Goal: Task Accomplishment & Management: Manage account settings

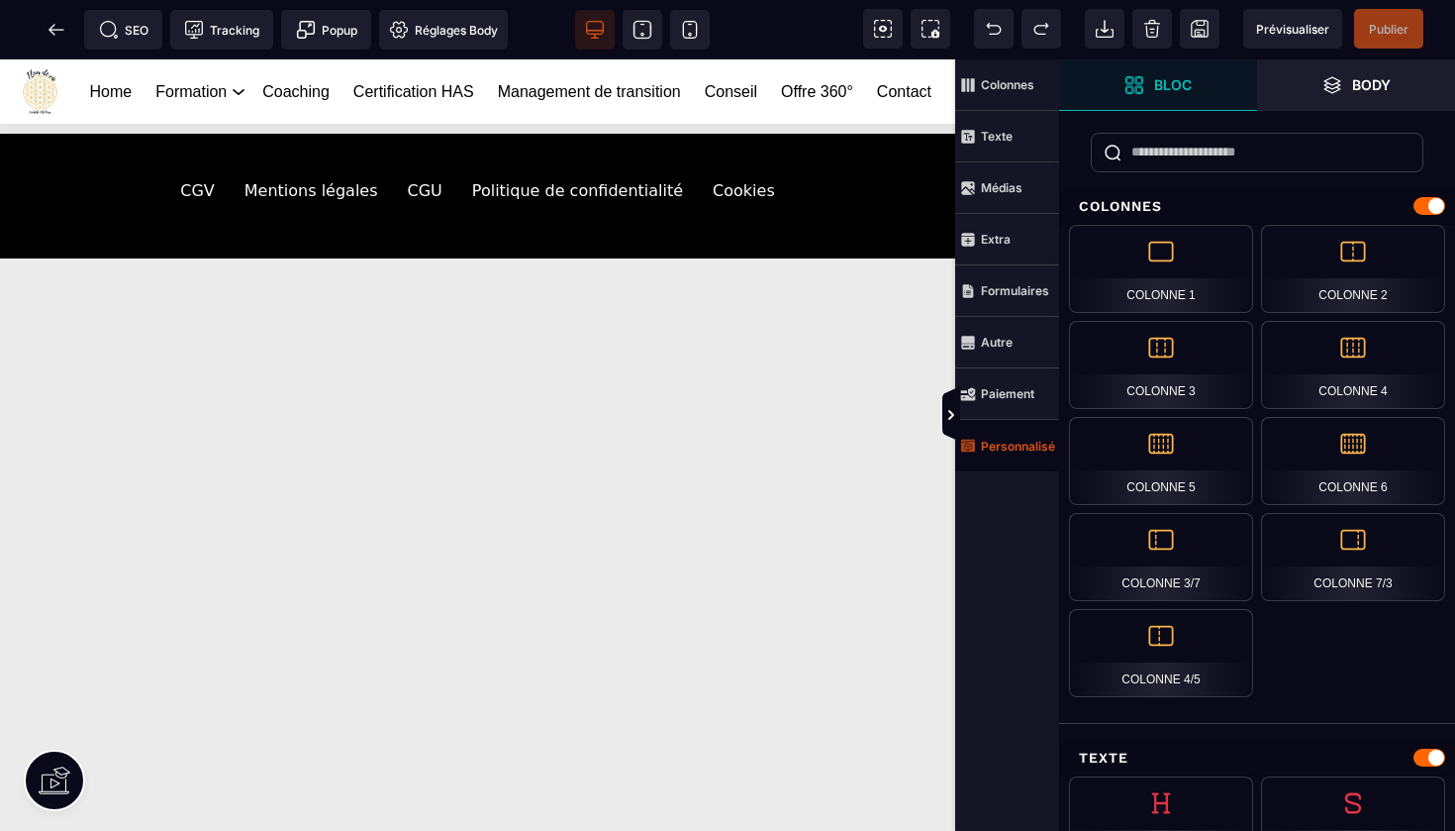
click at [1002, 439] on strong "Personnalisé" at bounding box center [1018, 446] width 74 height 15
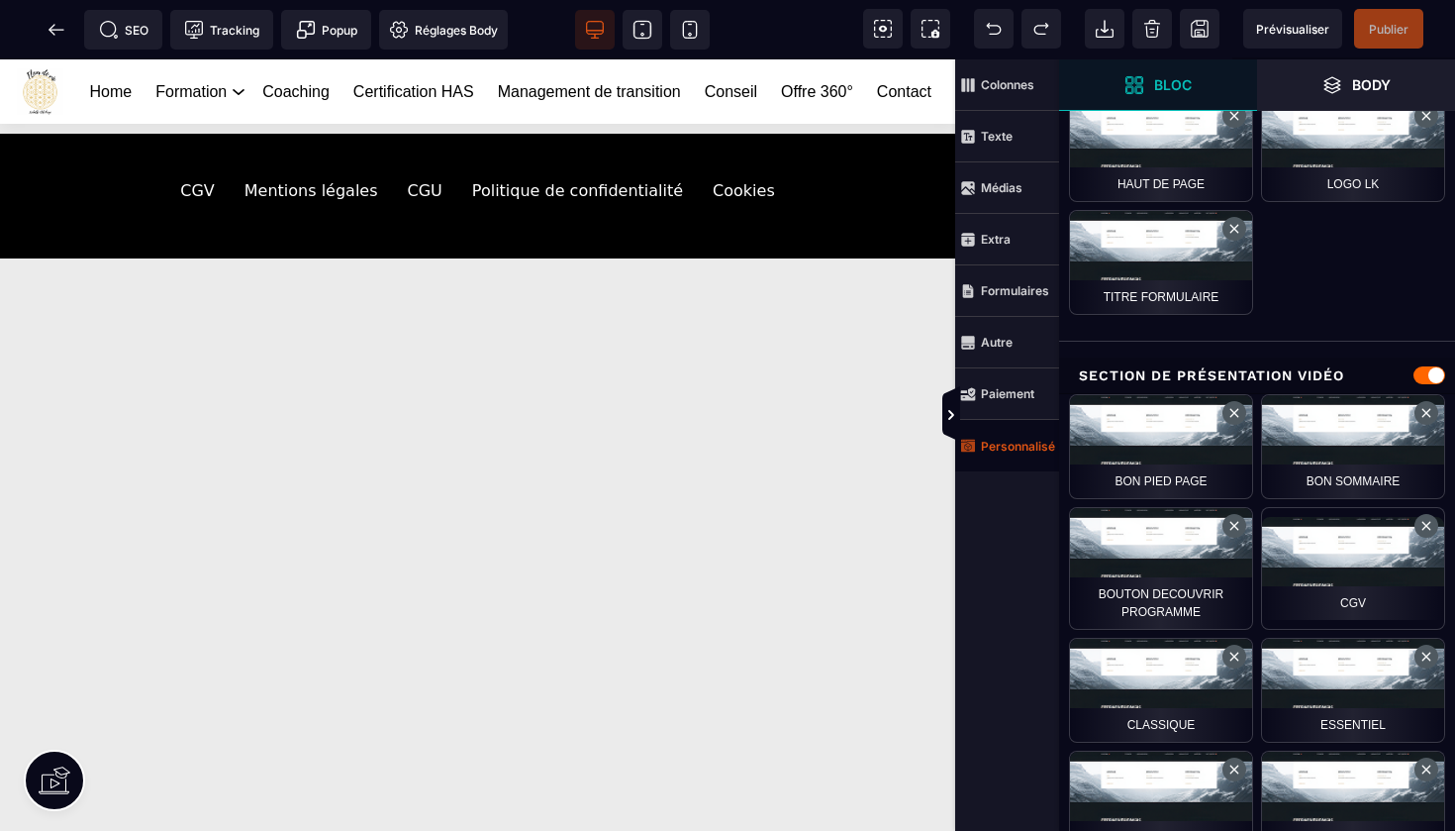
scroll to position [520, 0]
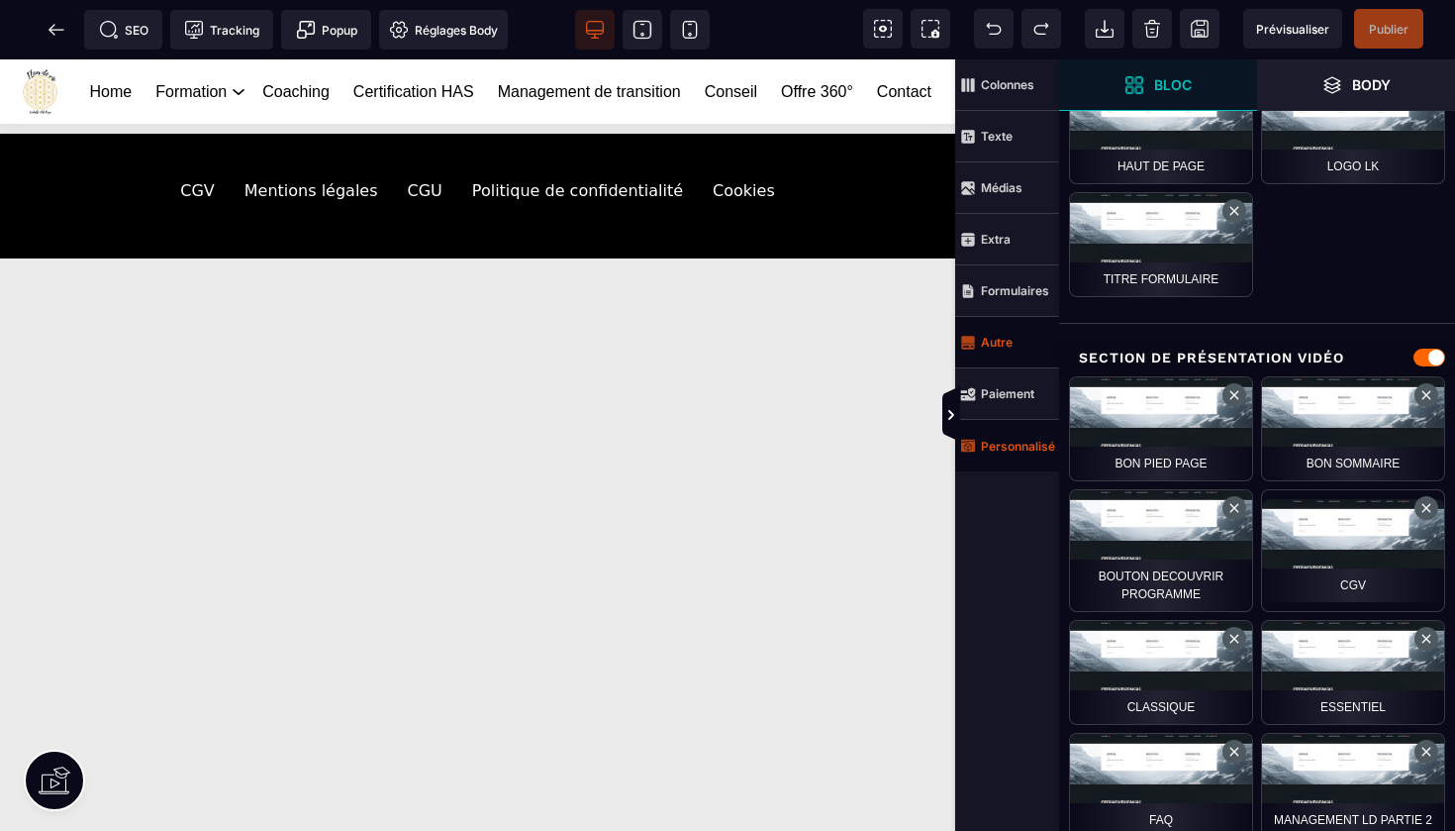
click at [1006, 339] on strong "Autre" at bounding box center [997, 342] width 32 height 15
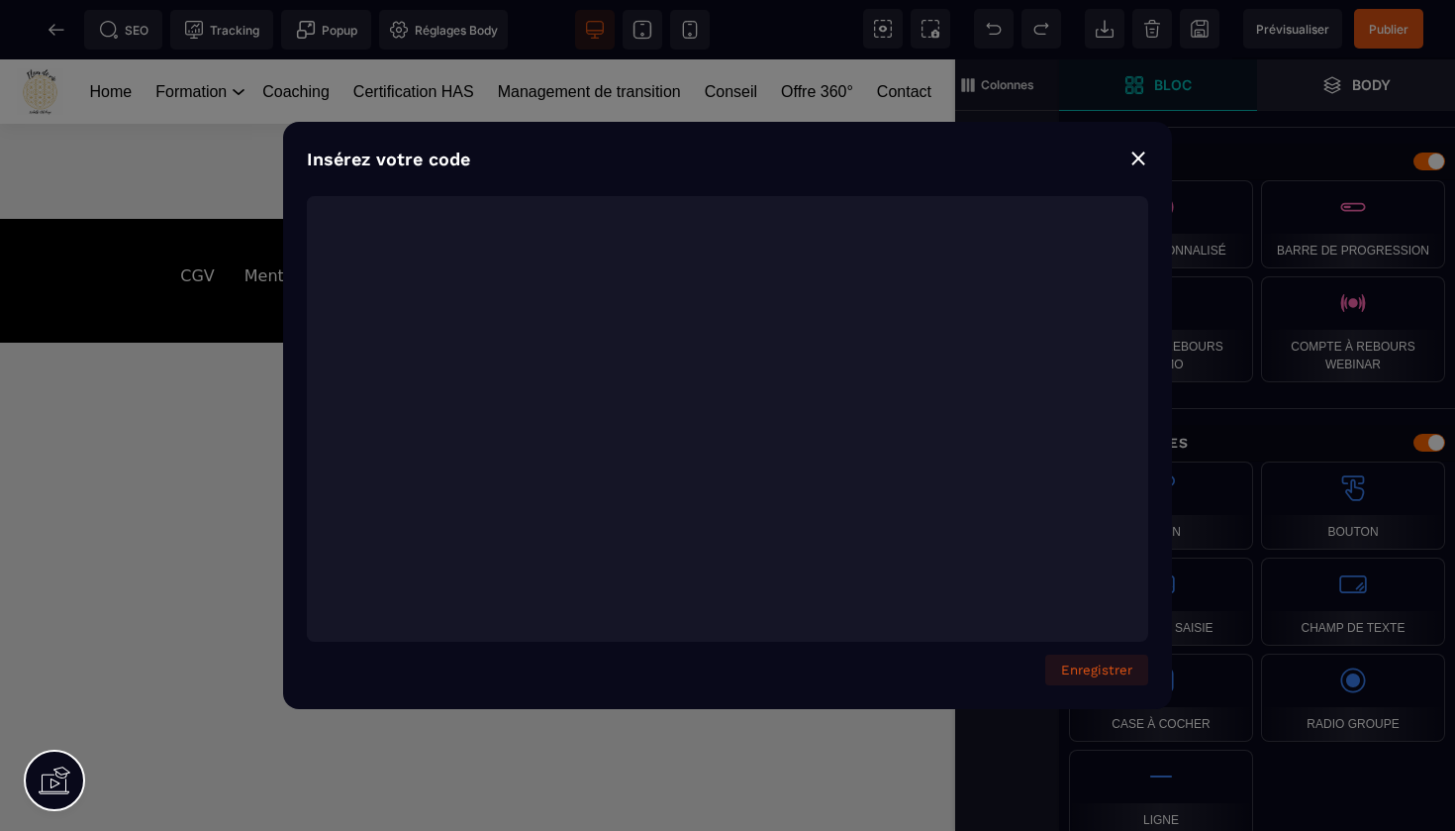
scroll to position [4582, 0]
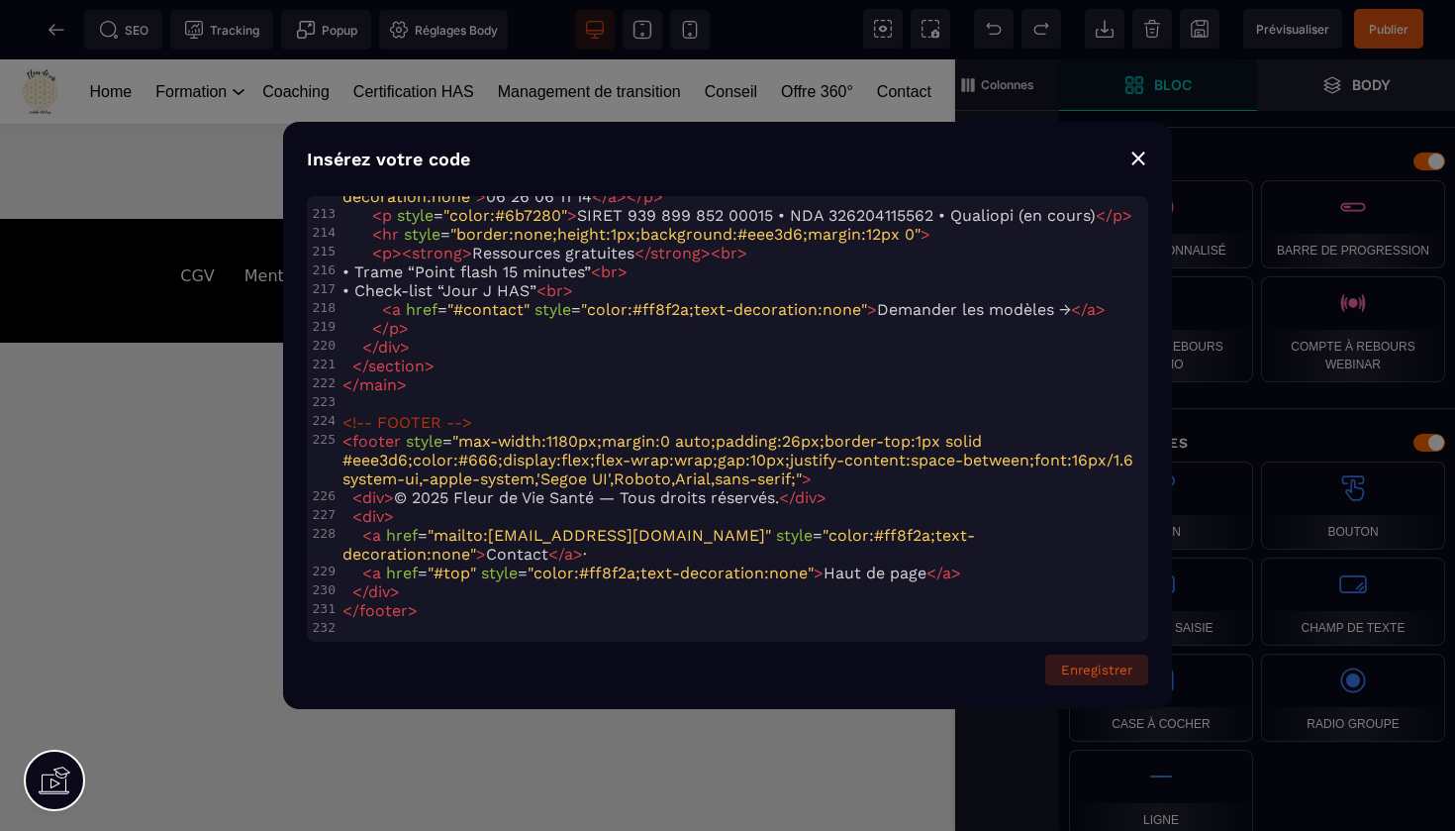
click at [1096, 672] on button "Enregistrer" at bounding box center [1096, 669] width 103 height 31
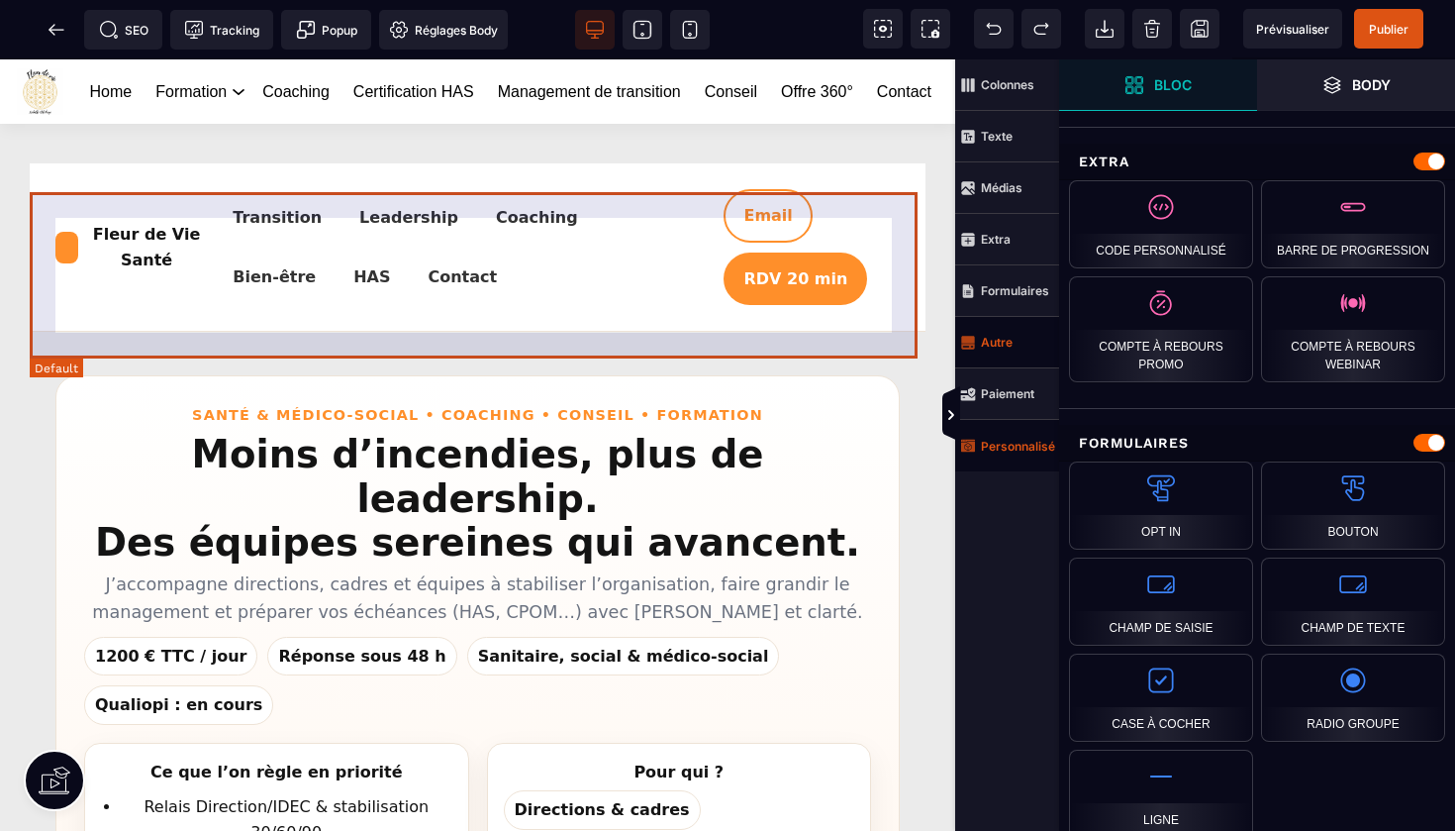
click at [447, 207] on div "Fleur de Vie Santé Transition Leadership Coaching Bien-être HAS Contact Email R…" at bounding box center [478, 246] width 896 height 167
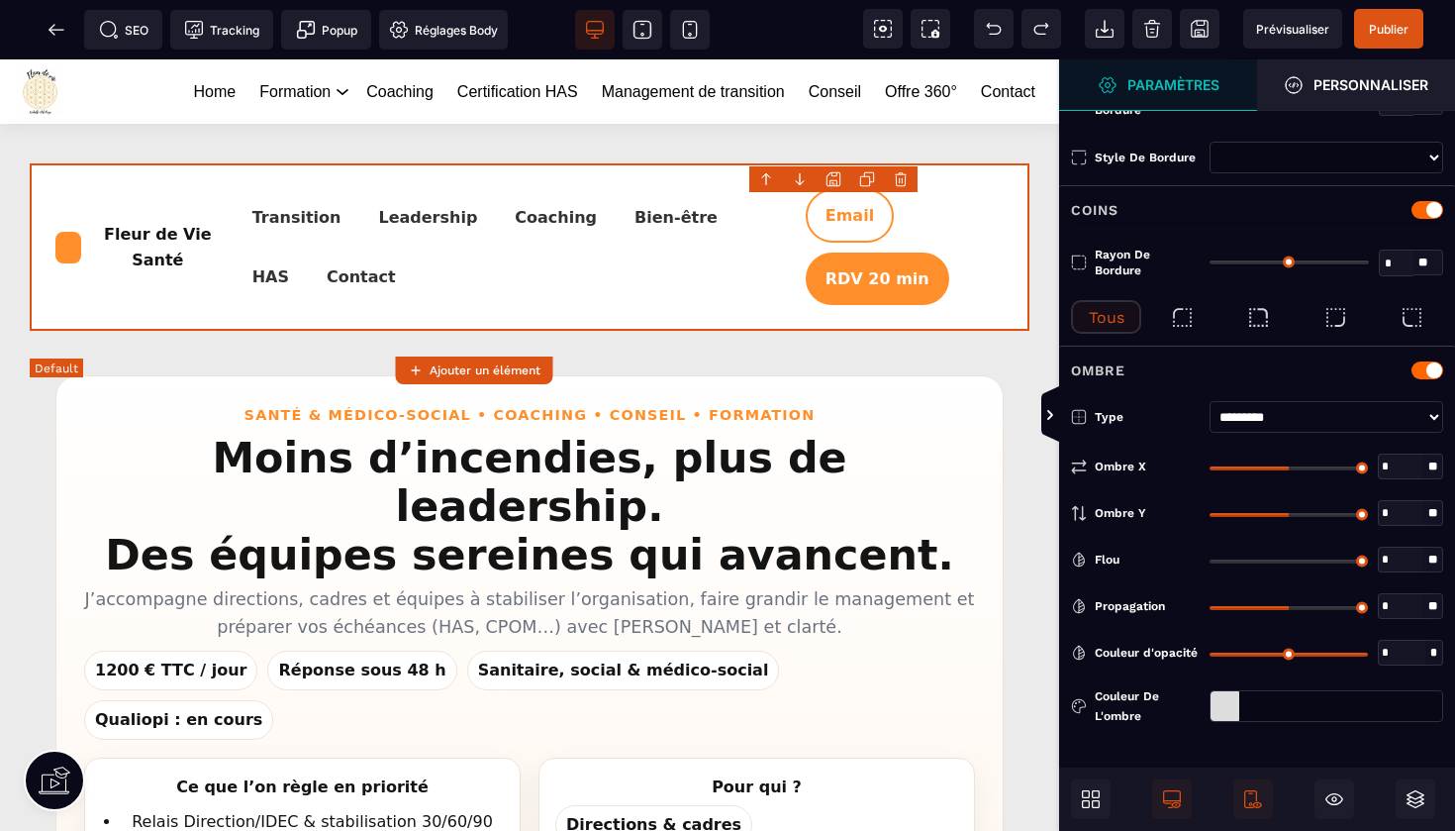
type input "*"
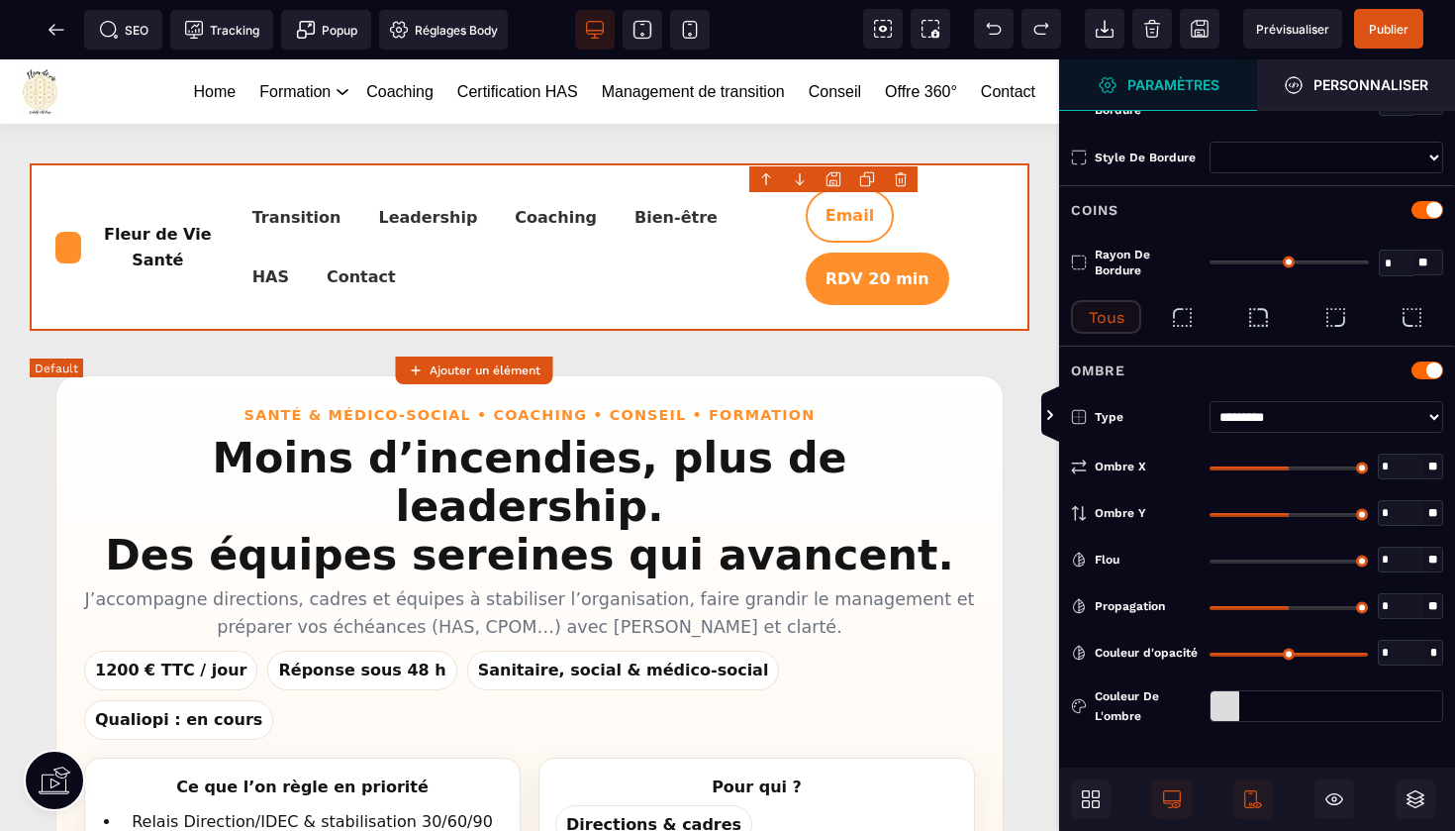
scroll to position [0, 0]
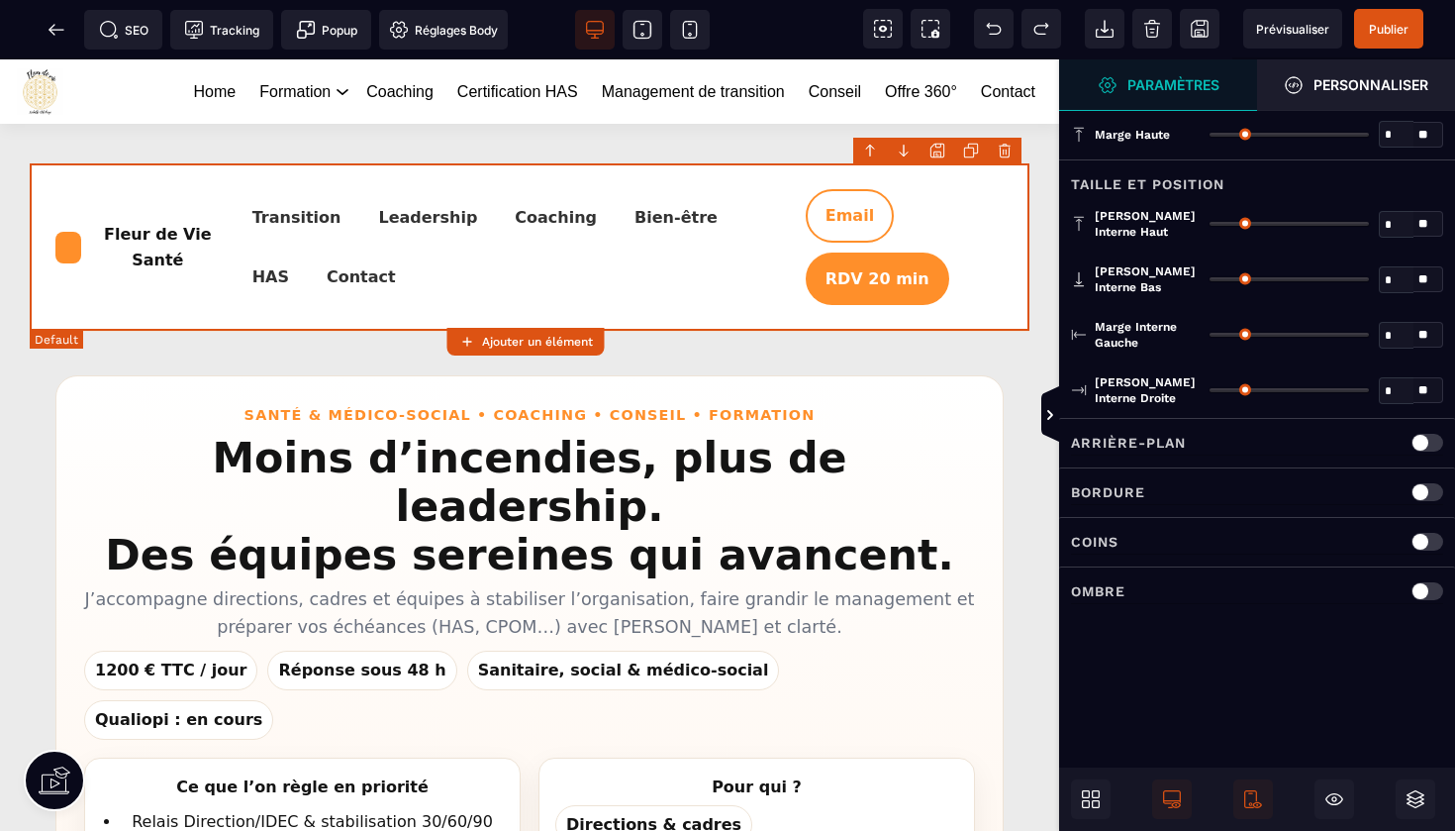
click at [1003, 152] on body "B I U S A ******* Ajouter un élément" at bounding box center [727, 415] width 1455 height 831
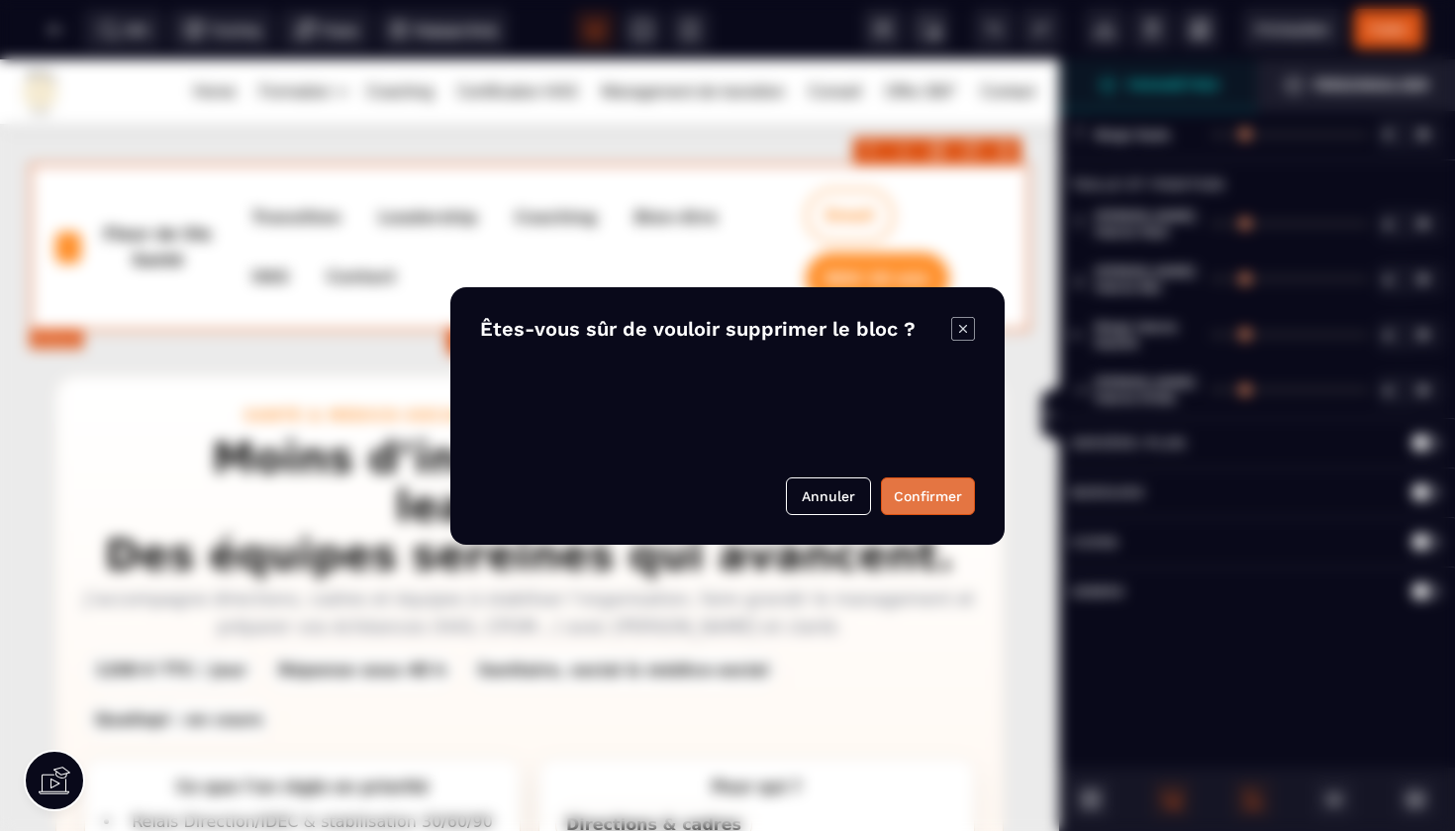
click at [932, 493] on button "Confirmer" at bounding box center [928, 496] width 94 height 38
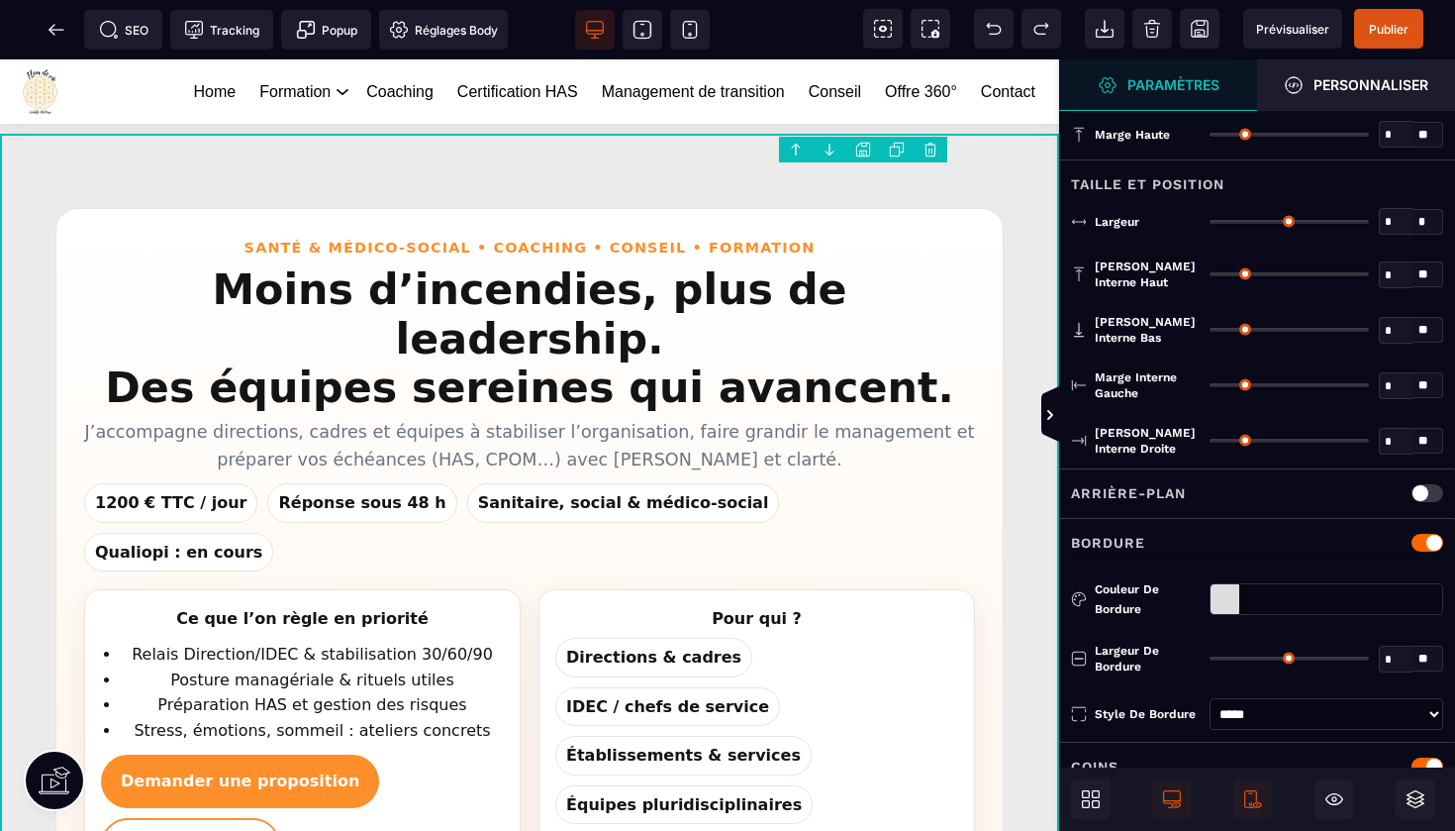
type input "*"
type input "***"
type input "**"
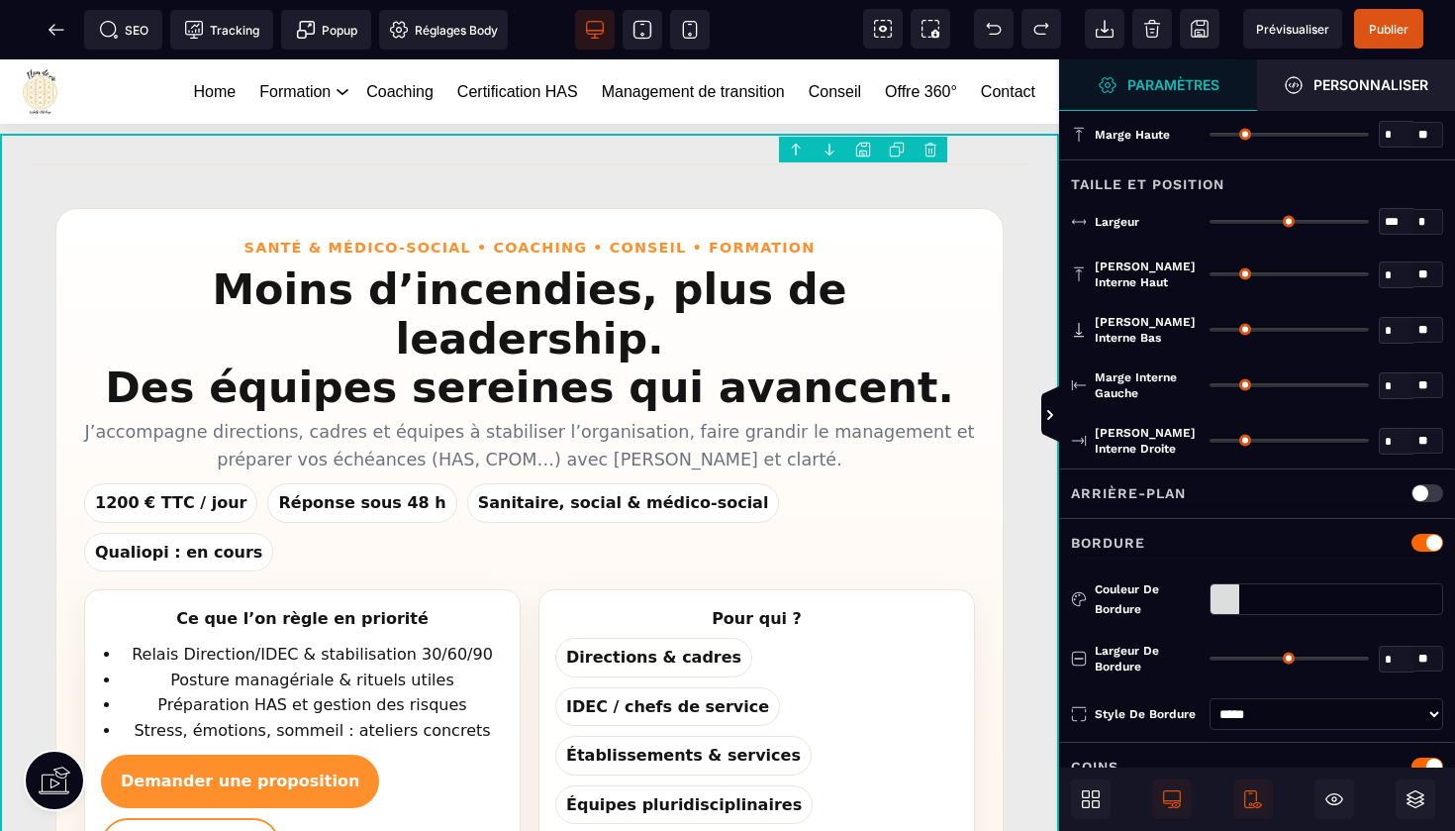
type input "**"
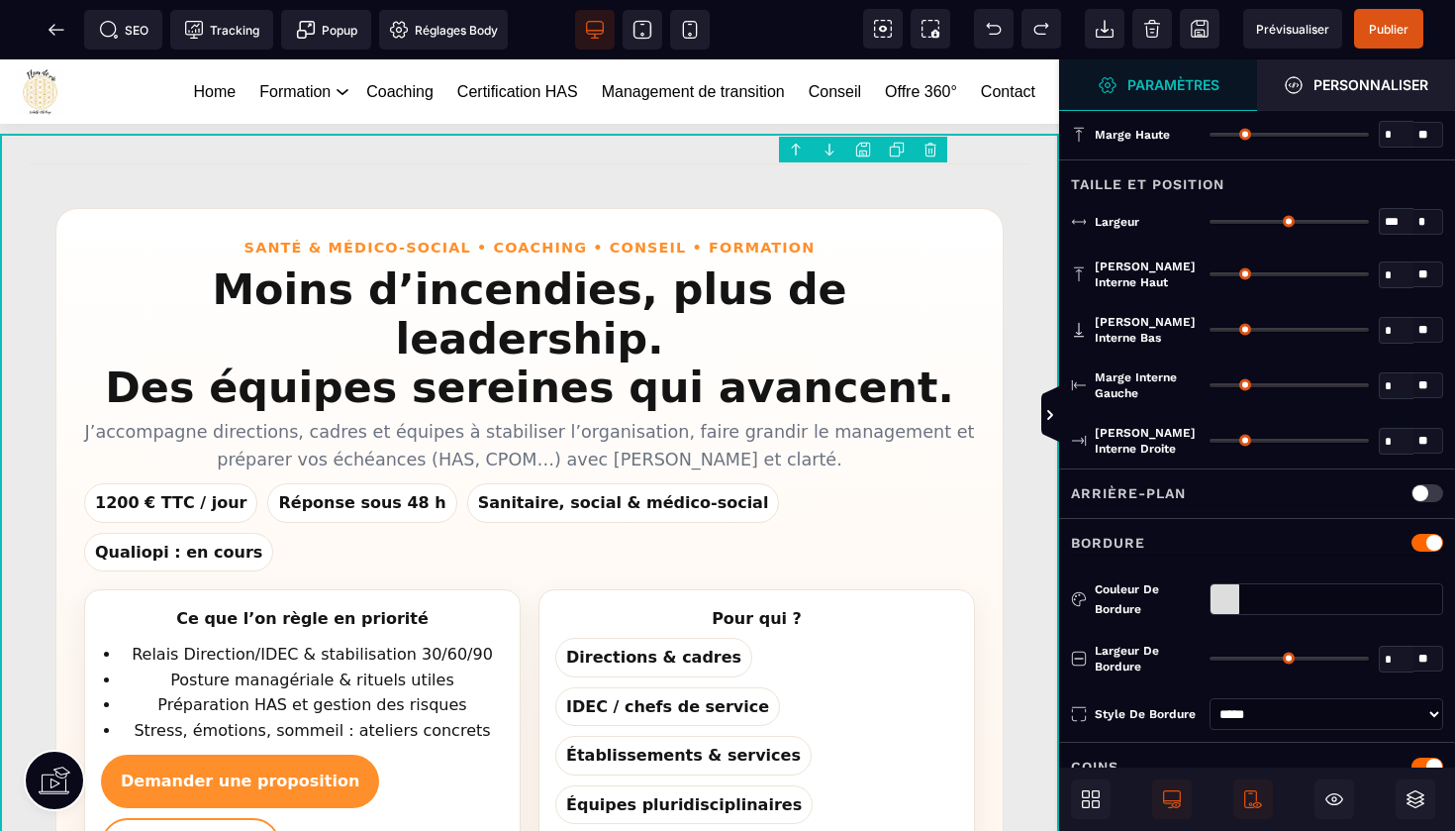
type input "**"
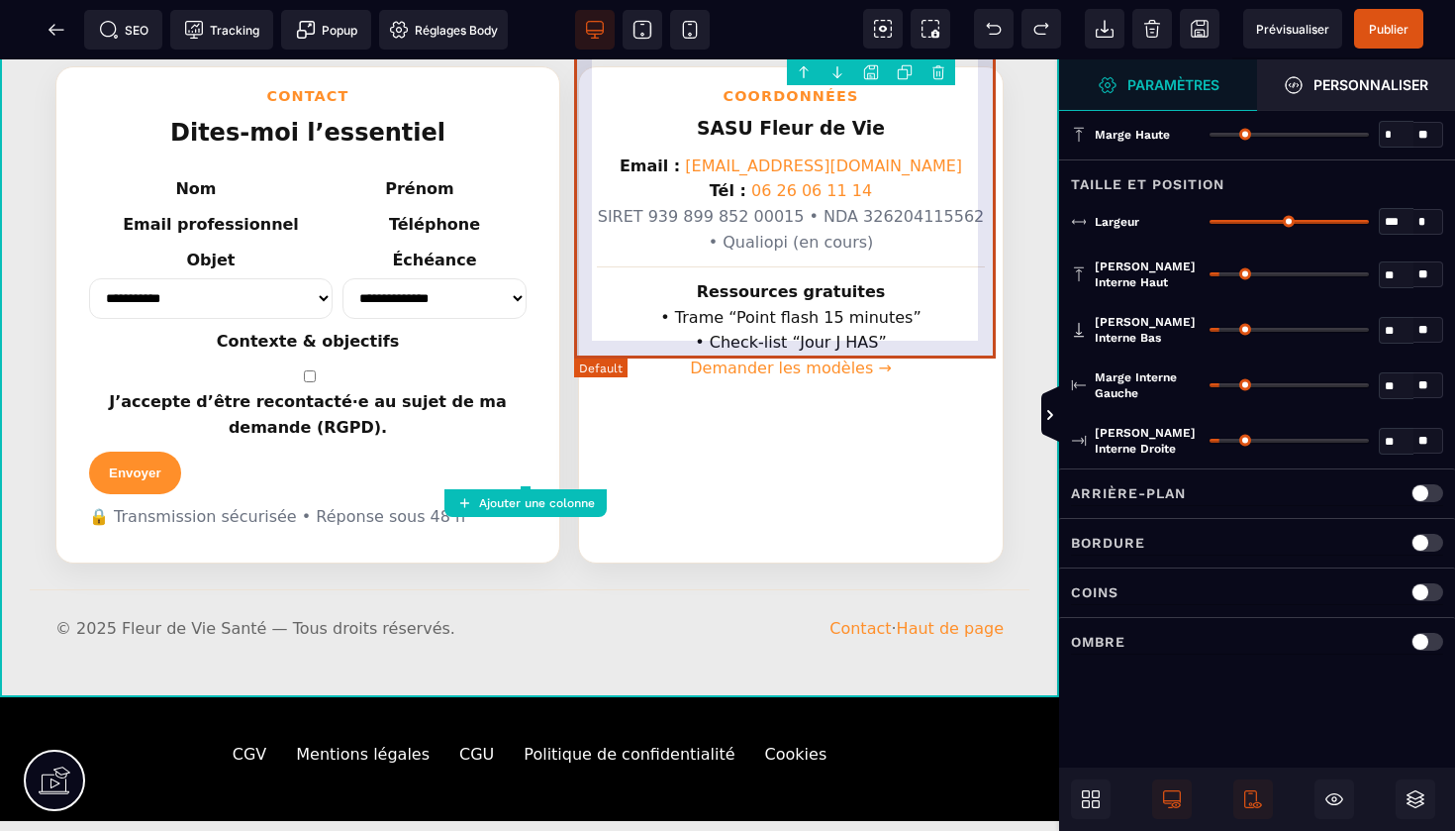
scroll to position [1759, 0]
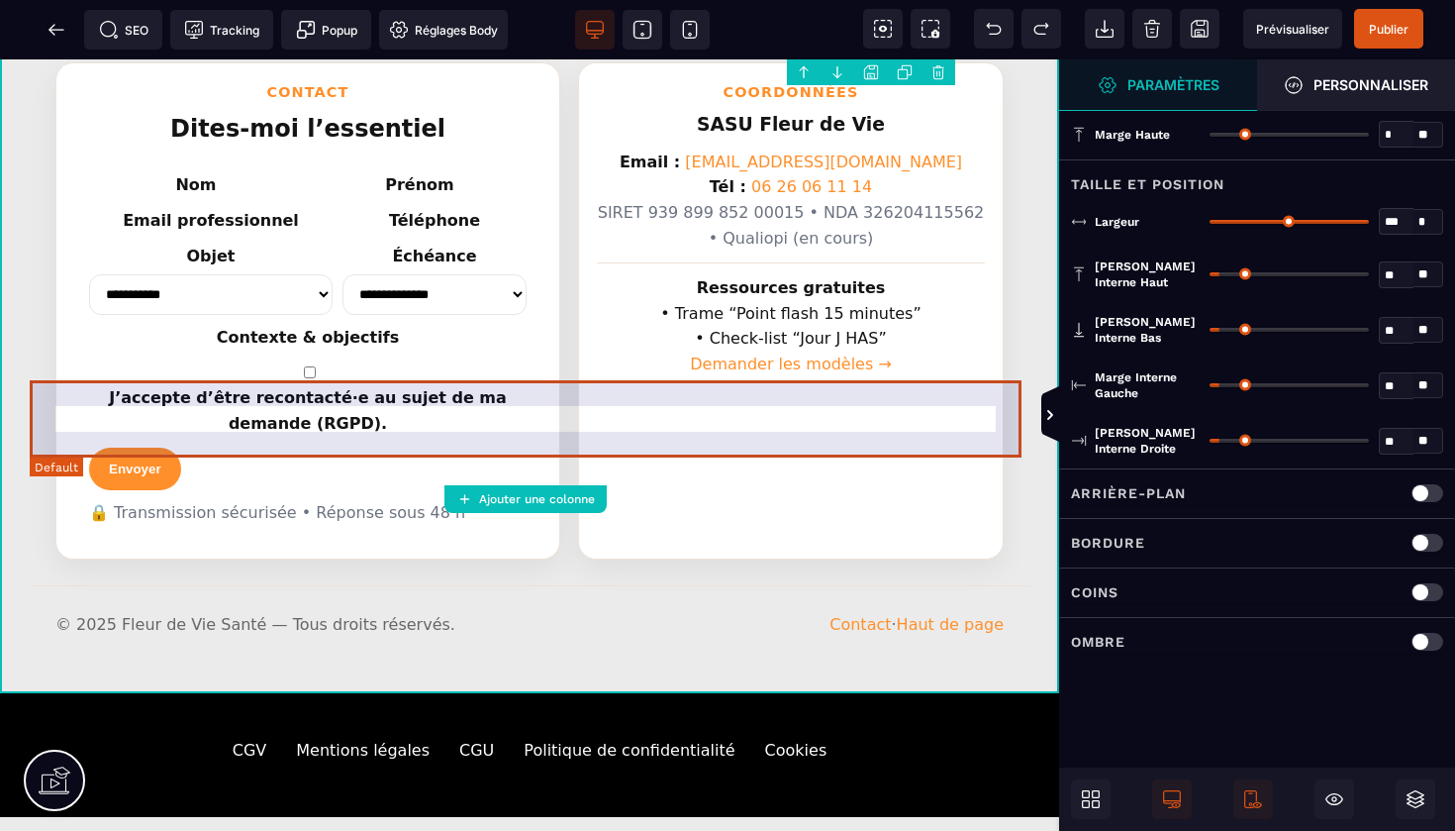
click at [619, 585] on footer "© 2025 Fleur de Vie Santé — Tous droits réservés. Contact · Haut de page" at bounding box center [530, 624] width 1000 height 78
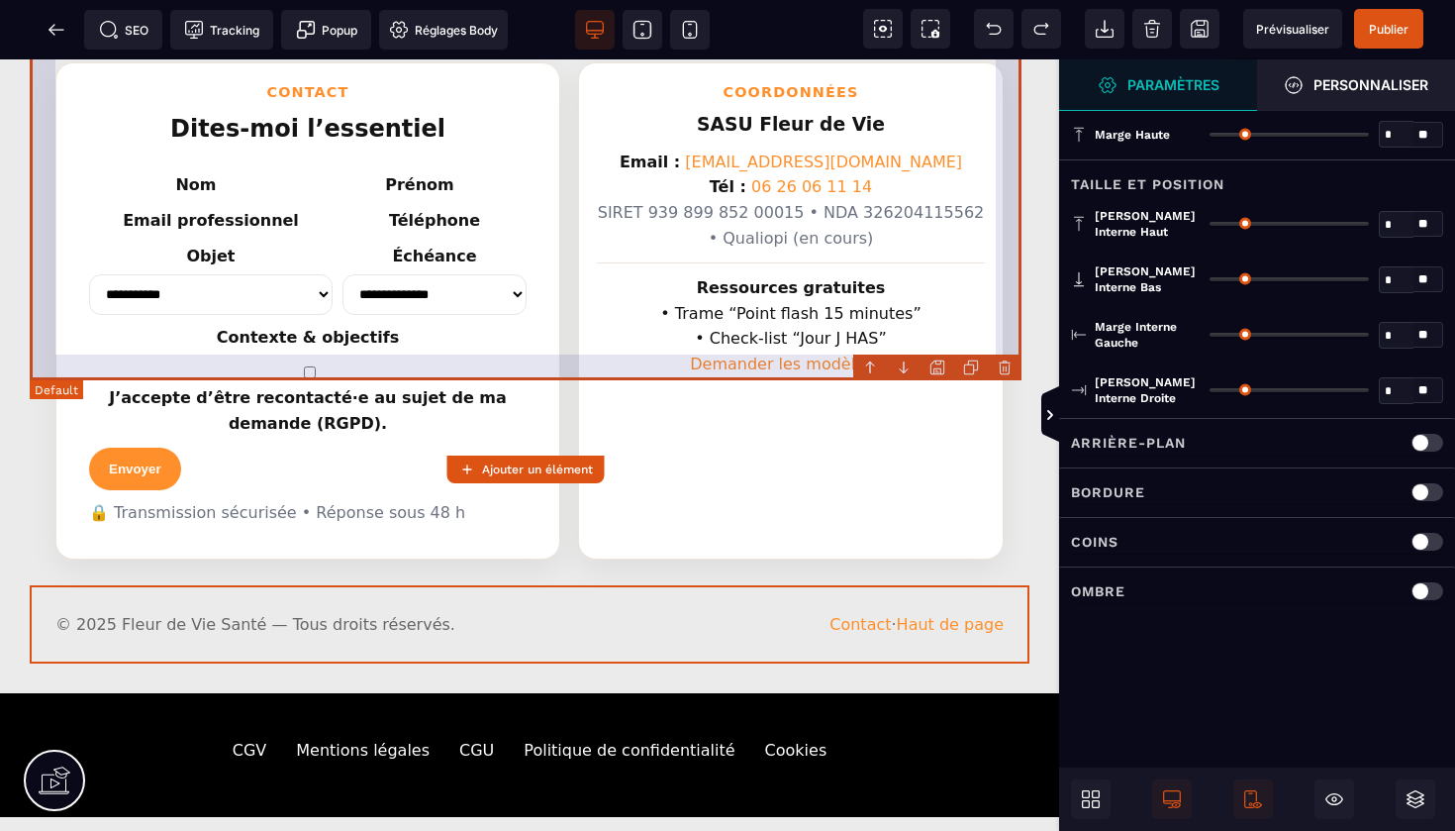
click at [1008, 371] on body "B I U S A ******* Ajouter un élément" at bounding box center [727, 415] width 1455 height 831
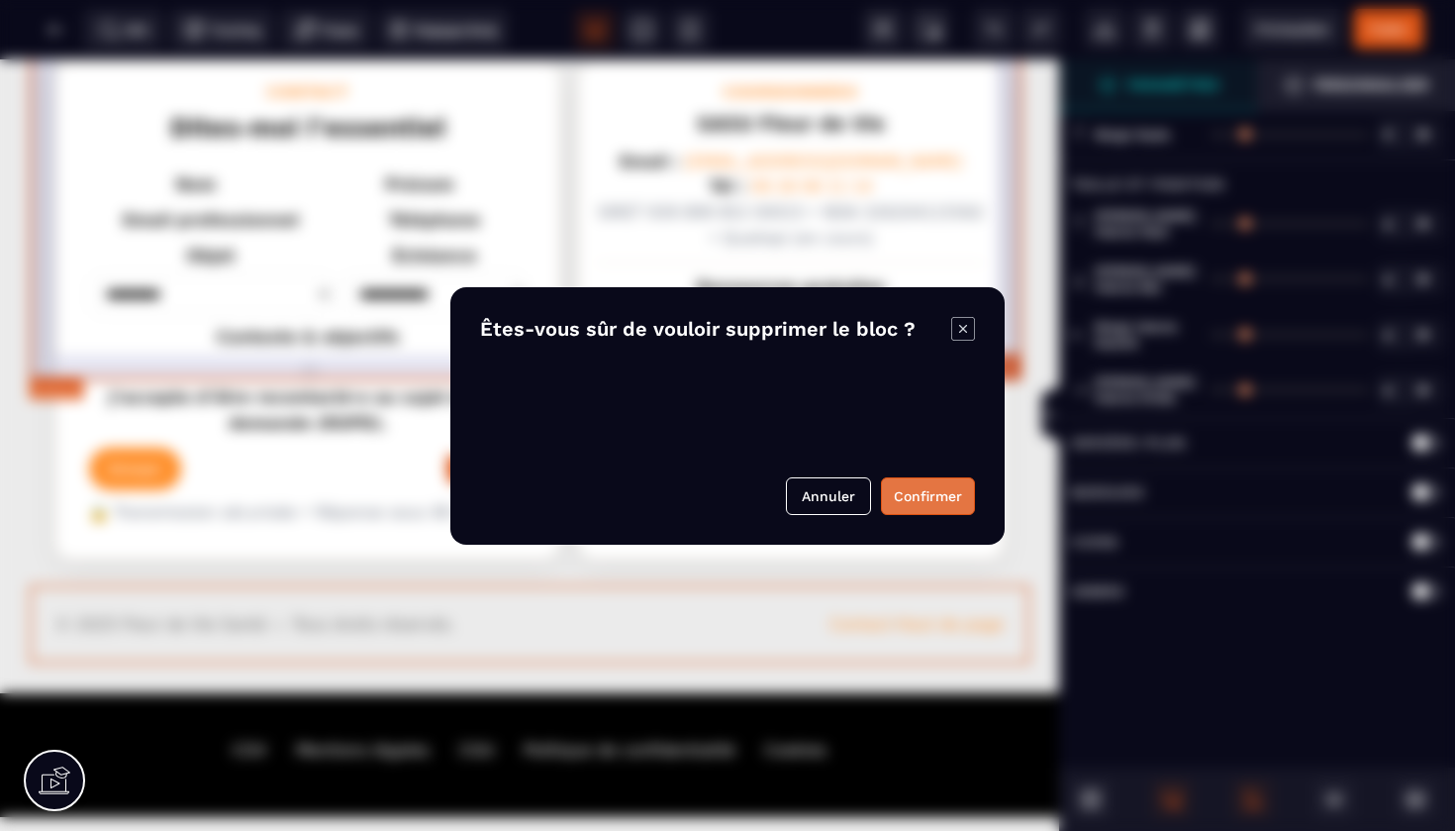
click at [918, 499] on button "Confirmer" at bounding box center [928, 496] width 94 height 38
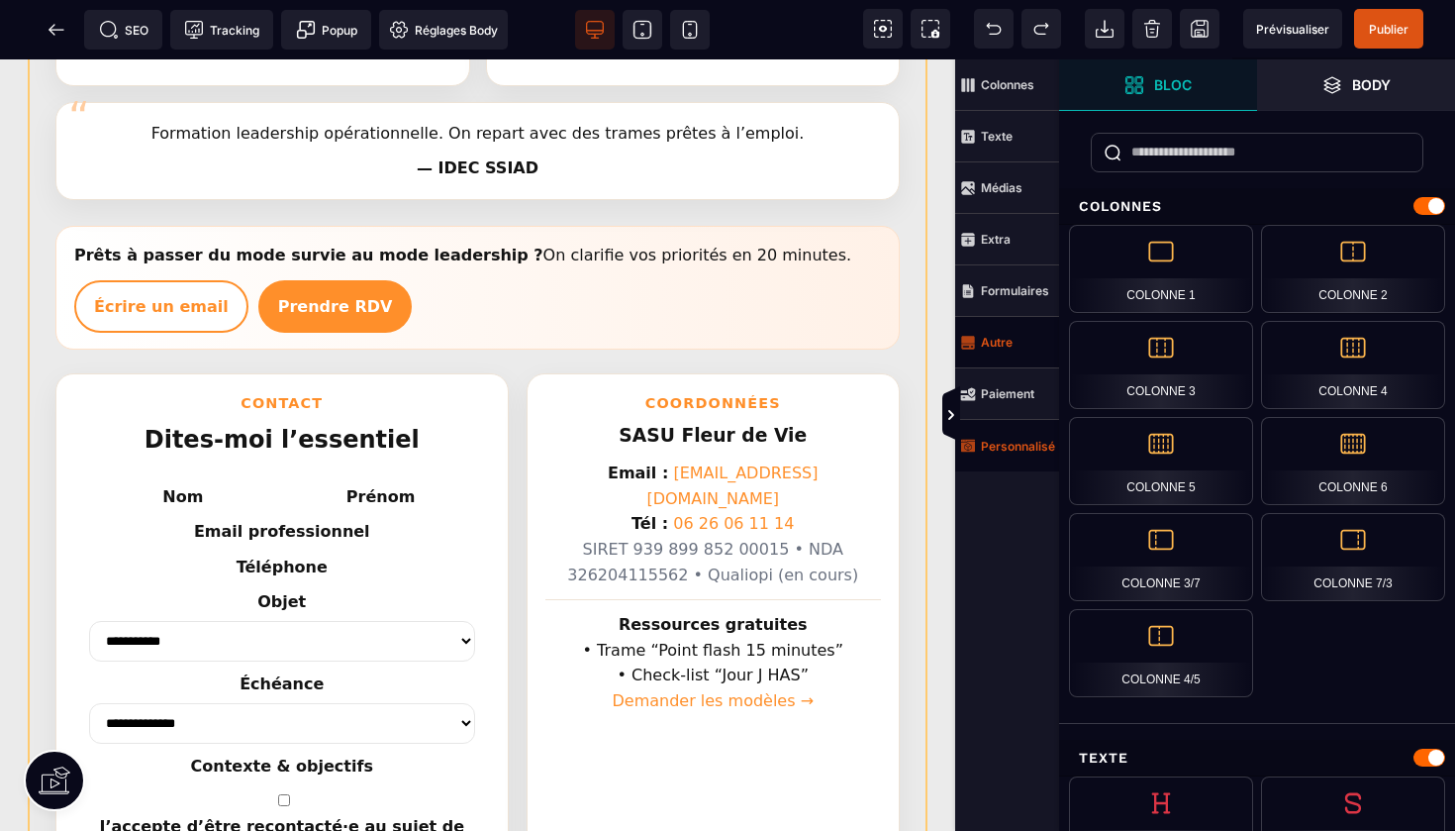
scroll to position [1443, 0]
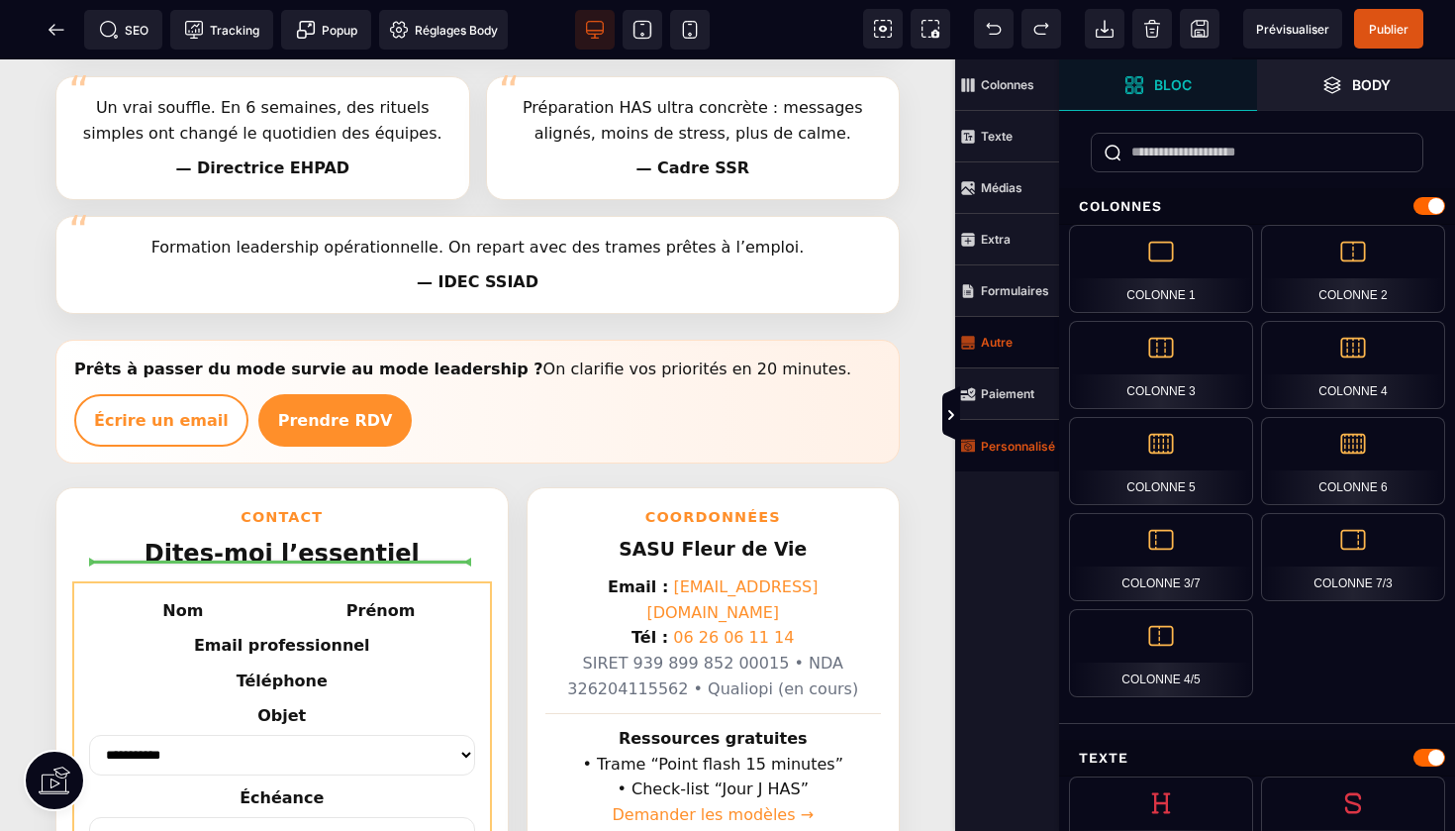
drag, startPoint x: 209, startPoint y: 378, endPoint x: 265, endPoint y: 556, distance: 186.9
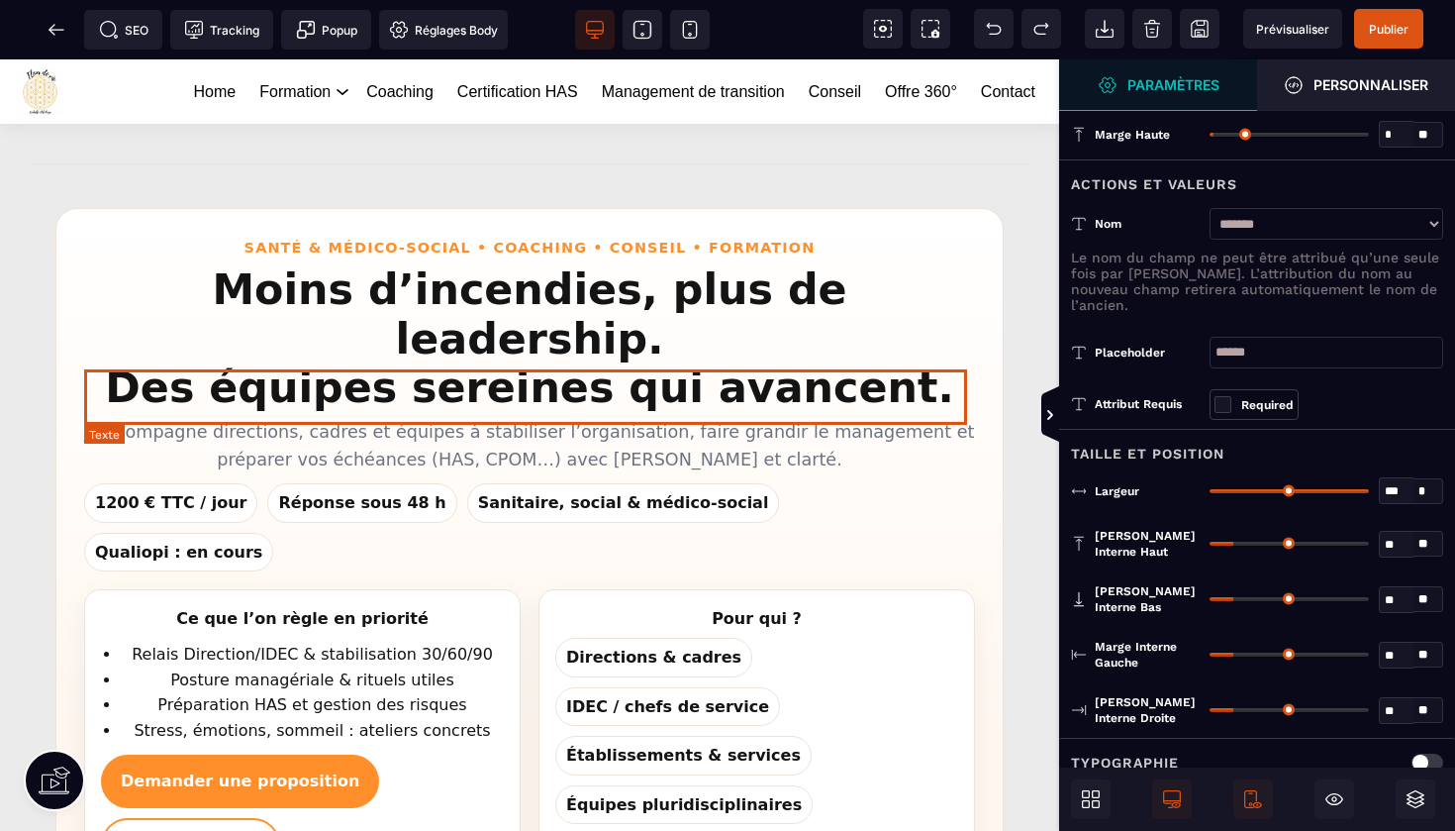
scroll to position [0, 0]
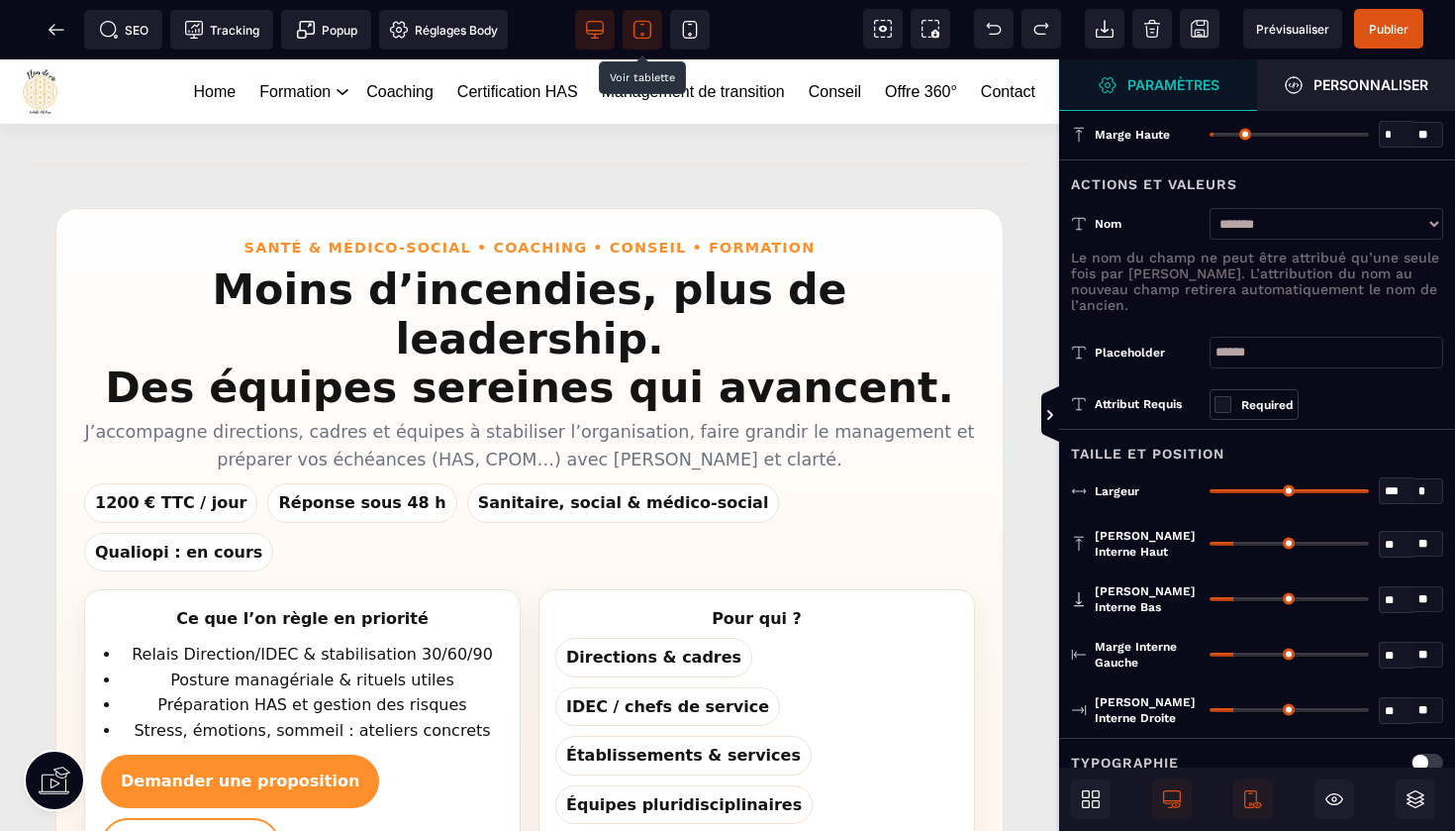
click at [649, 27] on icon at bounding box center [643, 30] width 20 height 20
type input "*"
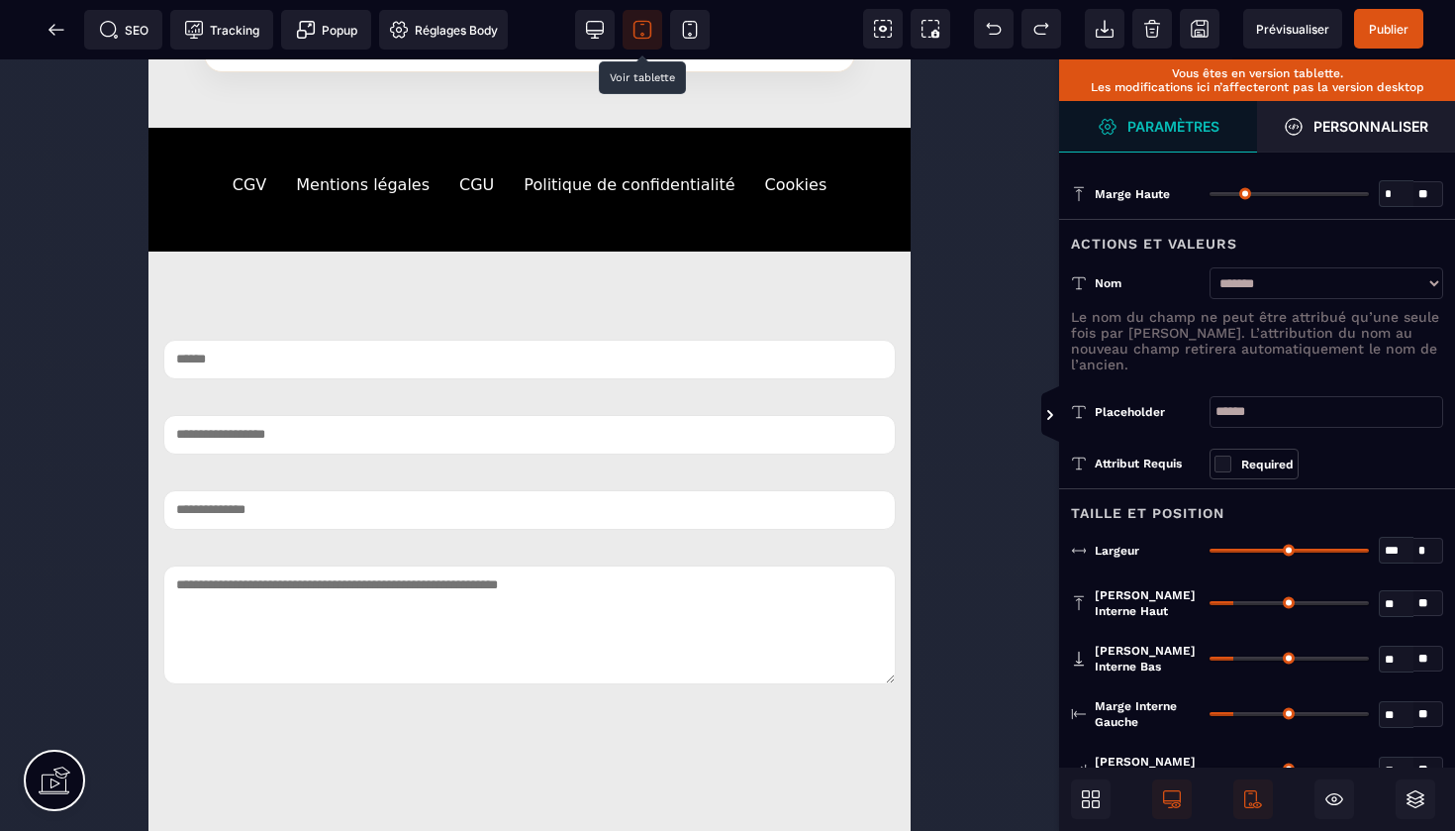
scroll to position [2953, 0]
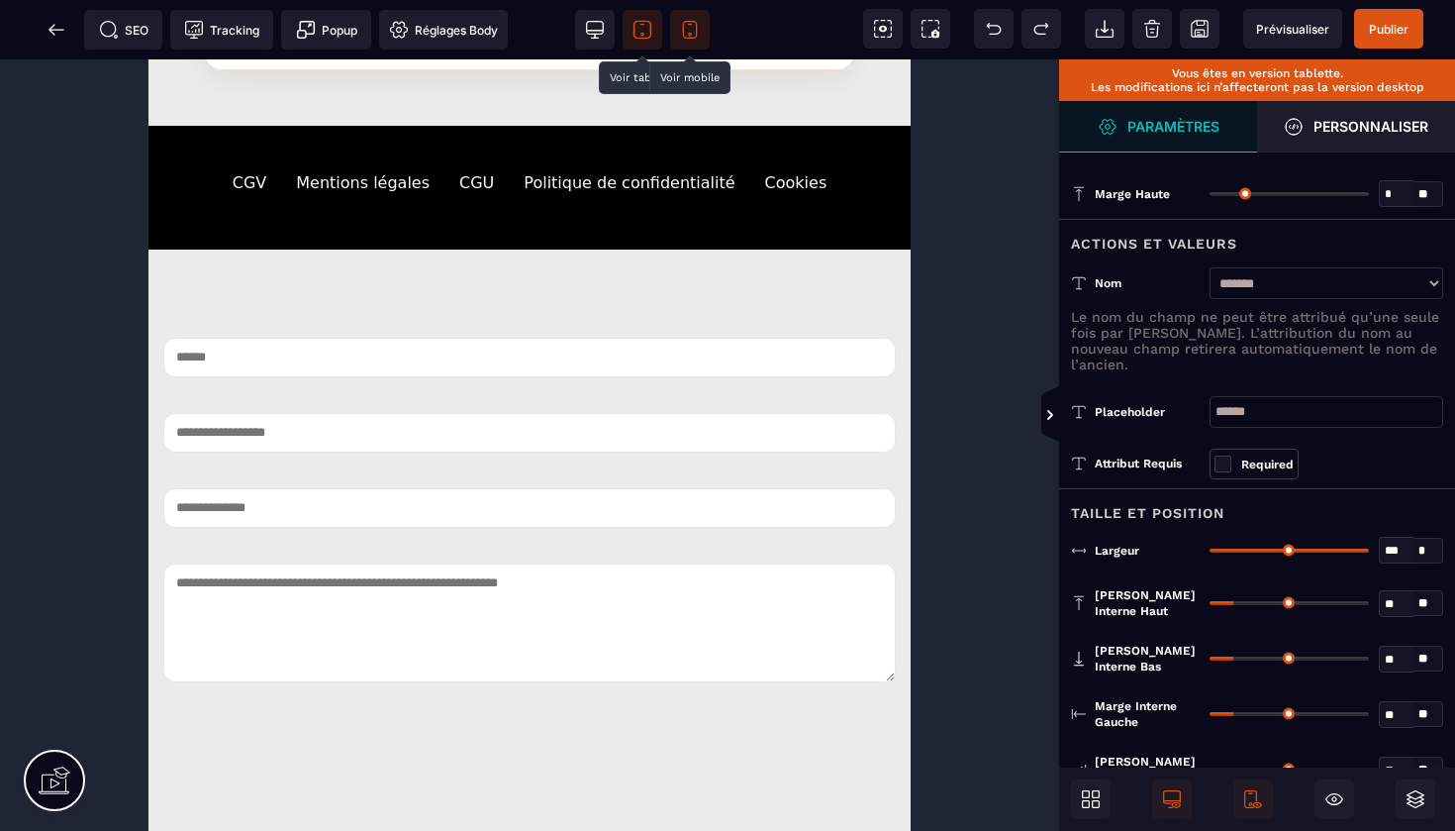
click at [695, 29] on icon at bounding box center [690, 30] width 20 height 20
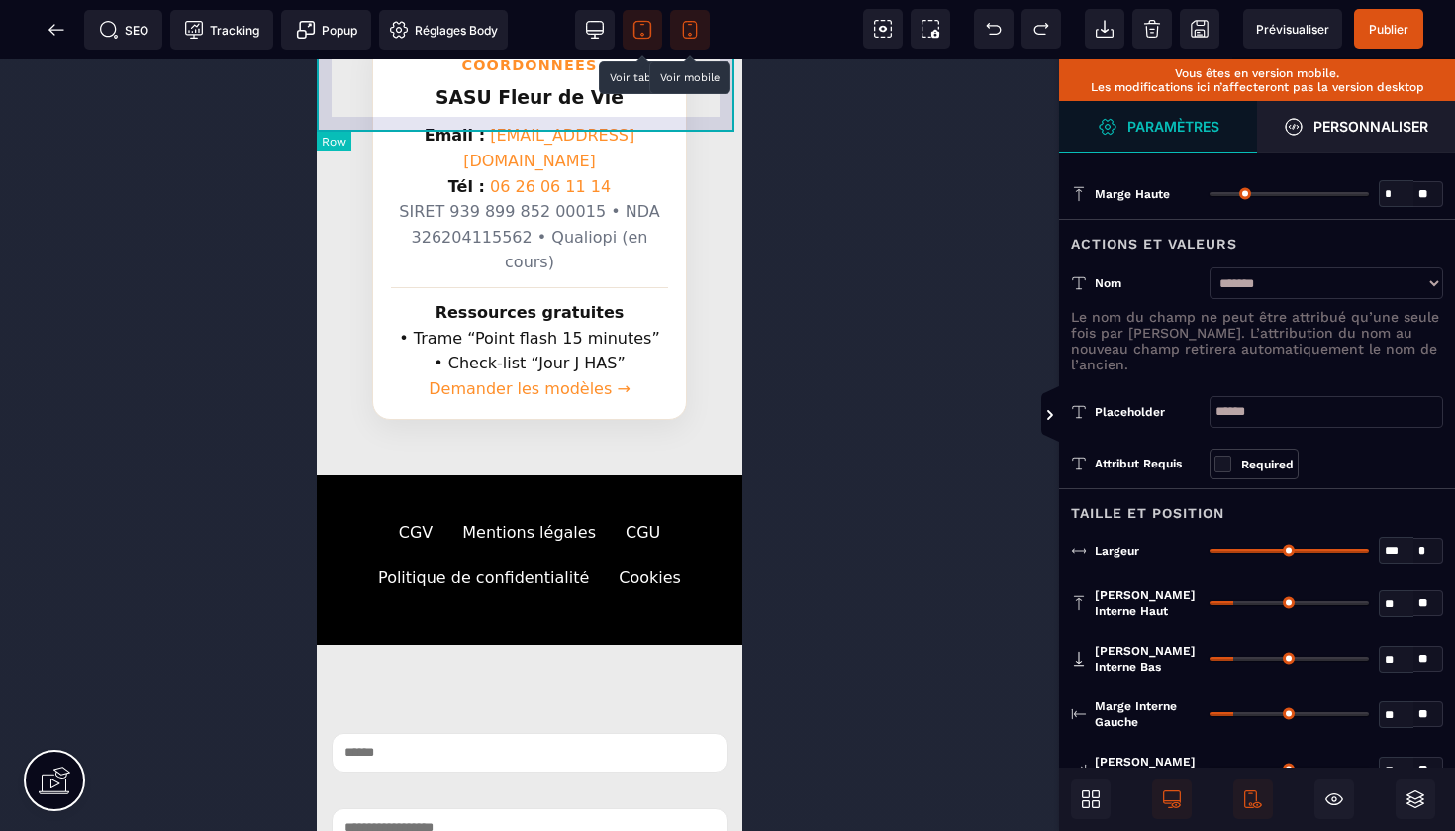
scroll to position [4367, 0]
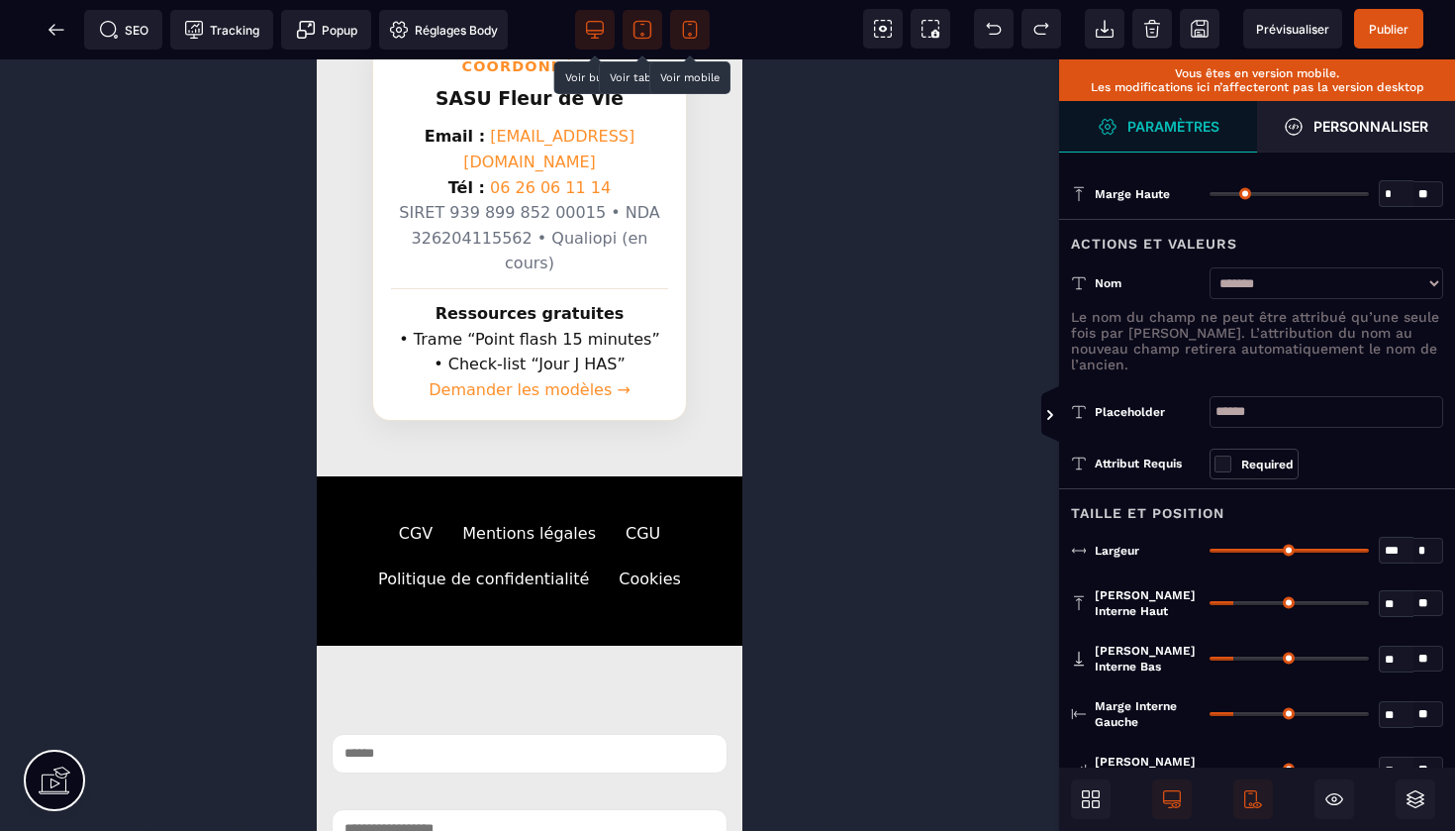
click at [591, 27] on icon at bounding box center [595, 30] width 20 height 20
type input "*"
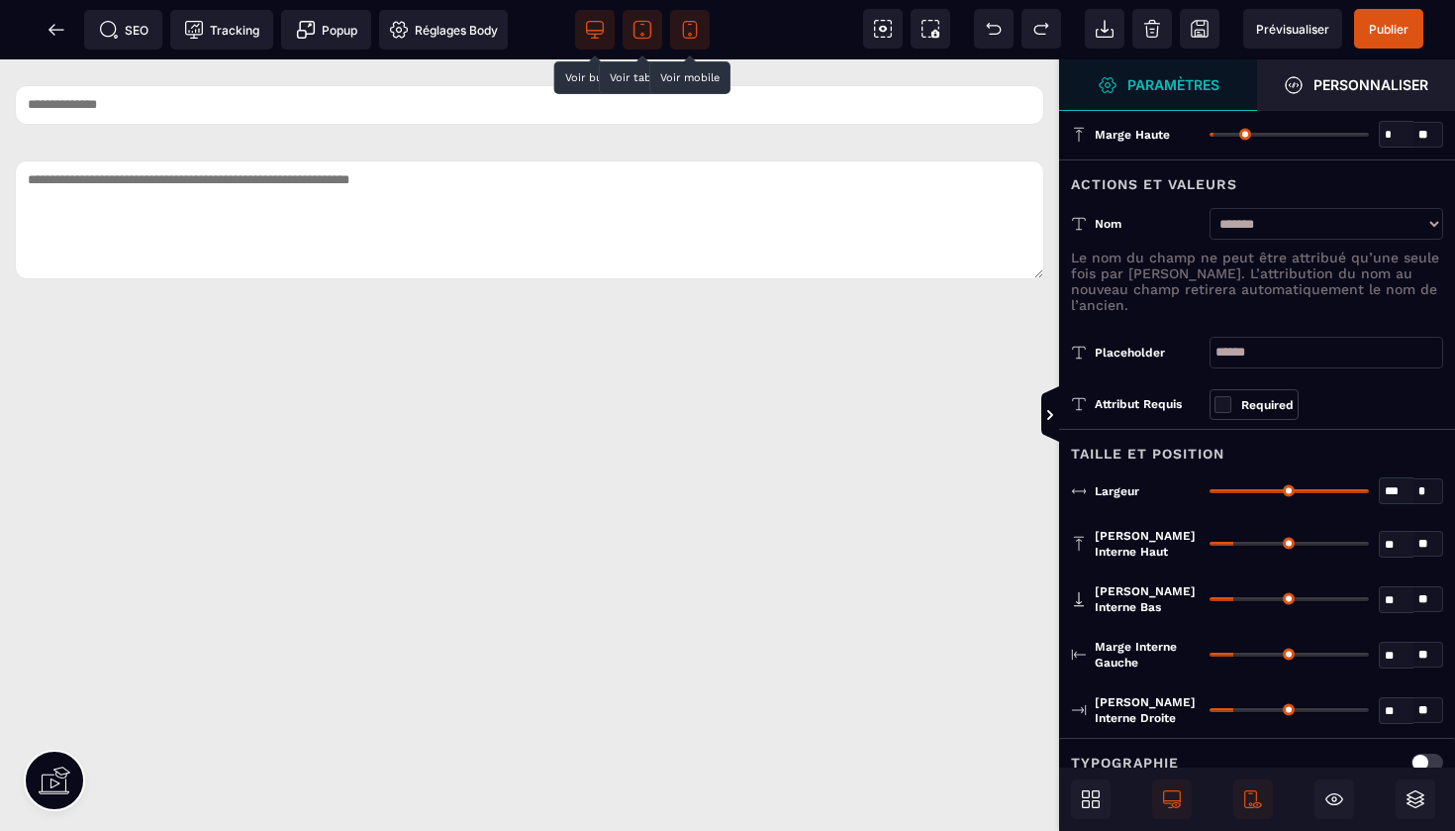
scroll to position [2482, 0]
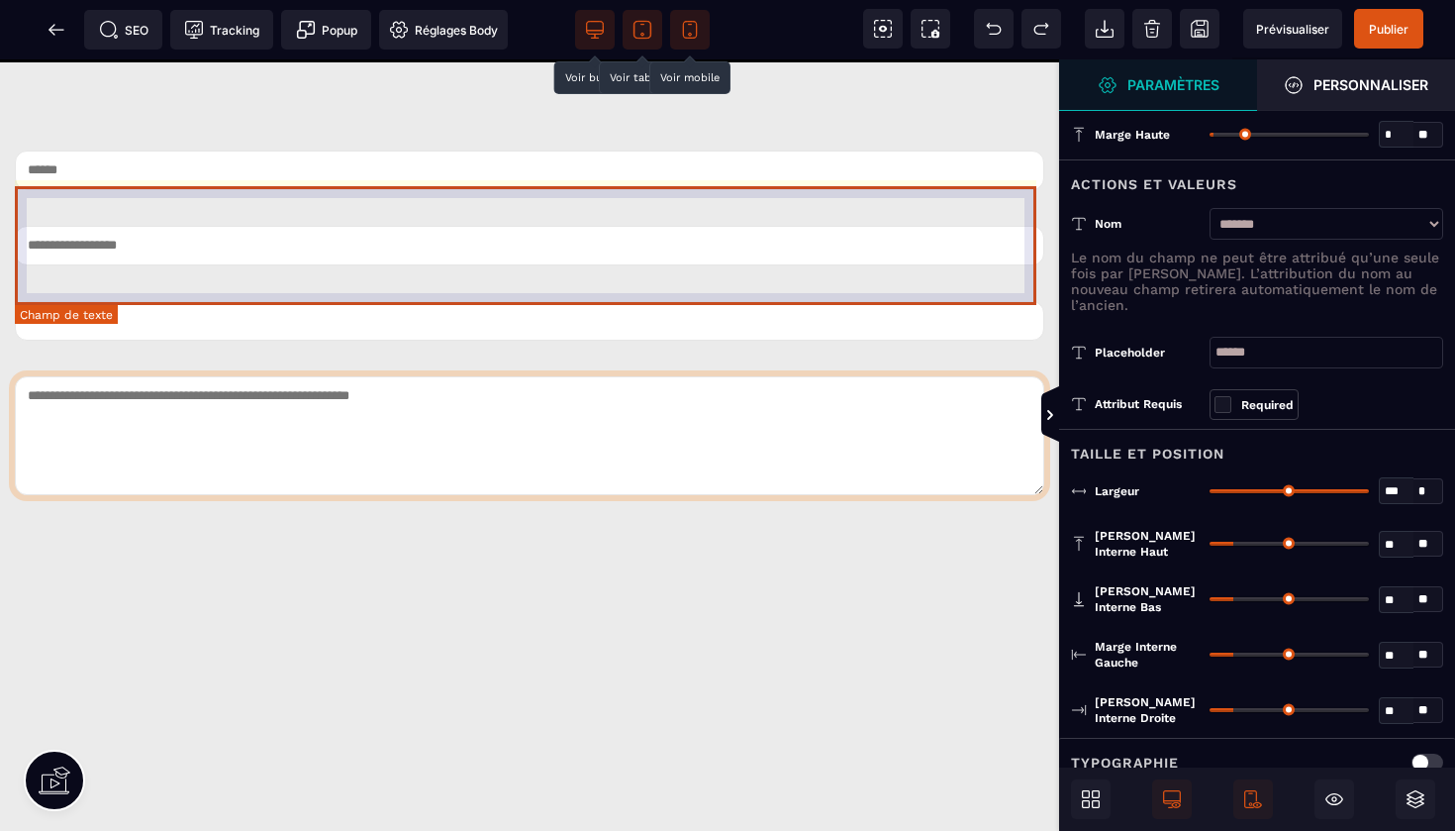
click at [705, 376] on textarea at bounding box center [530, 435] width 1030 height 119
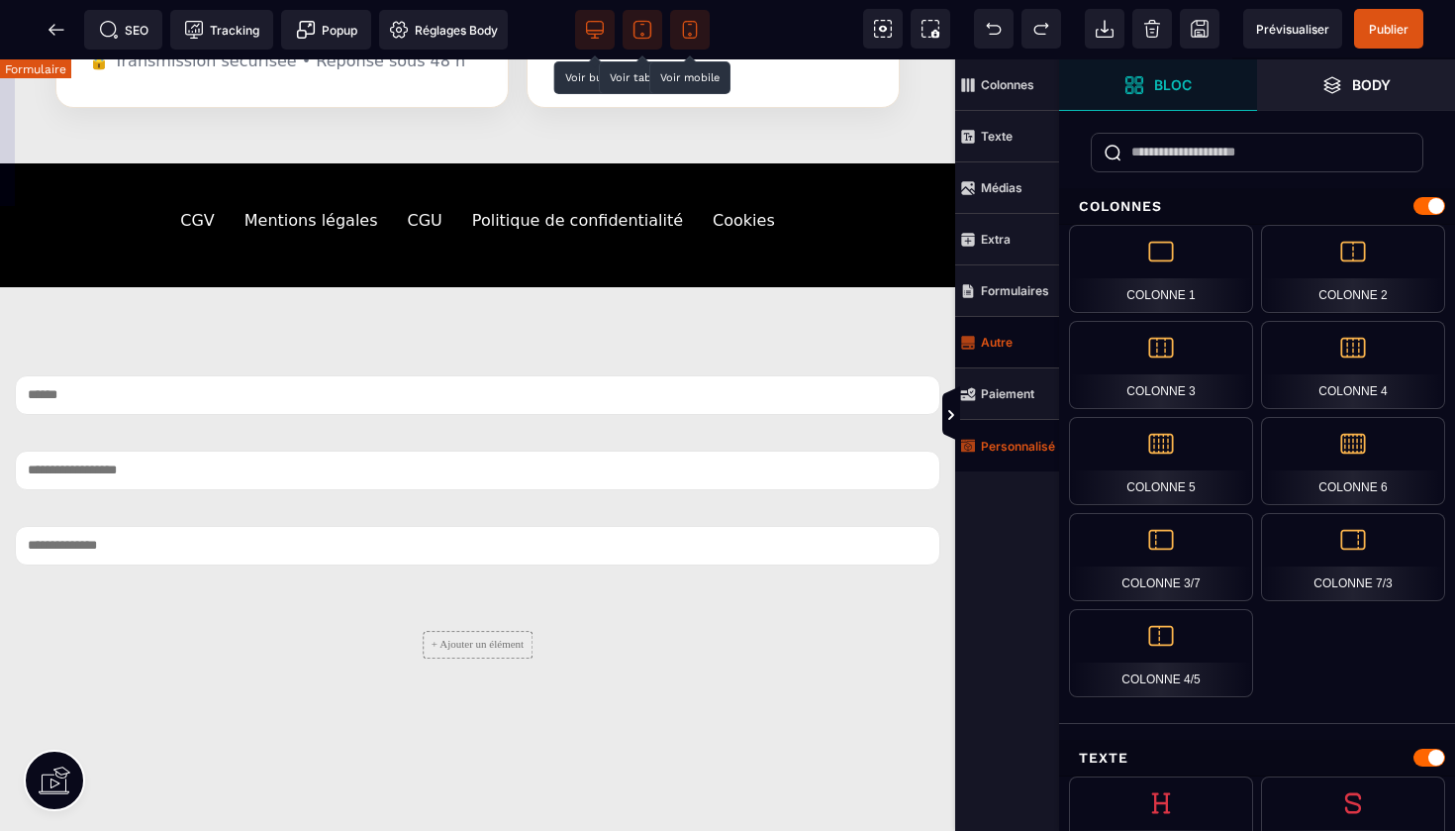
scroll to position [2402, 0]
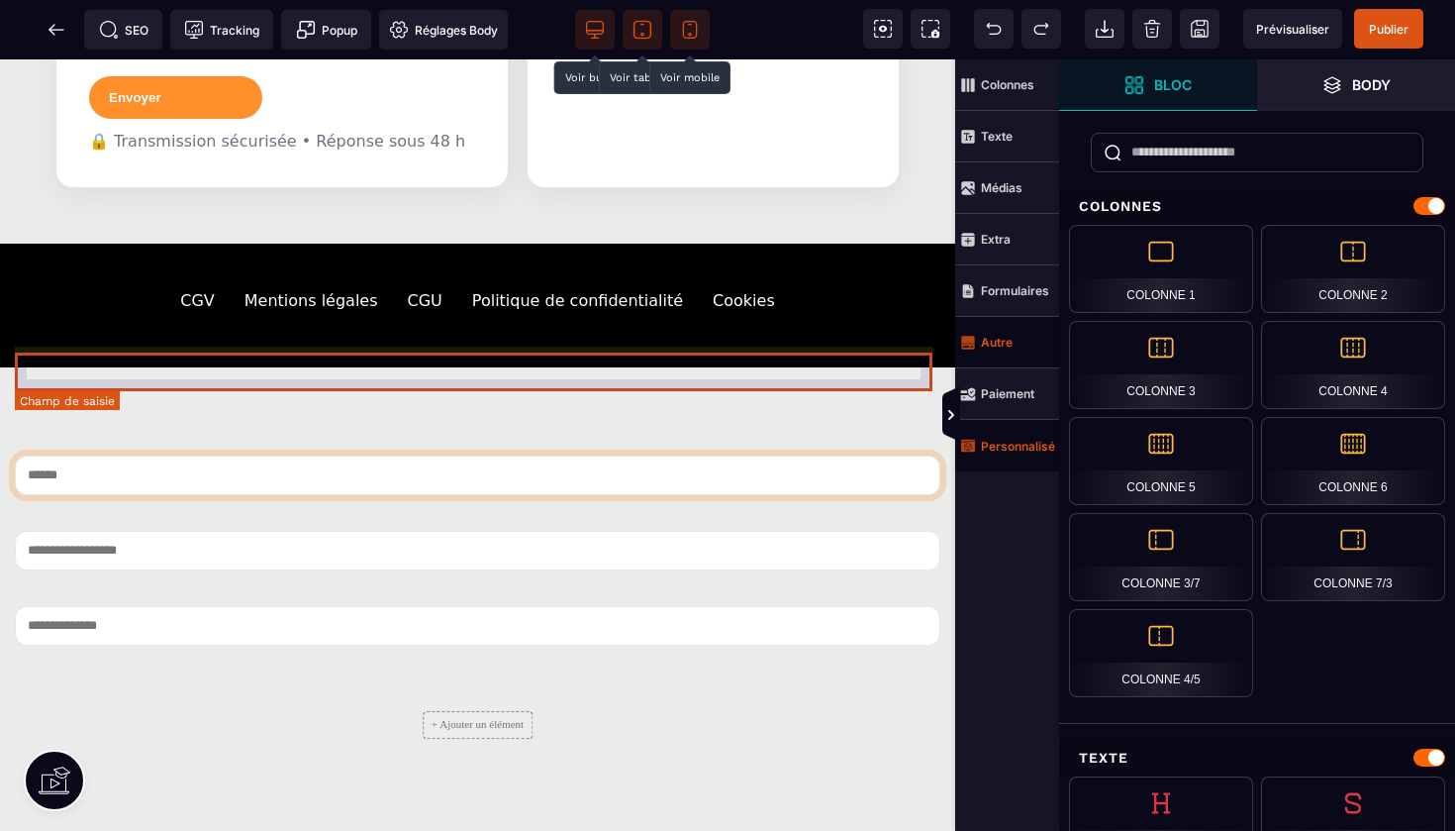
click at [816, 455] on input "text" at bounding box center [478, 475] width 926 height 40
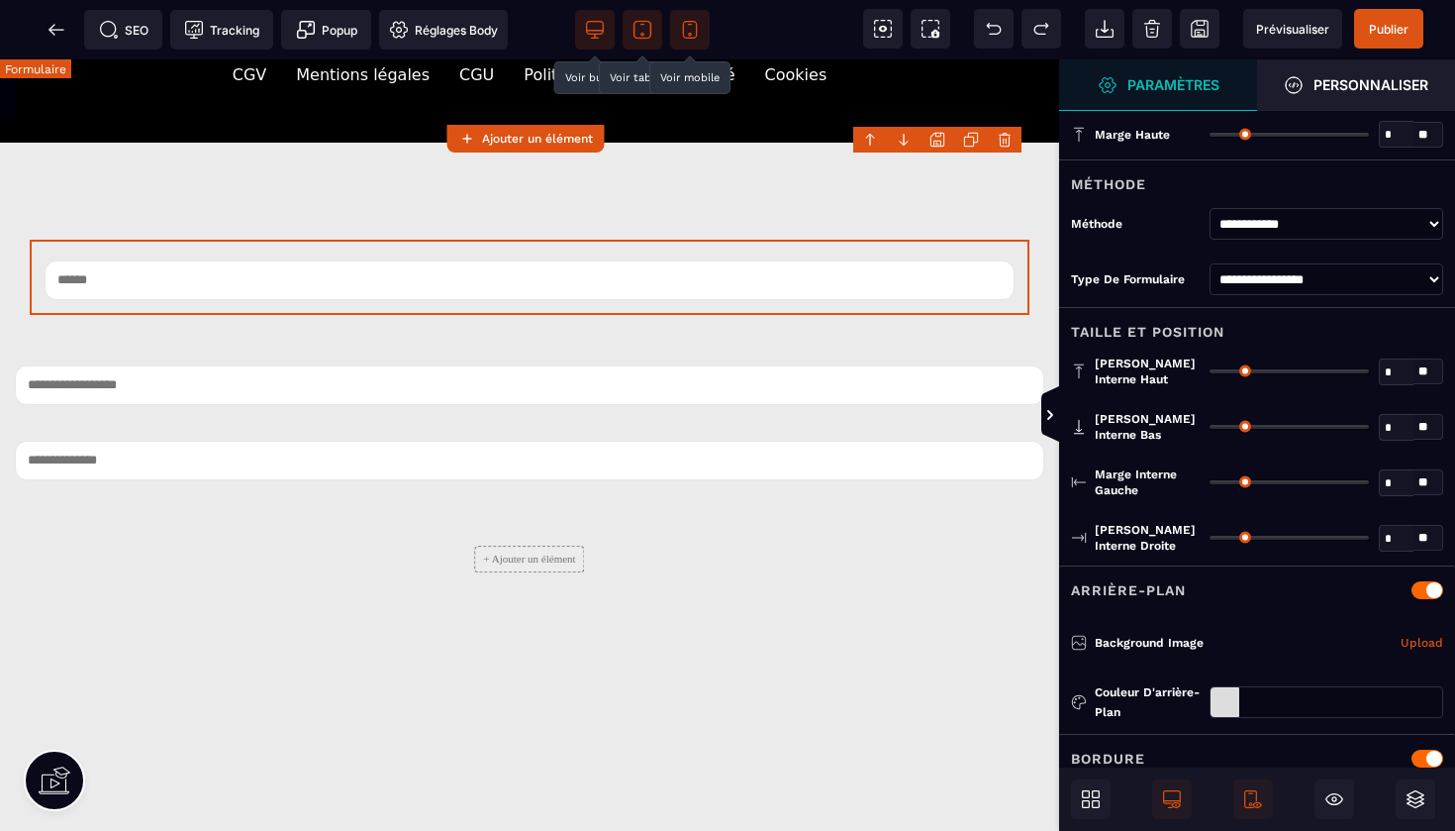
type input "*"
type input "**"
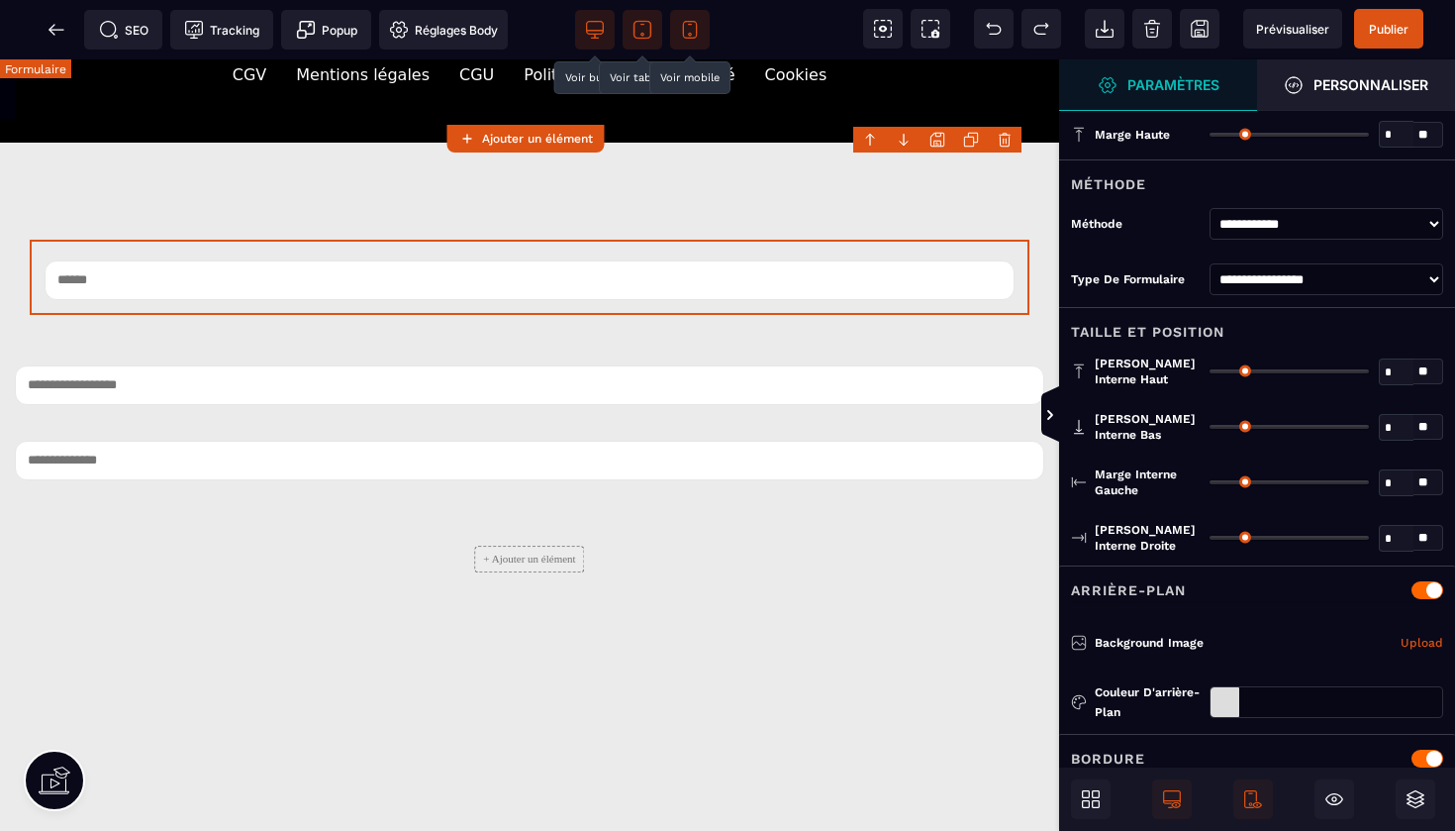
type input "**"
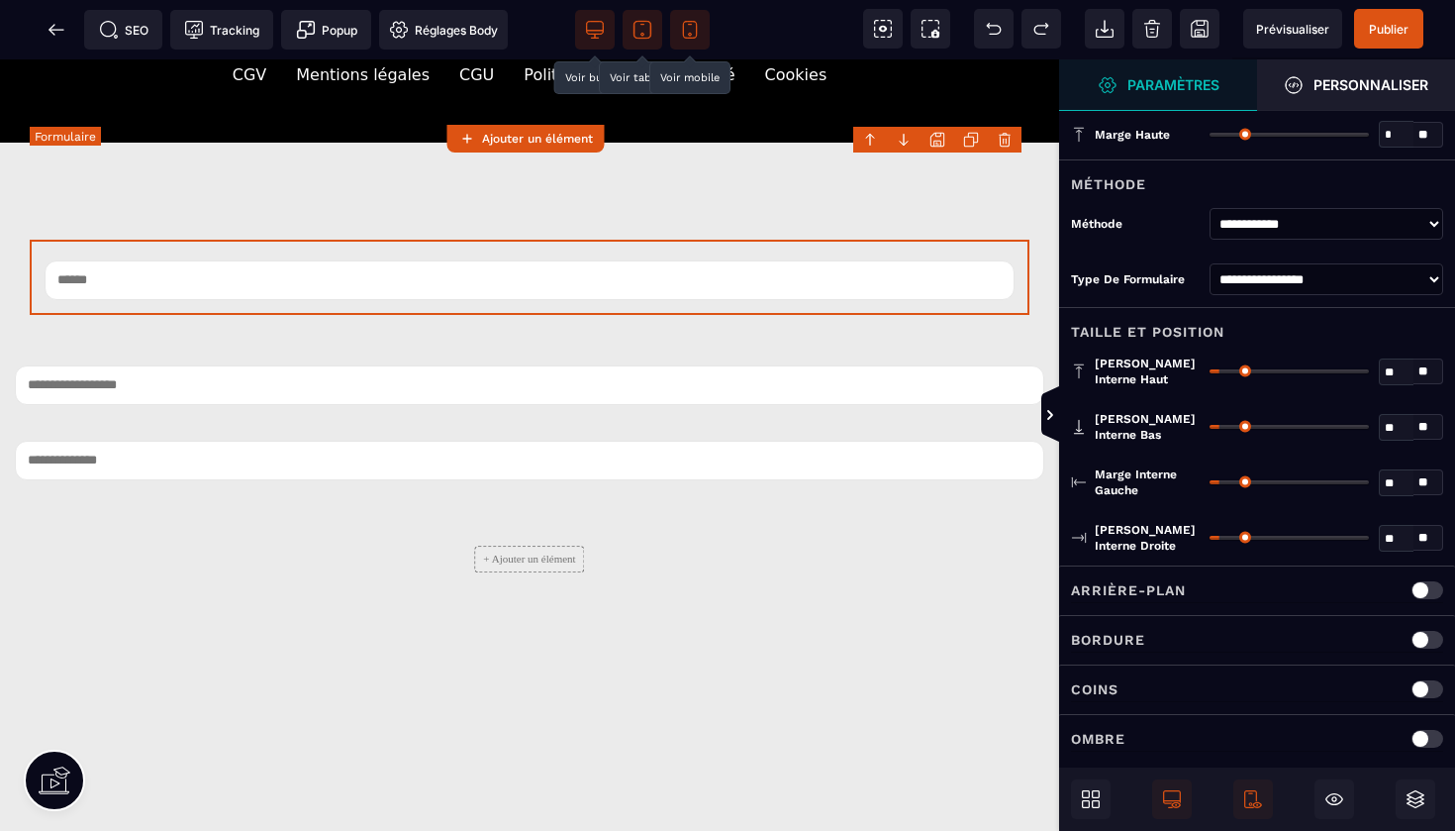
click at [1009, 138] on body "B I U S A ******* Ajouter un élément" at bounding box center [727, 415] width 1455 height 831
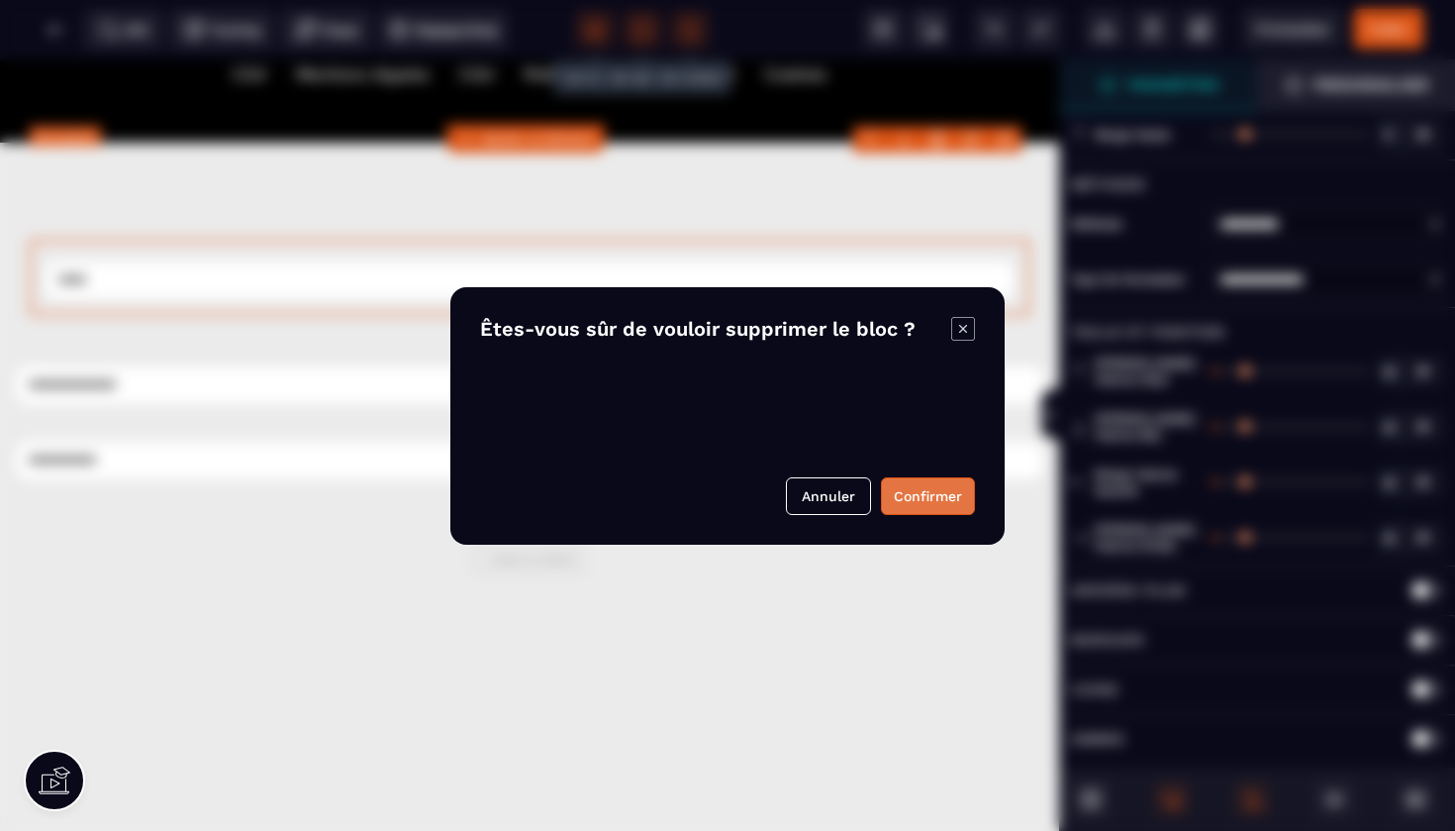
click at [922, 501] on button "Confirmer" at bounding box center [928, 496] width 94 height 38
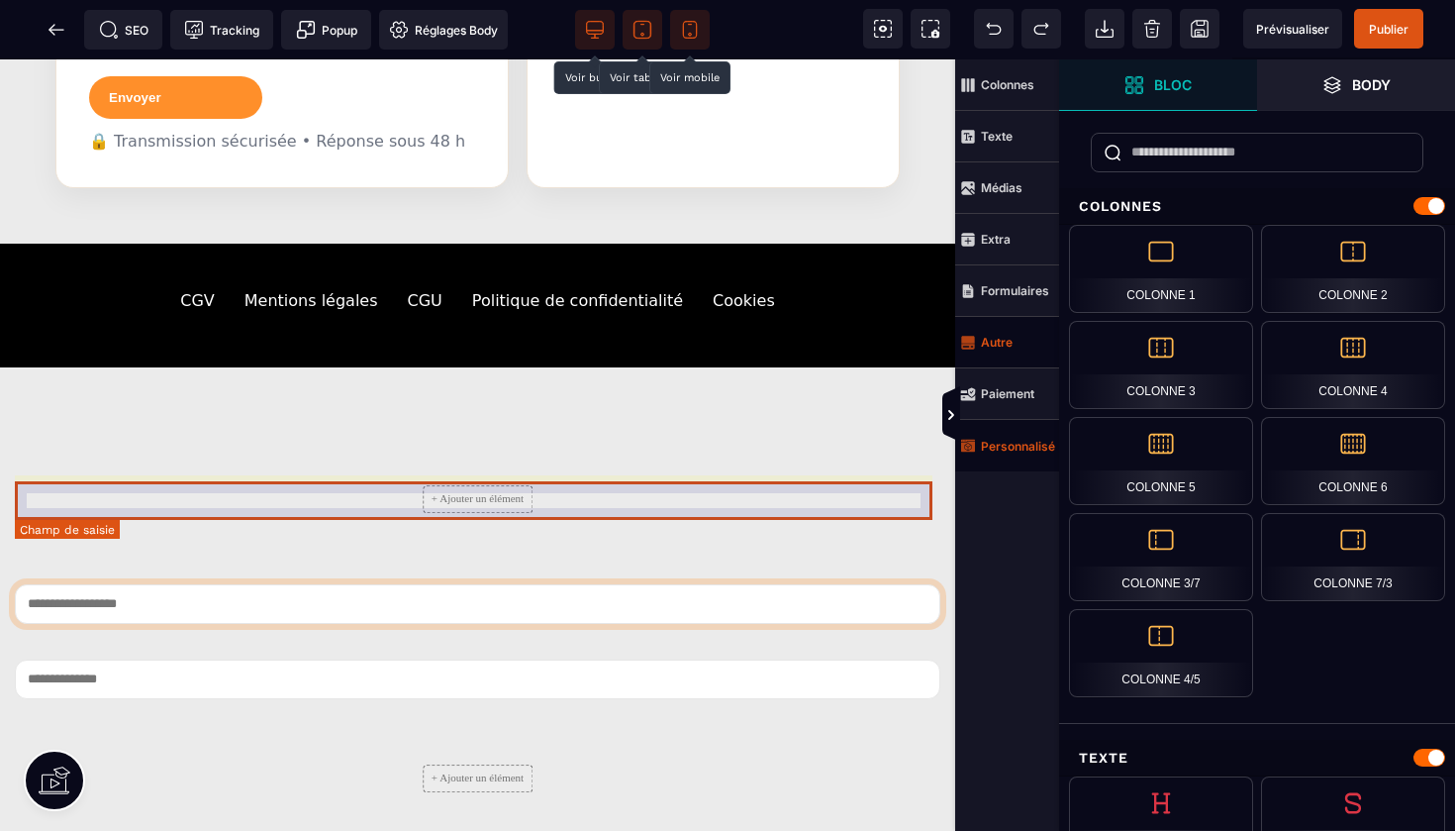
click at [876, 584] on input "email" at bounding box center [478, 604] width 926 height 40
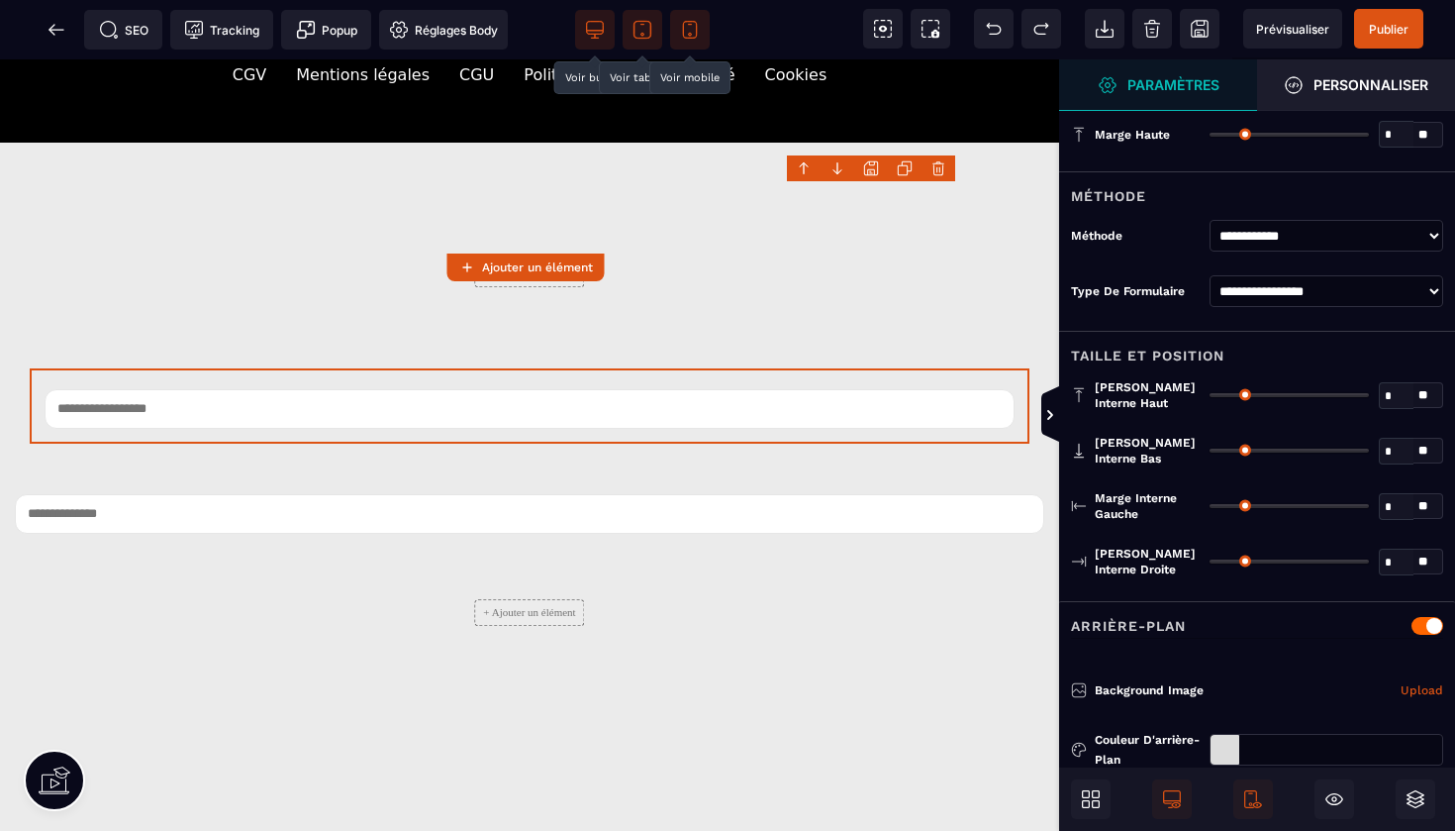
type input "*"
type input "**"
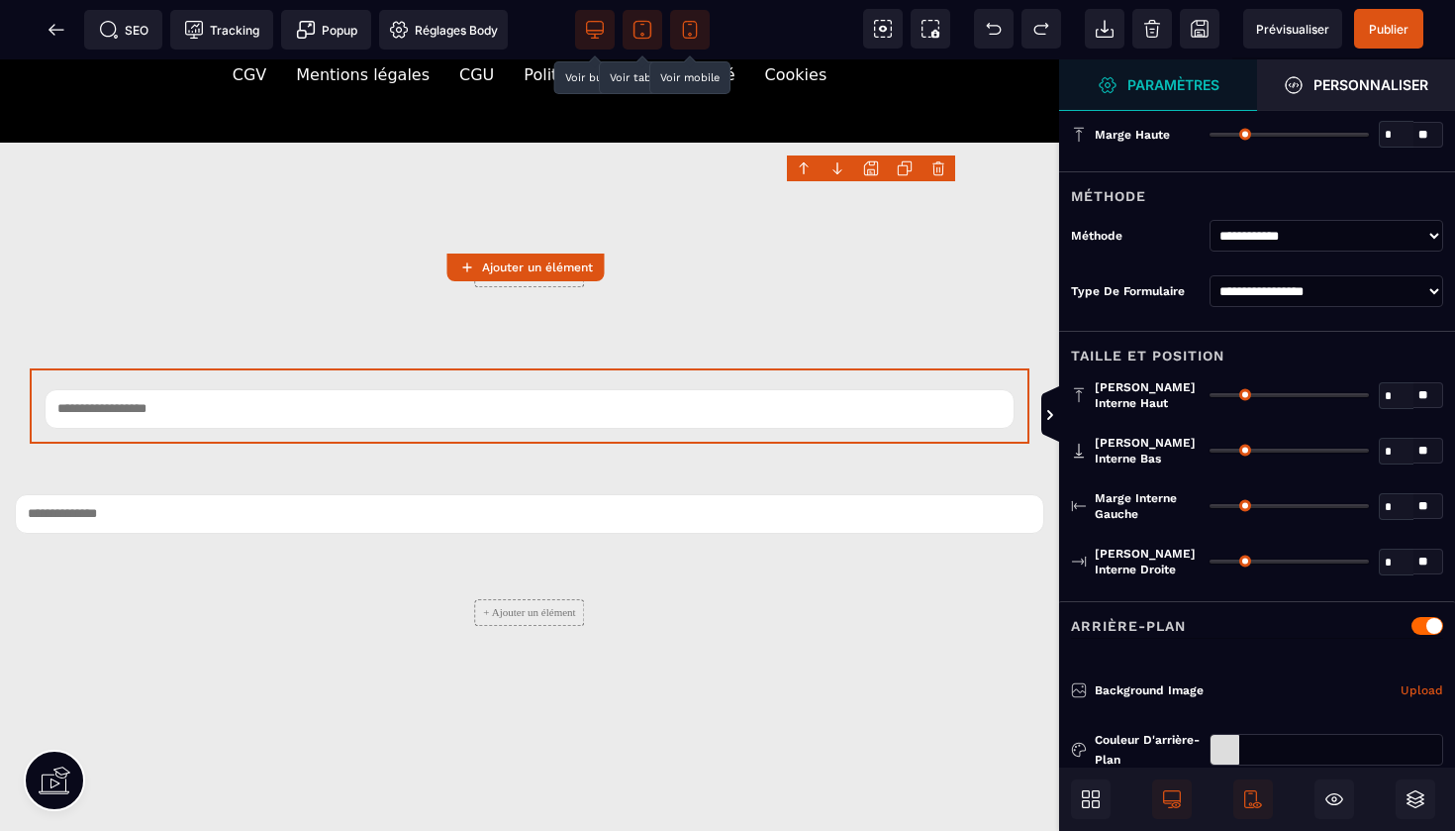
type input "**"
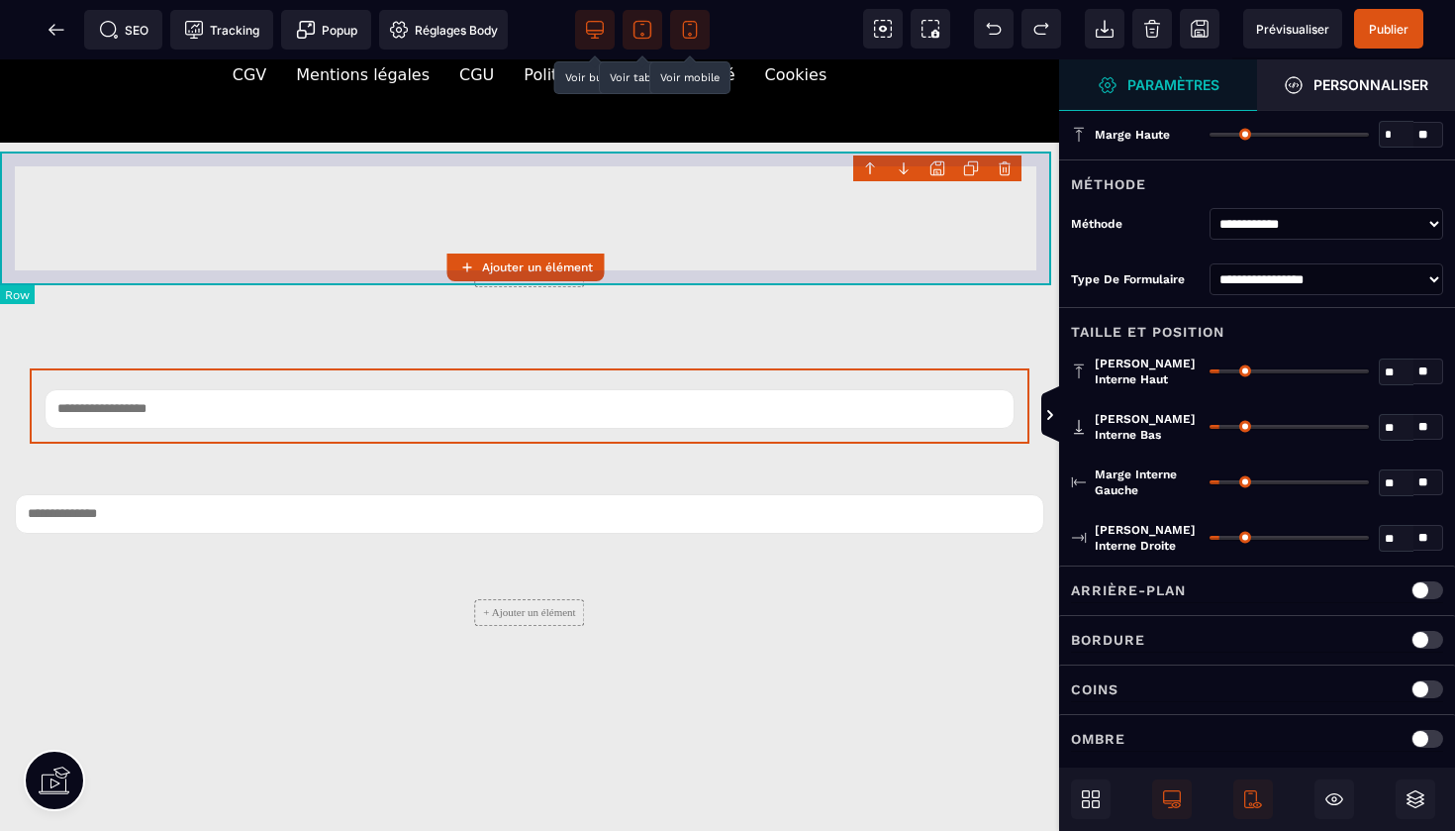
click at [1003, 169] on body "B I U S A ******* Ajouter un élément Row" at bounding box center [727, 415] width 1455 height 831
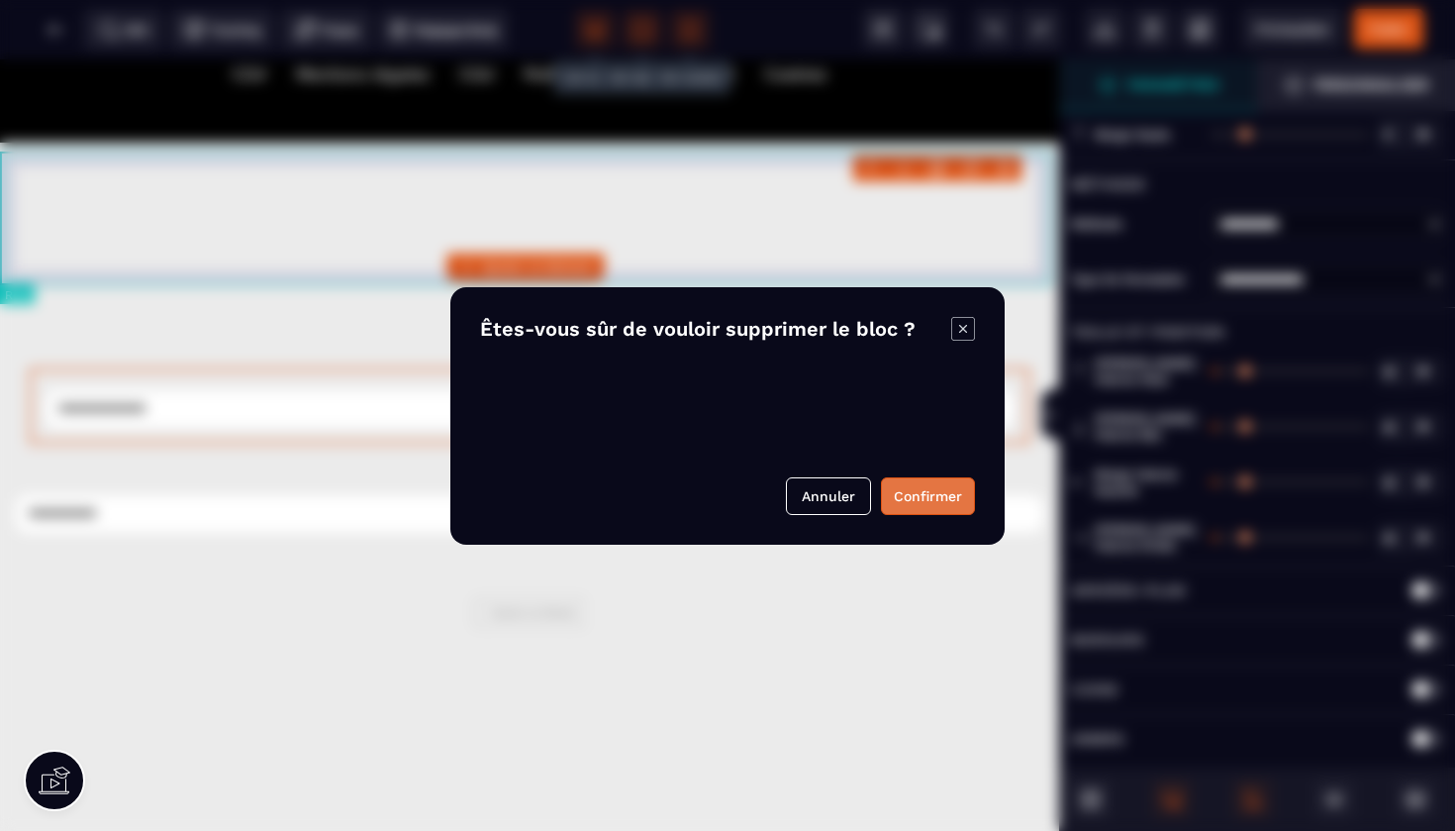
click at [911, 504] on button "Confirmer" at bounding box center [928, 496] width 94 height 38
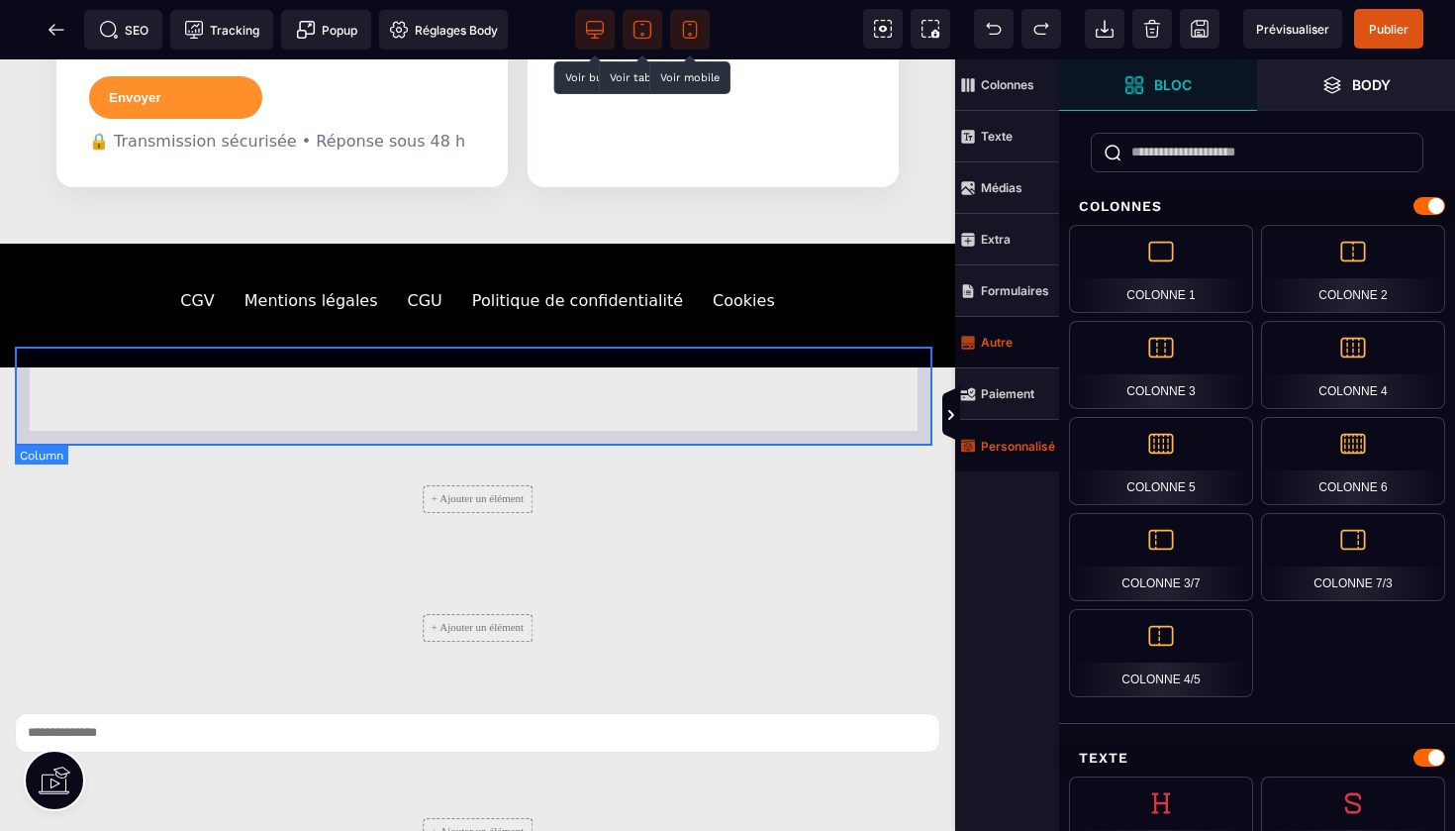
click at [878, 449] on div "+ Ajouter un élément" at bounding box center [478, 498] width 926 height 99
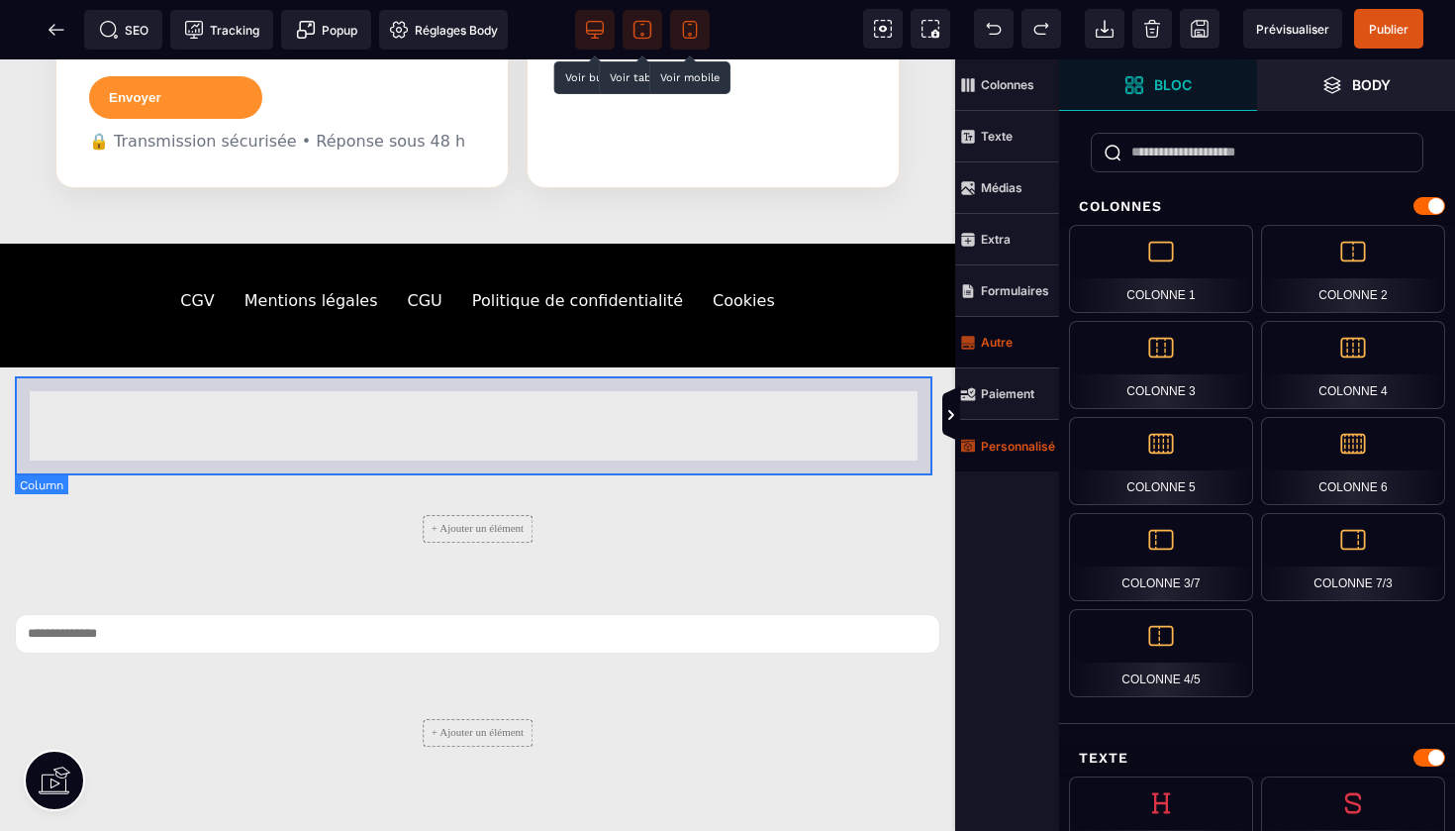
click at [829, 479] on div "+ Ajouter un élément" at bounding box center [478, 528] width 926 height 99
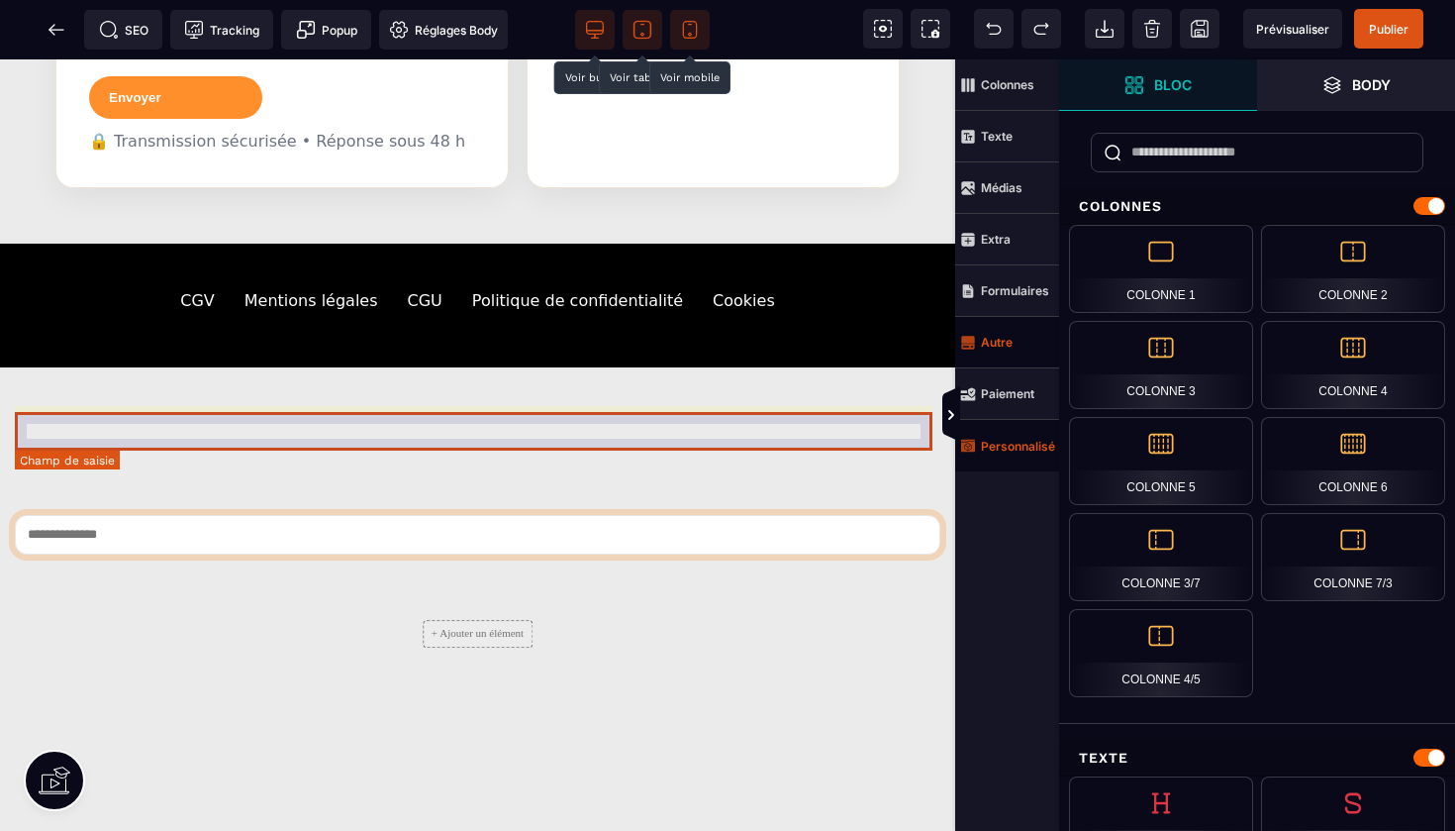
click at [846, 515] on input "tel" at bounding box center [478, 535] width 926 height 40
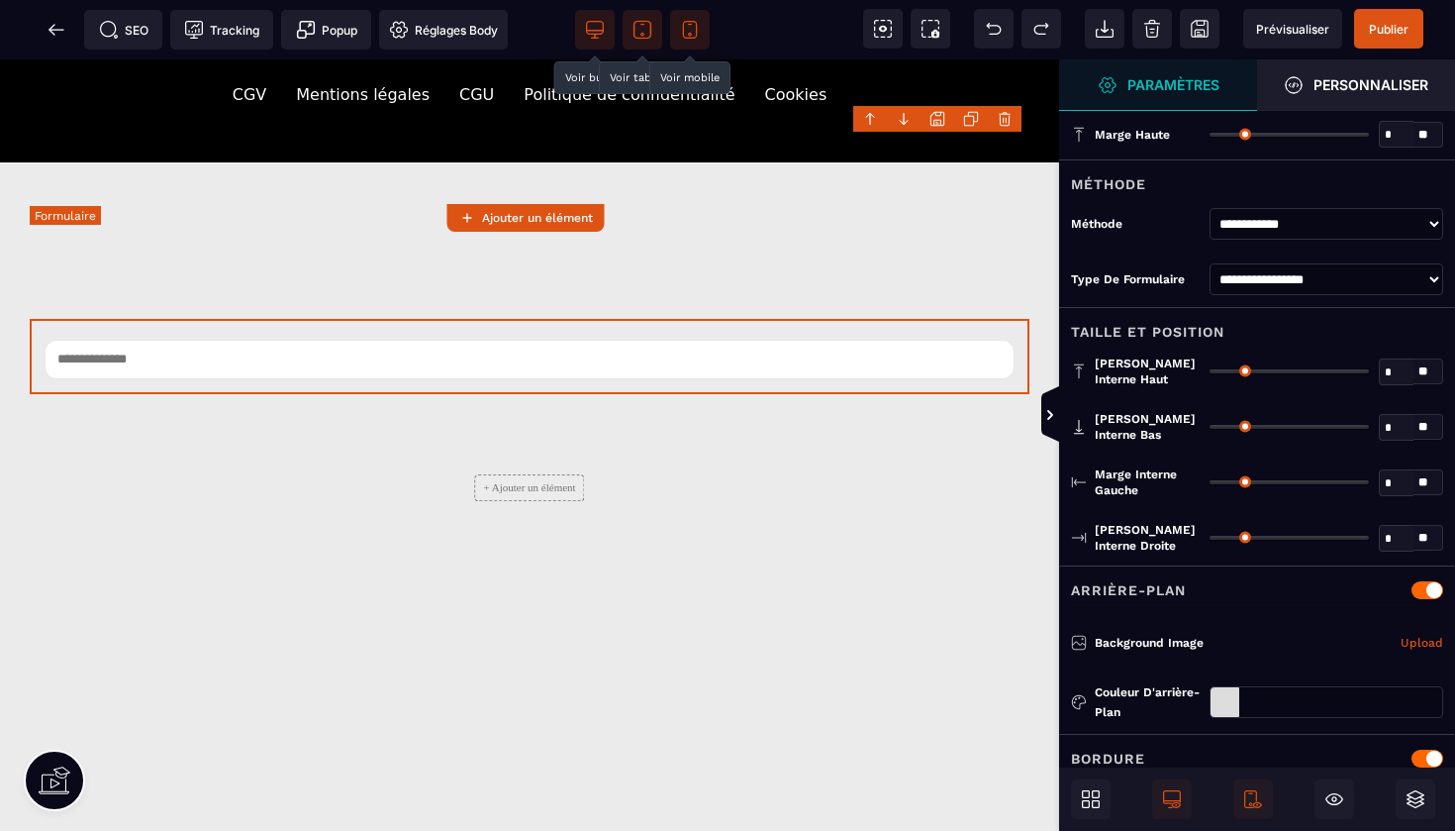
type input "*"
type input "**"
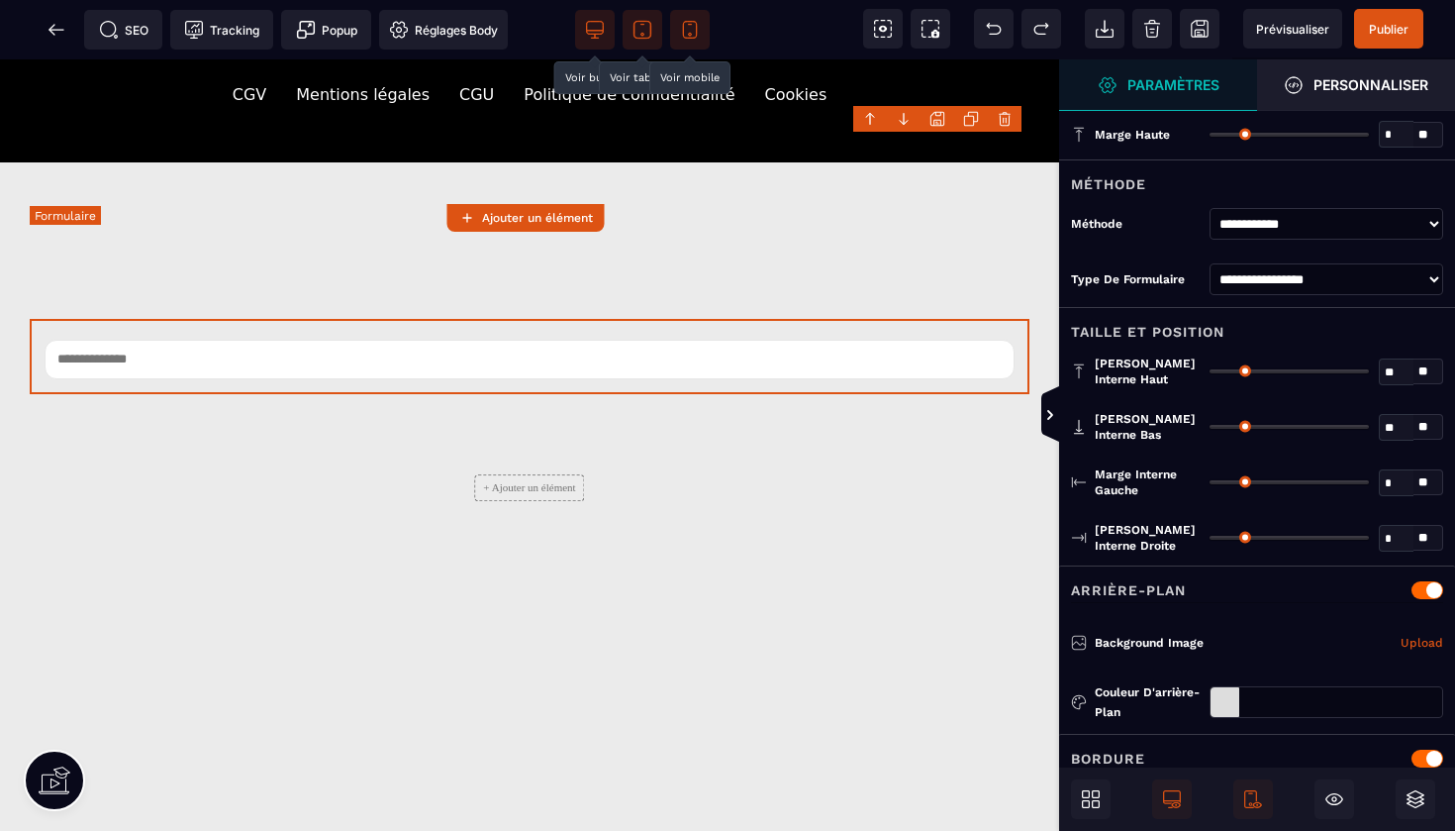
type input "**"
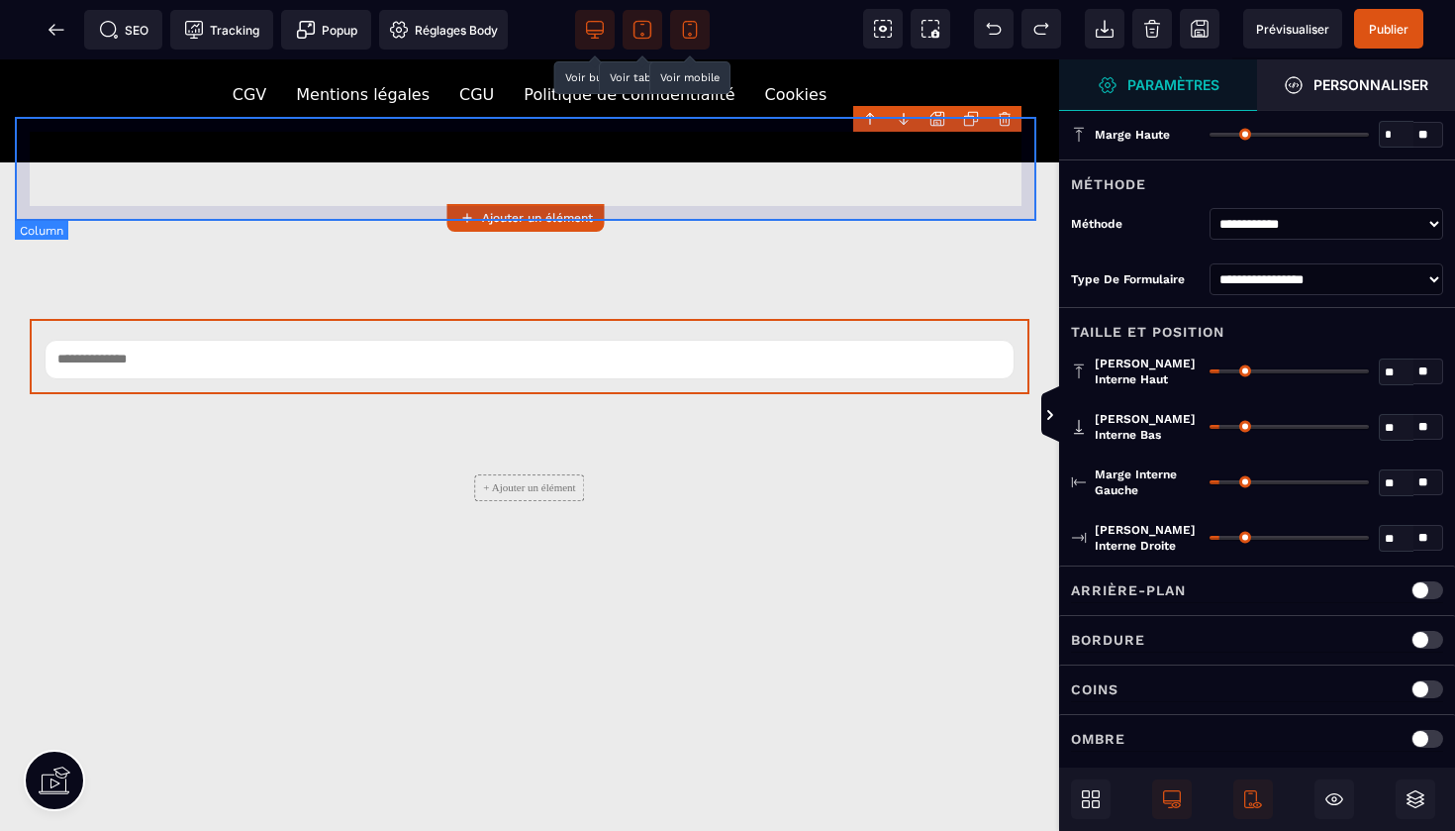
click at [1007, 118] on body "B I U S A ******* Ajouter un élément" at bounding box center [727, 415] width 1455 height 831
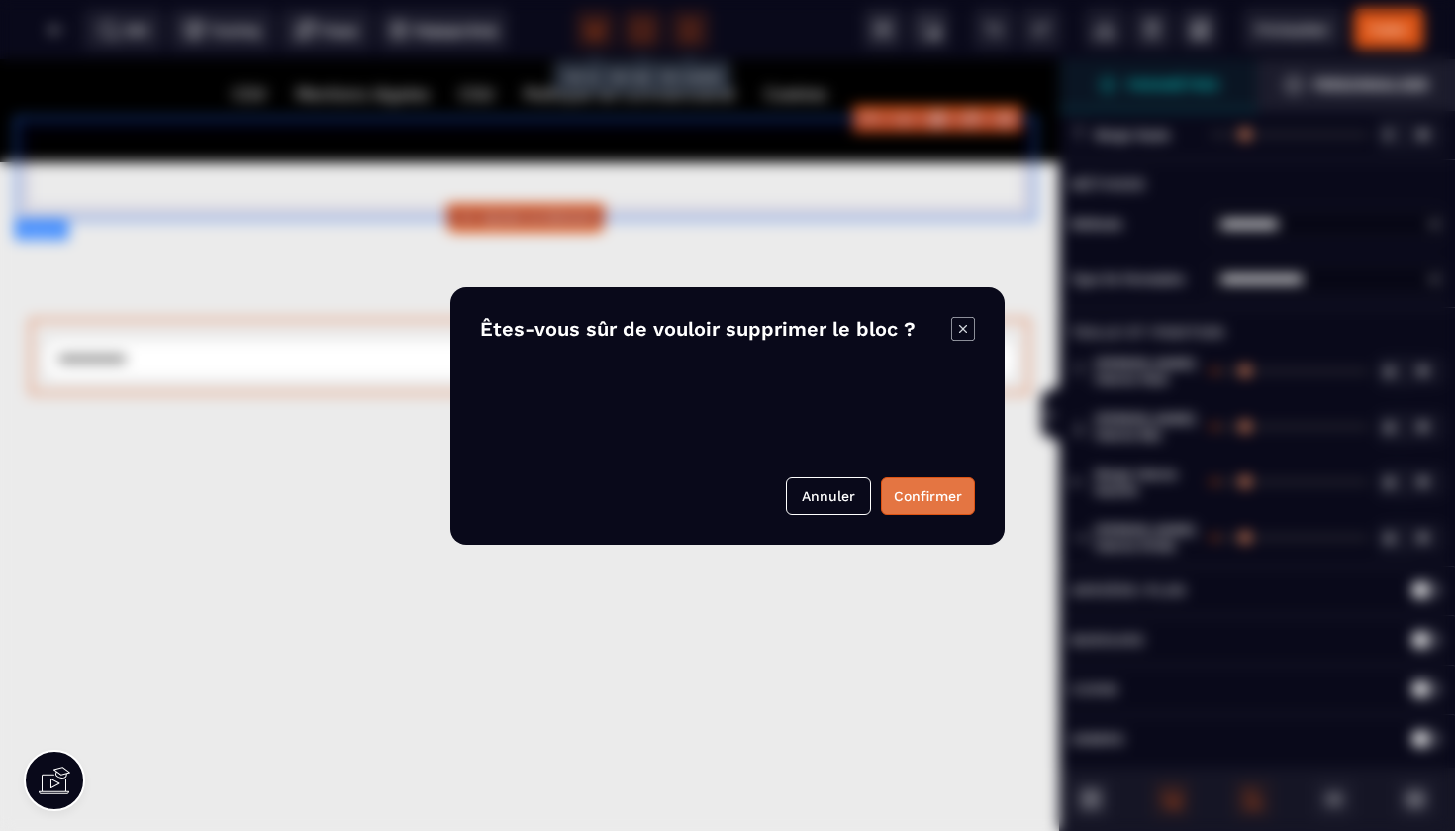
click at [920, 496] on button "Confirmer" at bounding box center [928, 496] width 94 height 38
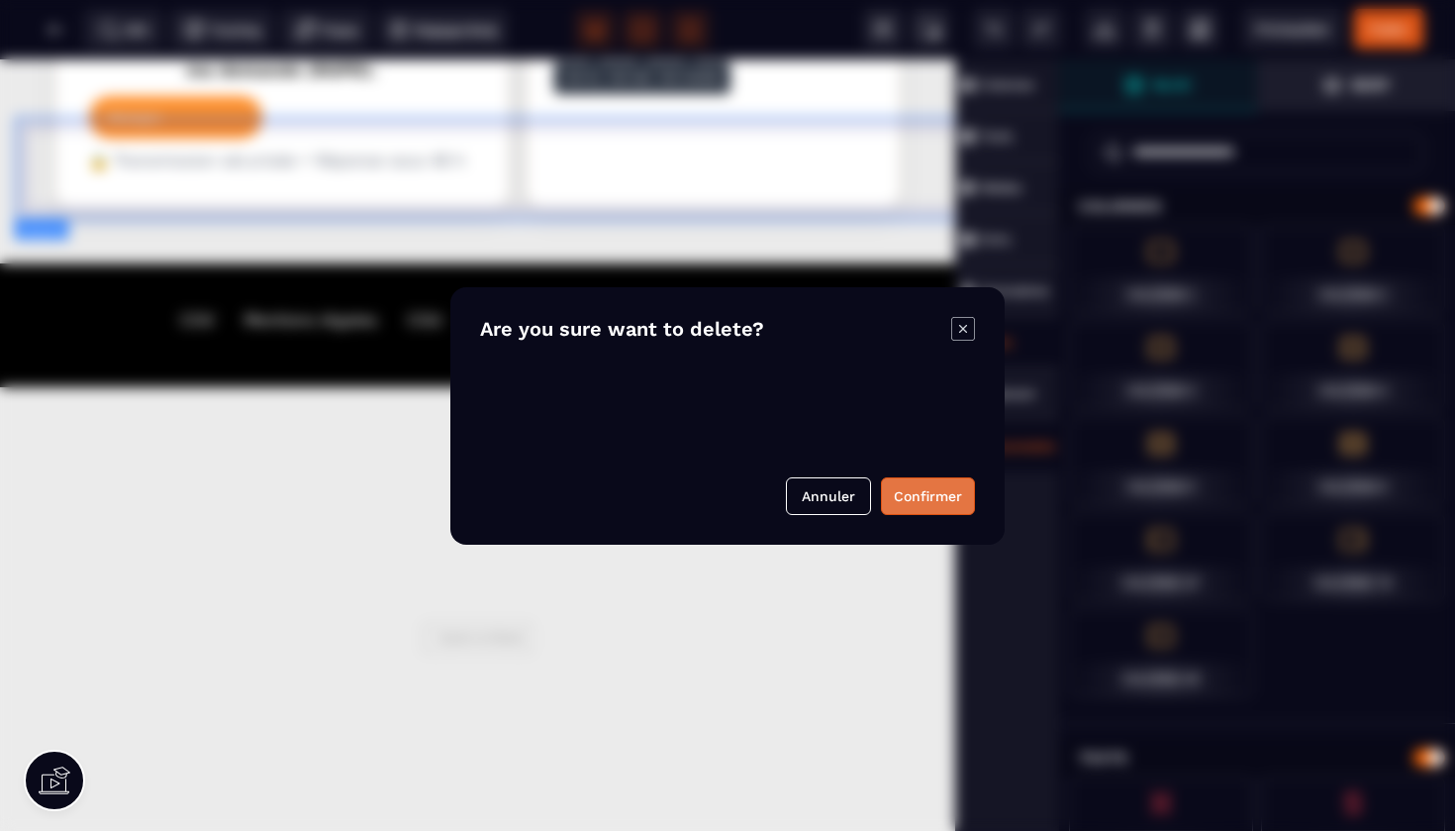
scroll to position [2367, 0]
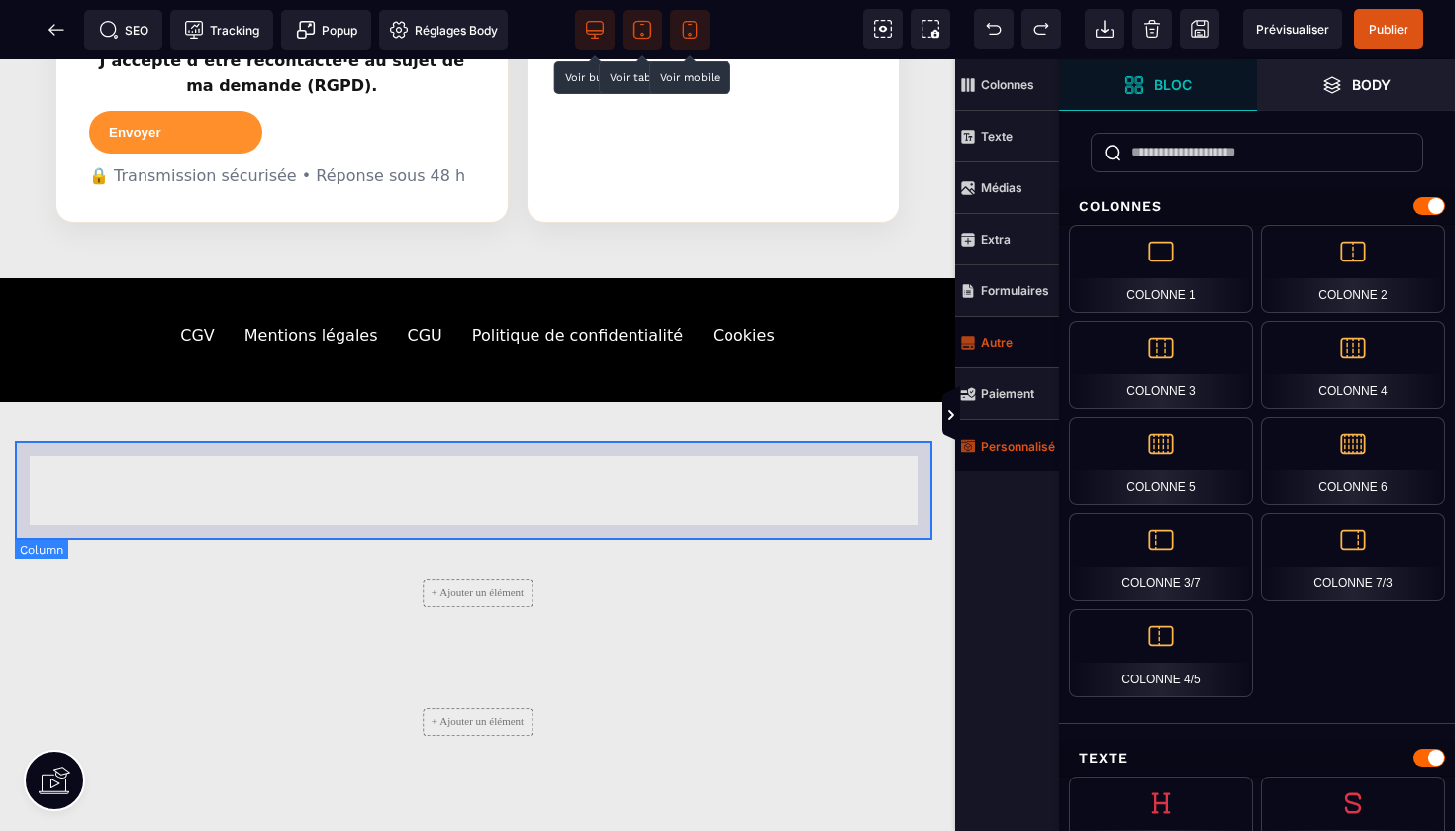
click at [692, 544] on div "+ Ajouter un élément" at bounding box center [478, 593] width 926 height 99
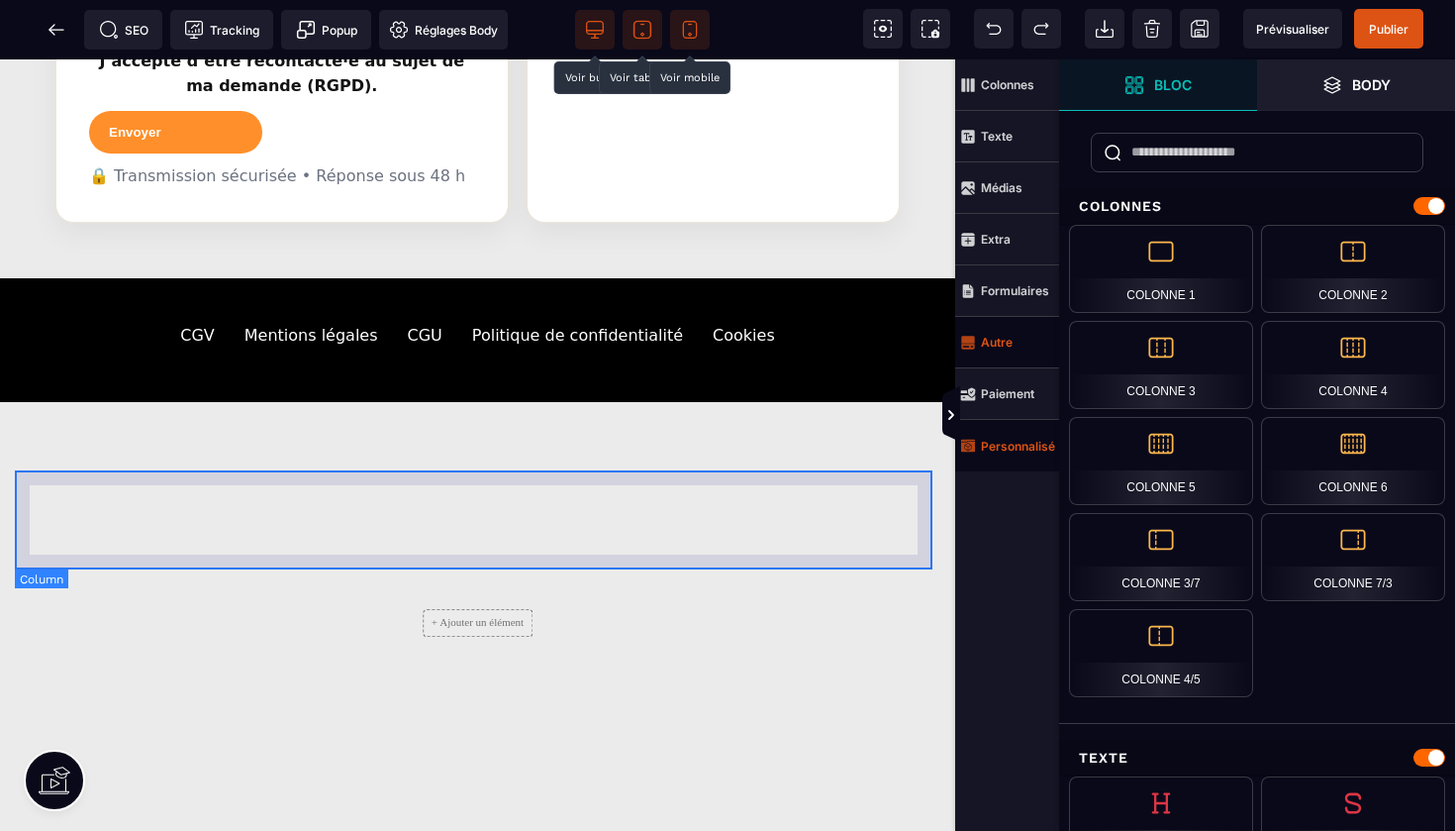
click at [688, 573] on div "+ Ajouter un élément" at bounding box center [478, 622] width 926 height 99
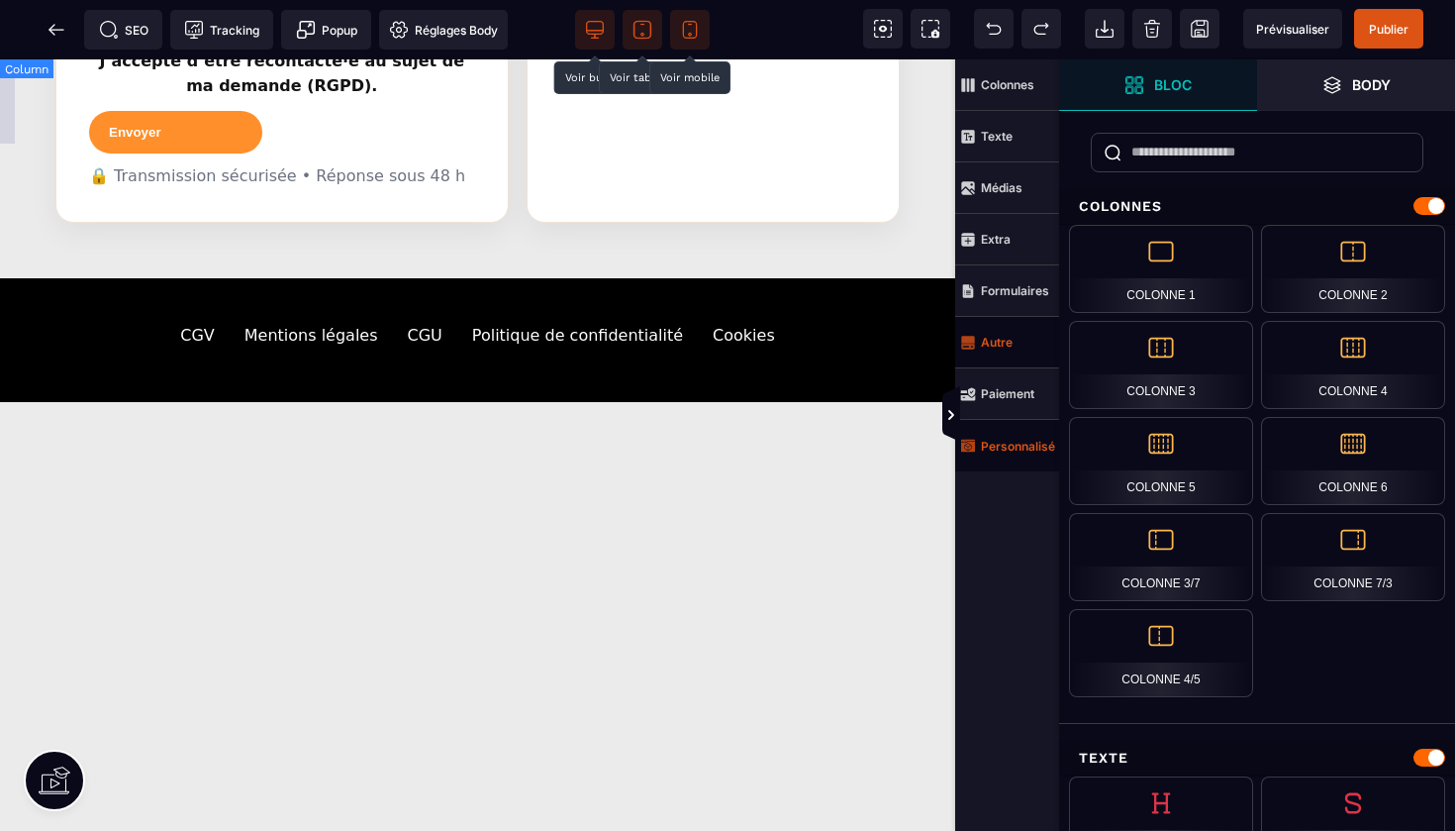
scroll to position [2225, 0]
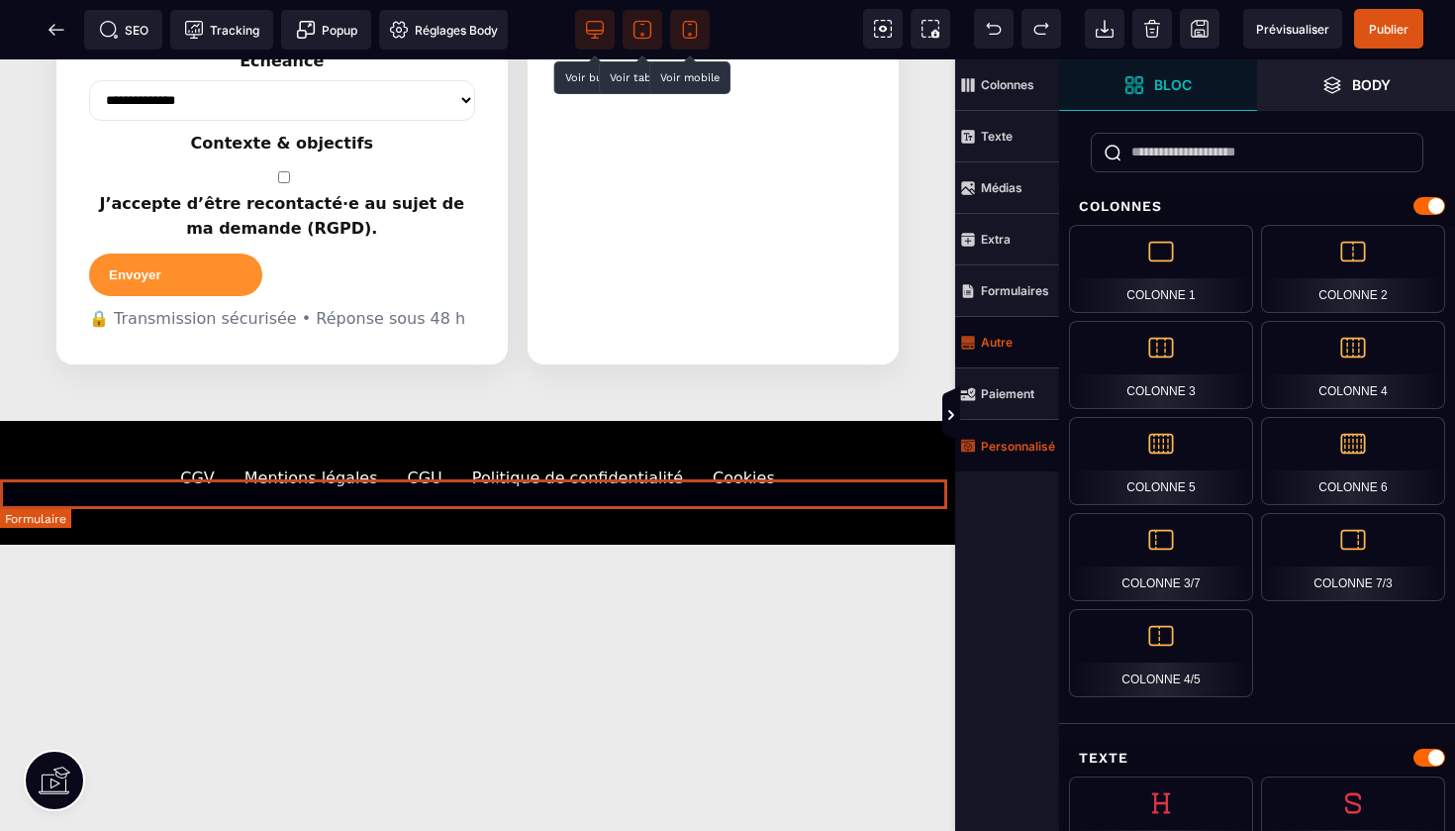
click at [718, 582] on form at bounding box center [477, 597] width 955 height 30
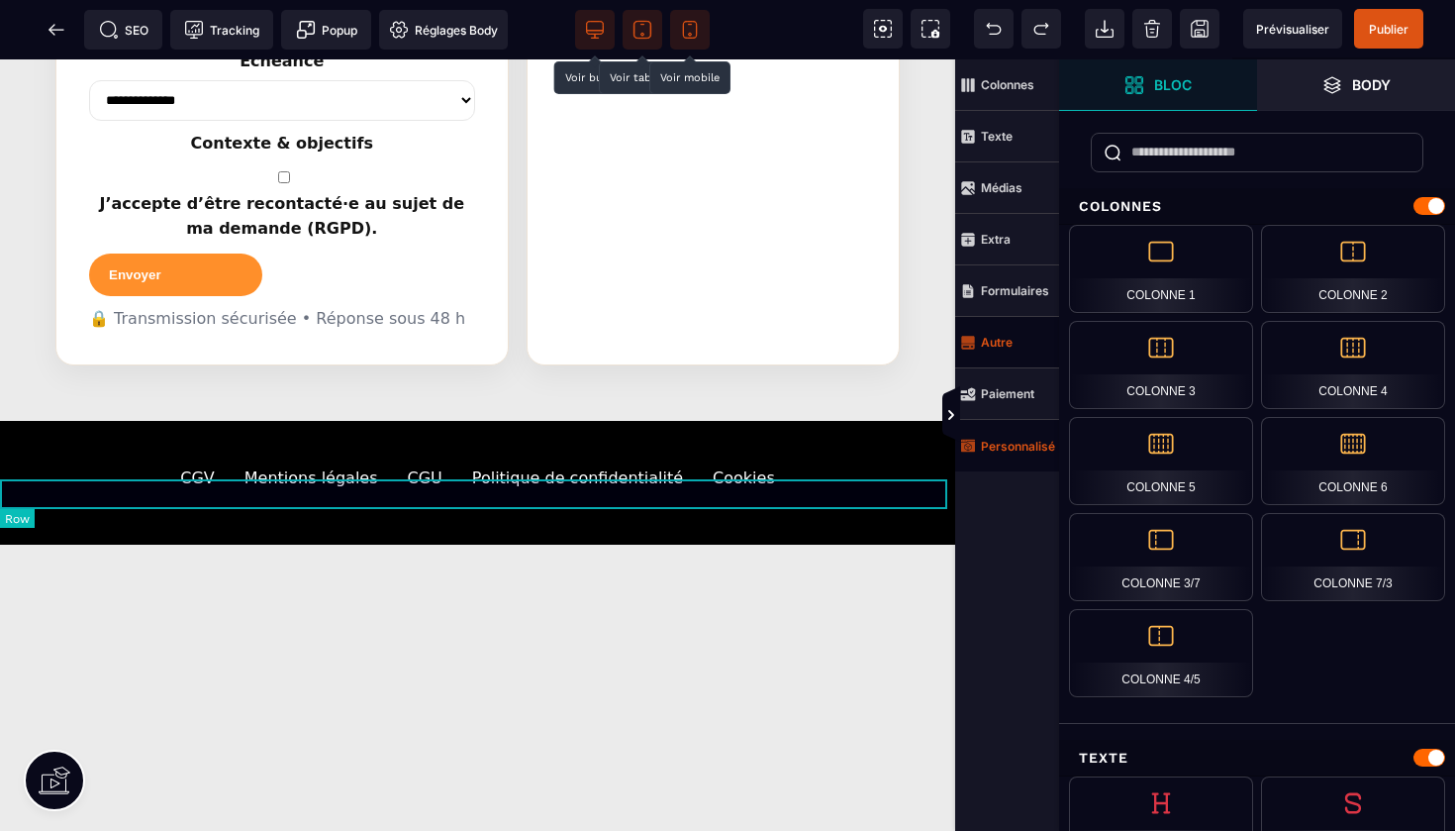
click at [762, 582] on div at bounding box center [477, 597] width 955 height 30
click at [823, 582] on div at bounding box center [477, 597] width 955 height 30
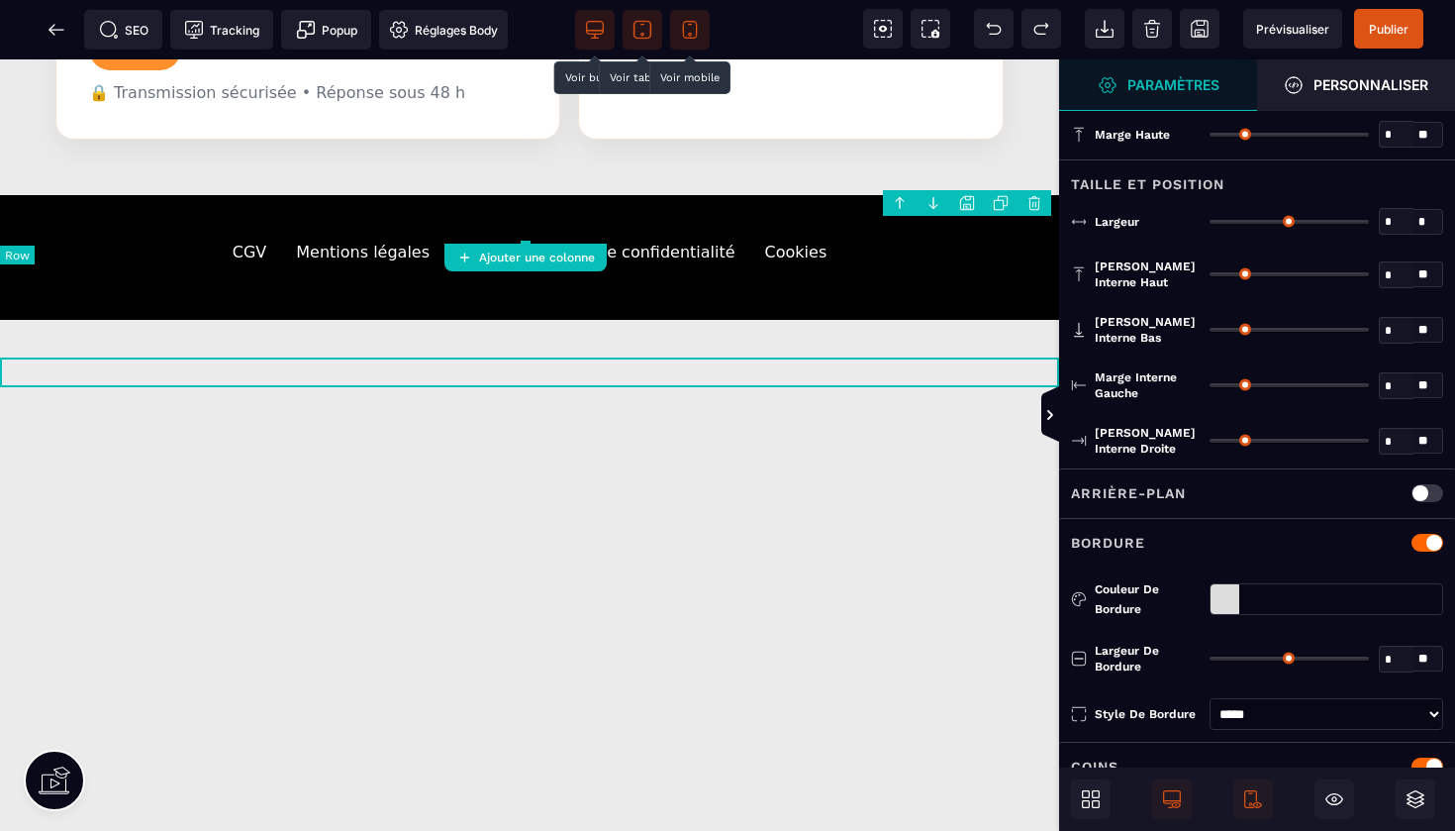
type input "*"
type input "***"
type input "**"
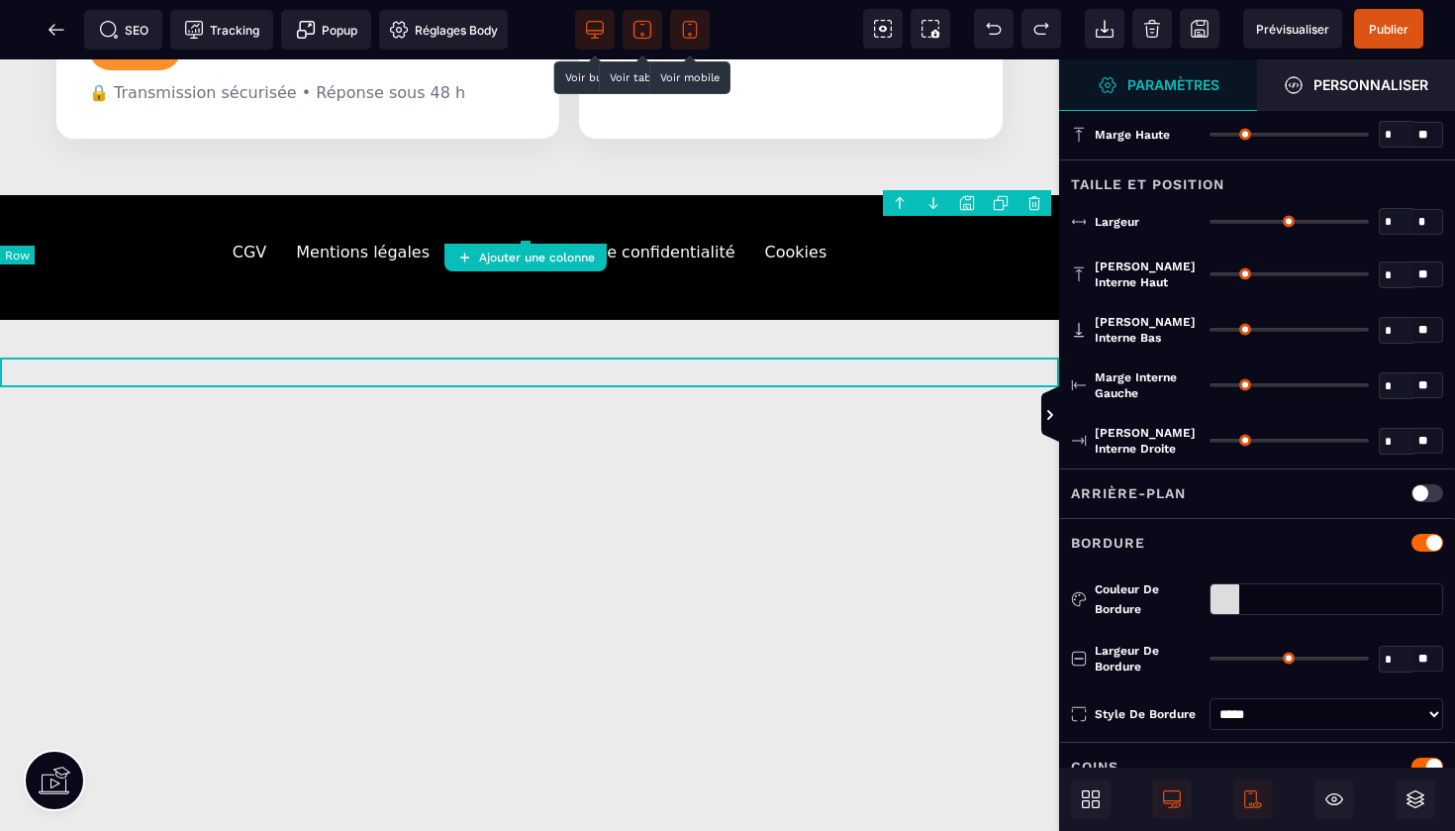
type input "**"
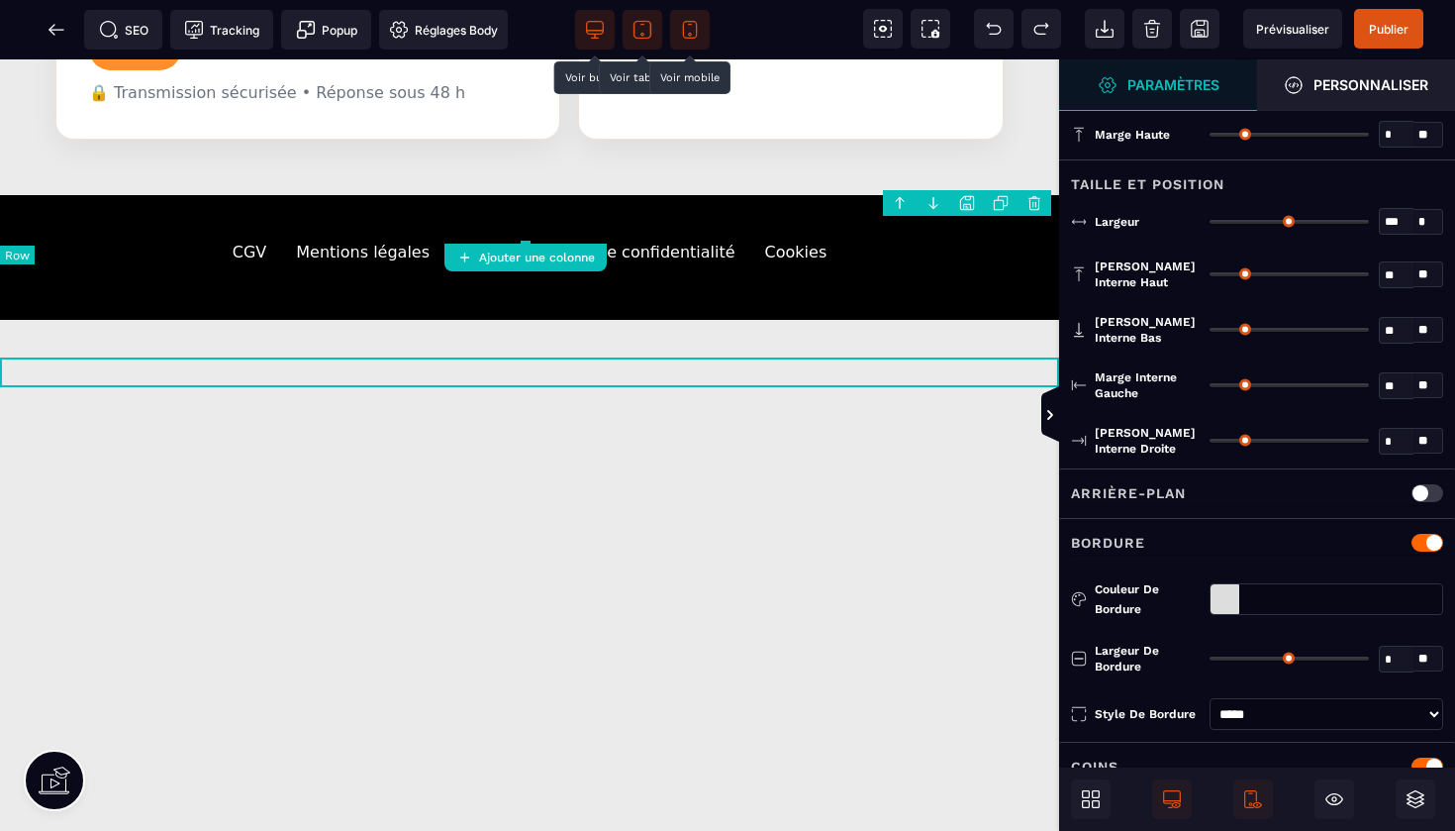
type input "**"
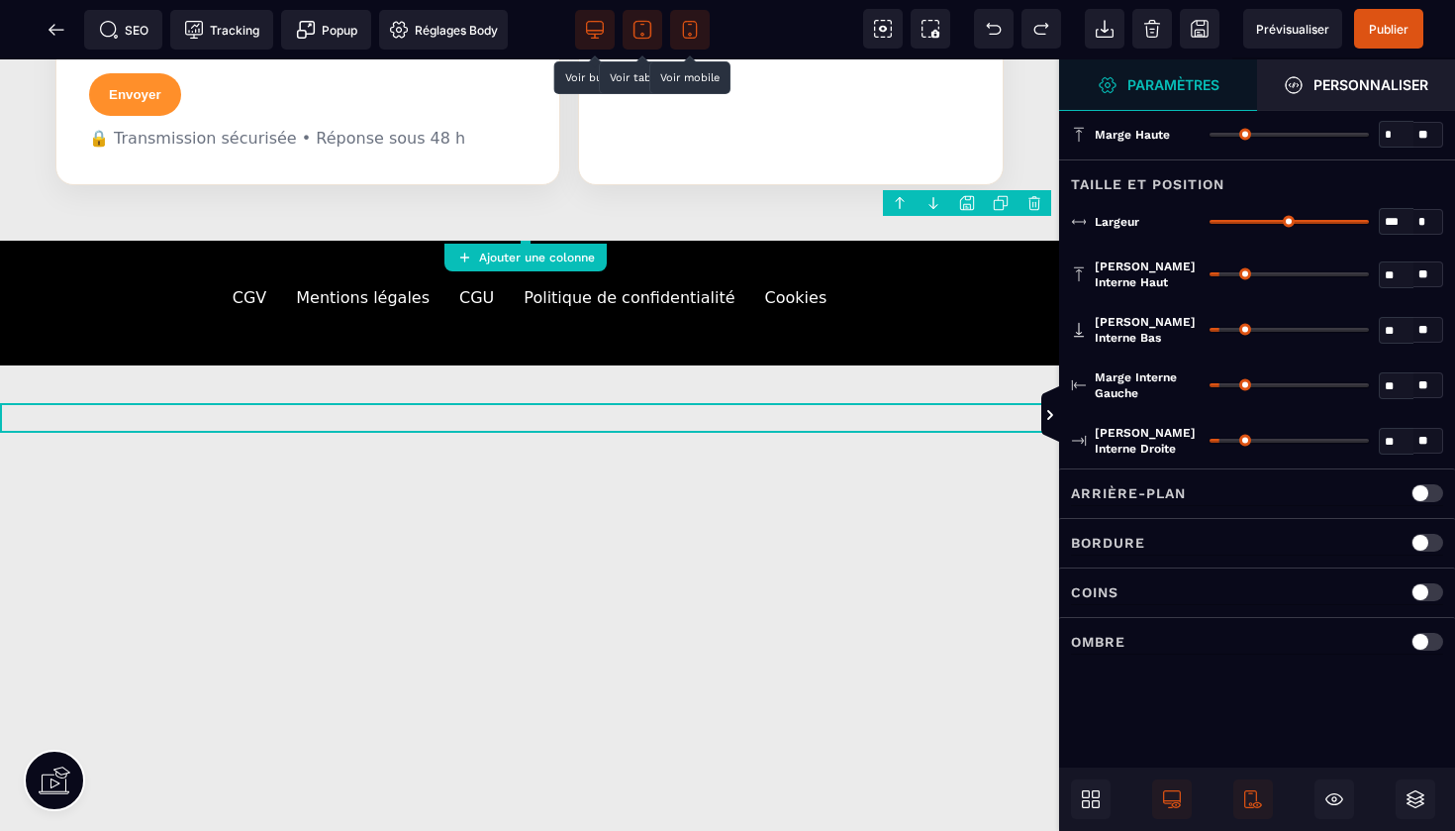
click at [1036, 199] on body "B I U S A ******* Ajouter une colonne Row" at bounding box center [727, 415] width 1455 height 831
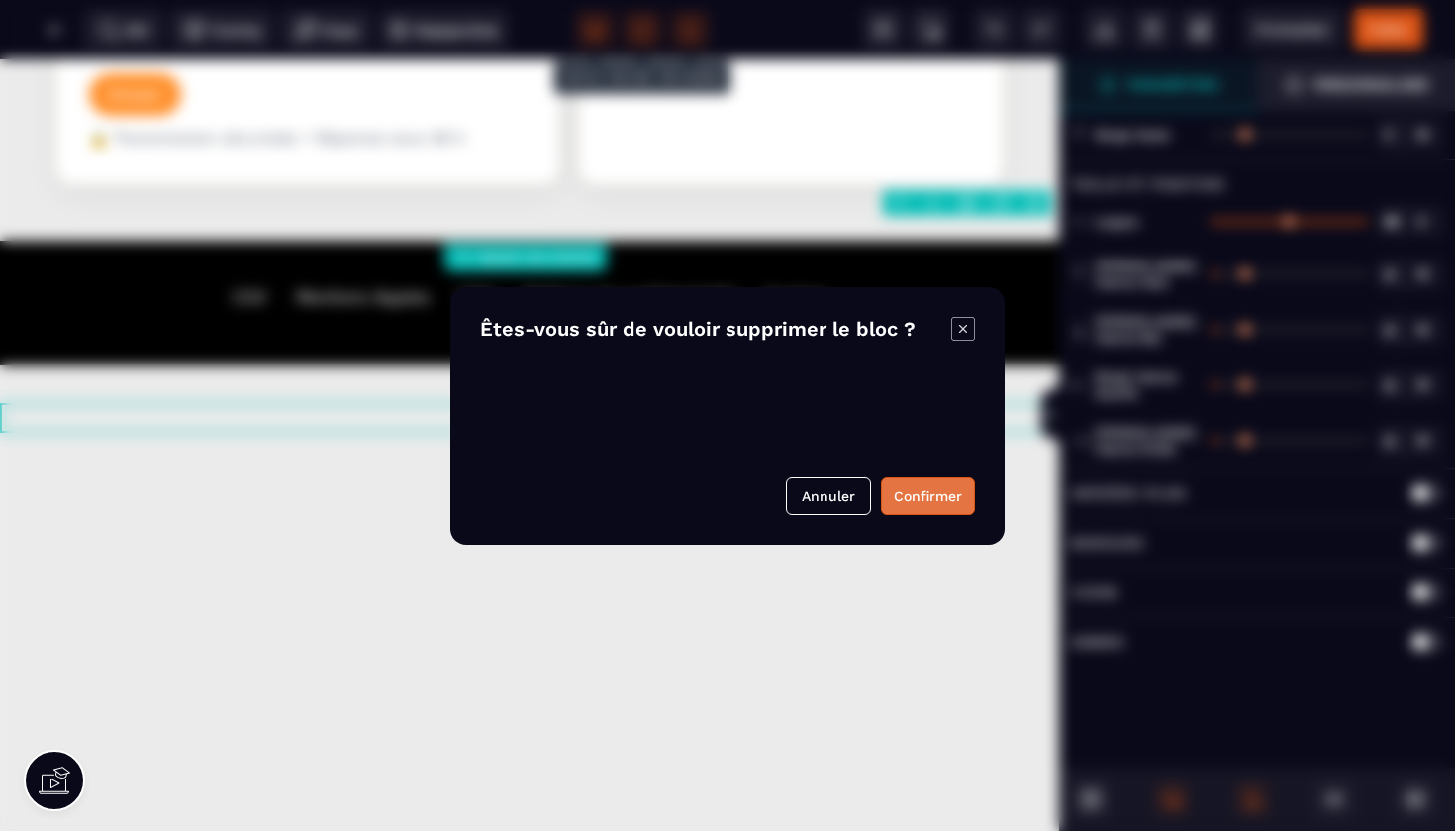
click at [908, 493] on button "Confirmer" at bounding box center [928, 496] width 94 height 38
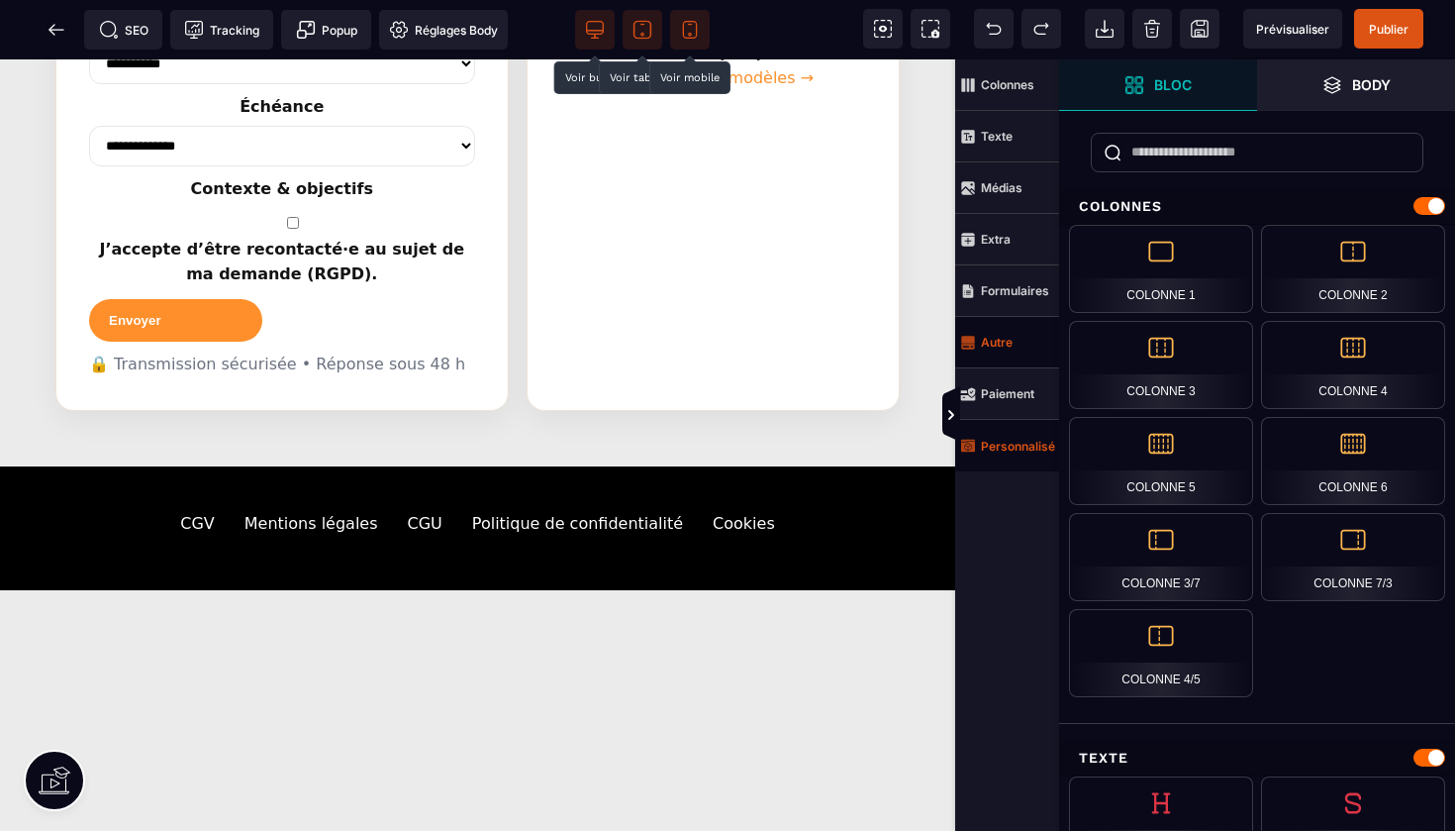
scroll to position [2140, 0]
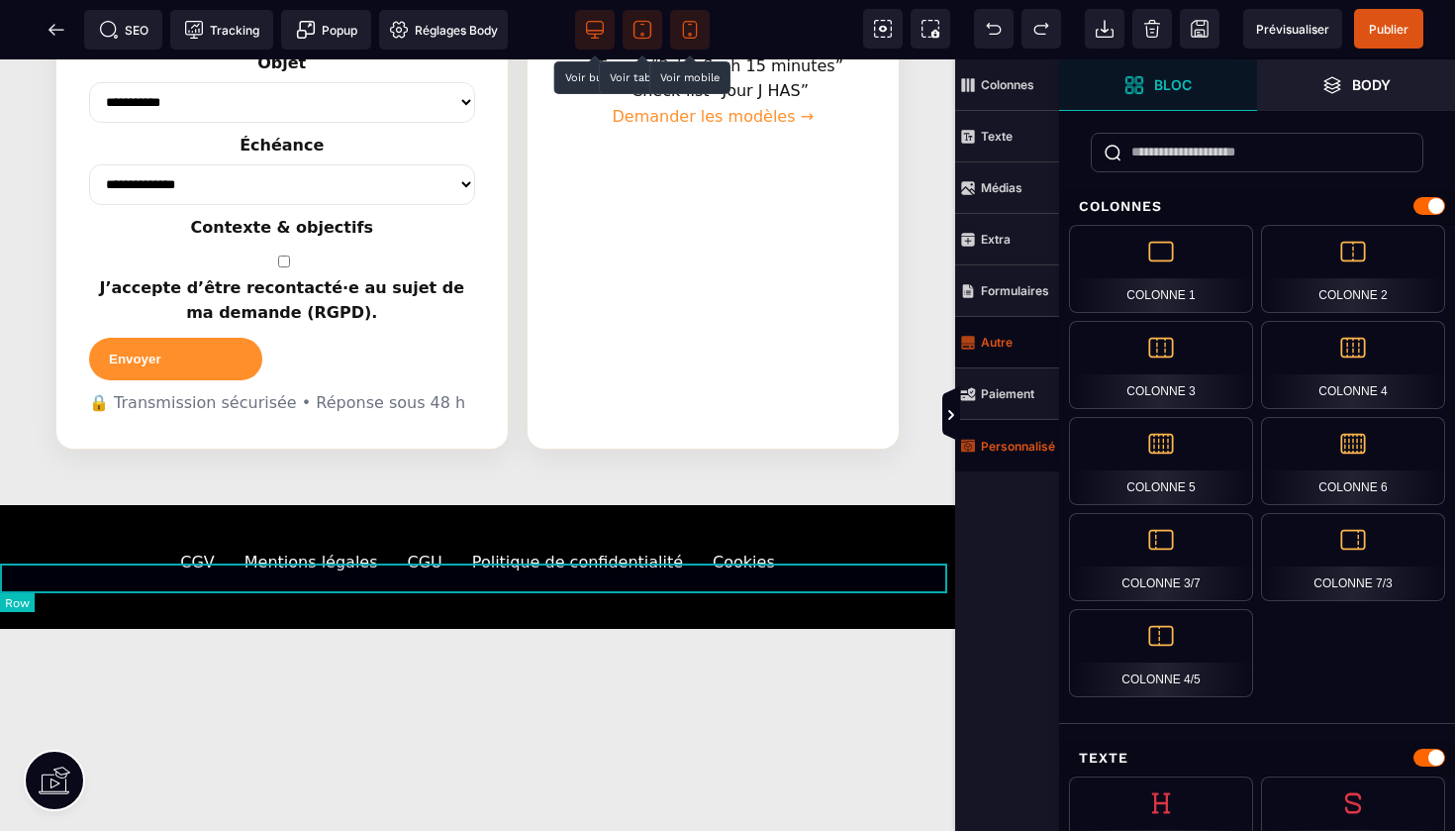
click at [840, 666] on div at bounding box center [477, 681] width 955 height 30
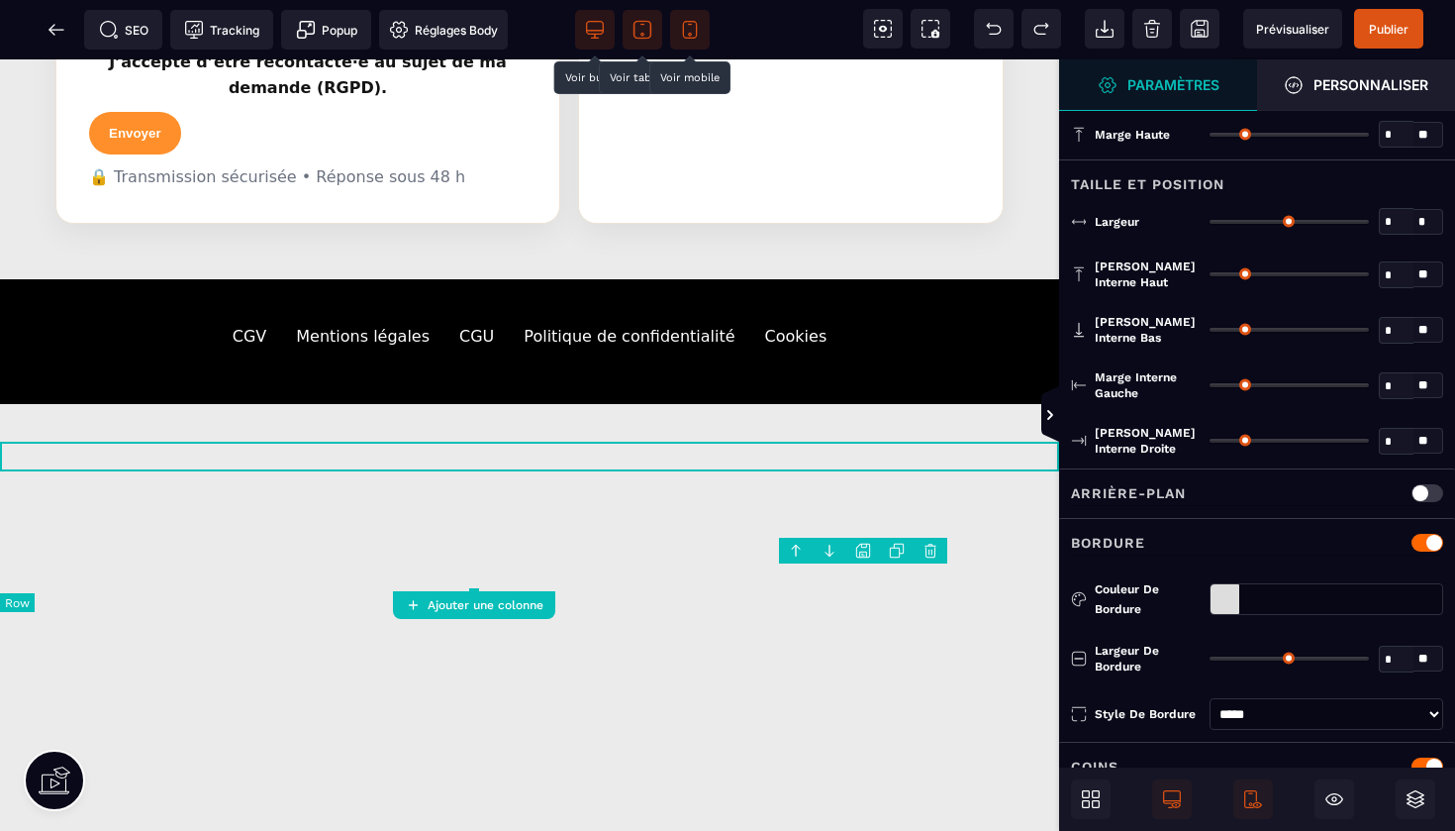
type input "*"
type input "***"
type input "**"
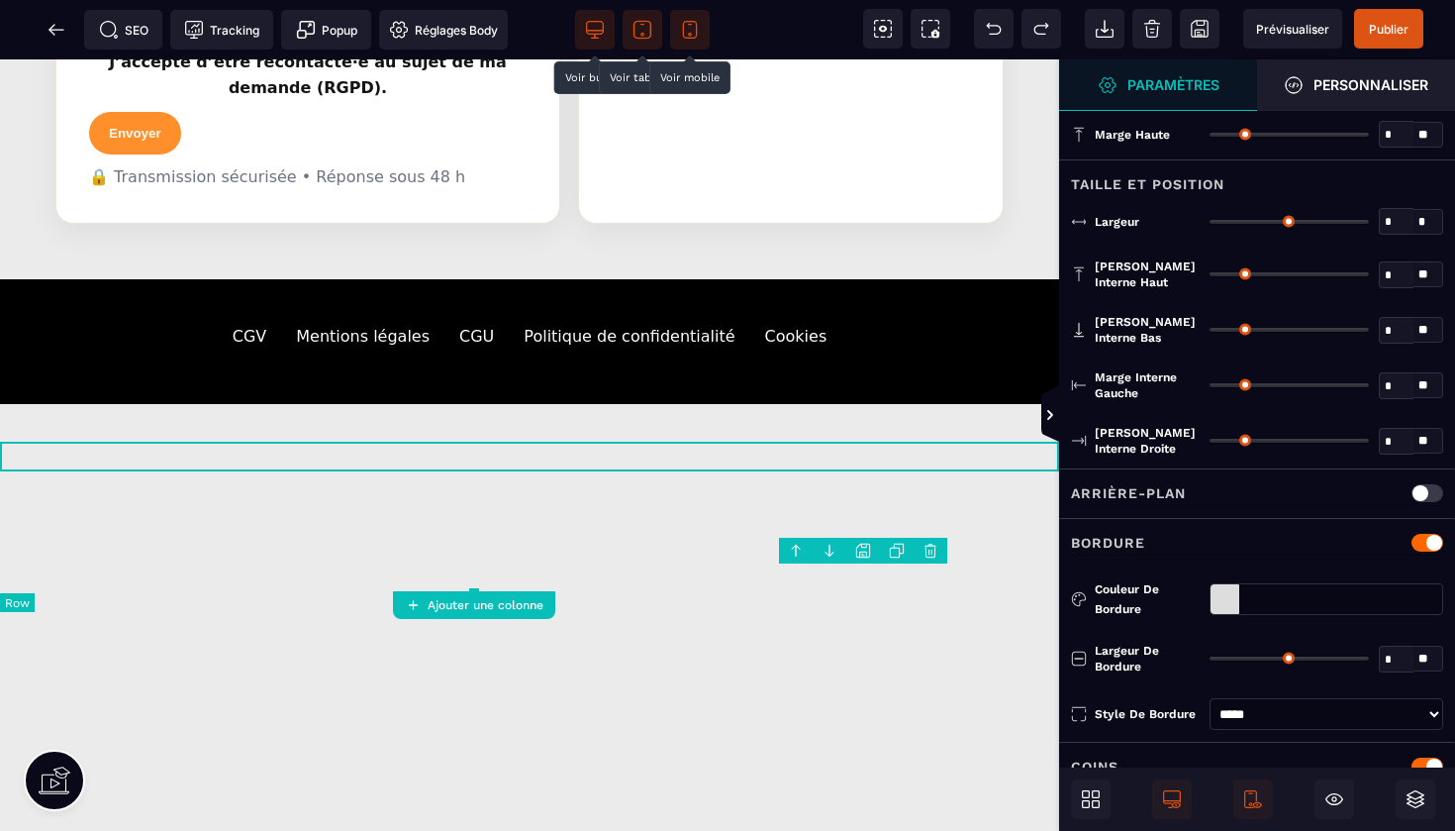
type input "**"
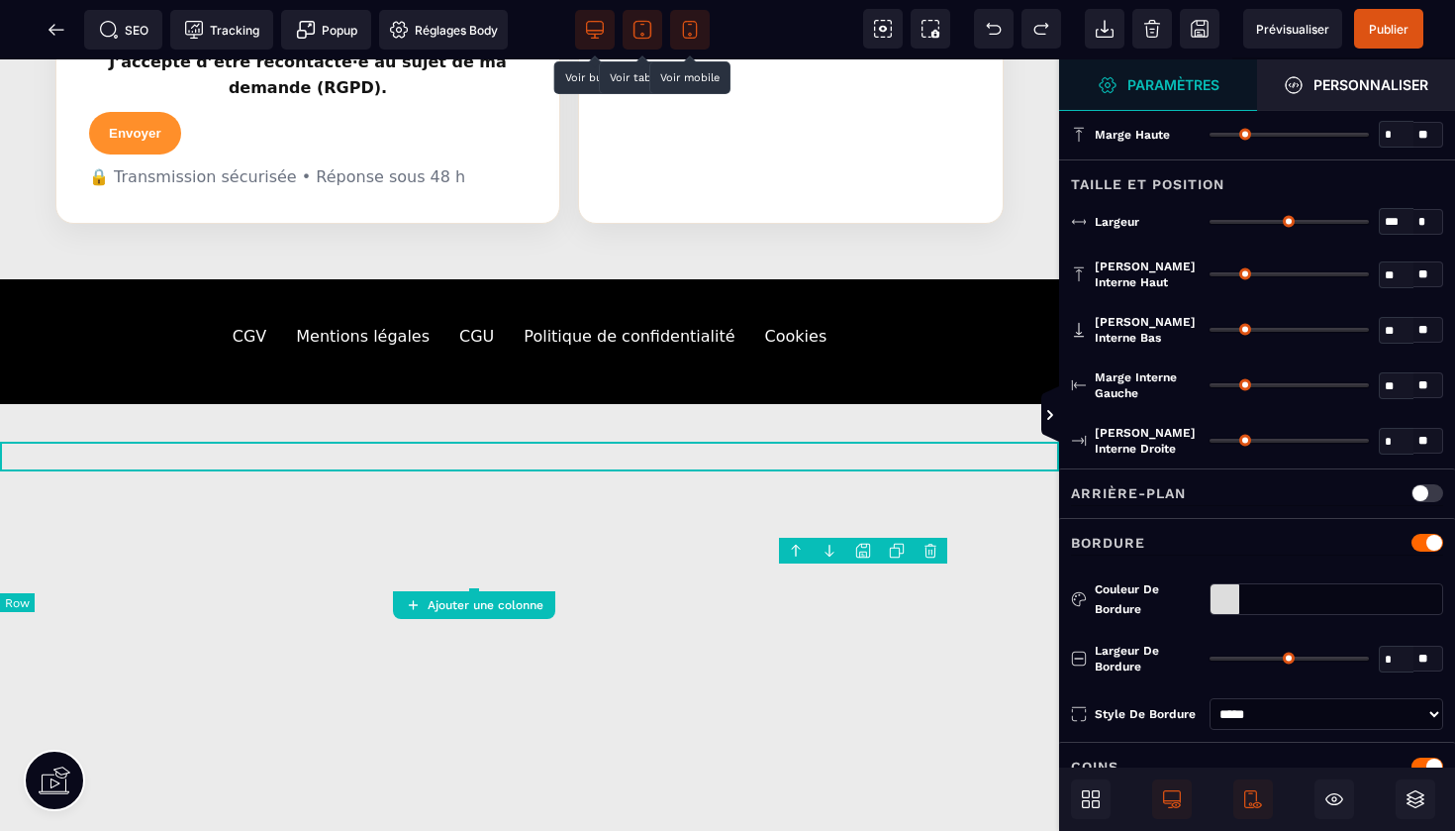
type input "**"
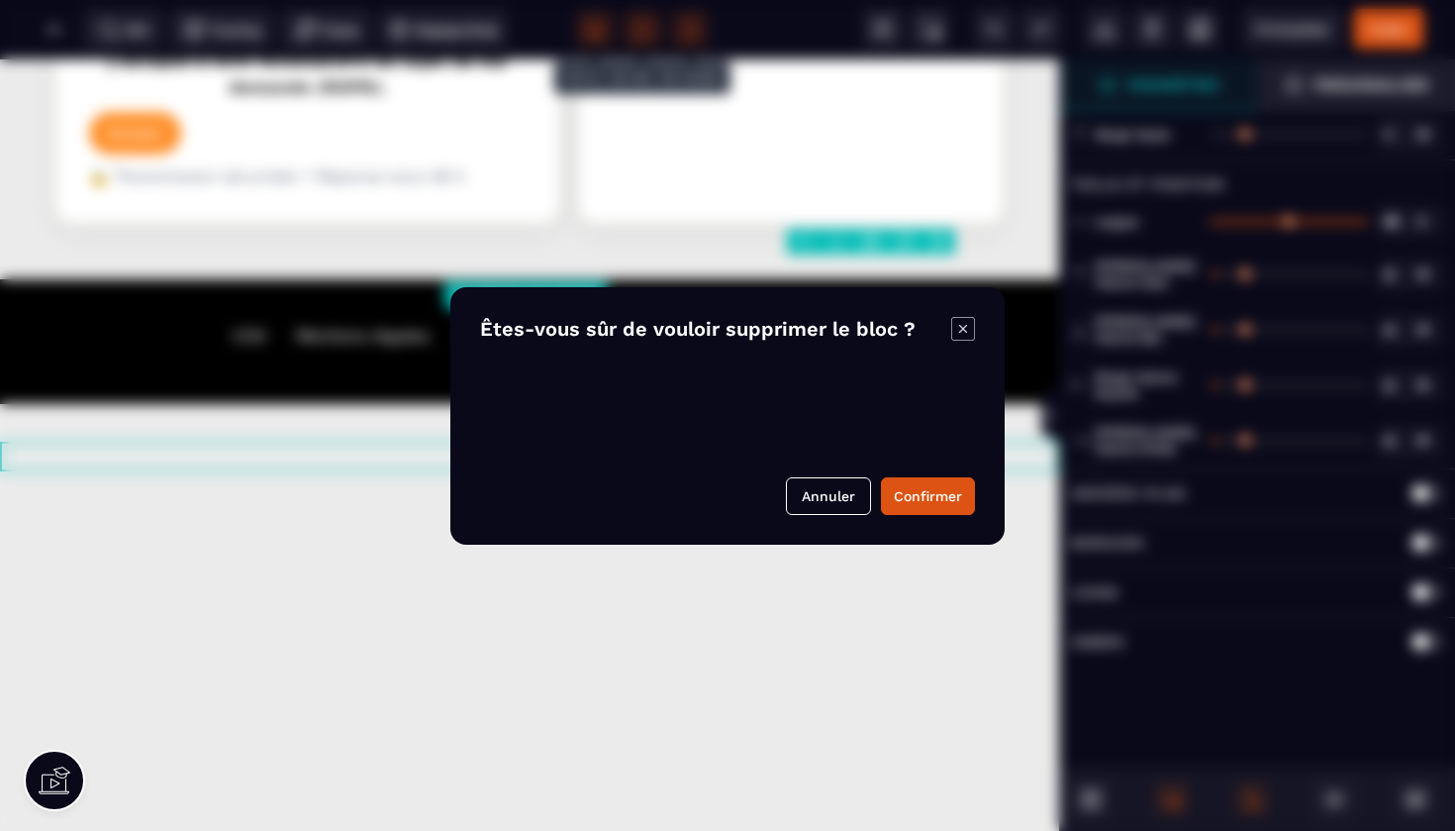
click at [943, 235] on body "B I U S A ******* Ajouter une colonne Row" at bounding box center [727, 415] width 1455 height 831
click at [933, 495] on button "Confirmer" at bounding box center [928, 496] width 94 height 38
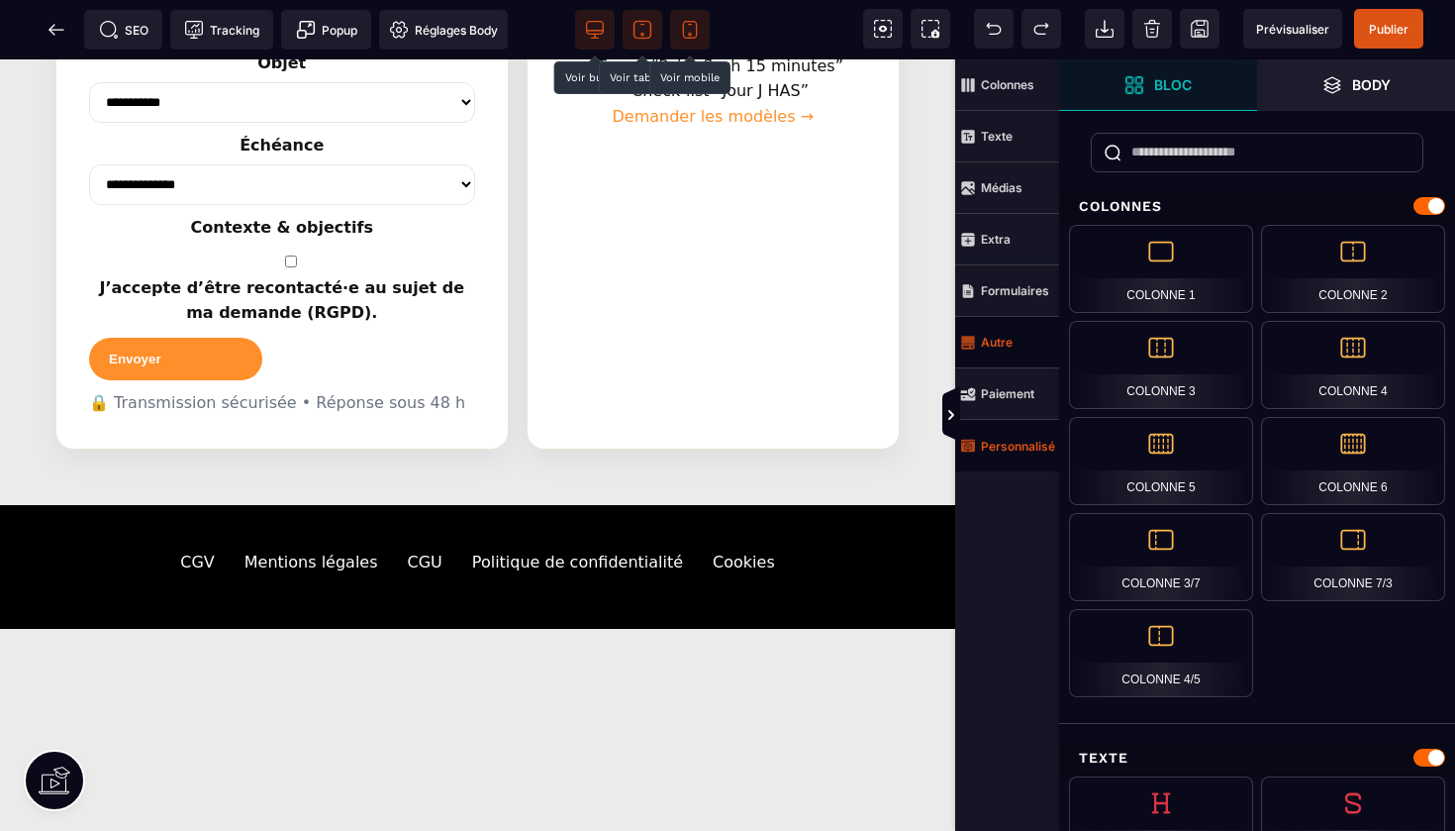
scroll to position [2105, 0]
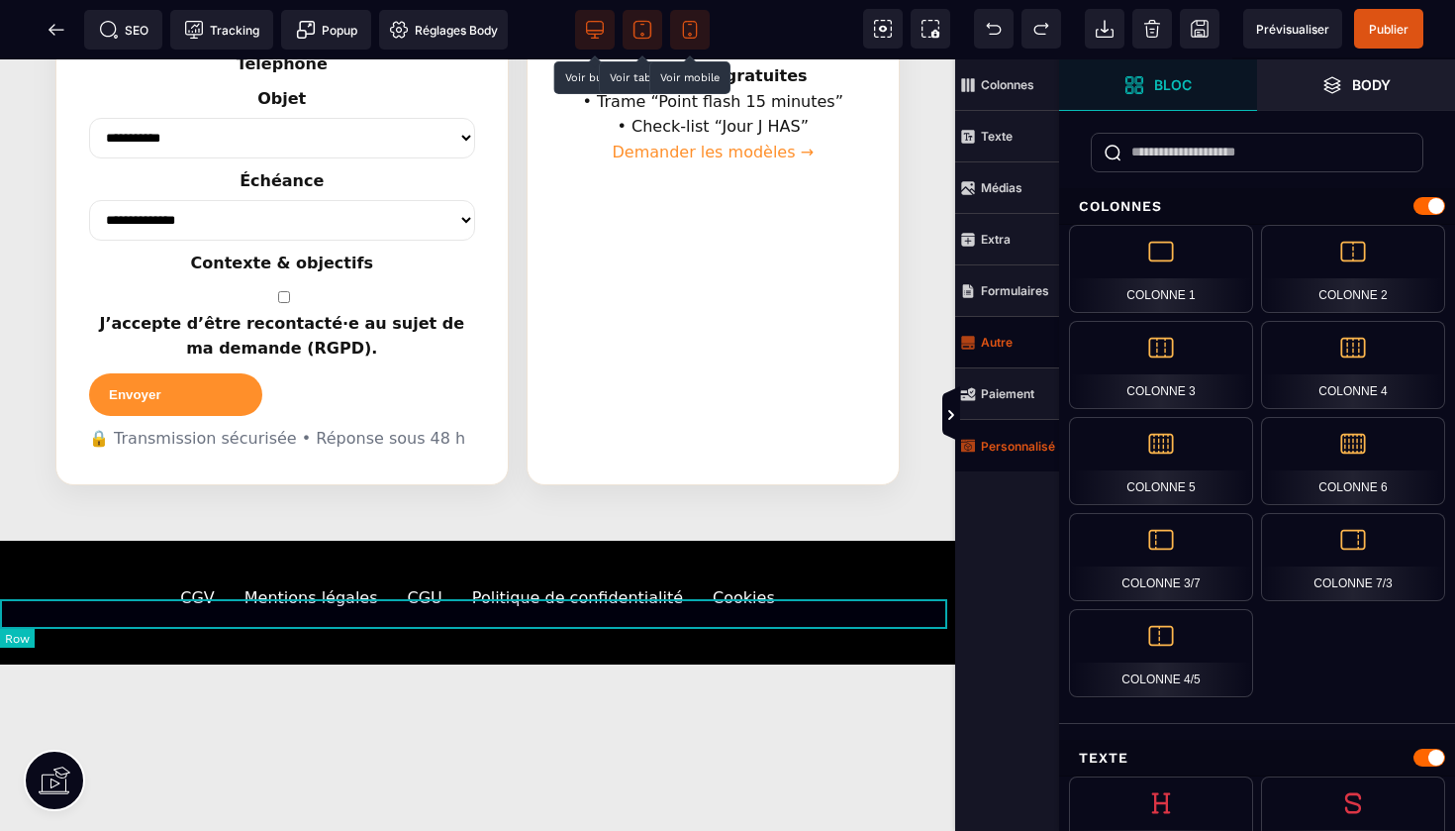
click at [865, 702] on div at bounding box center [477, 717] width 955 height 30
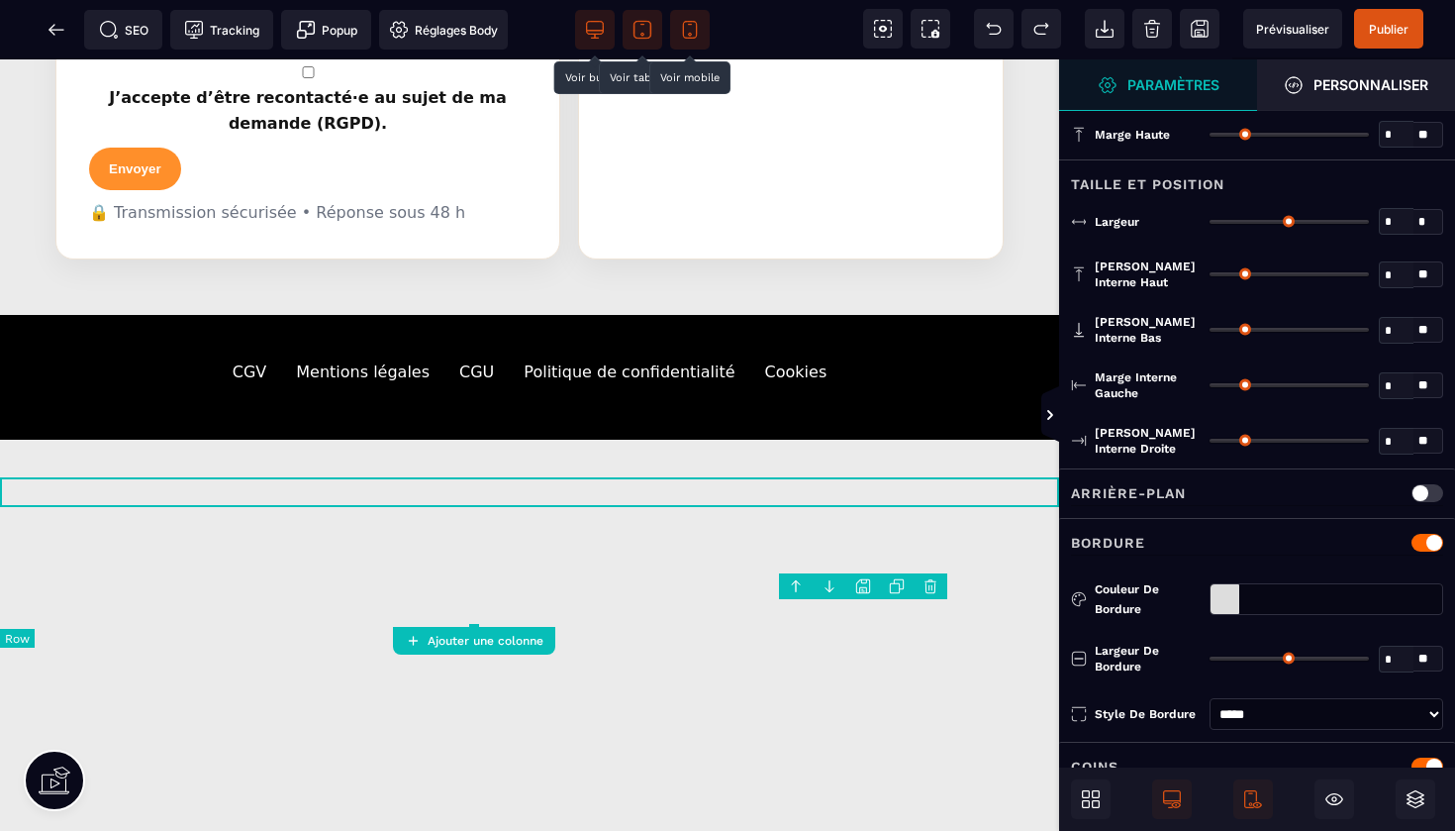
type input "*"
type input "***"
type input "**"
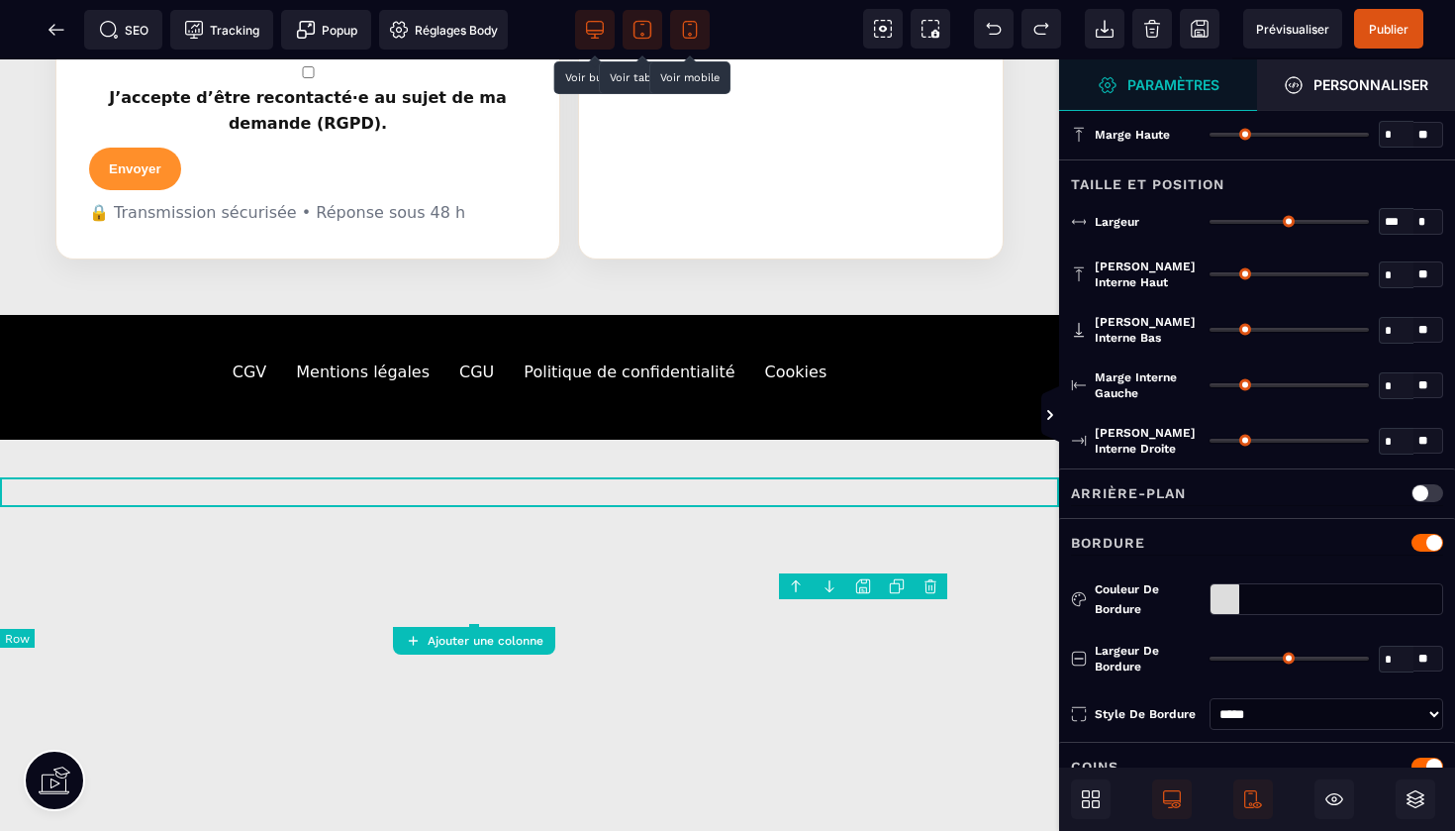
type input "**"
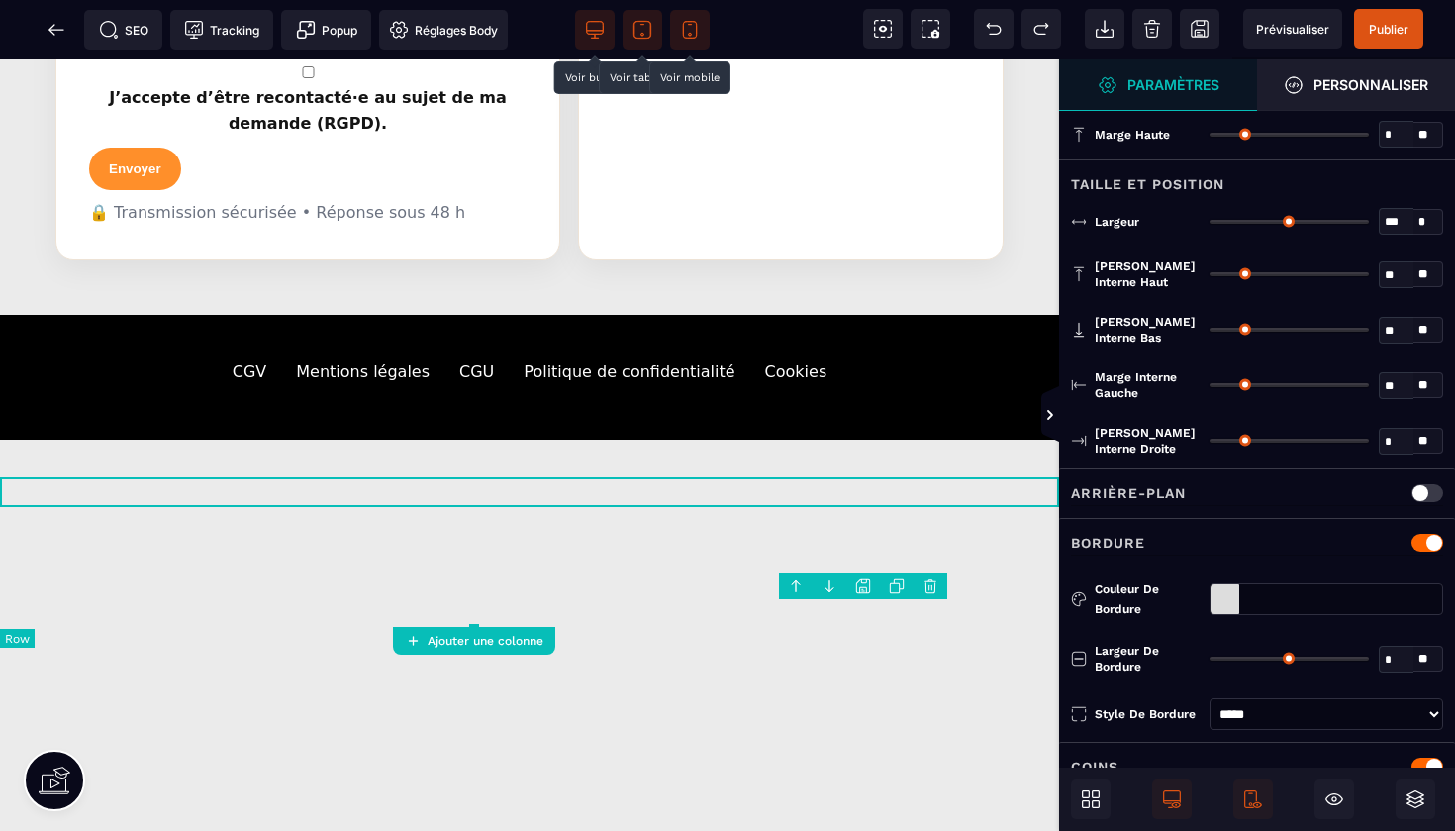
type input "**"
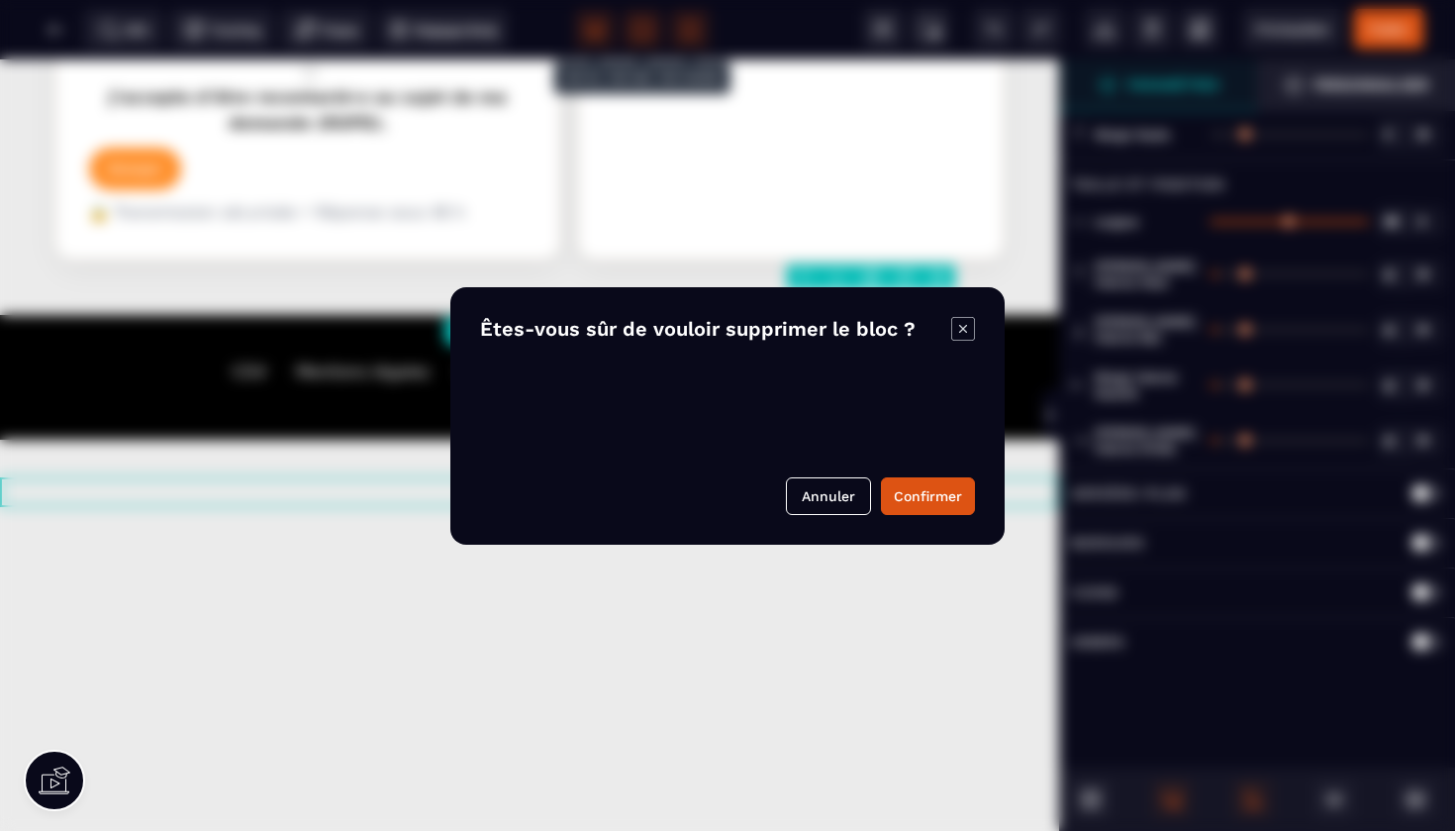
click at [942, 271] on body "B I U S A ******* Ajouter une colonne Row" at bounding box center [727, 415] width 1455 height 831
click at [944, 491] on button "Confirmer" at bounding box center [928, 496] width 94 height 38
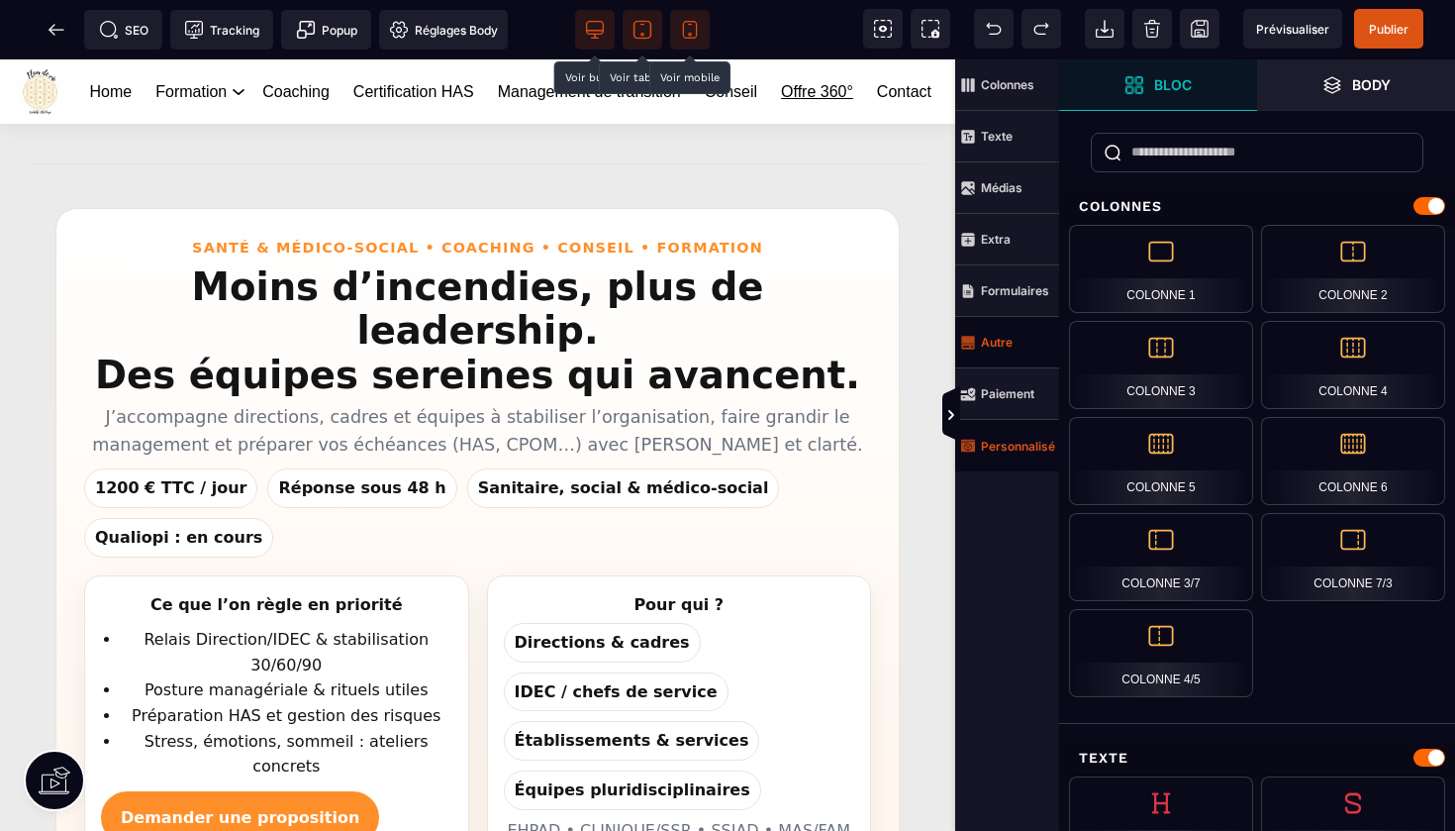
scroll to position [0, 0]
click at [54, 28] on icon at bounding box center [57, 30] width 20 height 20
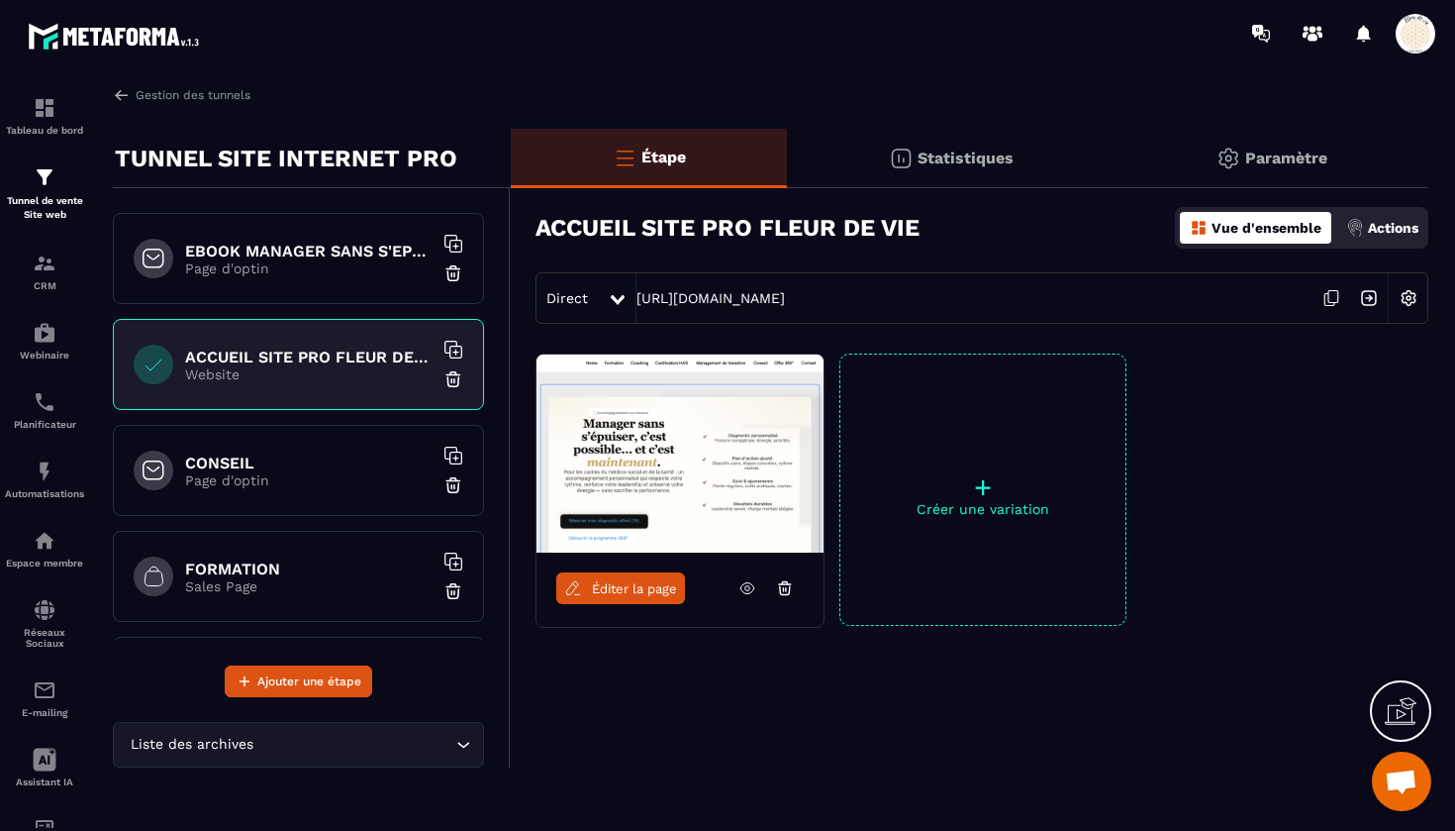
click at [281, 458] on h6 "CONSEIL" at bounding box center [309, 462] width 248 height 19
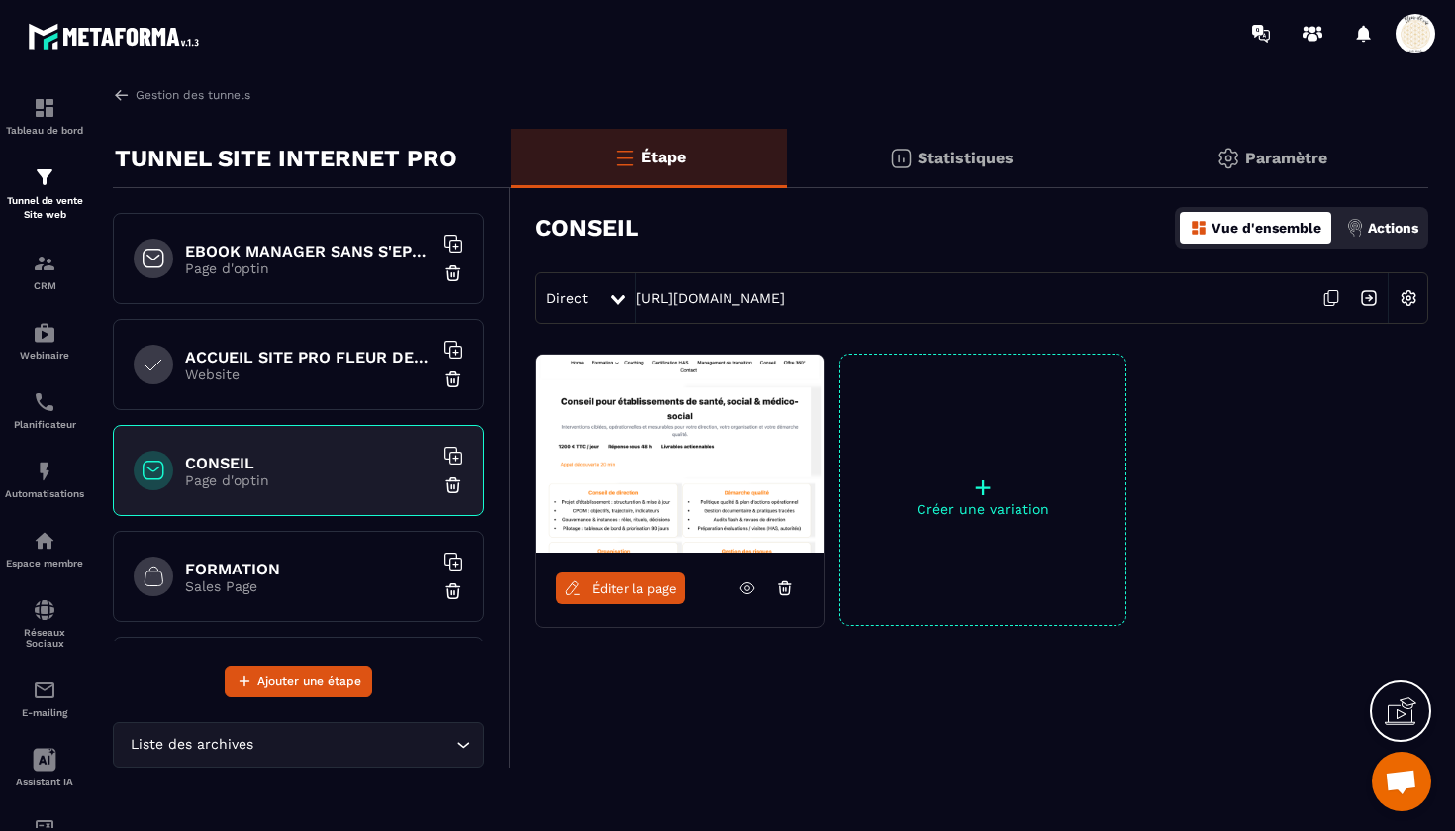
click at [1408, 304] on img at bounding box center [1409, 298] width 38 height 38
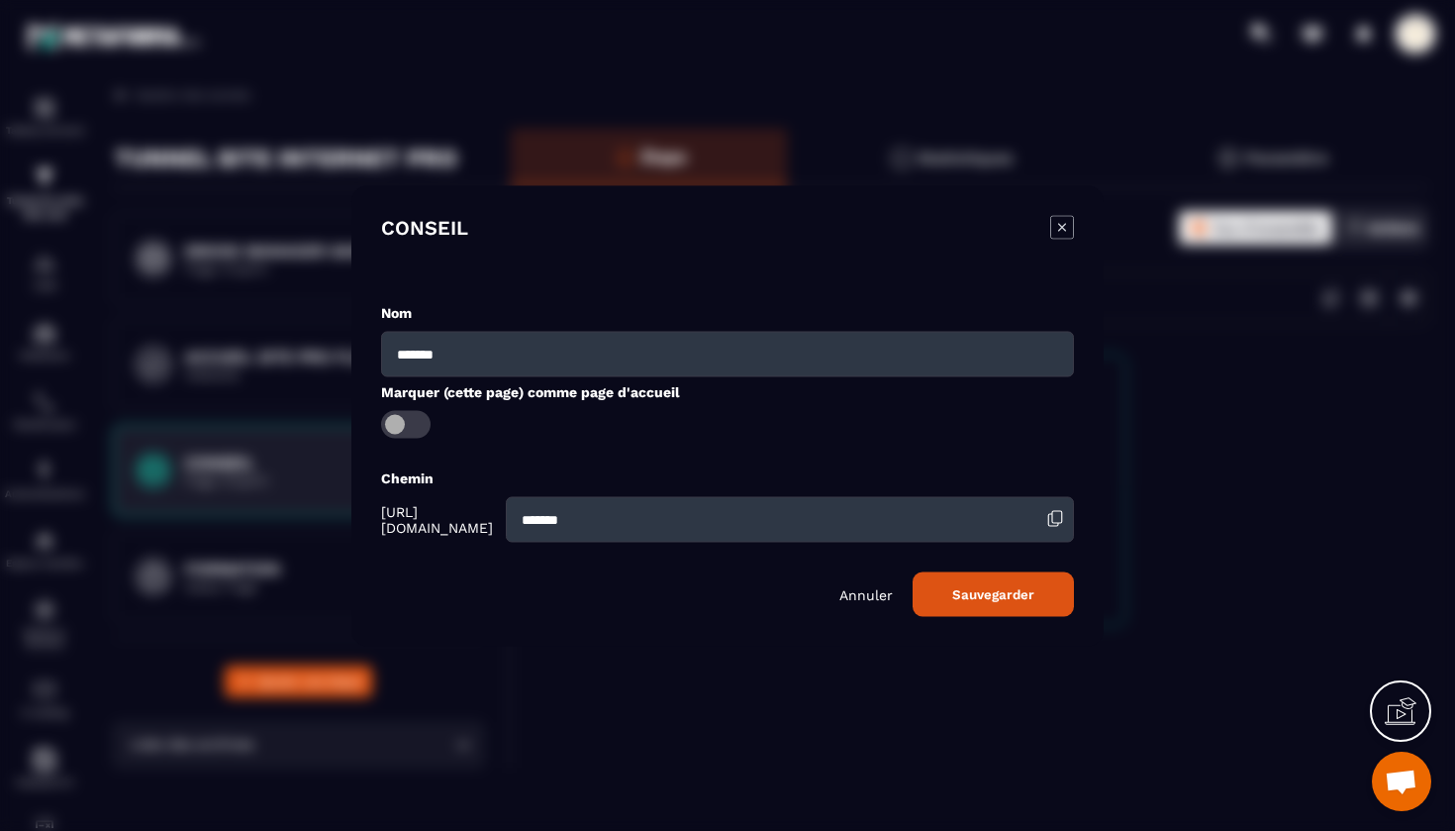
click at [1060, 219] on icon "Modal window" at bounding box center [1062, 227] width 24 height 24
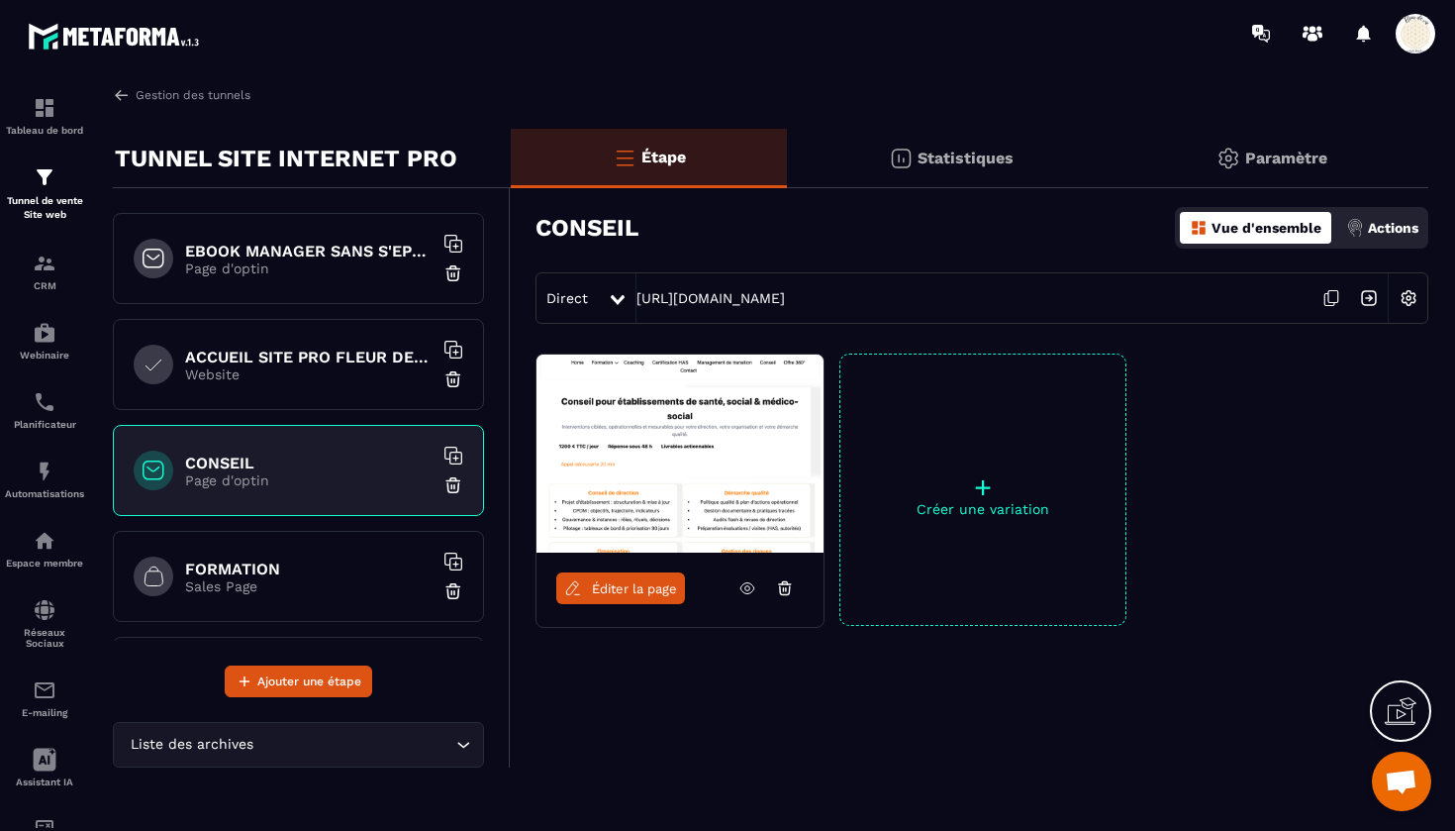
click at [1376, 223] on p "Actions" at bounding box center [1393, 228] width 50 height 16
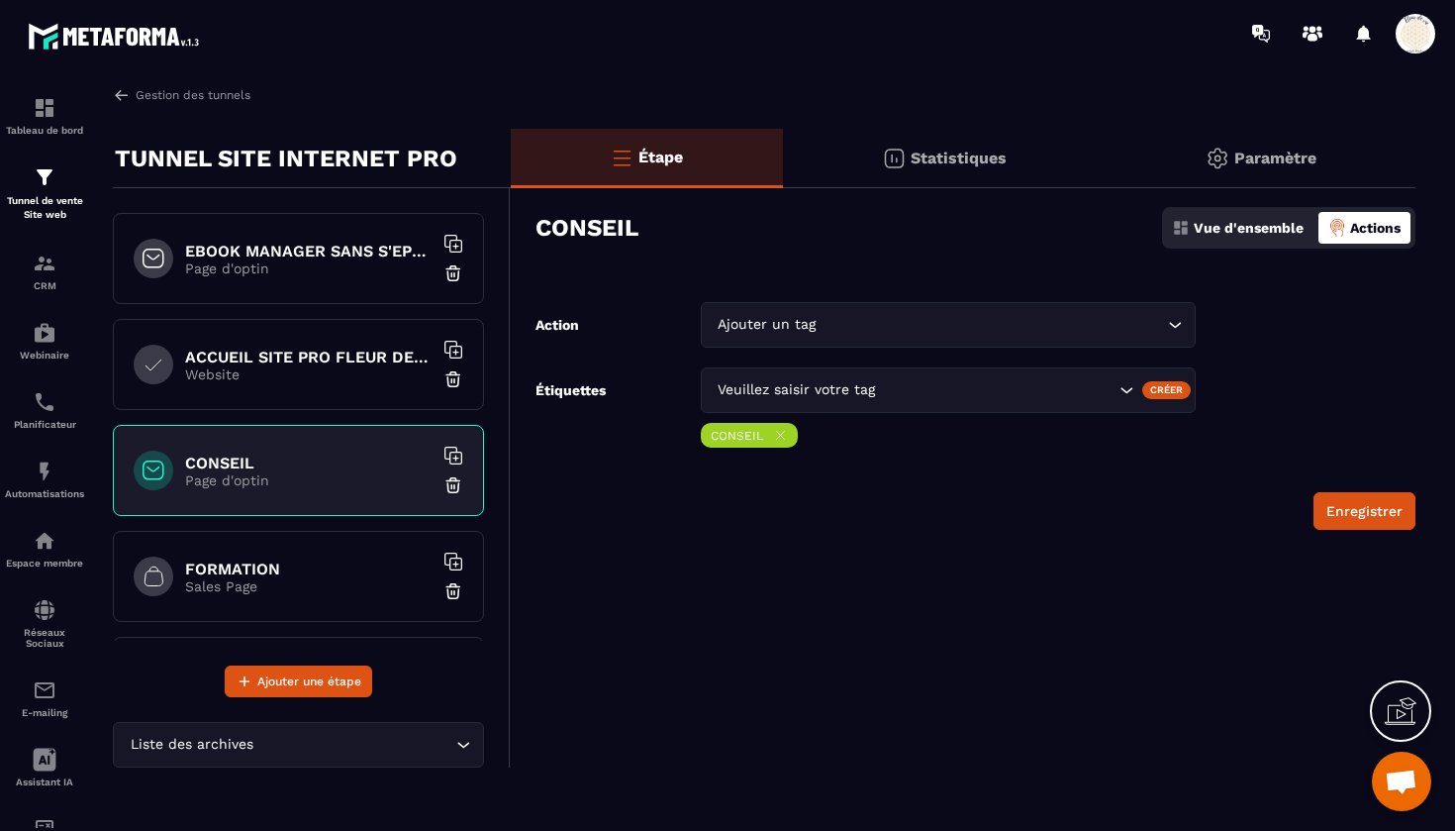
click at [255, 575] on h6 "FORMATION" at bounding box center [309, 568] width 248 height 19
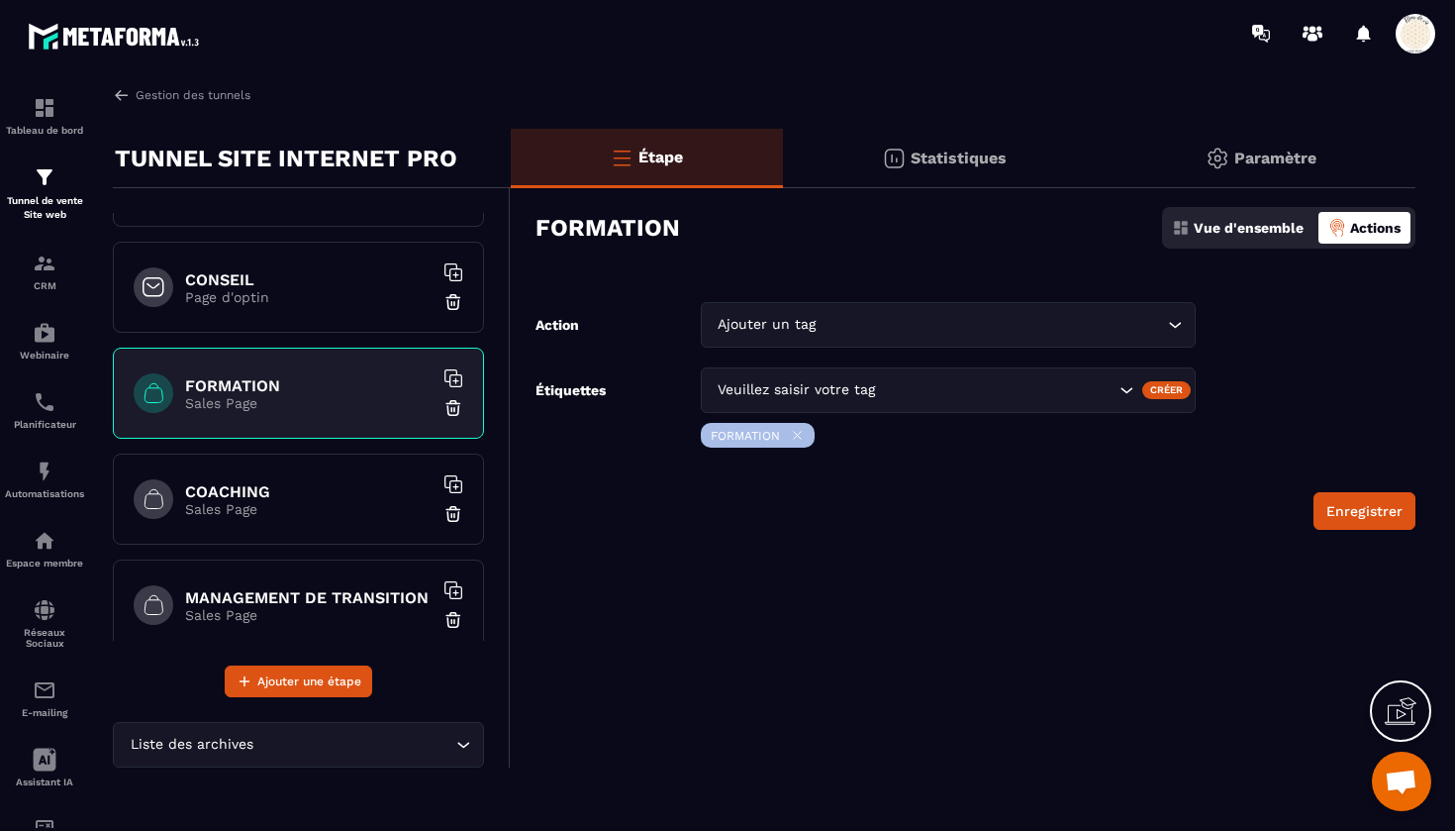
scroll to position [193, 0]
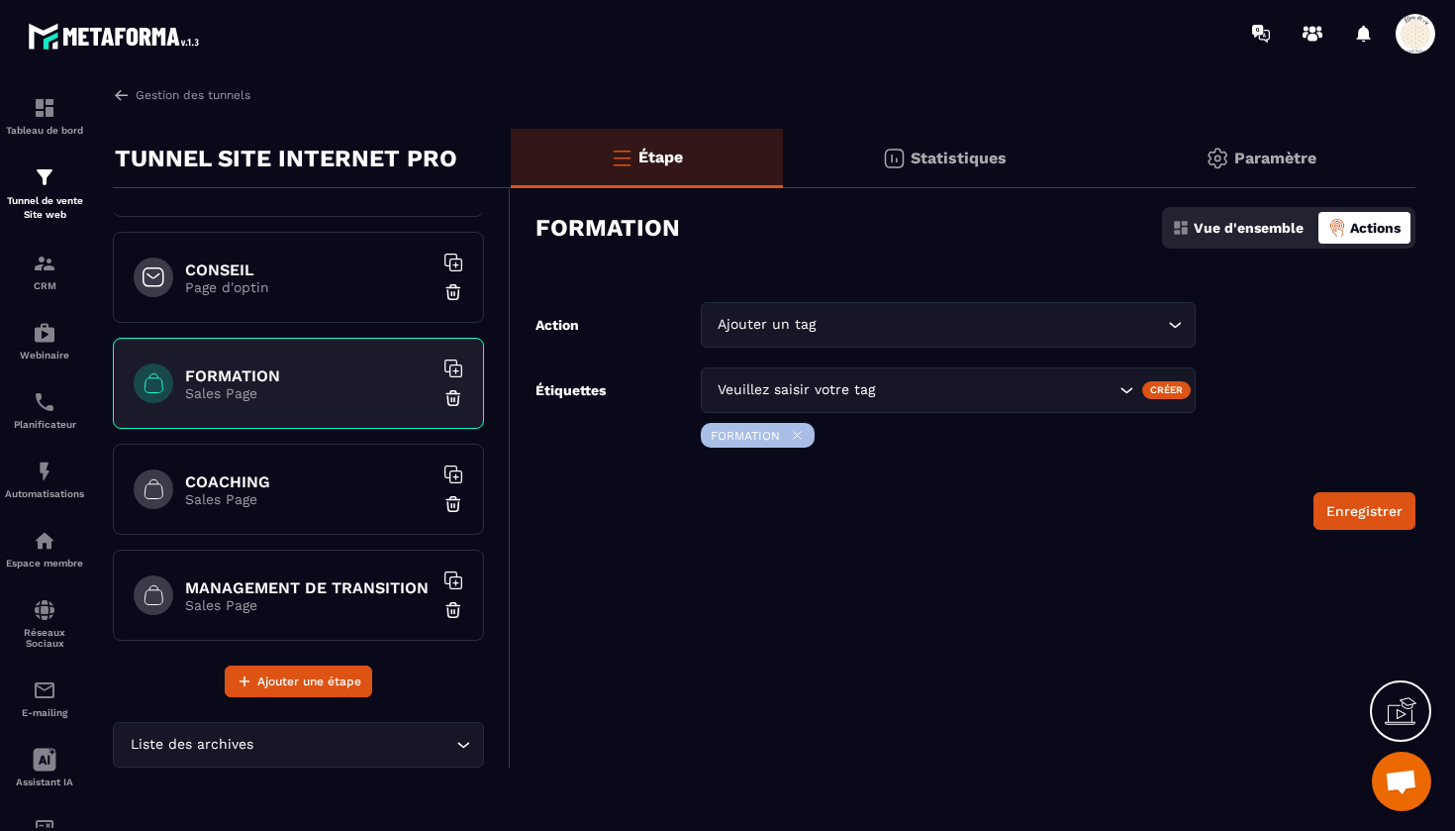
click at [301, 488] on h6 "COACHING" at bounding box center [309, 481] width 248 height 19
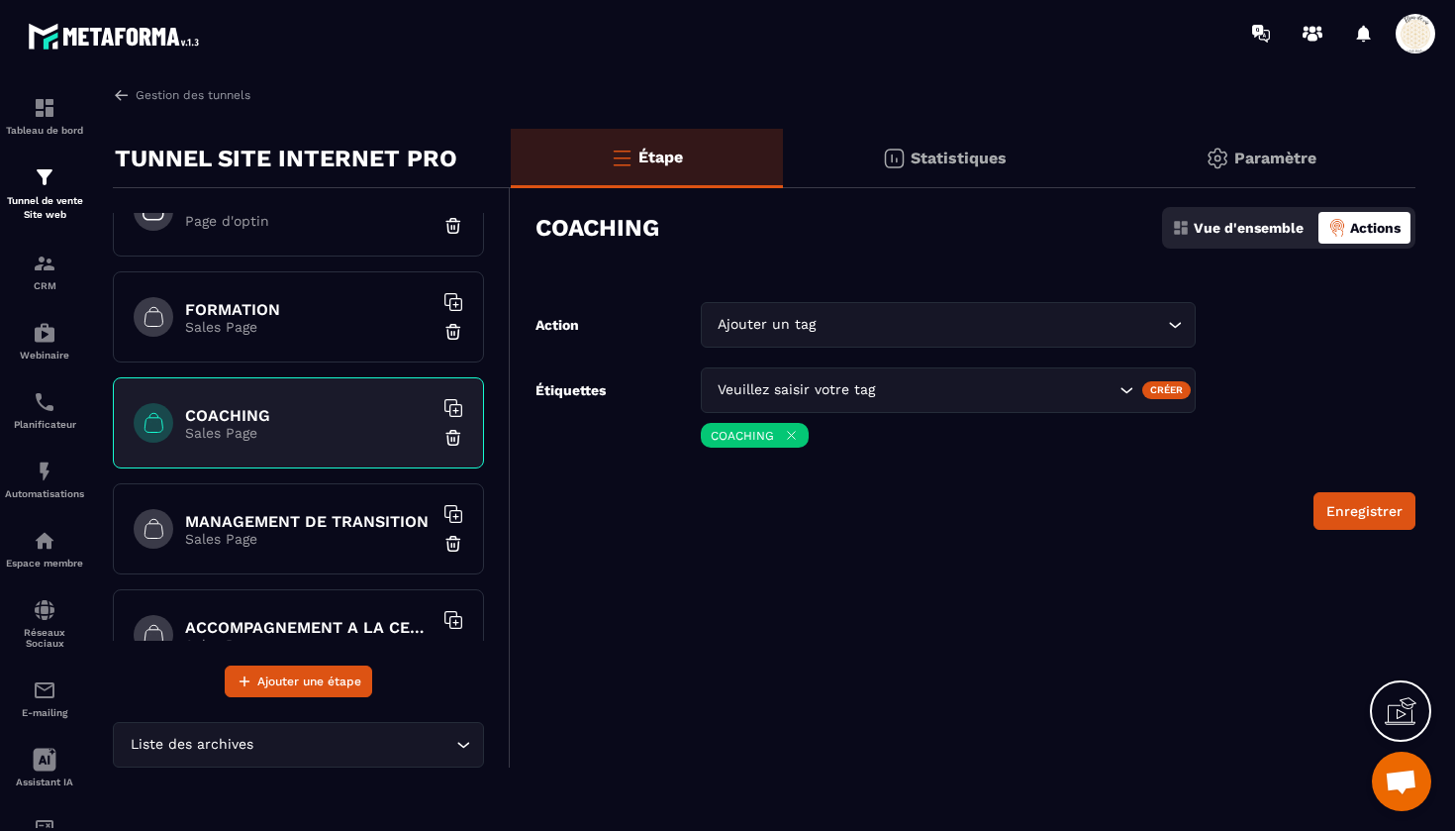
scroll to position [264, 0]
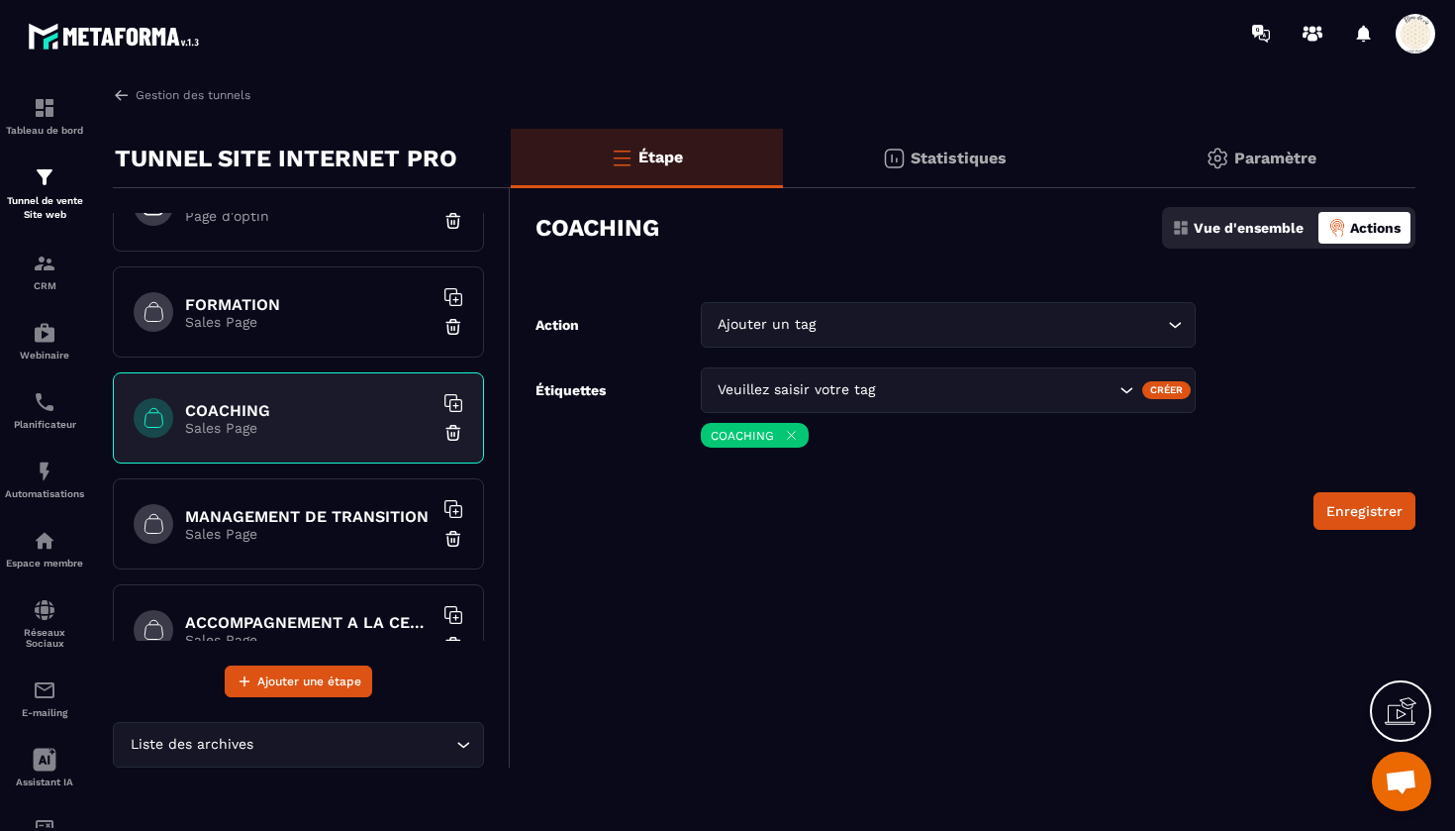
click at [301, 510] on h6 "MANAGEMENT DE TRANSITION" at bounding box center [309, 516] width 248 height 19
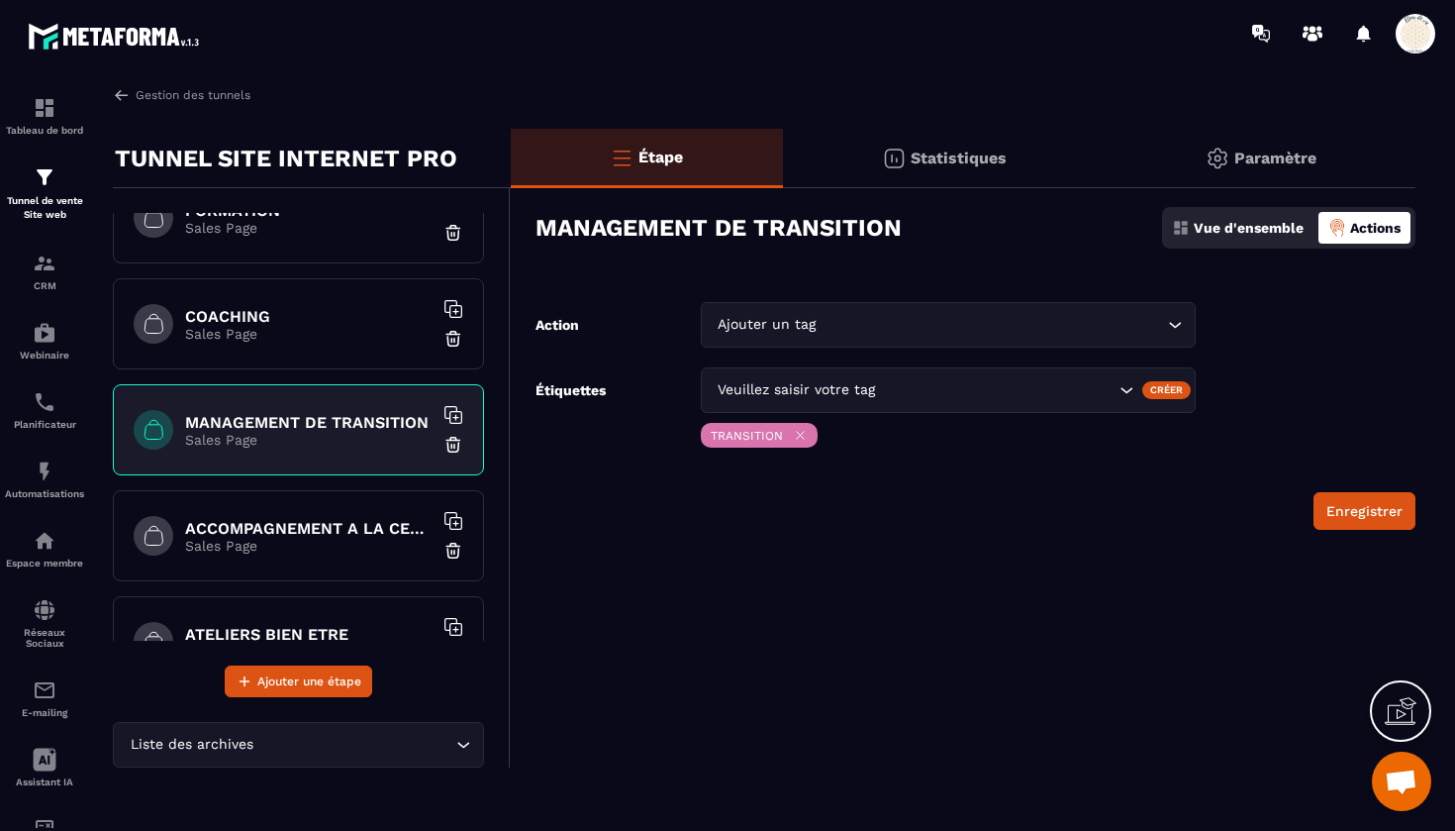
scroll to position [413, 0]
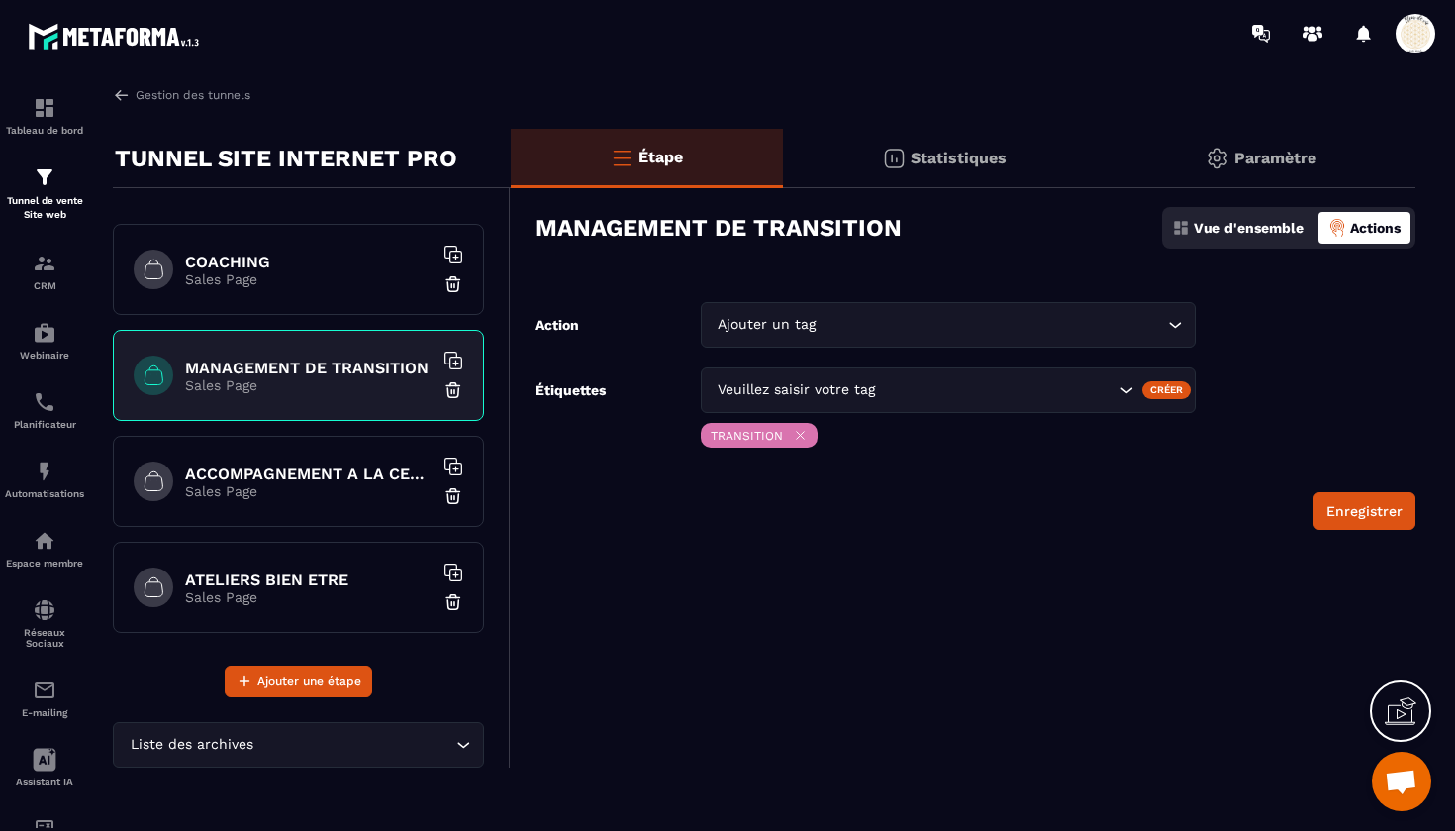
click at [307, 490] on p "Sales Page" at bounding box center [309, 491] width 248 height 16
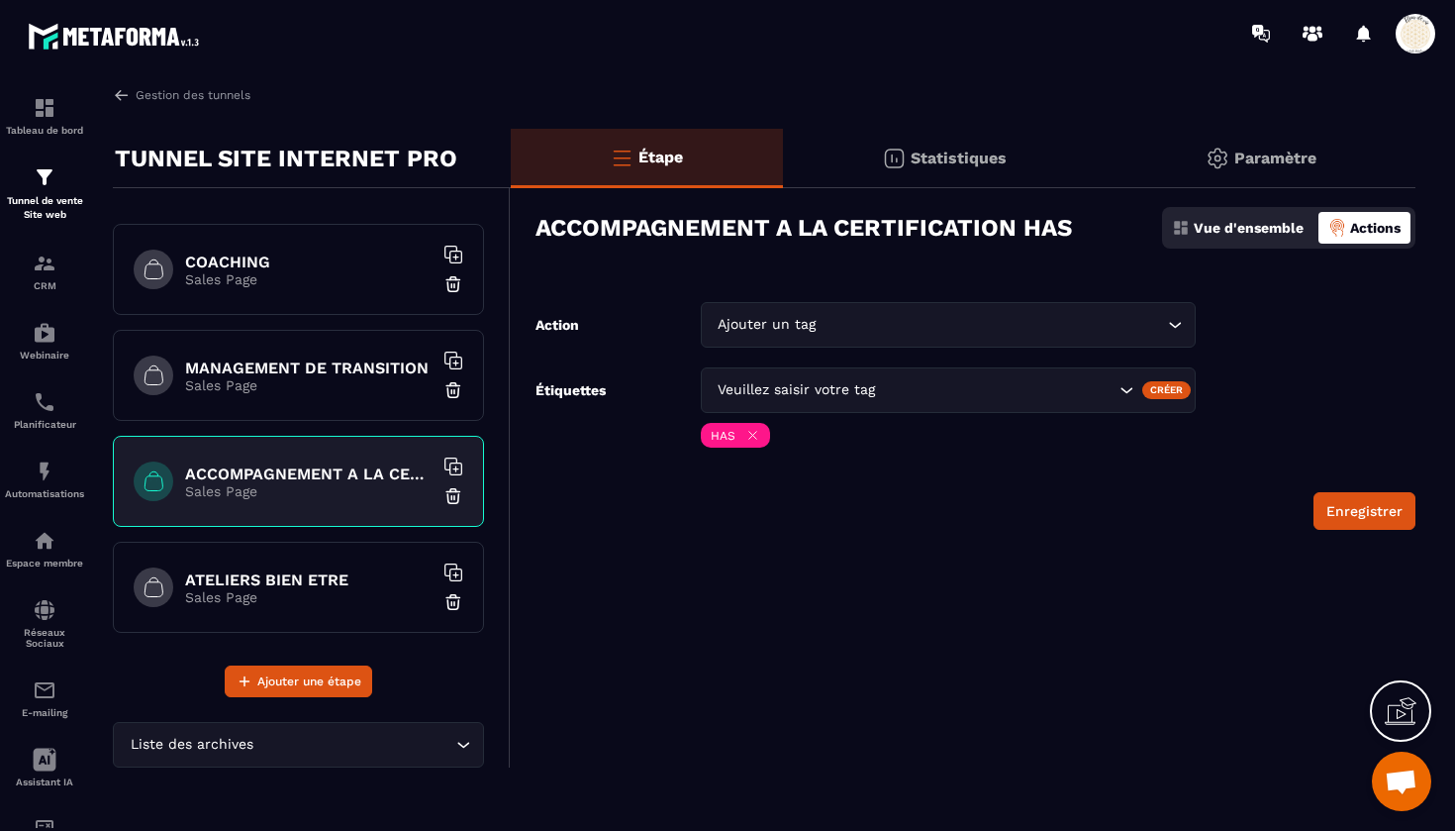
scroll to position [423, 0]
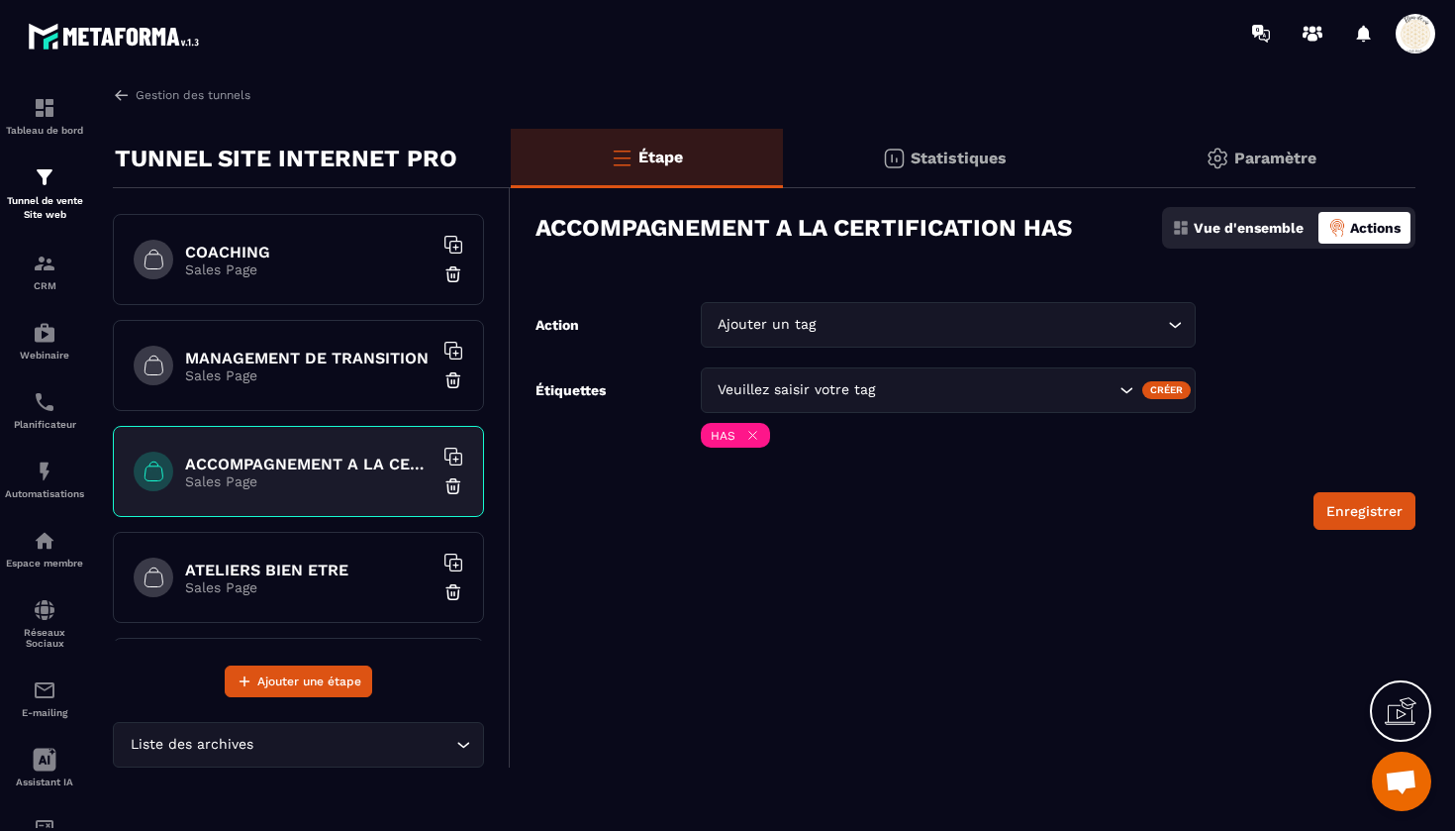
click at [285, 561] on h6 "ATELIERS BIEN ETRE" at bounding box center [309, 569] width 248 height 19
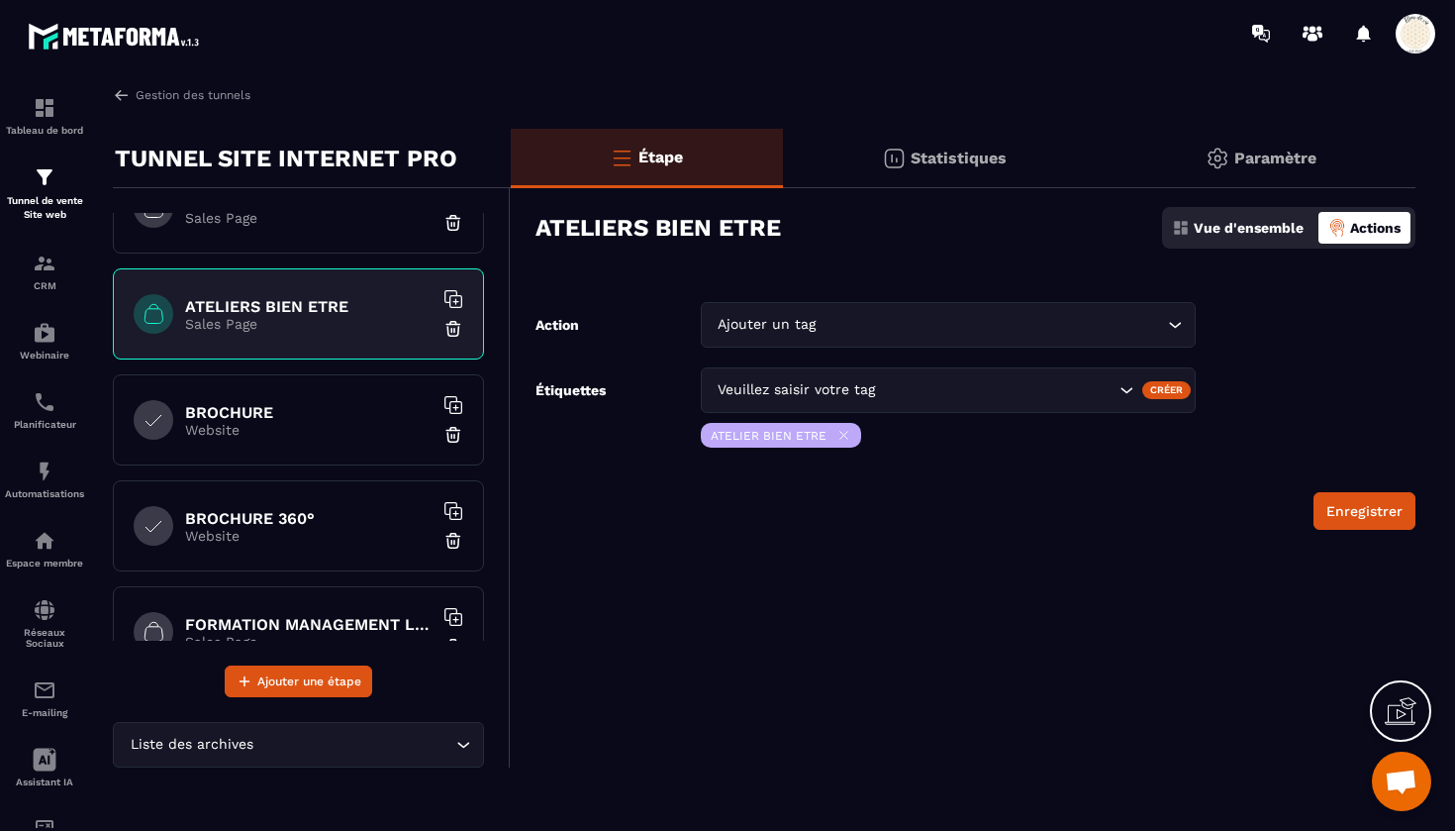
scroll to position [706, 0]
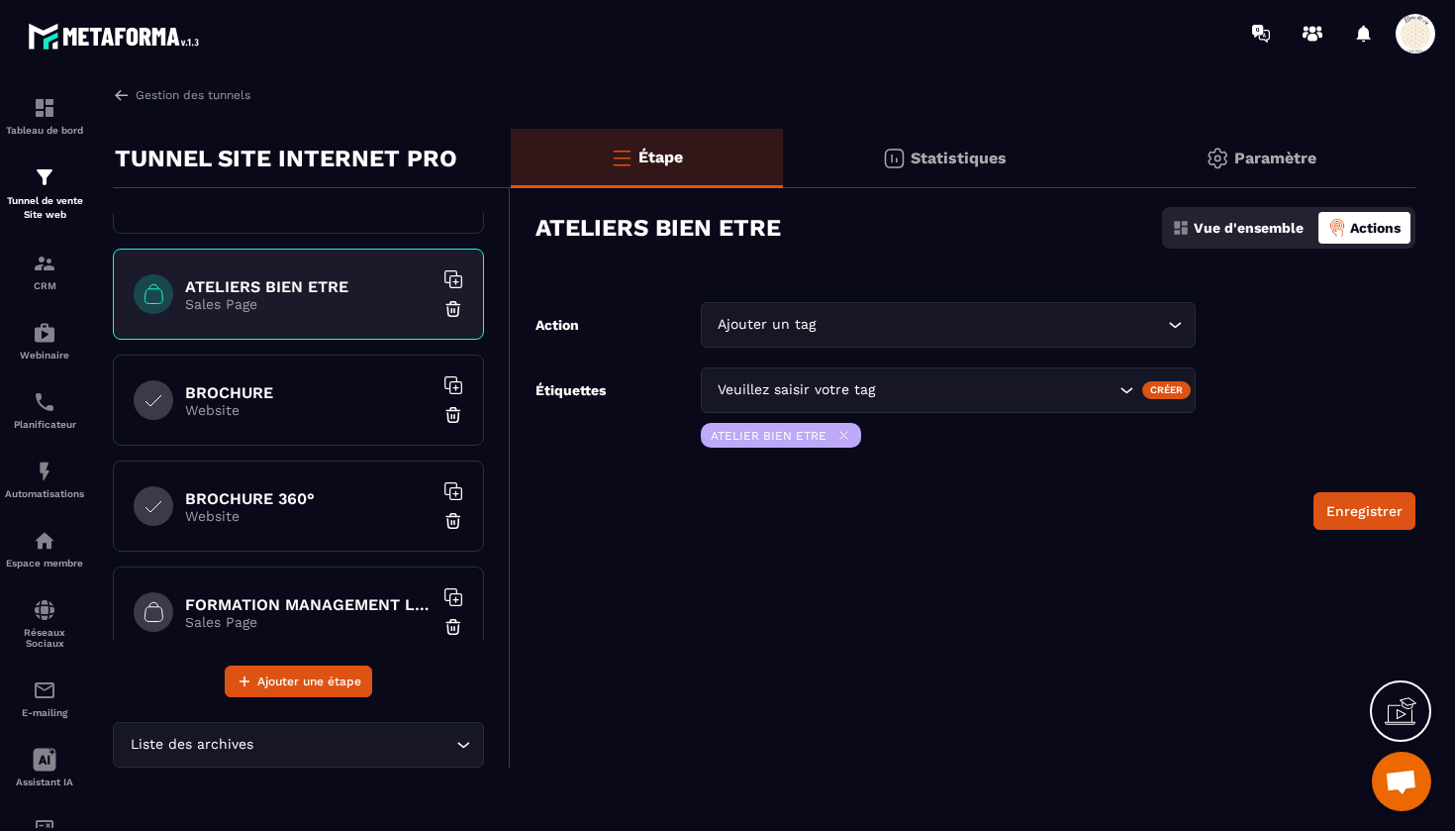
click at [296, 409] on p "Website" at bounding box center [309, 410] width 248 height 16
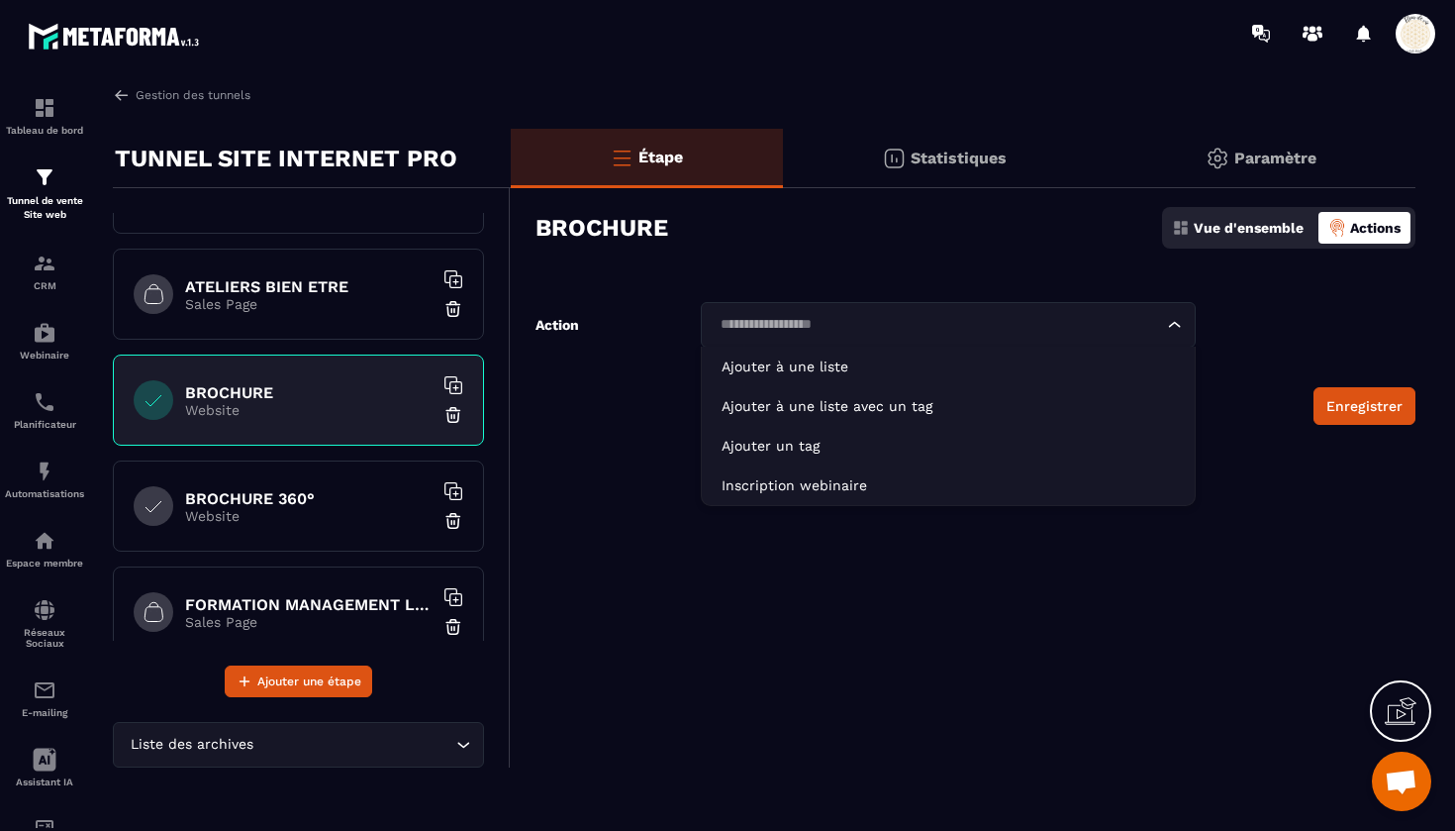
click at [770, 332] on input "Search for option" at bounding box center [938, 325] width 449 height 22
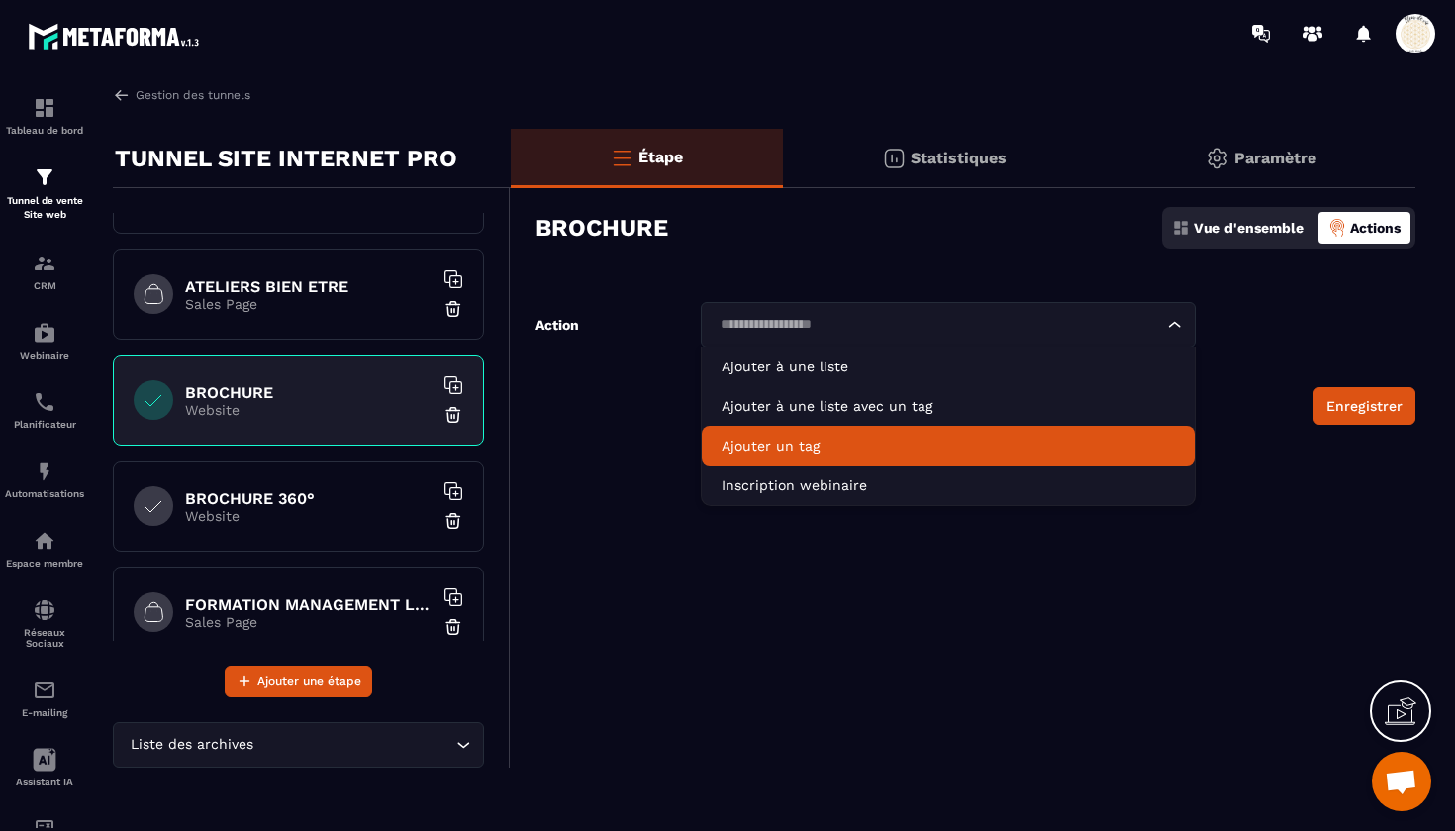
click at [770, 450] on p "Ajouter un tag" at bounding box center [948, 446] width 453 height 20
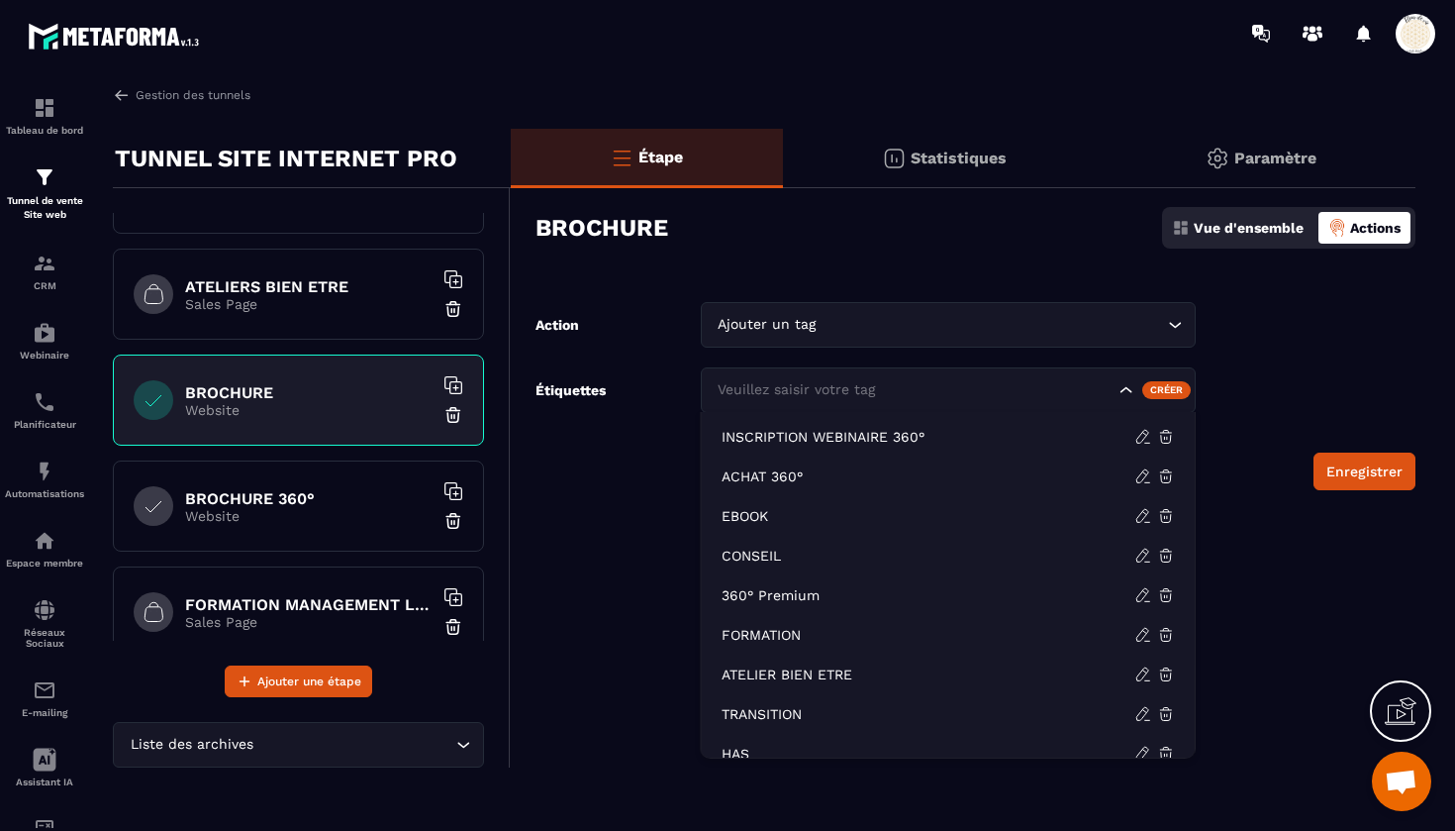
click at [788, 387] on div "Veuillez saisir votre tag" at bounding box center [915, 390] width 406 height 22
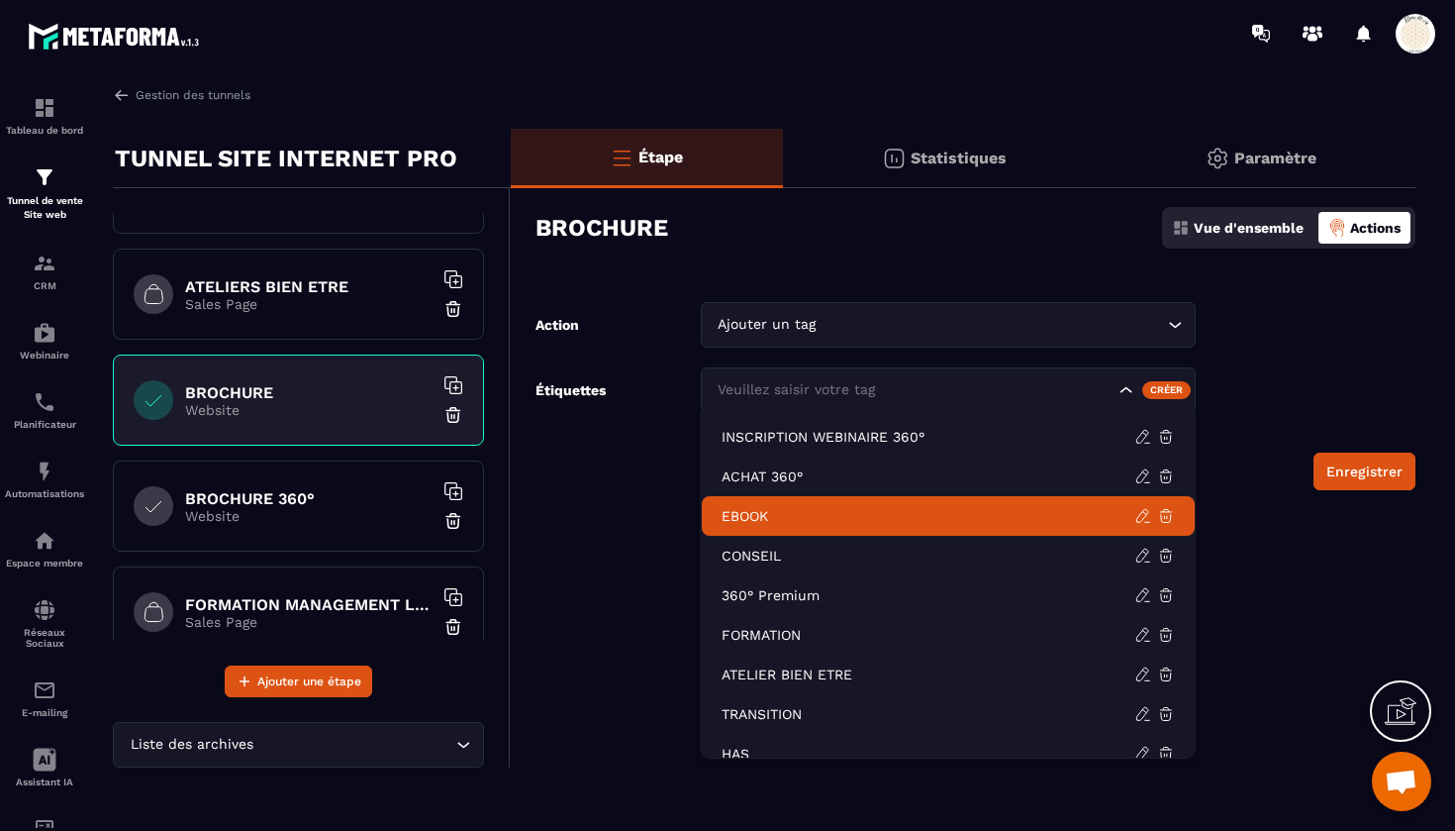
click at [805, 501] on li "EBOOK" at bounding box center [948, 516] width 493 height 40
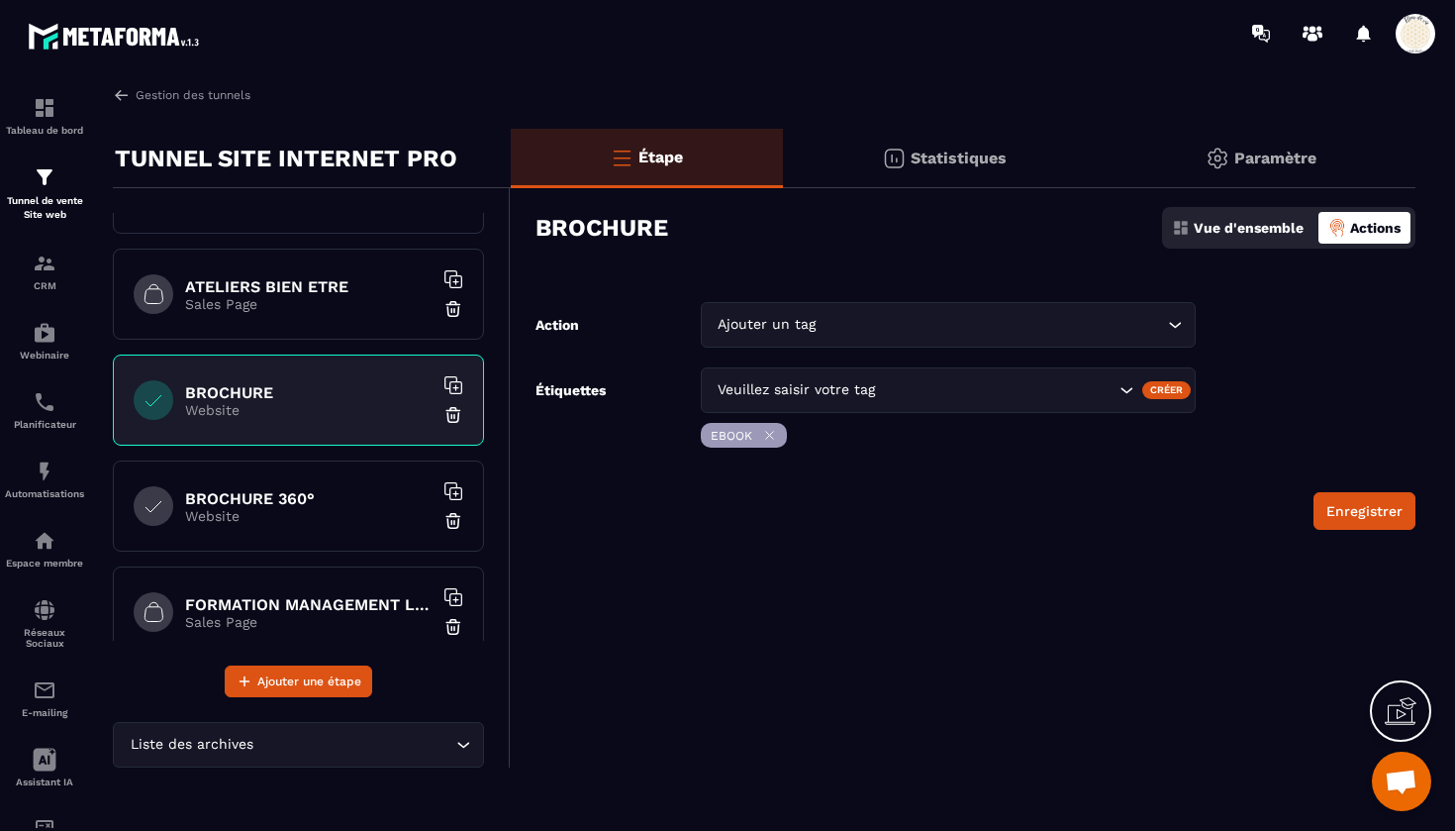
click at [329, 508] on p "Website" at bounding box center [309, 516] width 248 height 16
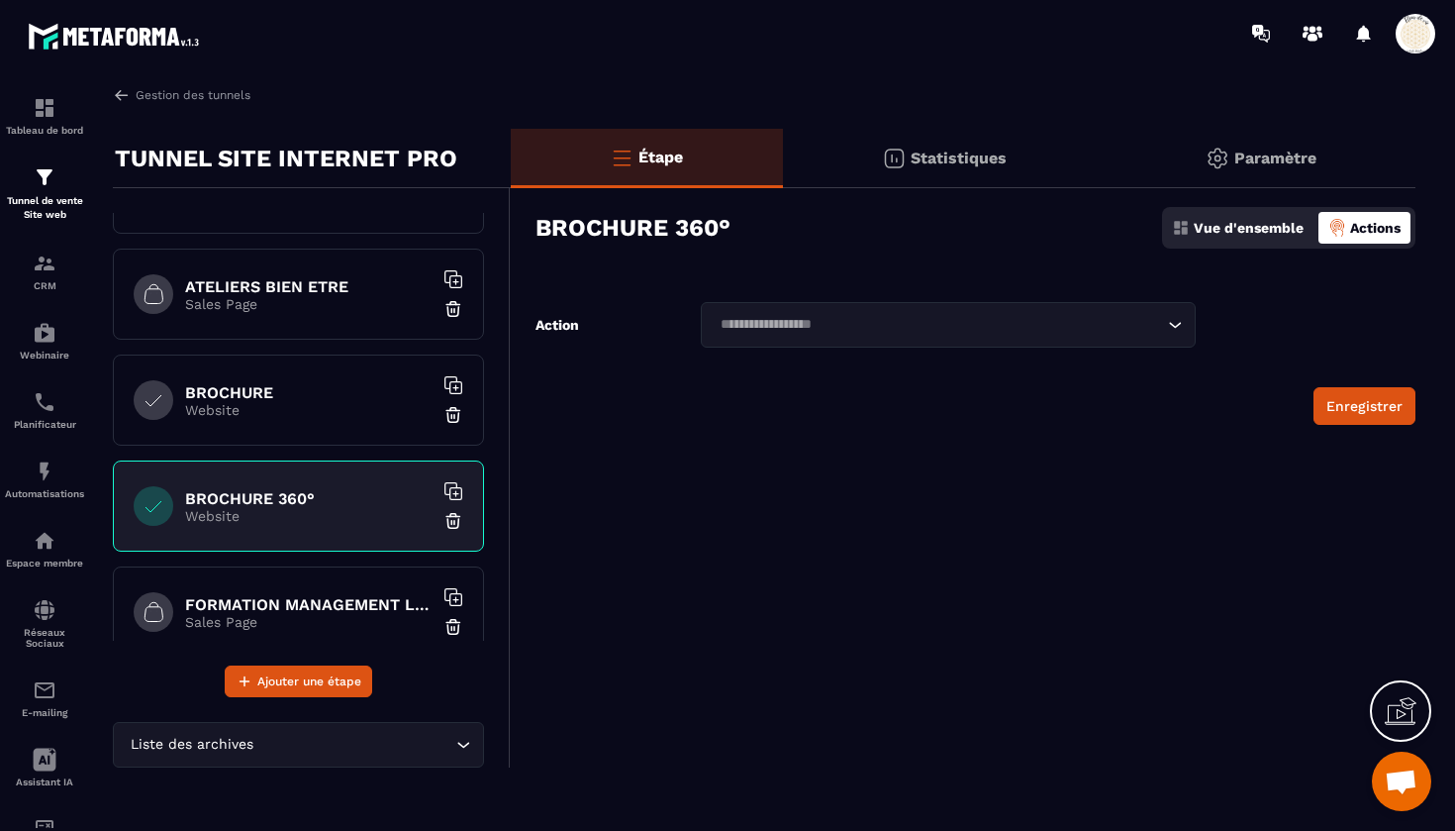
click at [750, 320] on input "Search for option" at bounding box center [938, 325] width 449 height 22
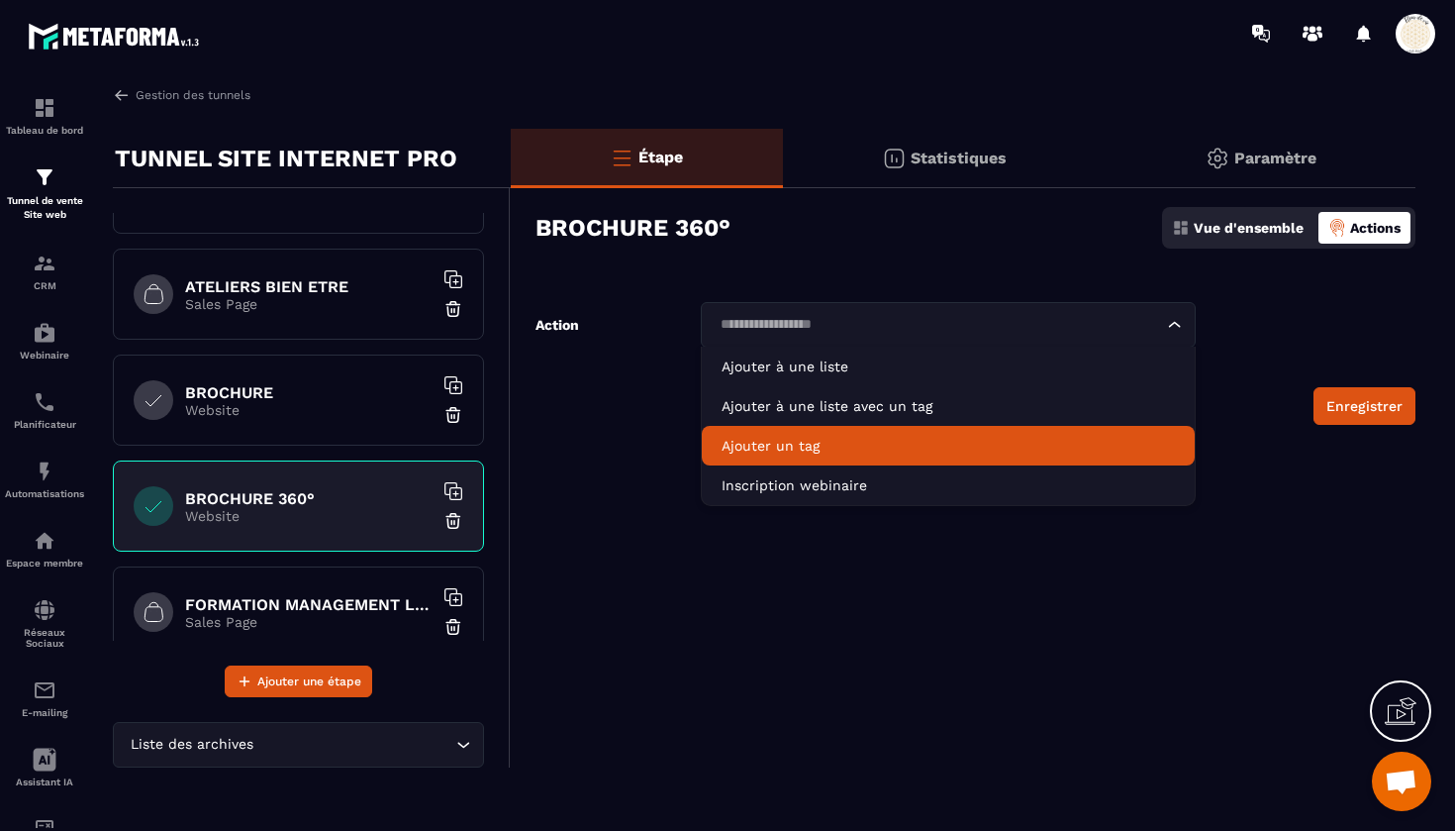
click at [750, 444] on p "Ajouter un tag" at bounding box center [948, 446] width 453 height 20
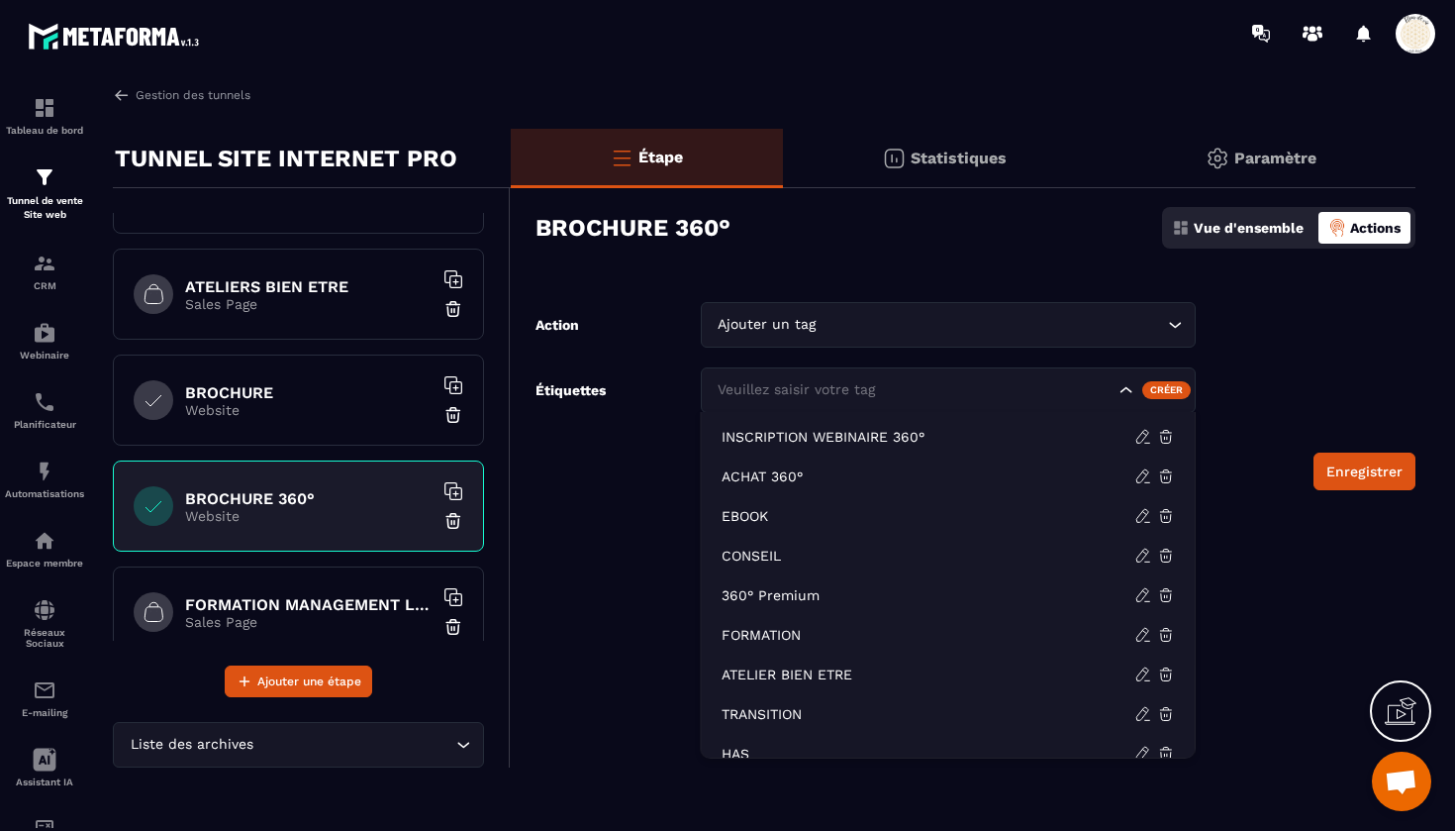
click at [784, 379] on div "Veuillez saisir votre tag" at bounding box center [915, 390] width 406 height 22
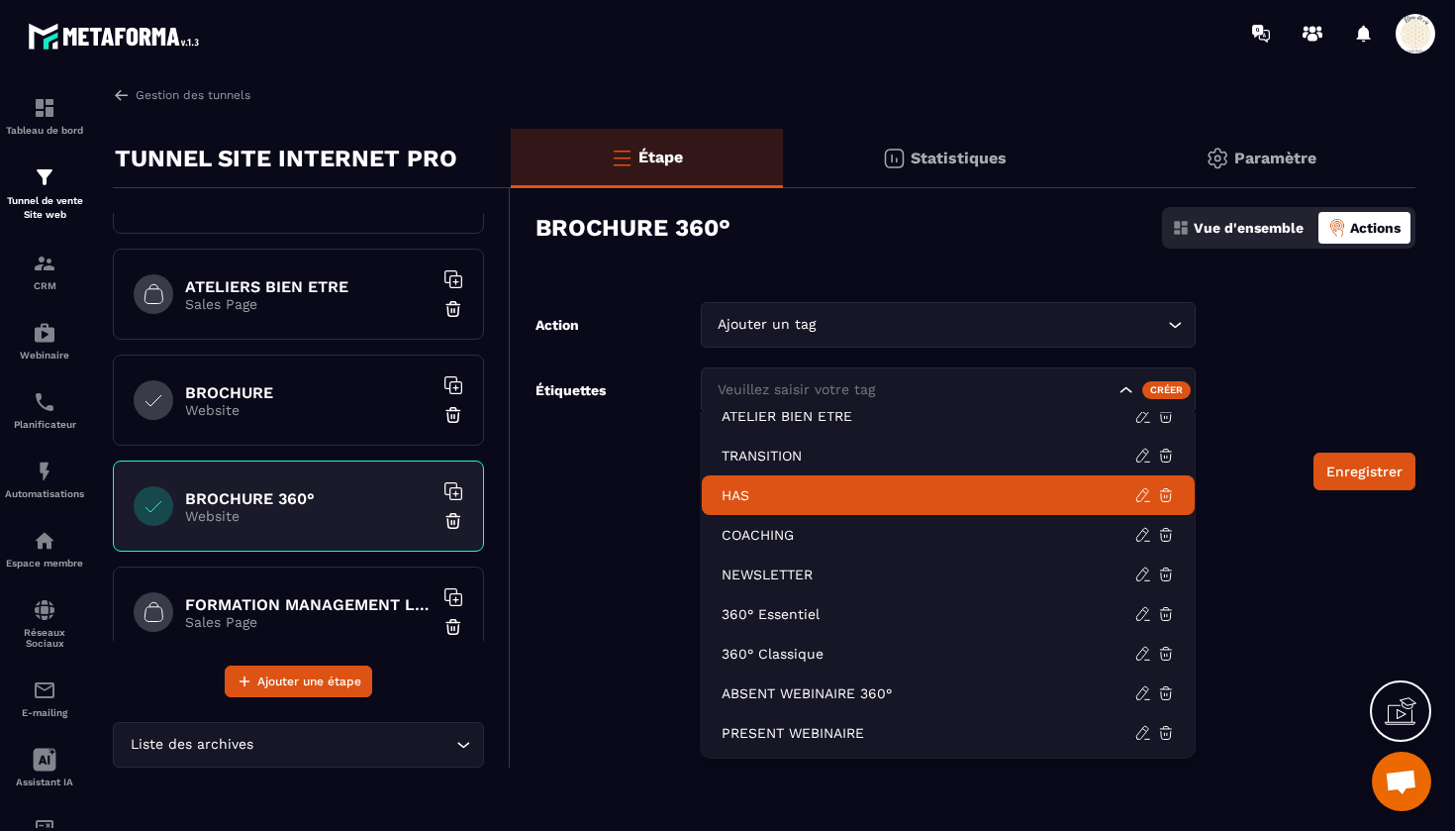
scroll to position [258, 0]
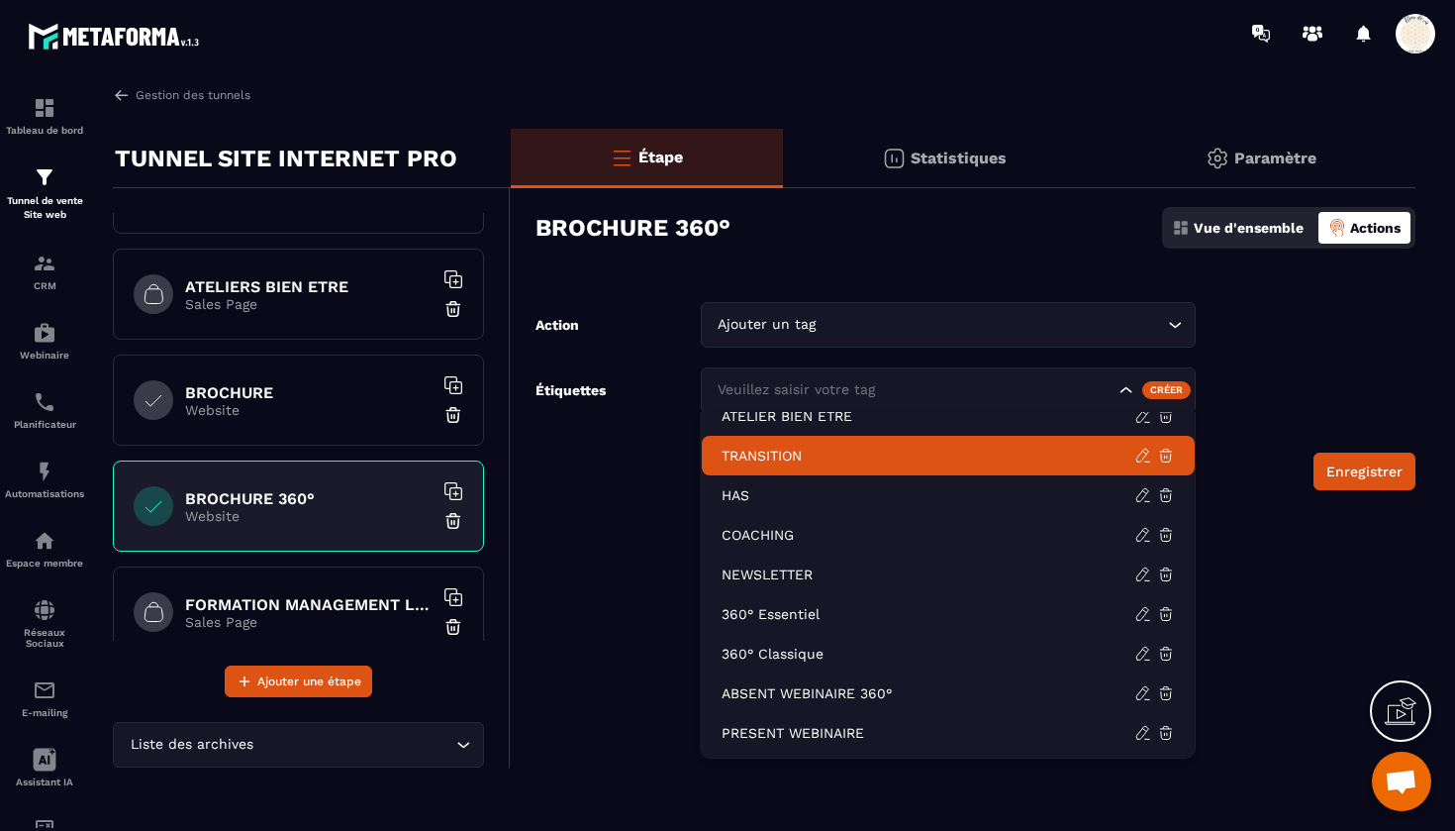
click at [622, 453] on div "Enregistrer" at bounding box center [976, 471] width 880 height 38
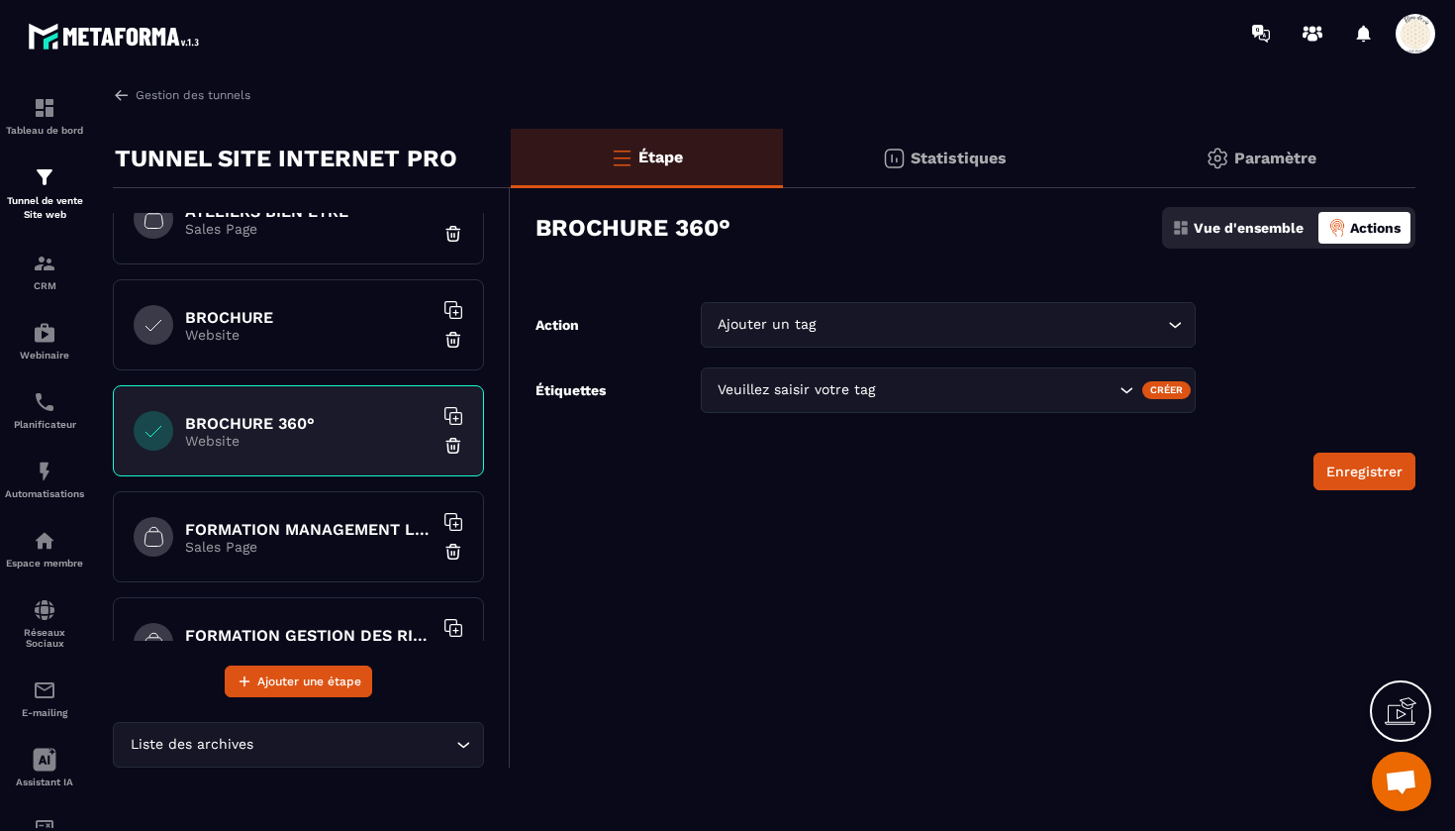
scroll to position [801, 0]
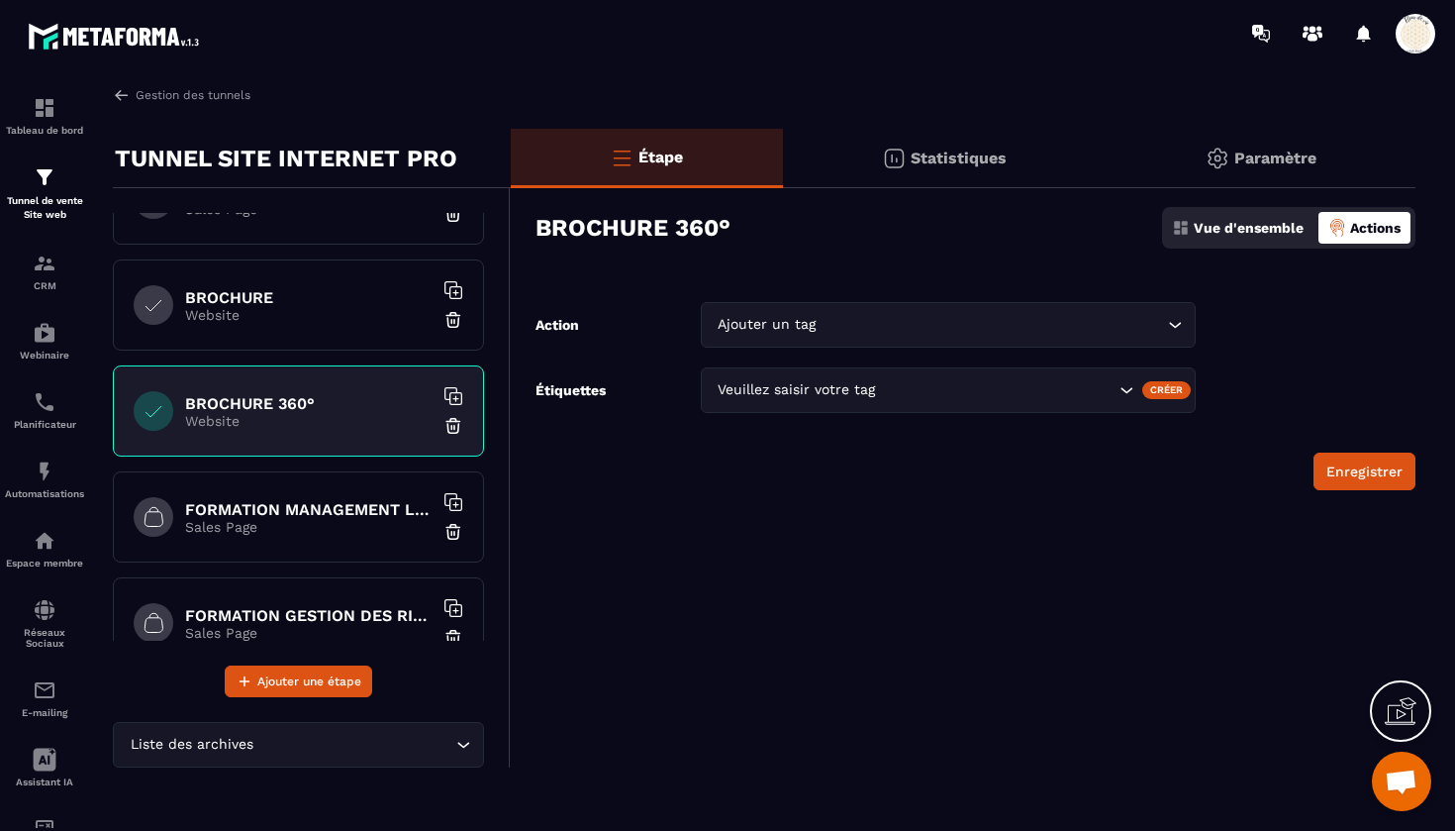
click at [322, 509] on h6 "FORMATION MANAGEMENT LEADERSHIP" at bounding box center [309, 509] width 248 height 19
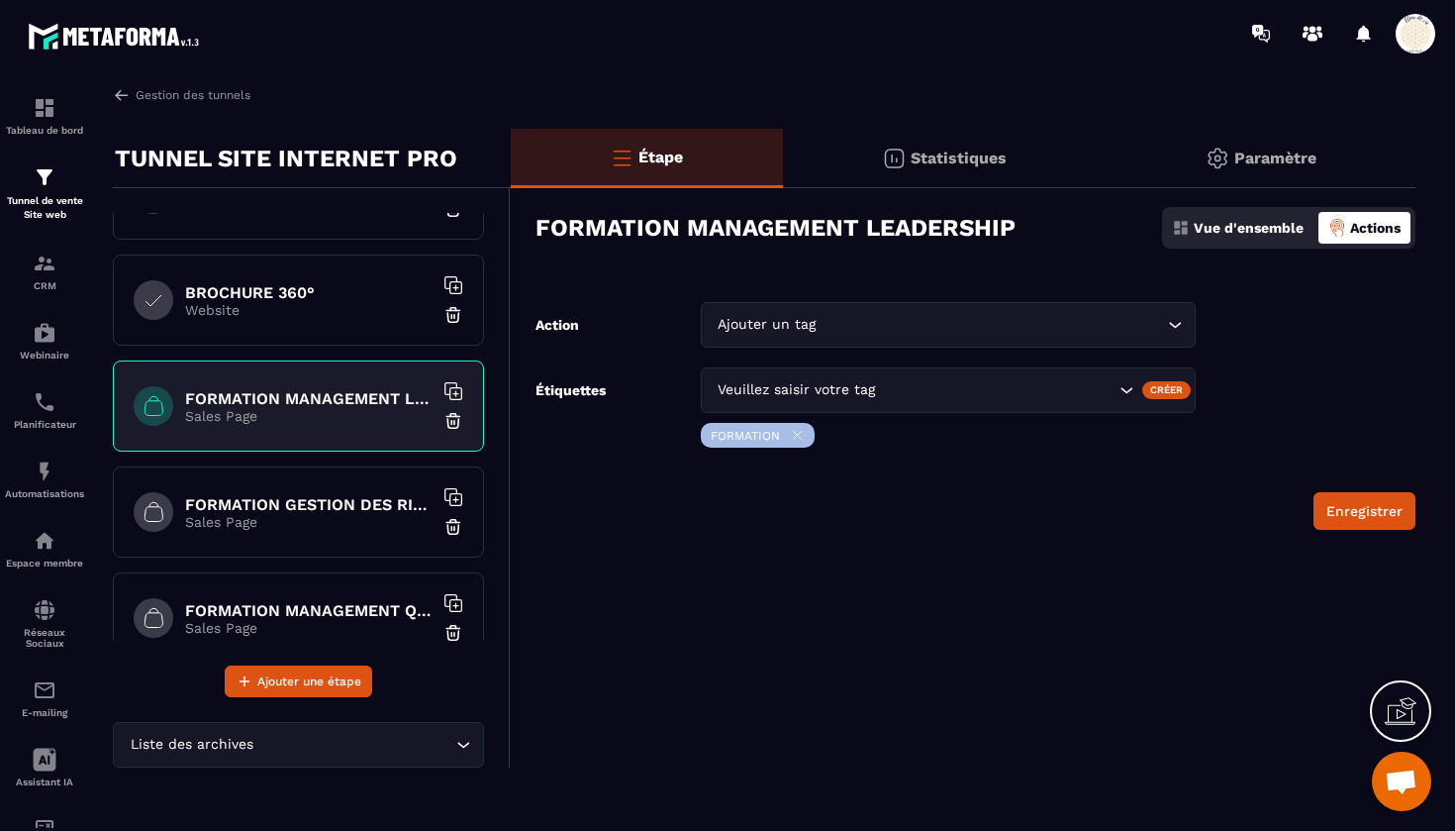
scroll to position [960, 0]
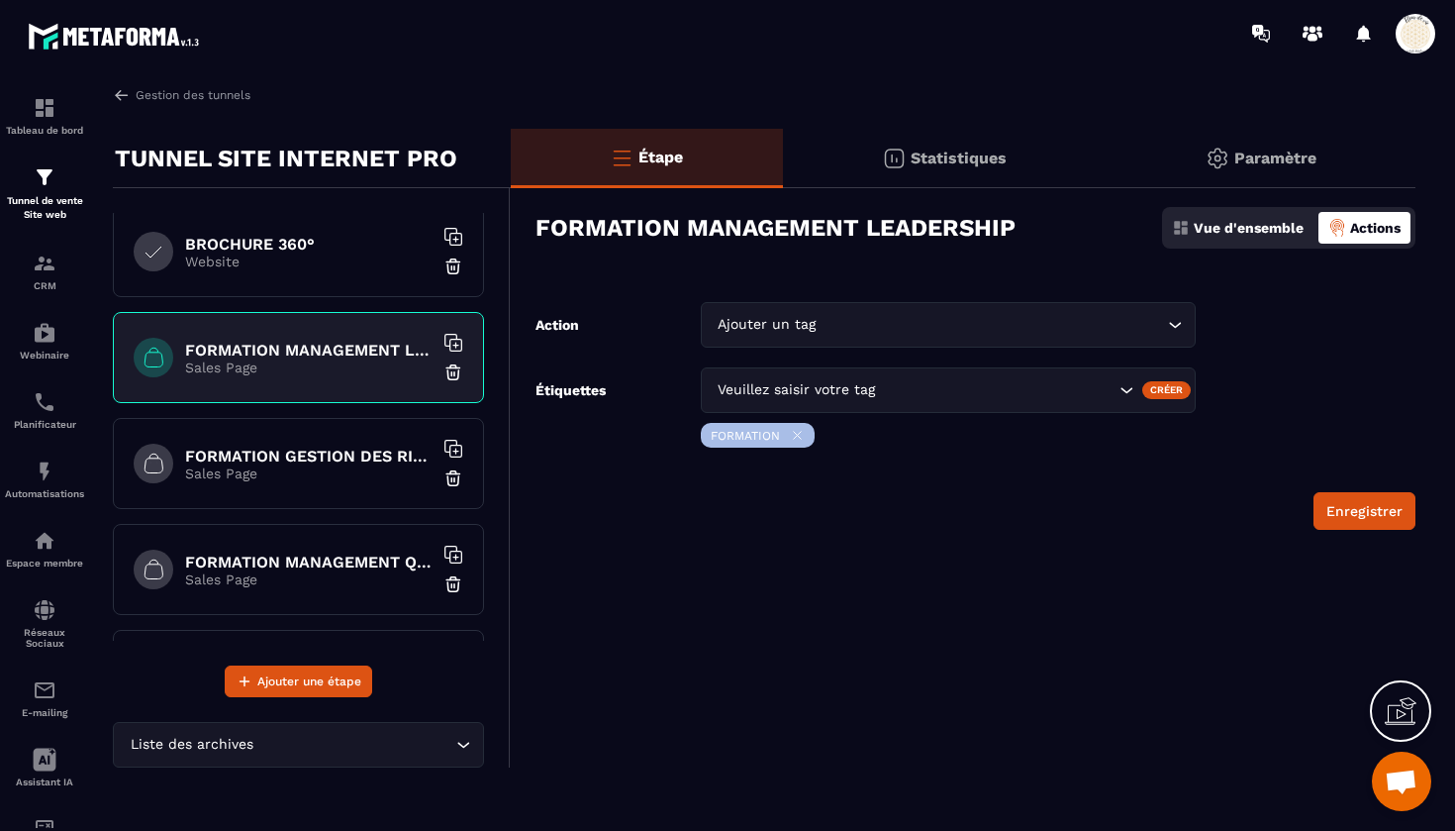
click at [317, 461] on h6 "FORMATION GESTION DES RISQUES EN SANTE" at bounding box center [309, 456] width 248 height 19
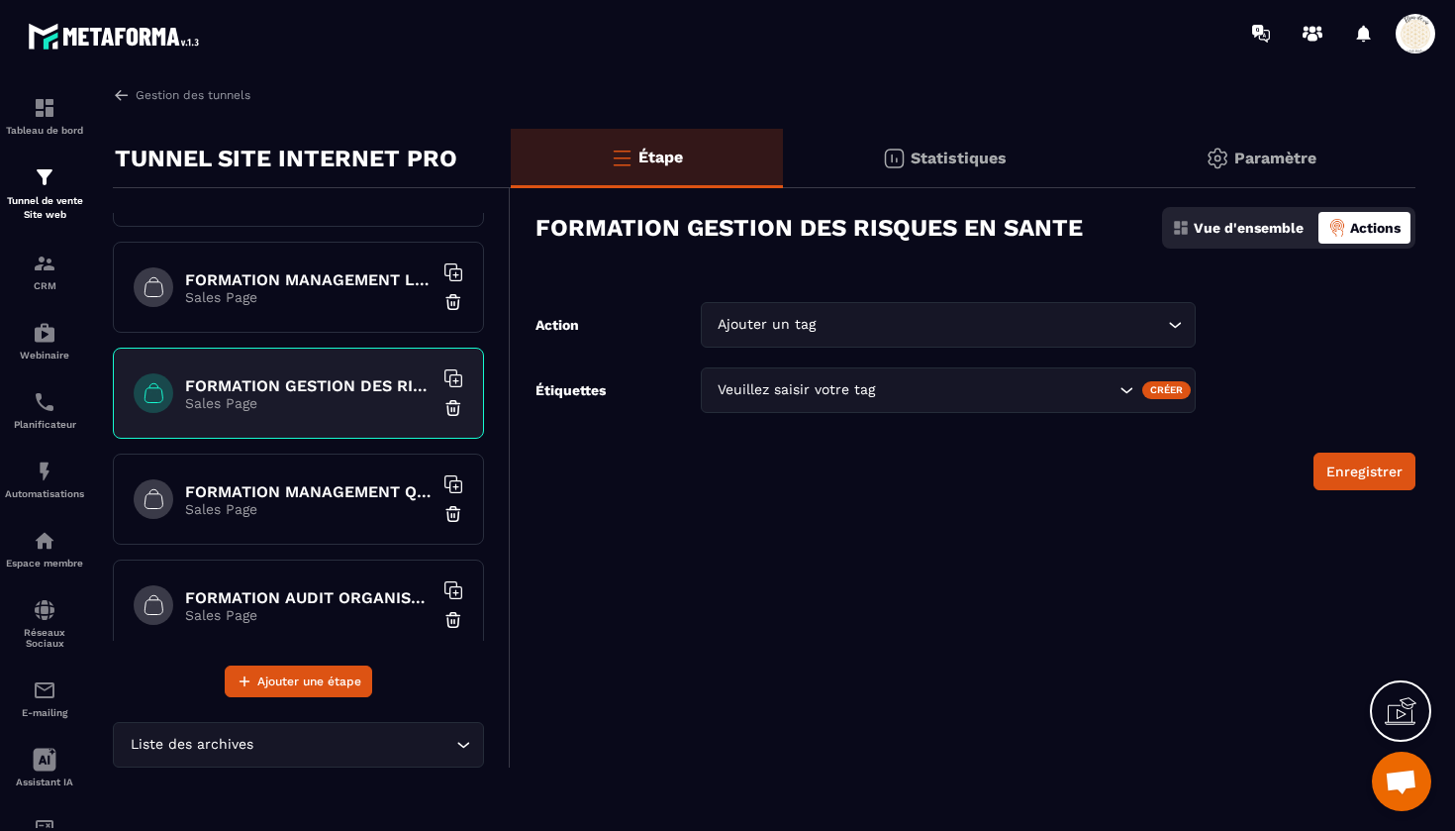
scroll to position [1037, 0]
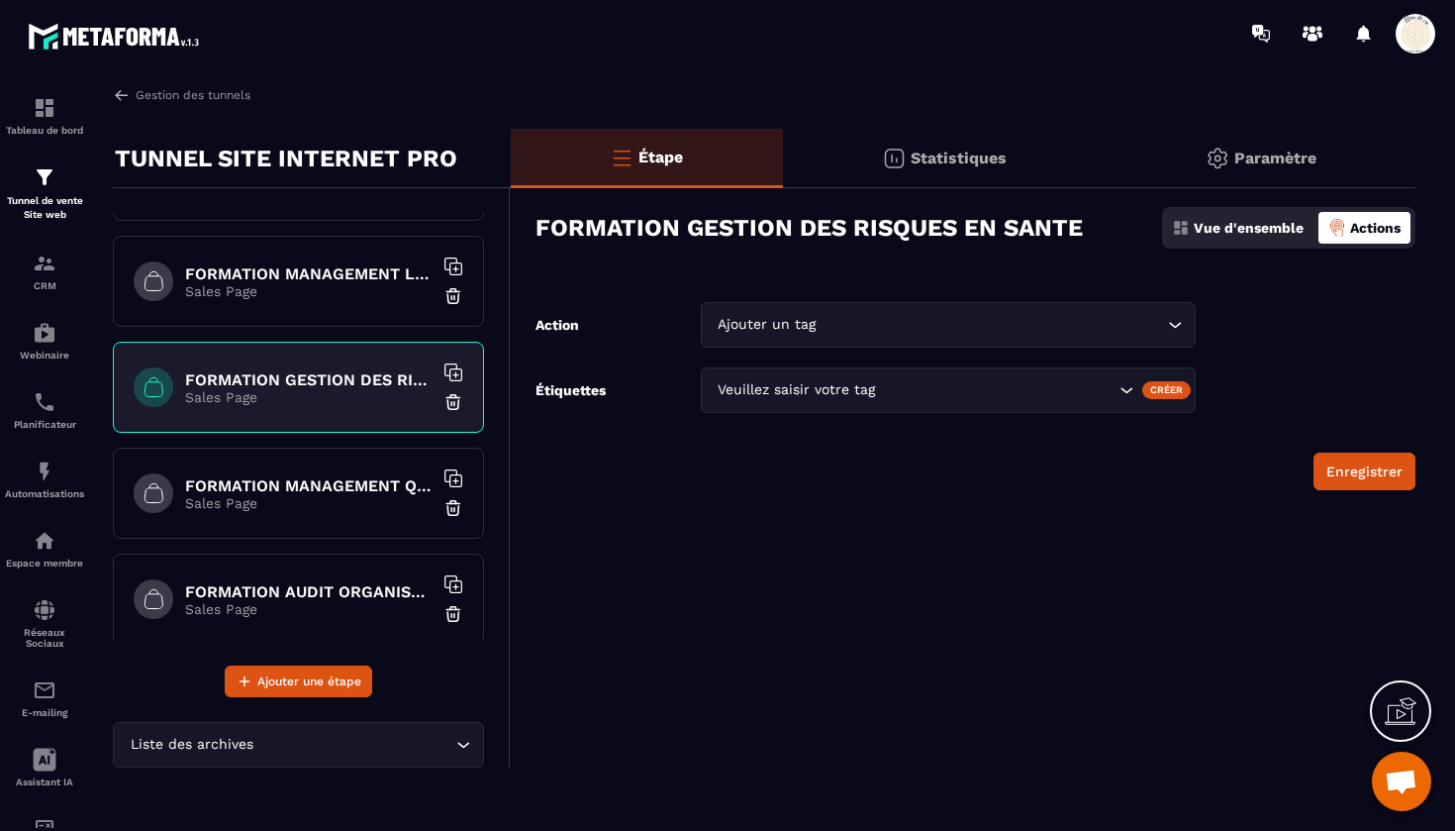
click at [748, 392] on div "Veuillez saisir votre tag" at bounding box center [915, 390] width 406 height 22
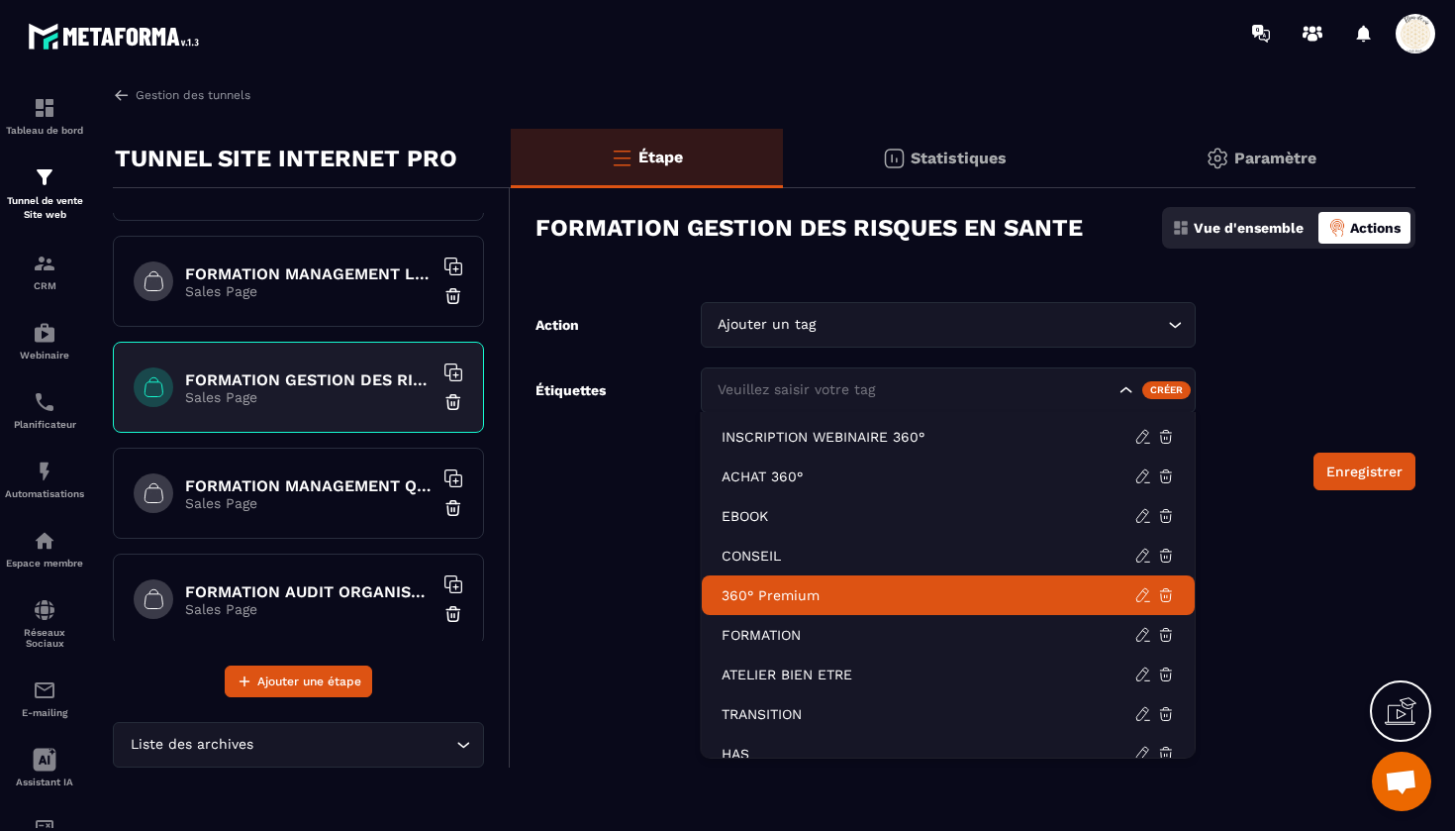
scroll to position [4, 0]
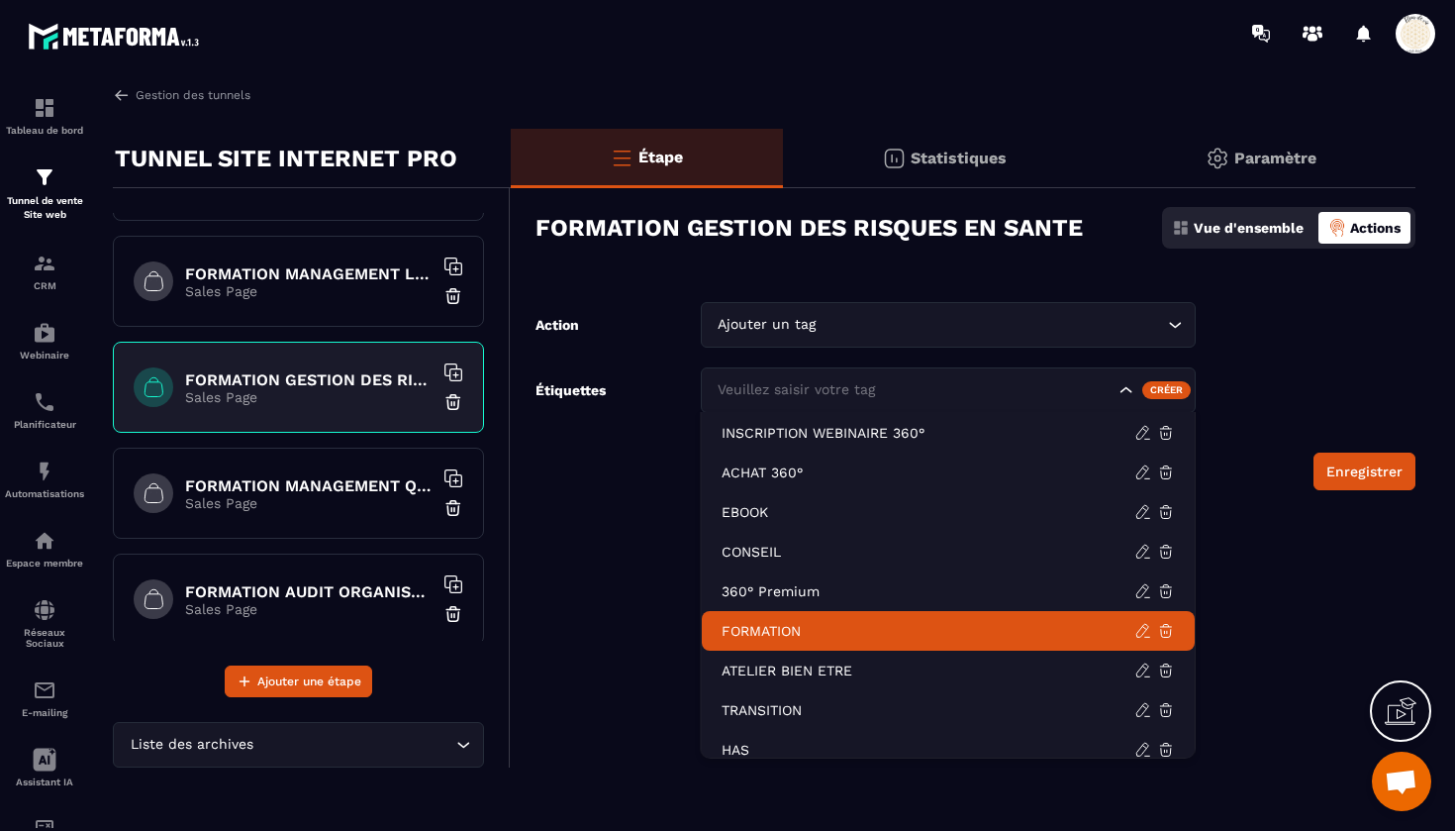
click at [749, 631] on p "FORMATION" at bounding box center [928, 631] width 413 height 20
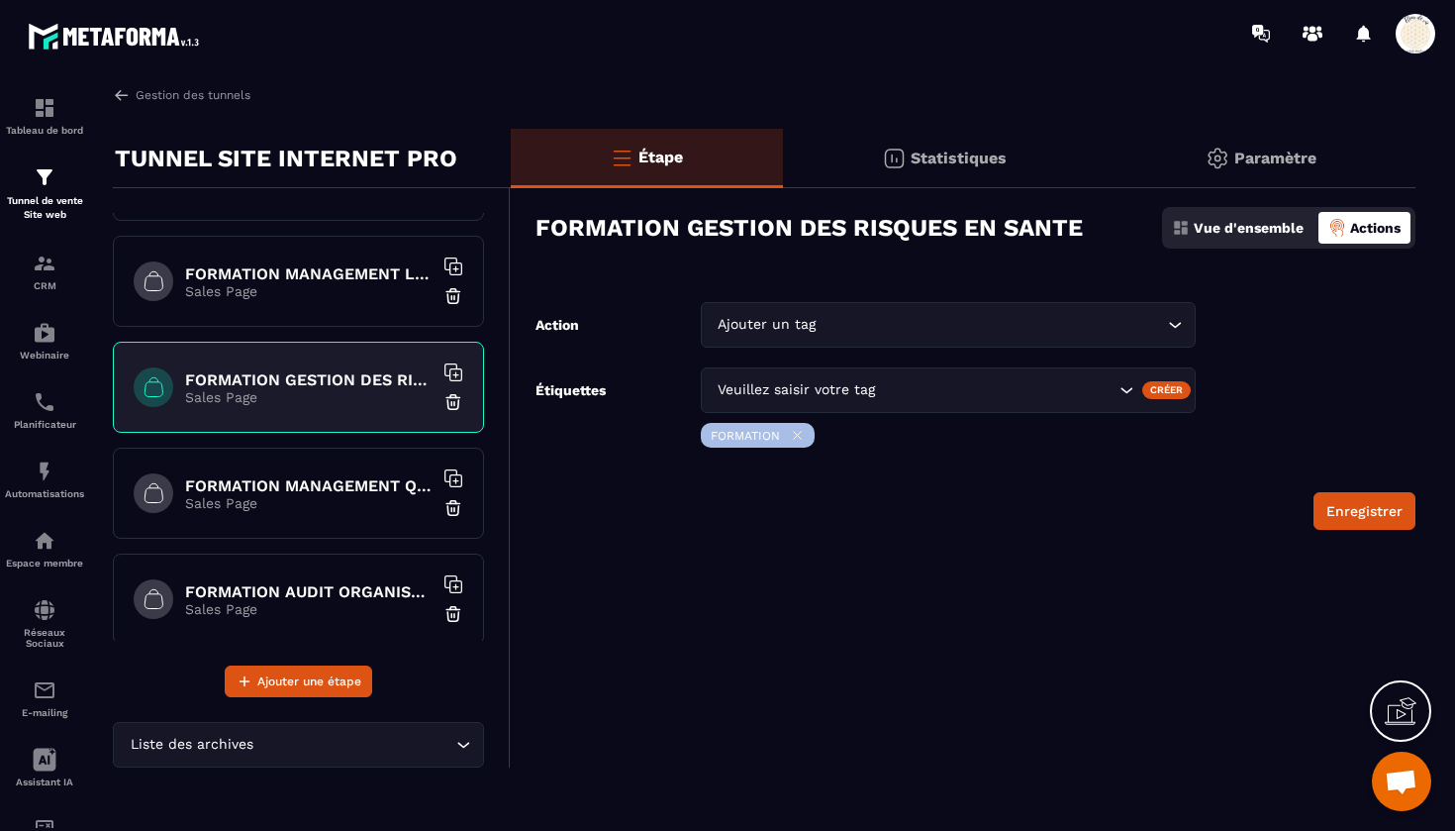
click at [345, 485] on h6 "FORMATION MANAGEMENT QUALITE ET RISQUES EN ESSMS" at bounding box center [309, 485] width 248 height 19
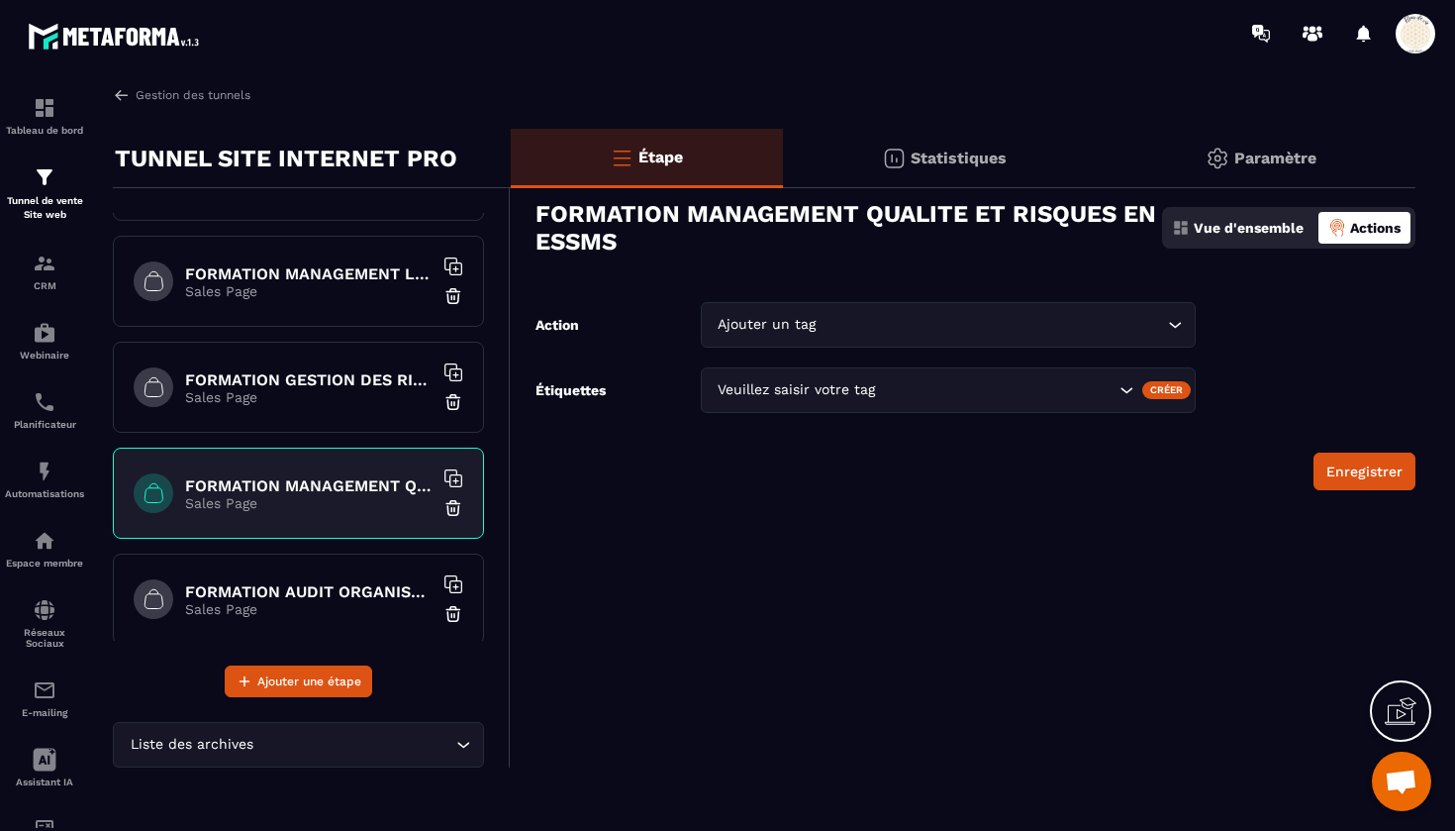
click at [757, 404] on div "Veuillez saisir votre tag" at bounding box center [948, 390] width 495 height 46
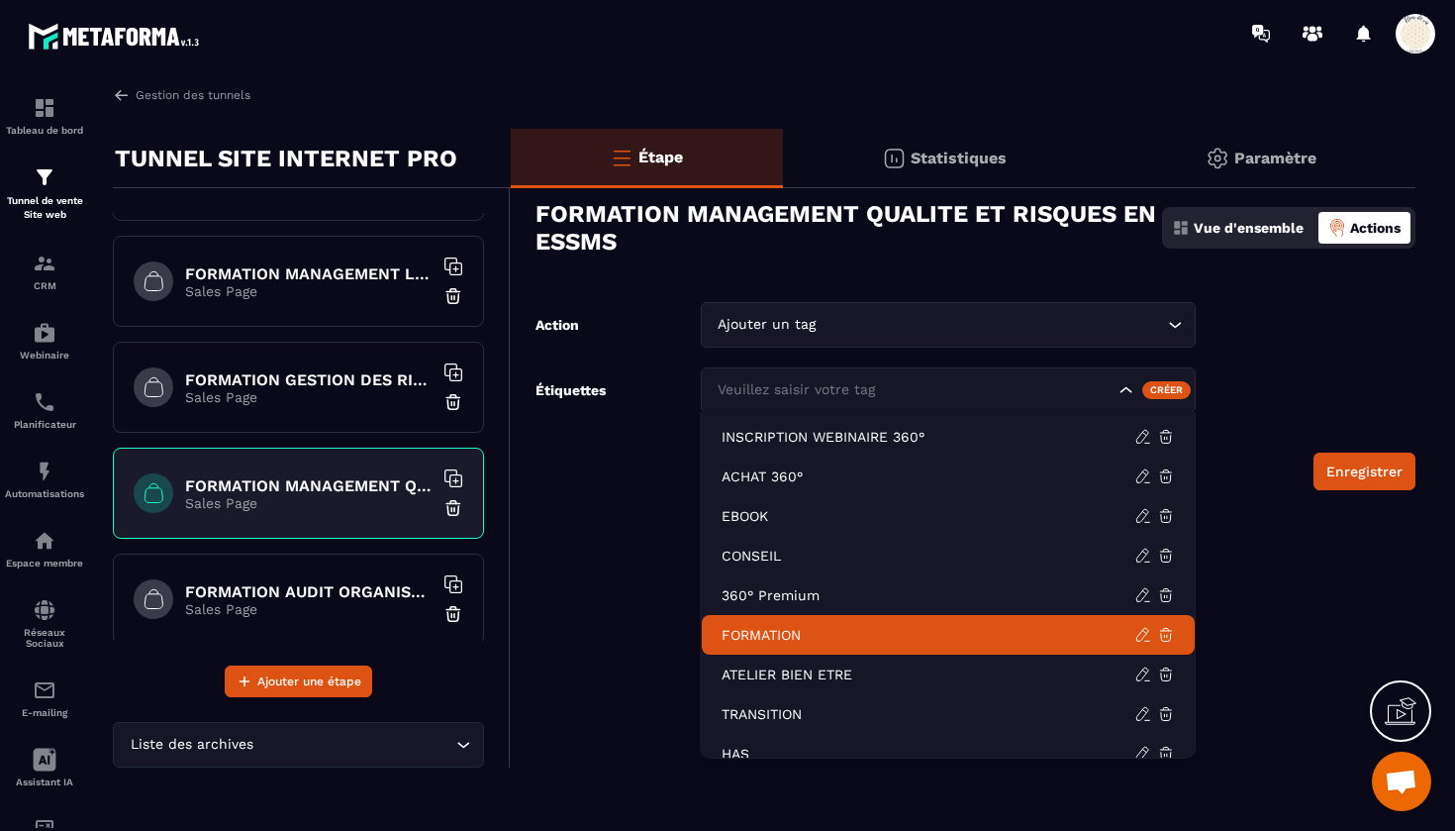
click at [764, 637] on p "FORMATION" at bounding box center [928, 635] width 413 height 20
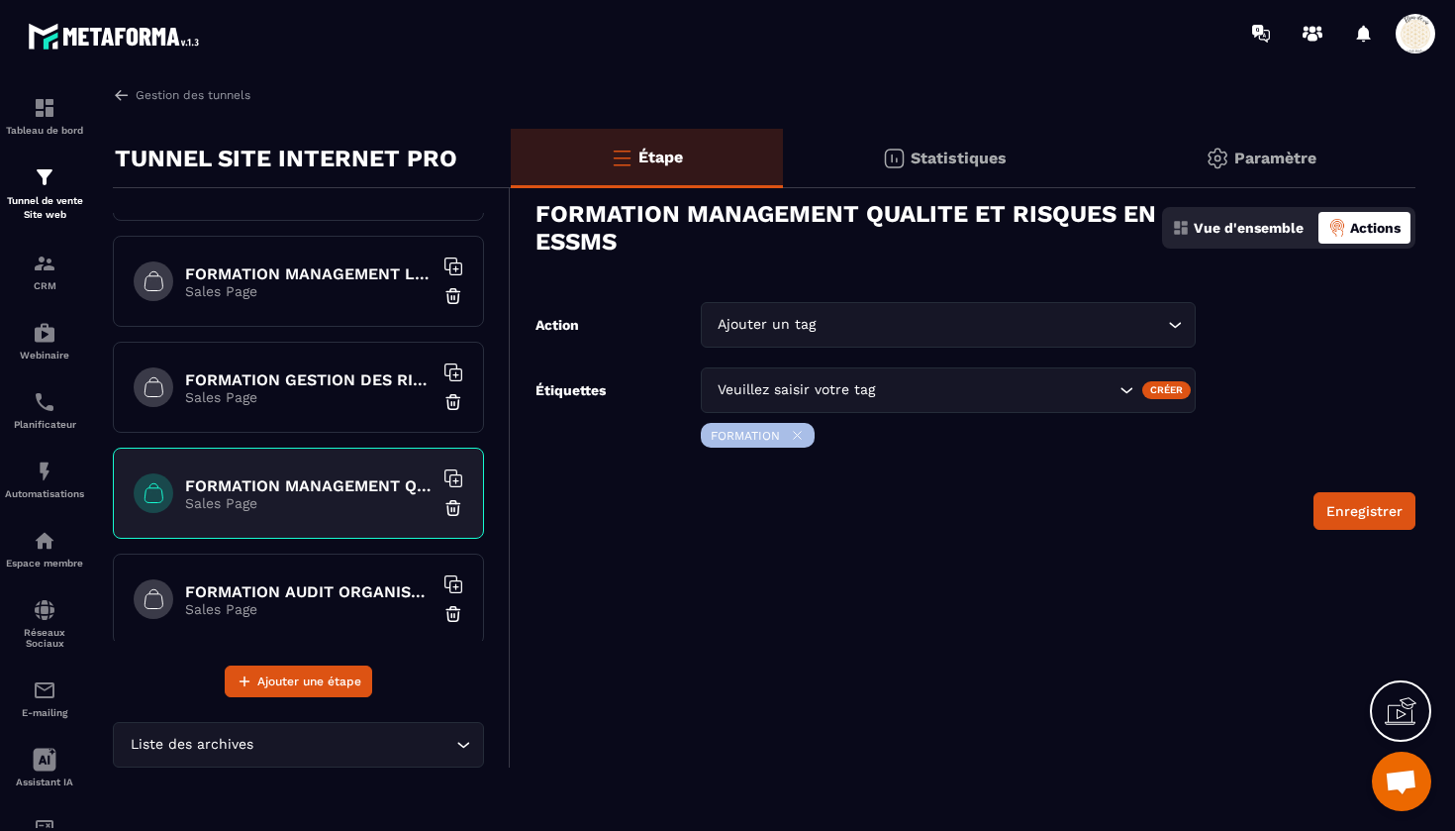
scroll to position [1111, 0]
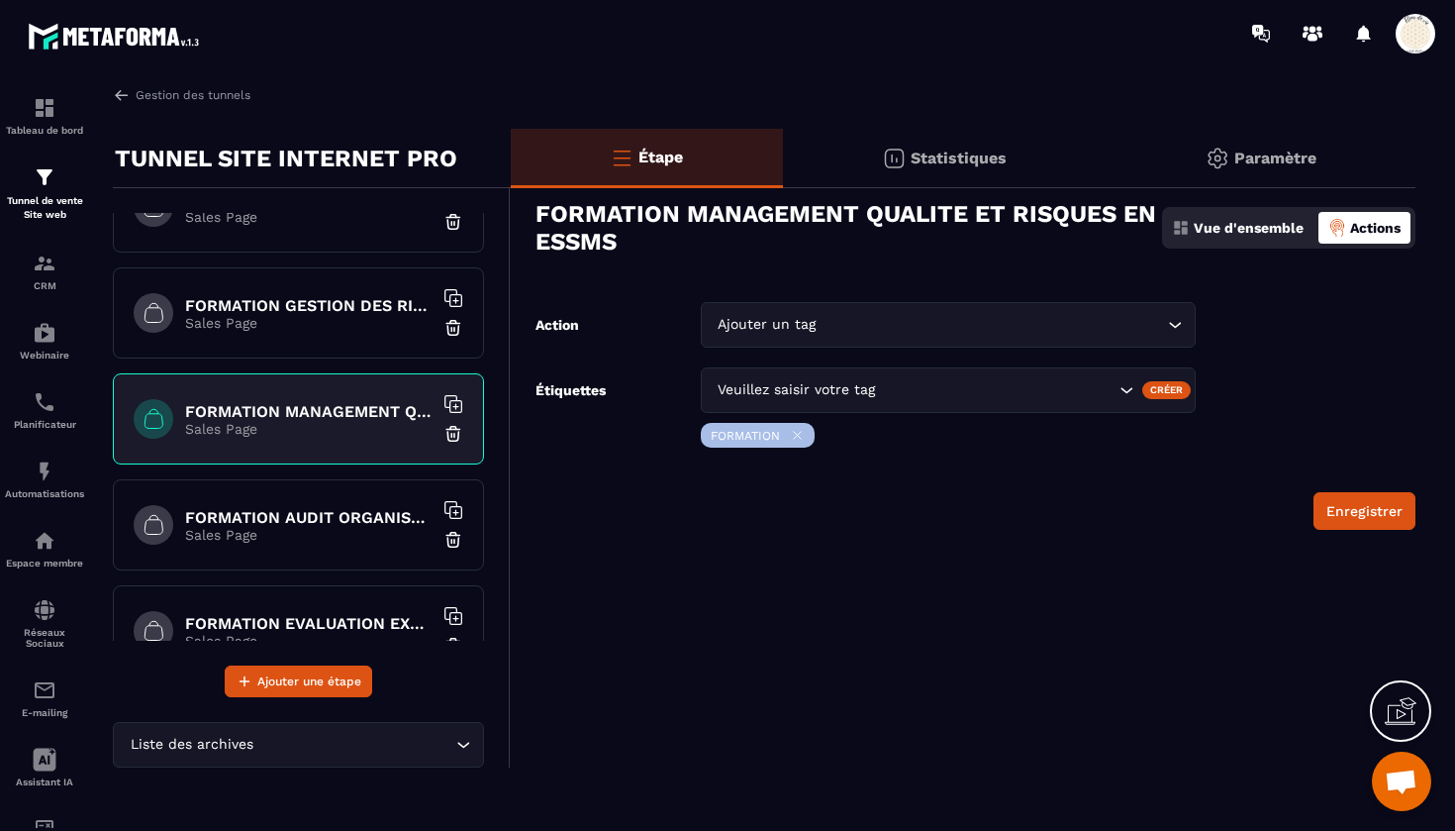
click at [291, 509] on h6 "FORMATION AUDIT ORGANISATIONNEL EN ESSMS" at bounding box center [309, 517] width 248 height 19
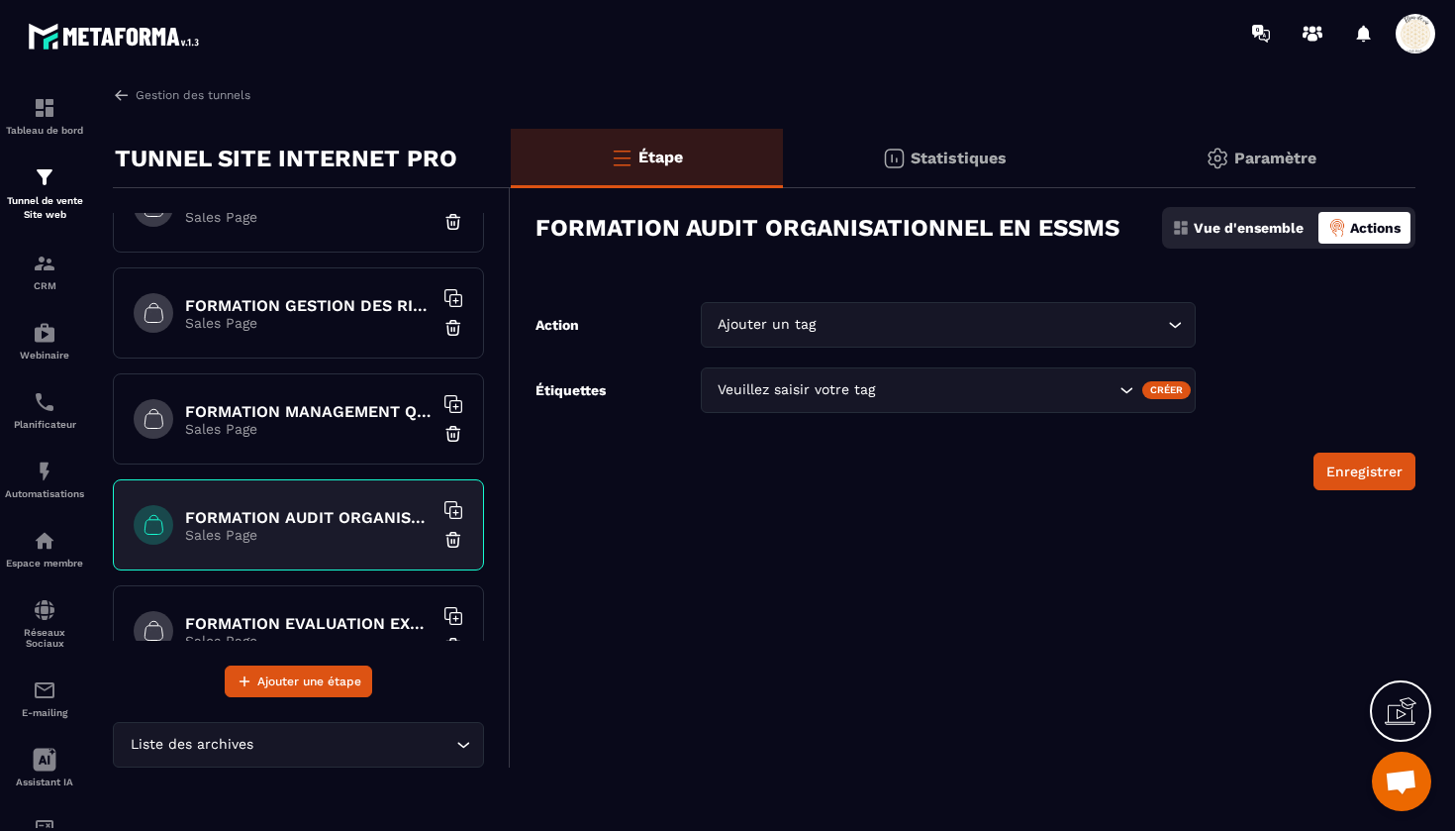
click at [741, 394] on div "Veuillez saisir votre tag" at bounding box center [915, 390] width 406 height 22
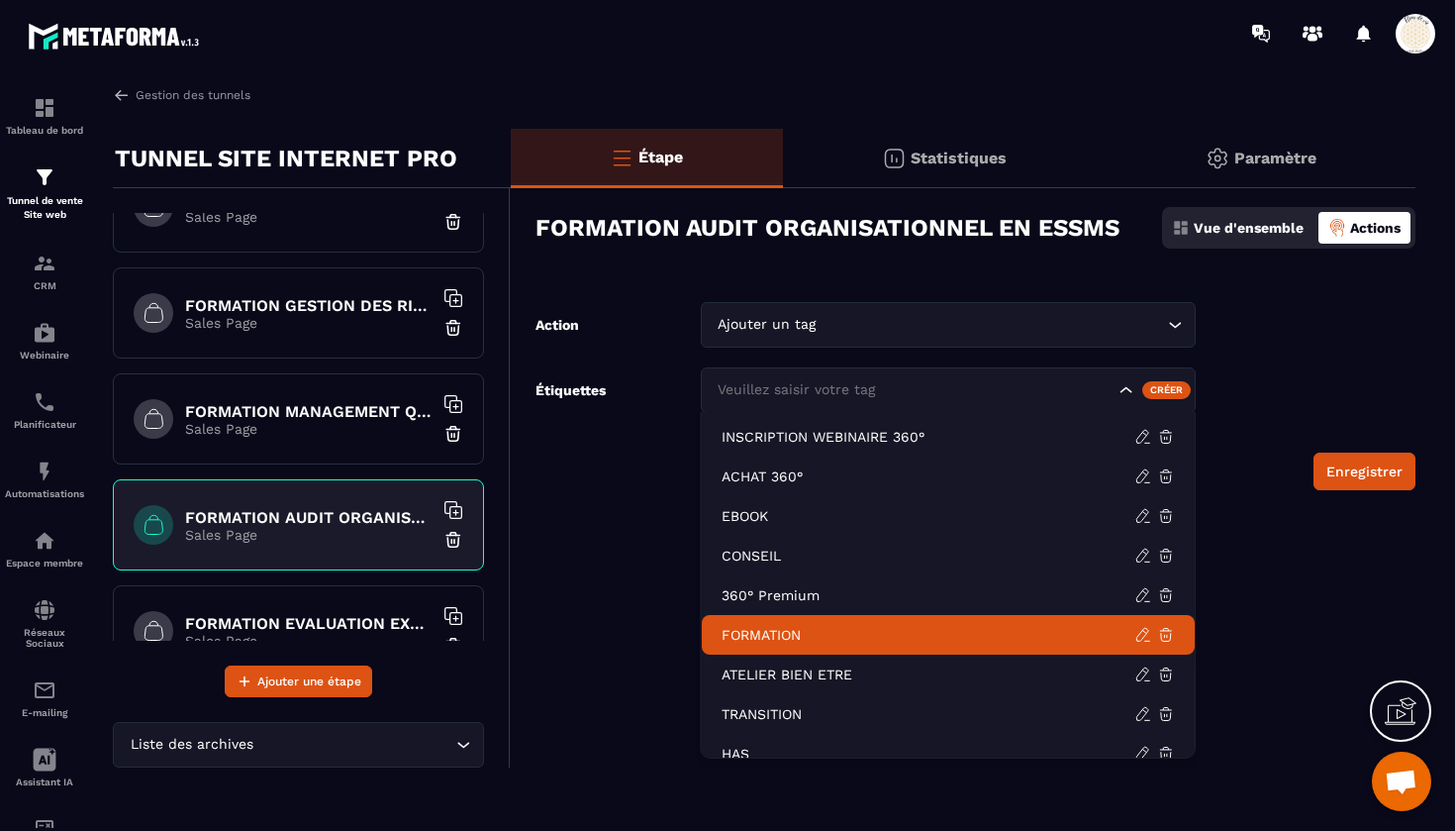
click at [745, 639] on p "FORMATION" at bounding box center [928, 635] width 413 height 20
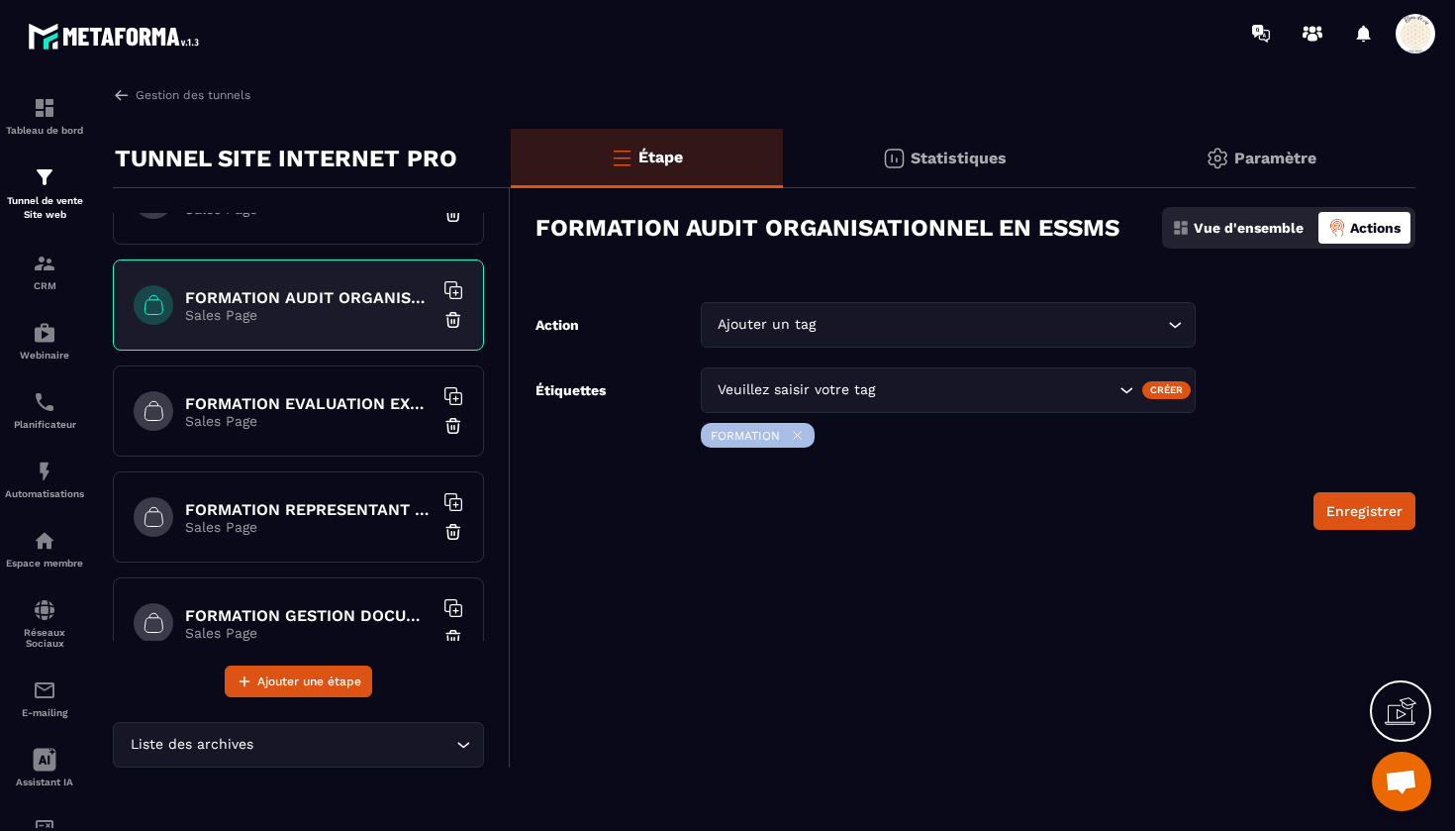
scroll to position [1341, 0]
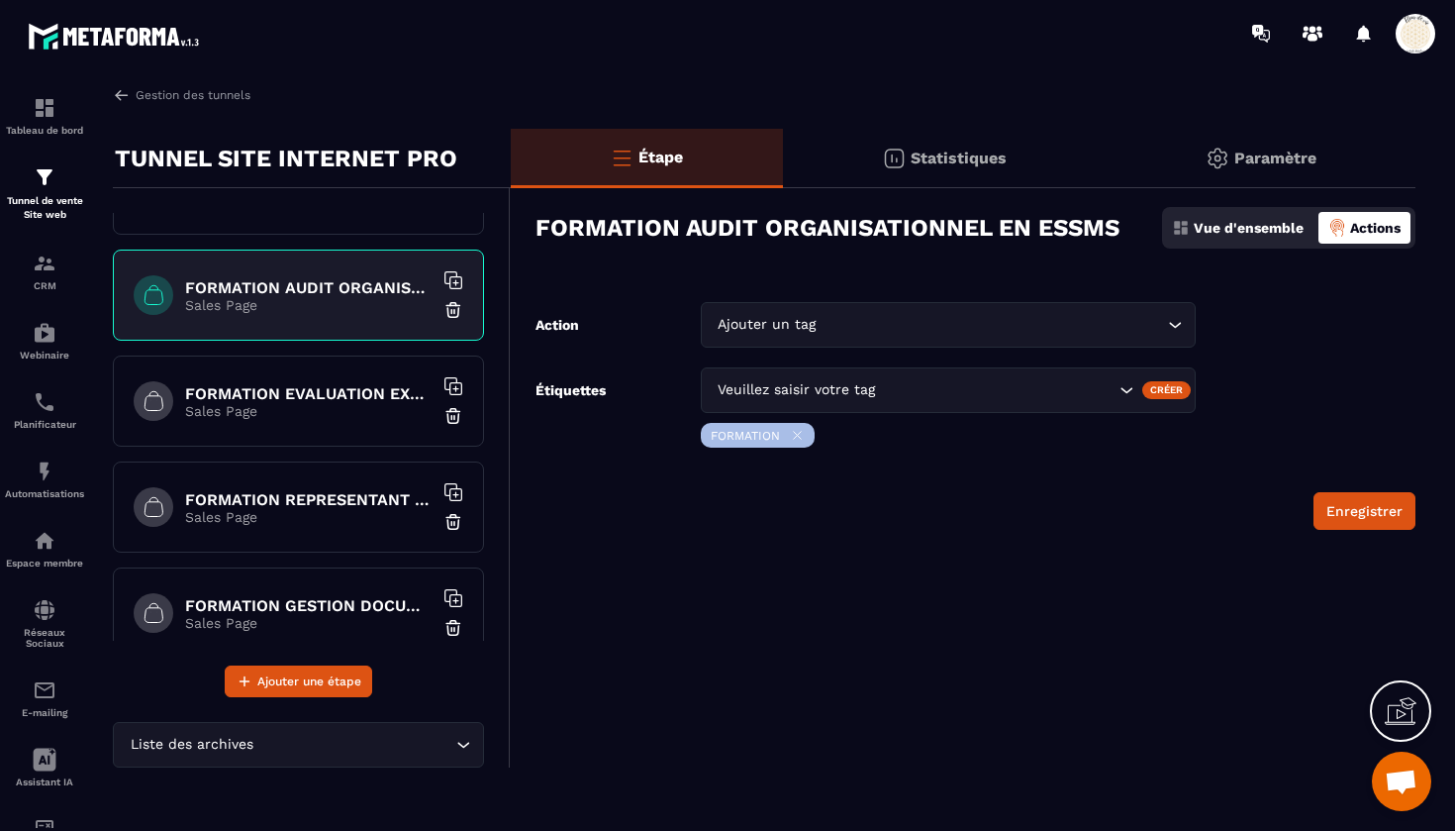
click at [352, 396] on h6 "FORMATION EVALUATION EXTERNE HAS" at bounding box center [309, 393] width 248 height 19
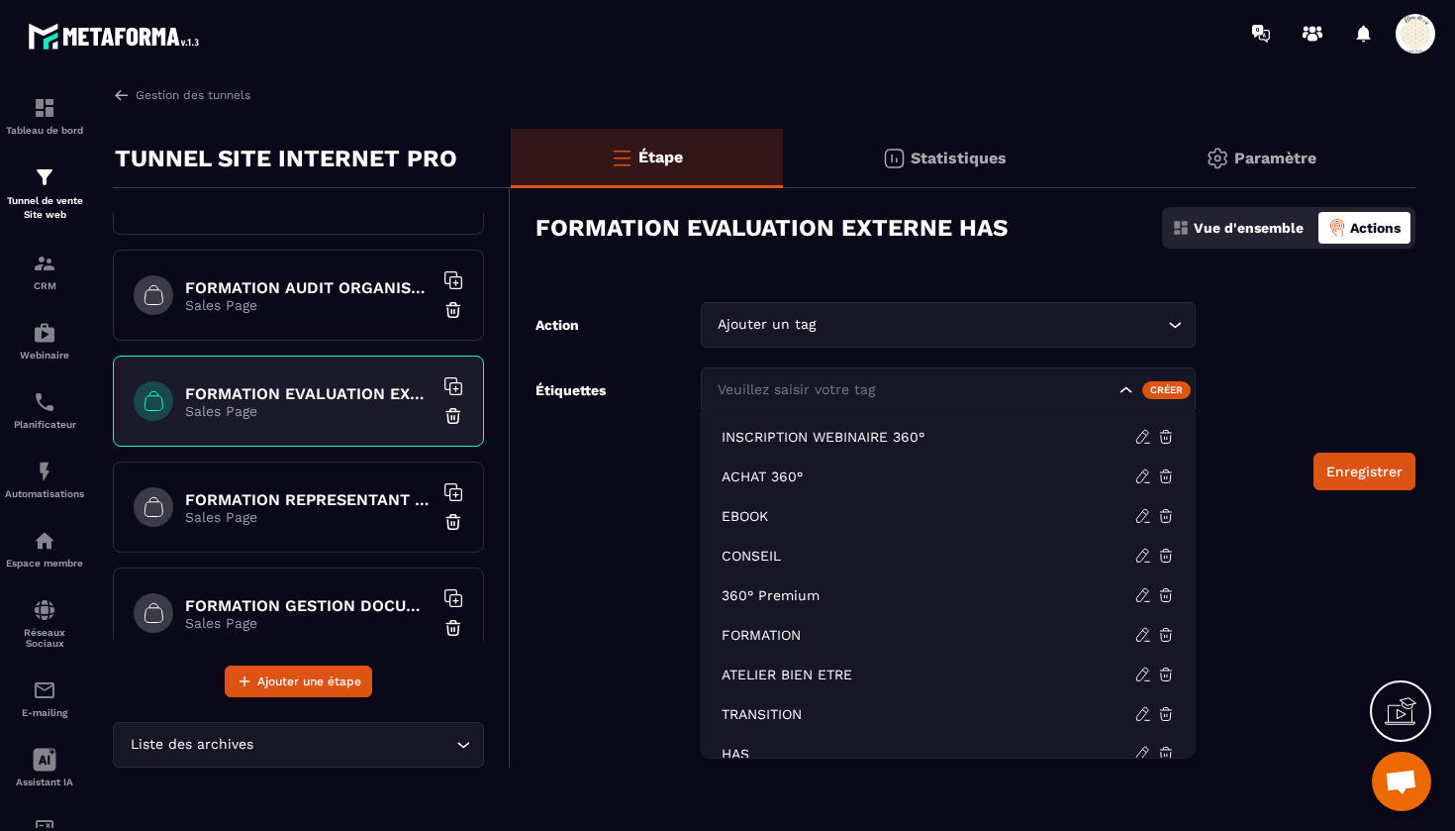
click at [745, 386] on div "Veuillez saisir votre tag" at bounding box center [915, 390] width 406 height 22
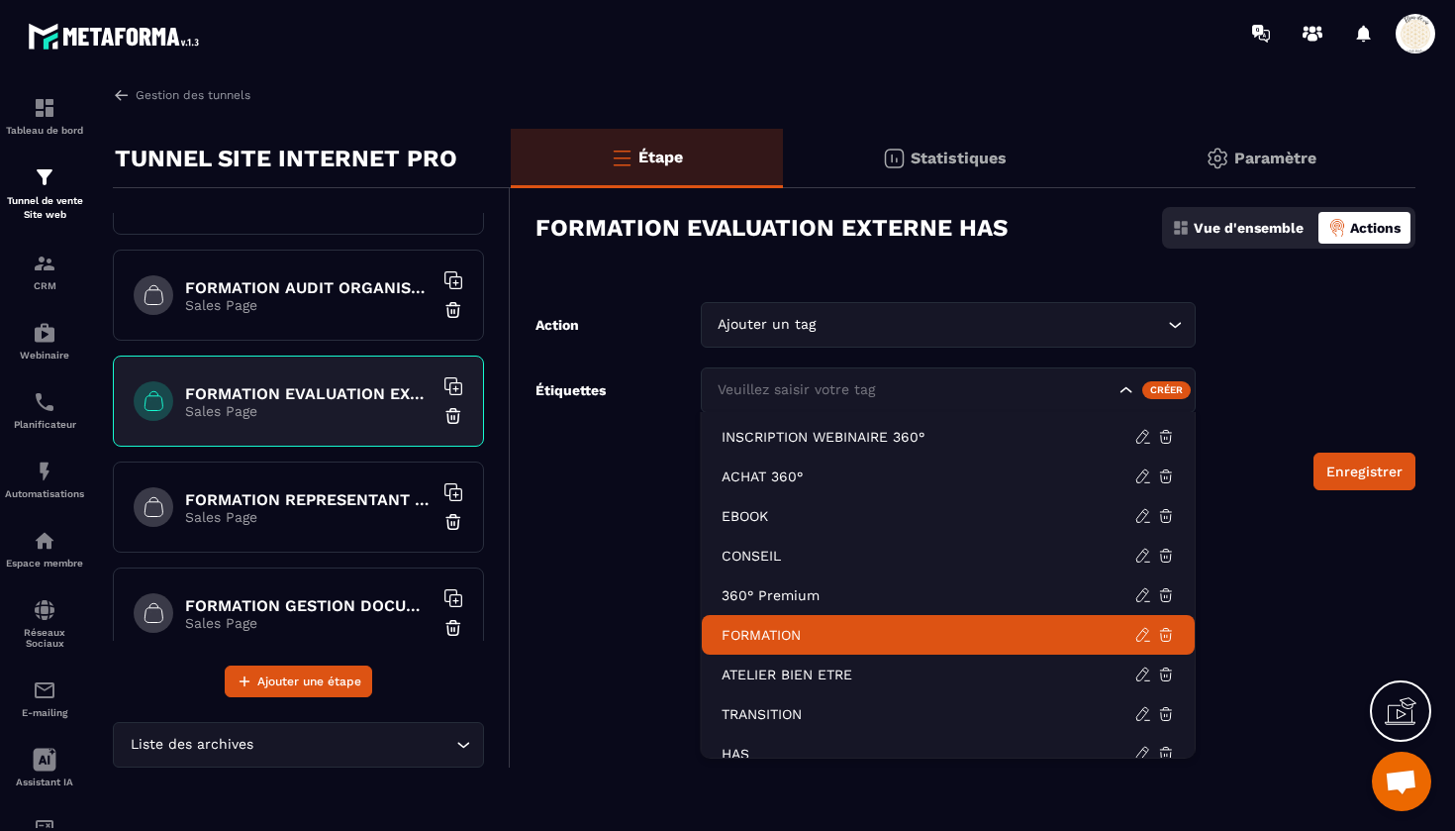
click at [750, 639] on p "FORMATION" at bounding box center [928, 635] width 413 height 20
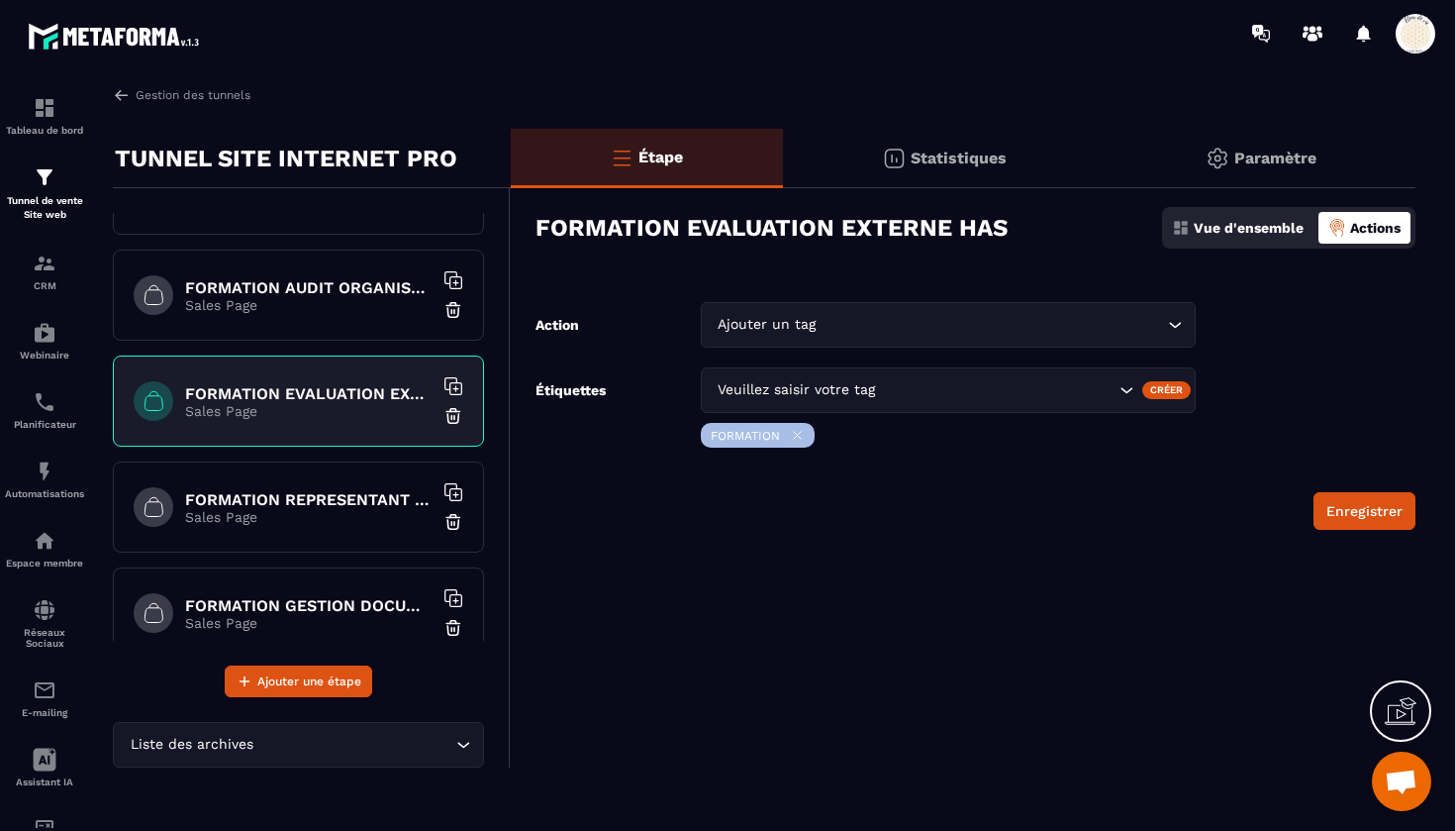
click at [318, 527] on div "FORMATION REPRESENTANT AU CVS Sales Page" at bounding box center [298, 506] width 371 height 91
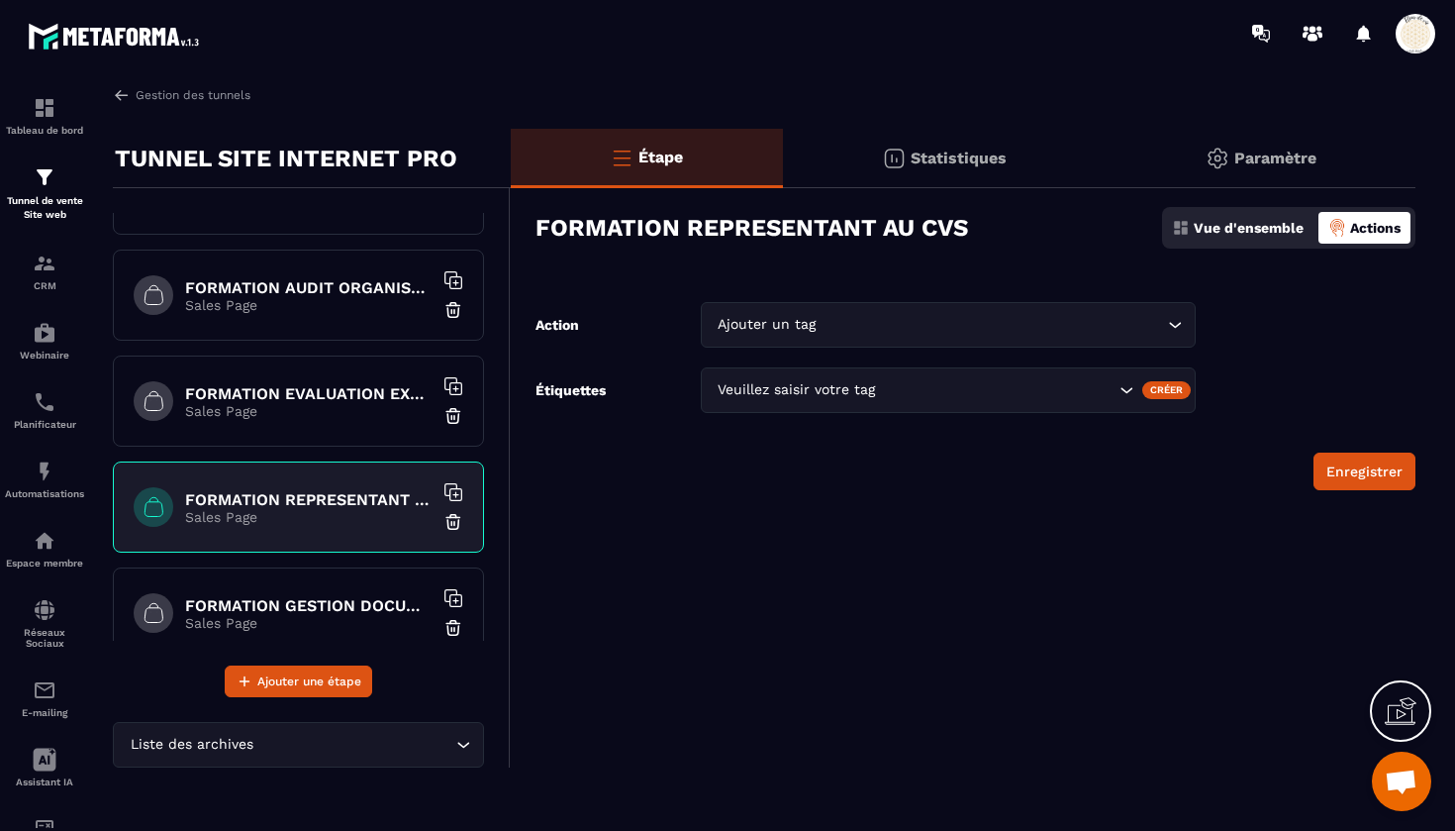
click at [802, 384] on div "Veuillez saisir votre tag" at bounding box center [915, 390] width 406 height 22
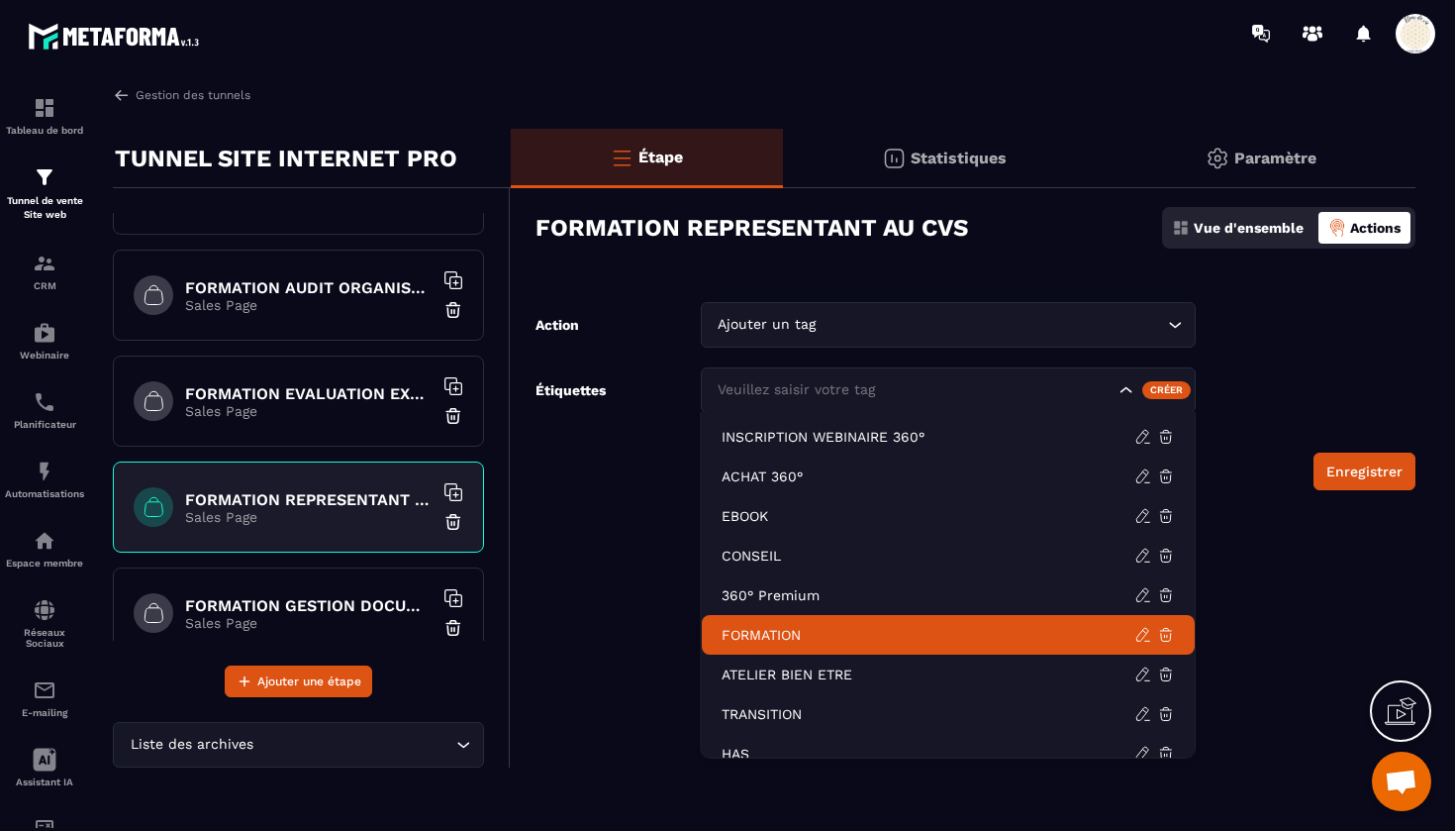
click at [754, 633] on p "FORMATION" at bounding box center [928, 635] width 413 height 20
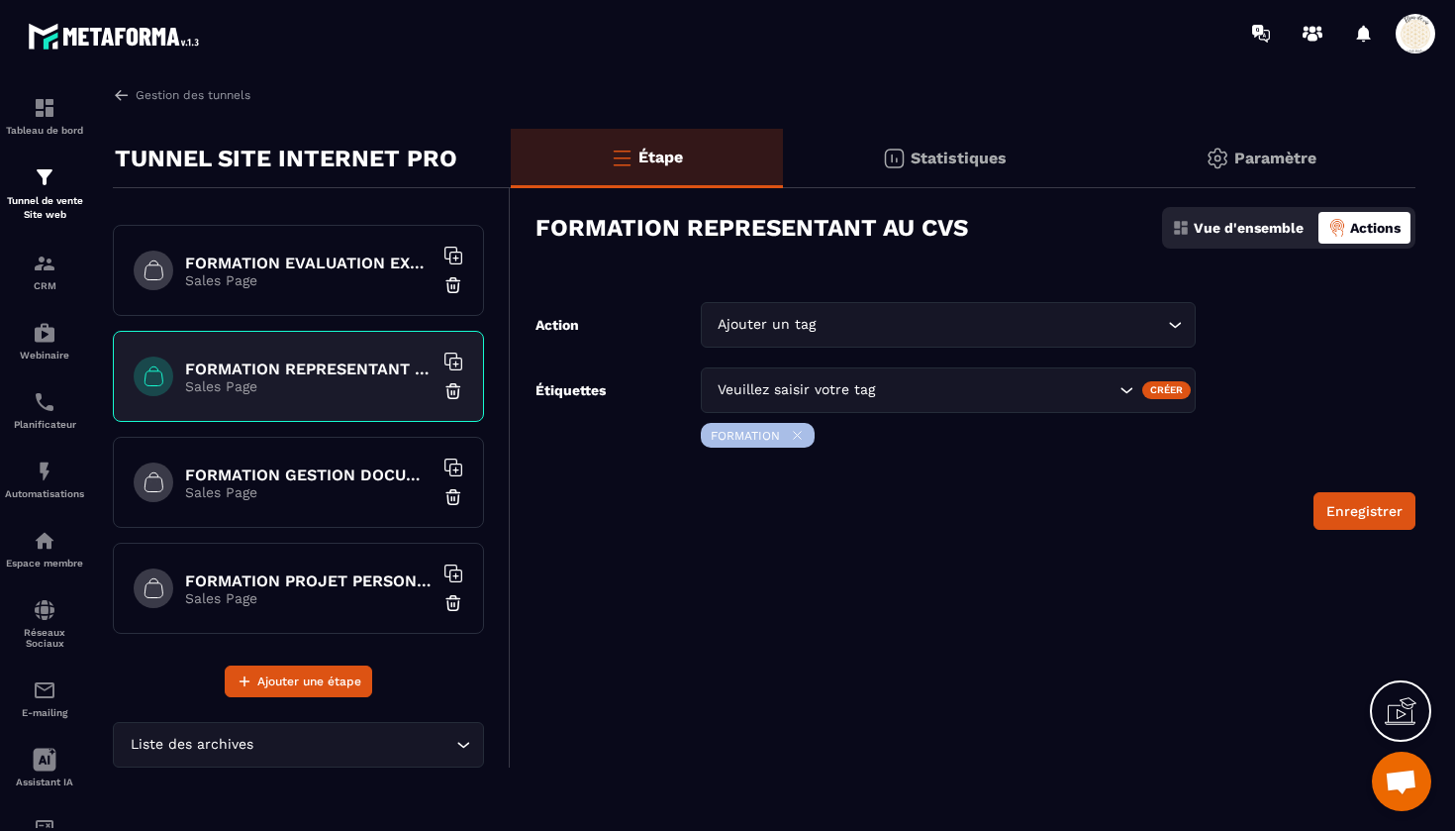
scroll to position [1487, 0]
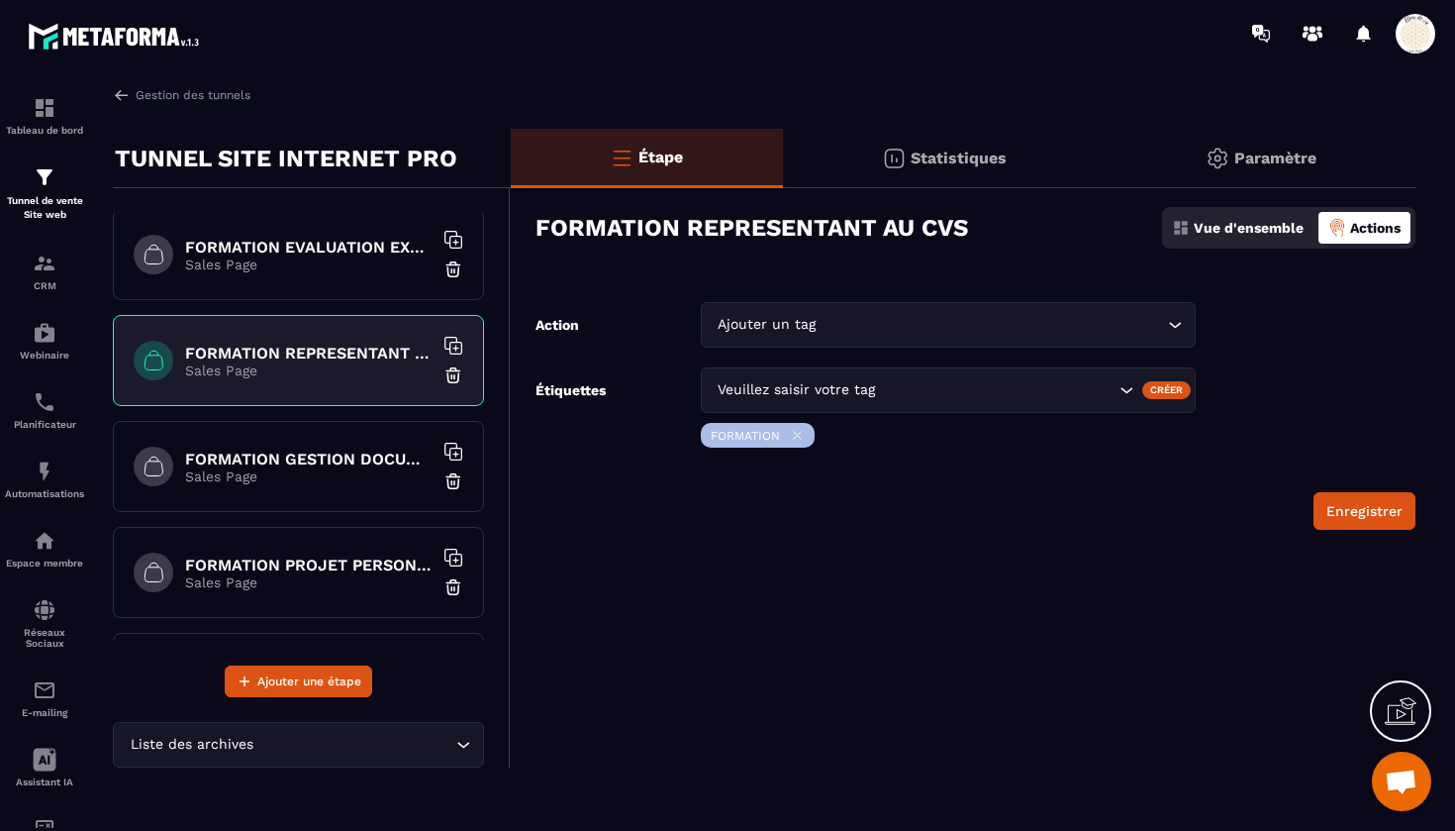
click at [283, 454] on h6 "FORMATION GESTION DOCUMENTAIRE QUALITE" at bounding box center [309, 458] width 248 height 19
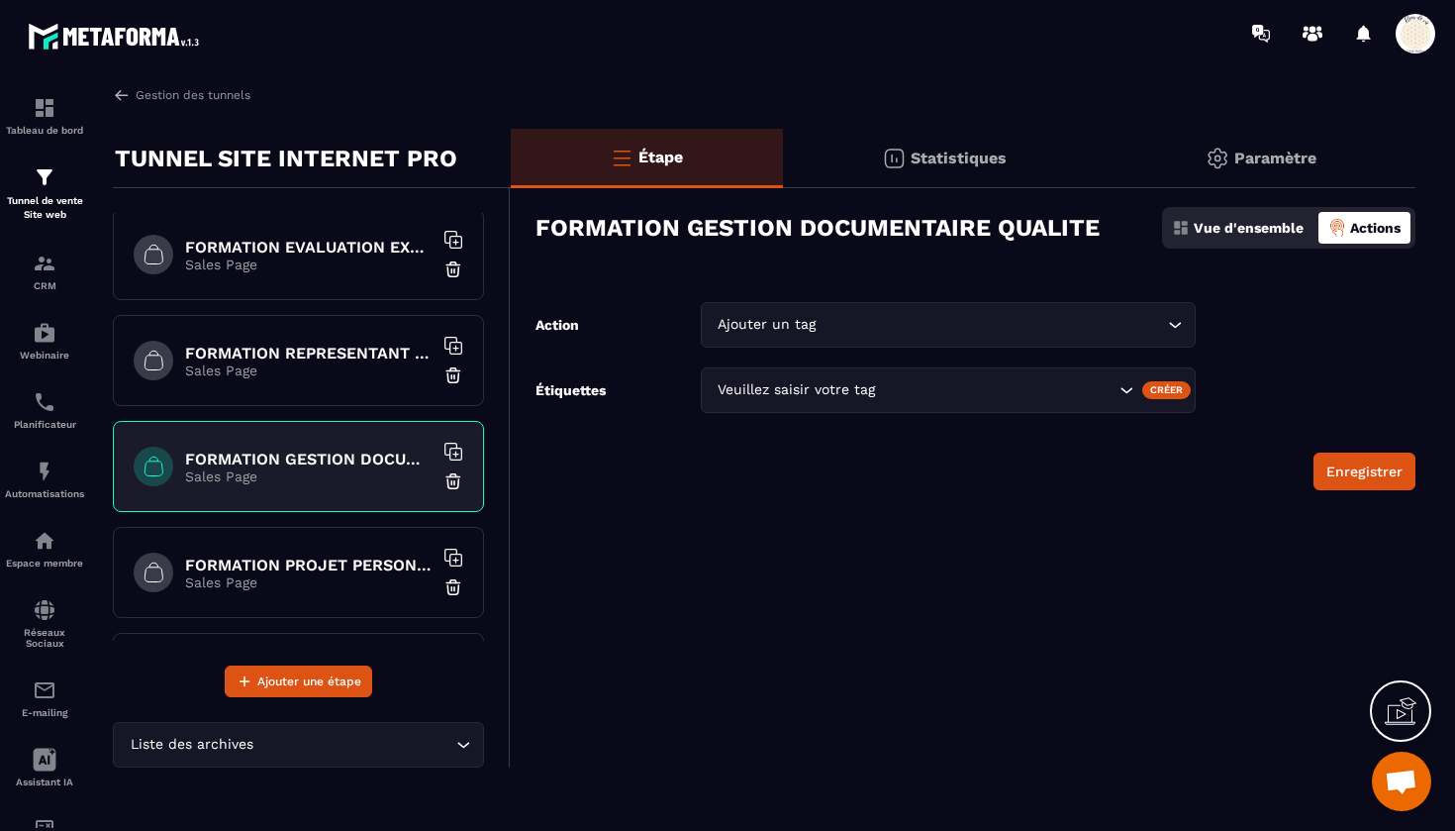
click at [745, 397] on div "Veuillez saisir votre tag" at bounding box center [915, 390] width 406 height 22
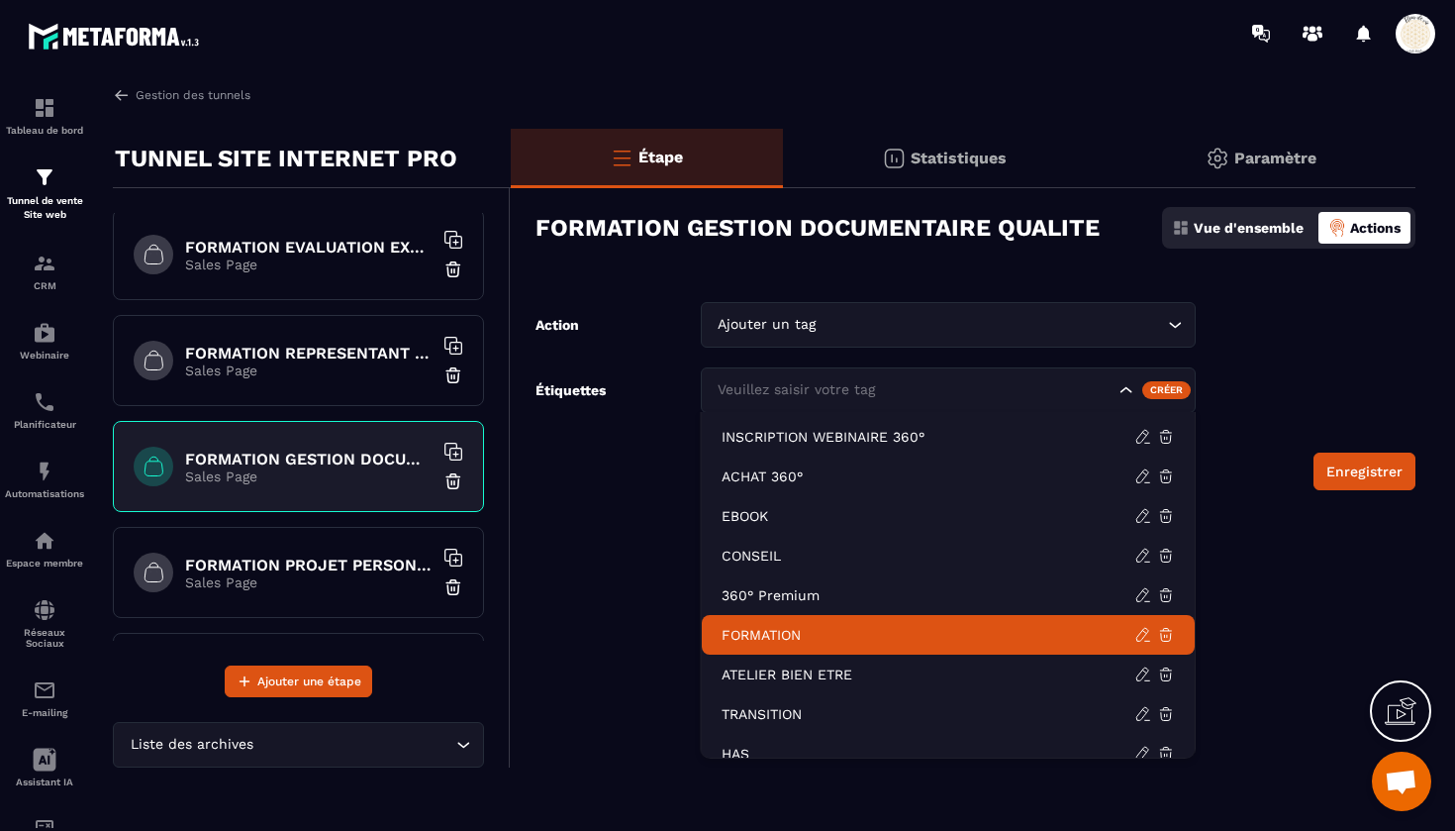
click at [751, 641] on p "FORMATION" at bounding box center [928, 635] width 413 height 20
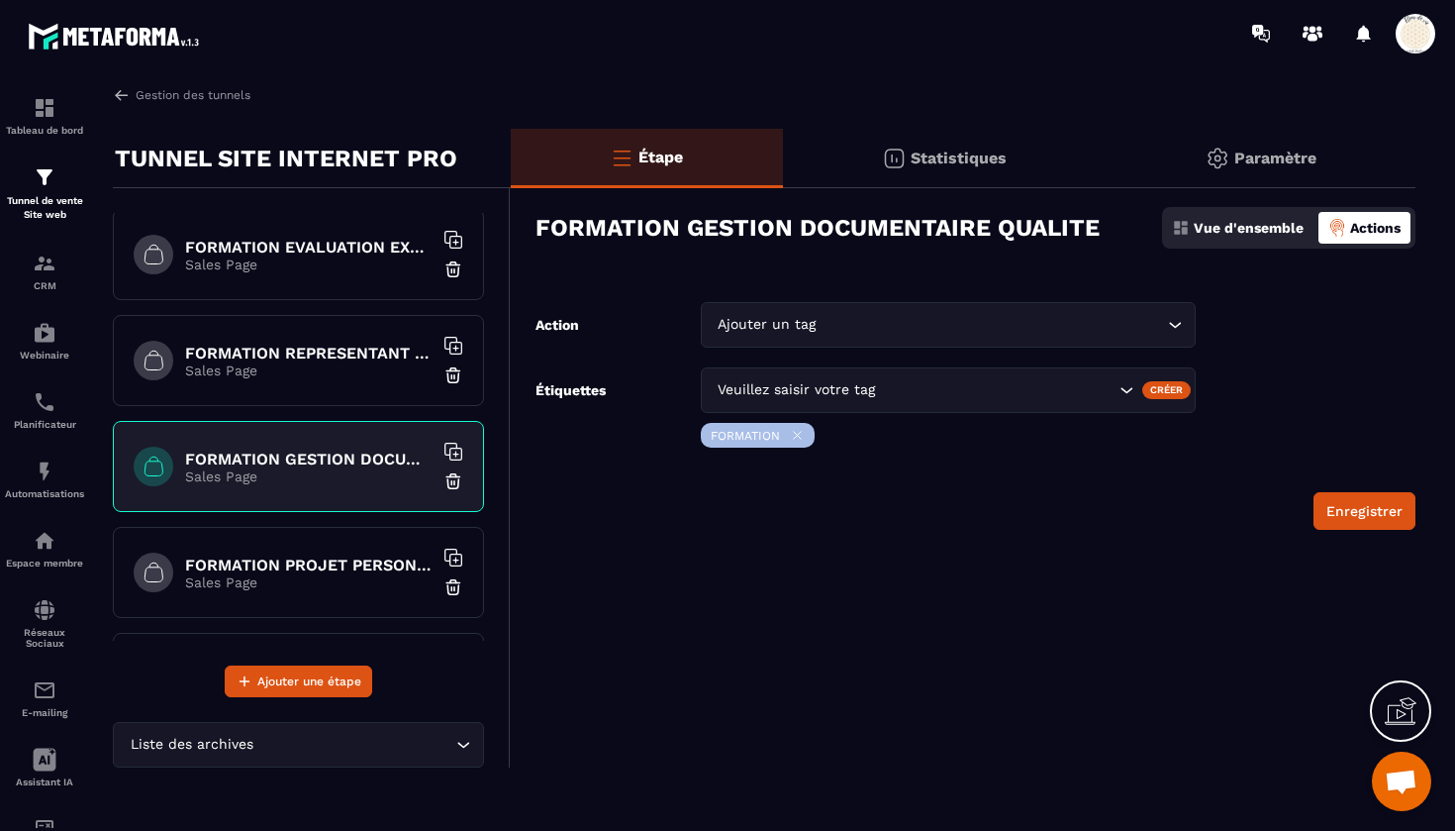
click at [347, 565] on h6 "FORMATION PROJET PERSONNALISE" at bounding box center [309, 564] width 248 height 19
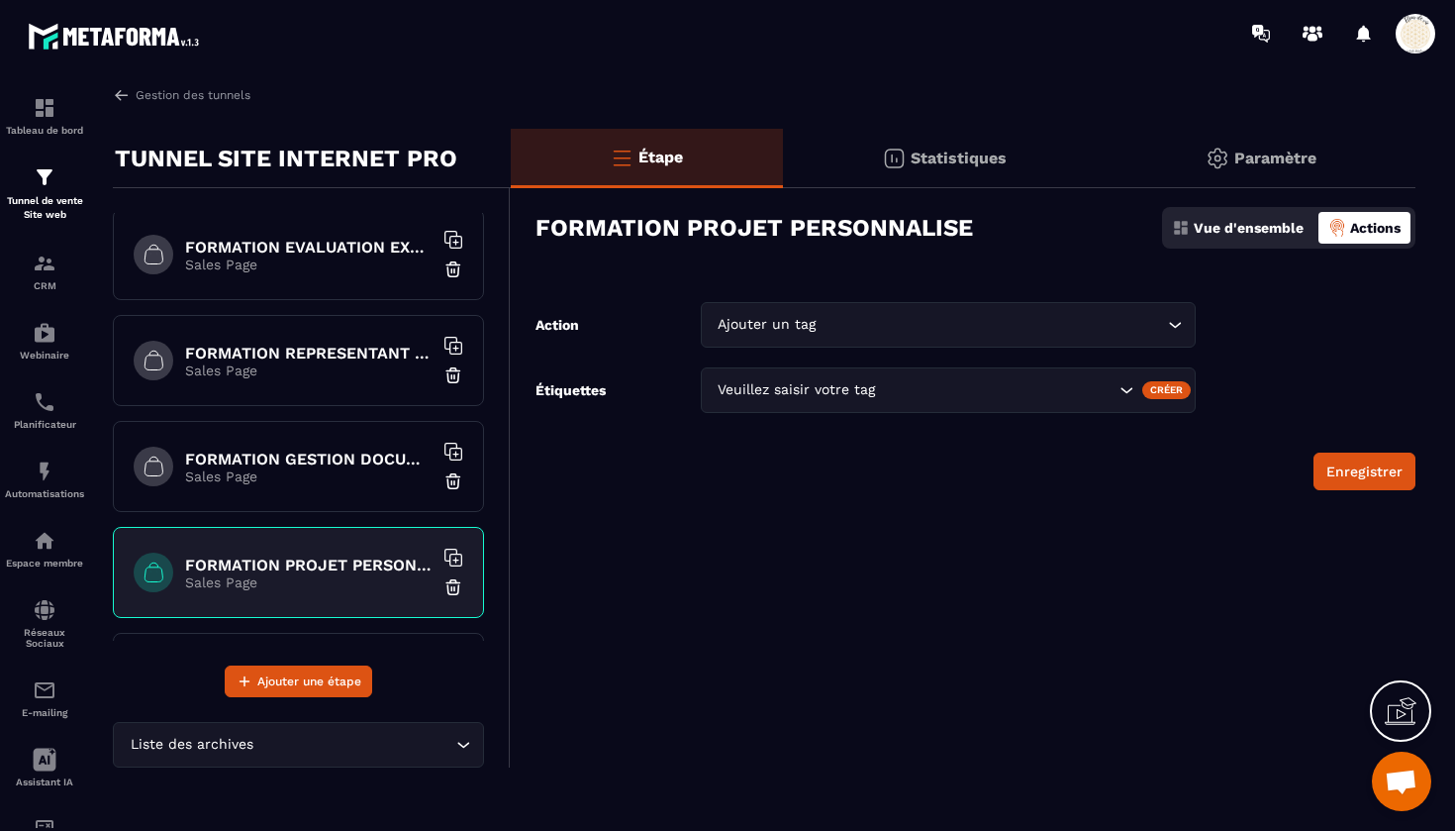
click at [750, 388] on div "Veuillez saisir votre tag" at bounding box center [915, 390] width 406 height 22
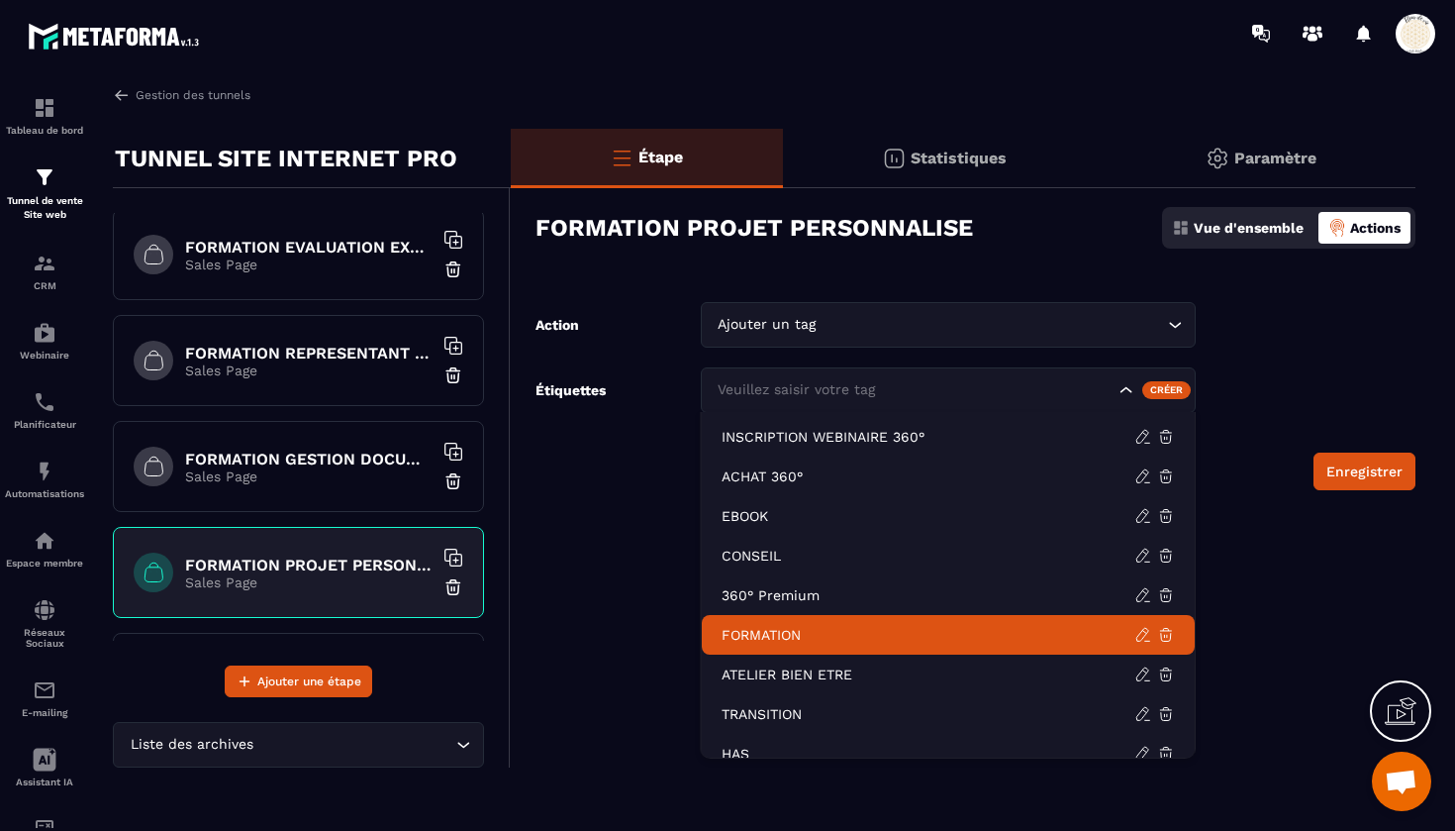
click at [755, 622] on li "FORMATION" at bounding box center [948, 635] width 493 height 40
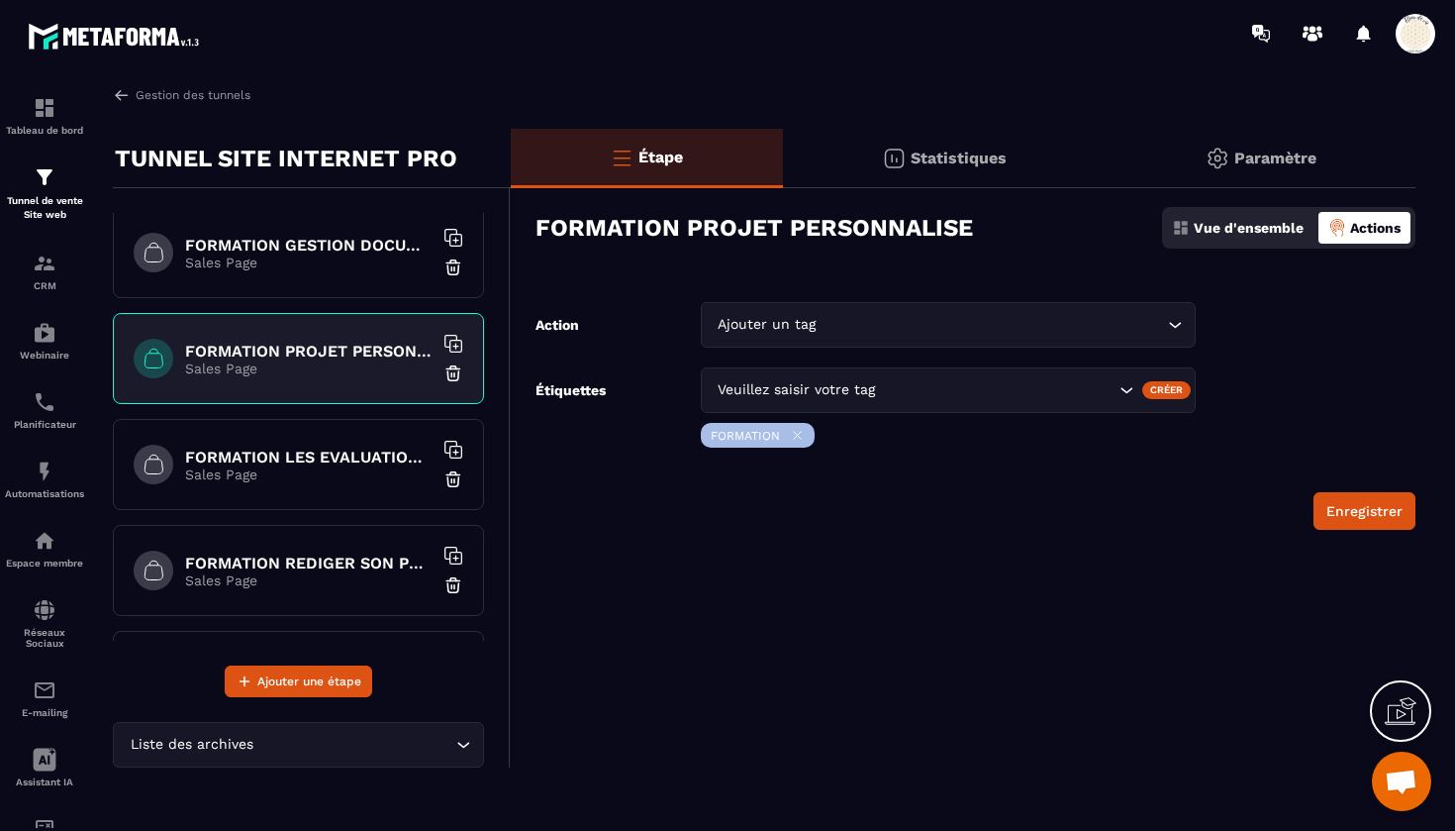
scroll to position [1720, 0]
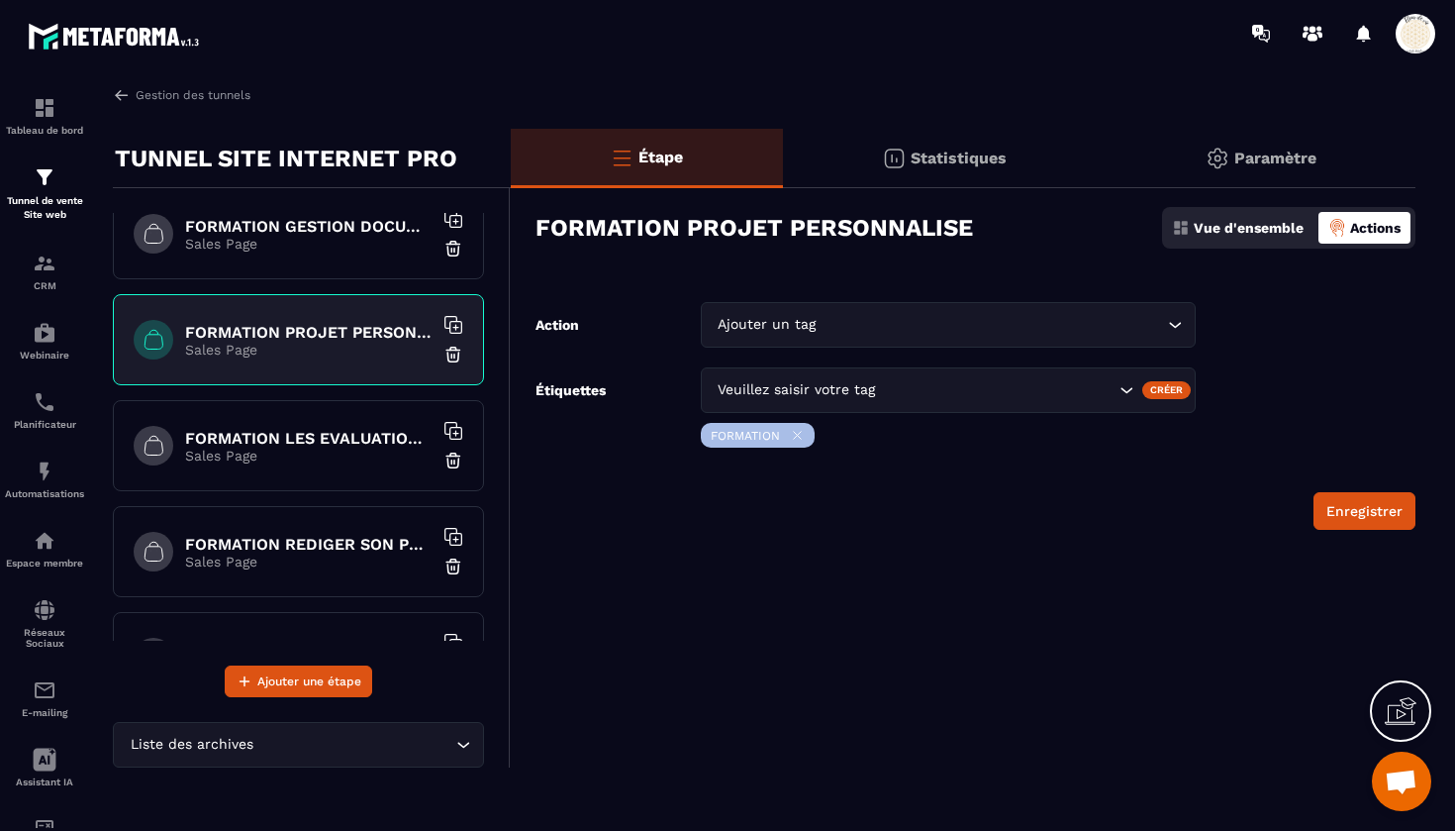
click at [354, 447] on h6 "FORMATION LES EVALUATIONS EN SANTE" at bounding box center [309, 438] width 248 height 19
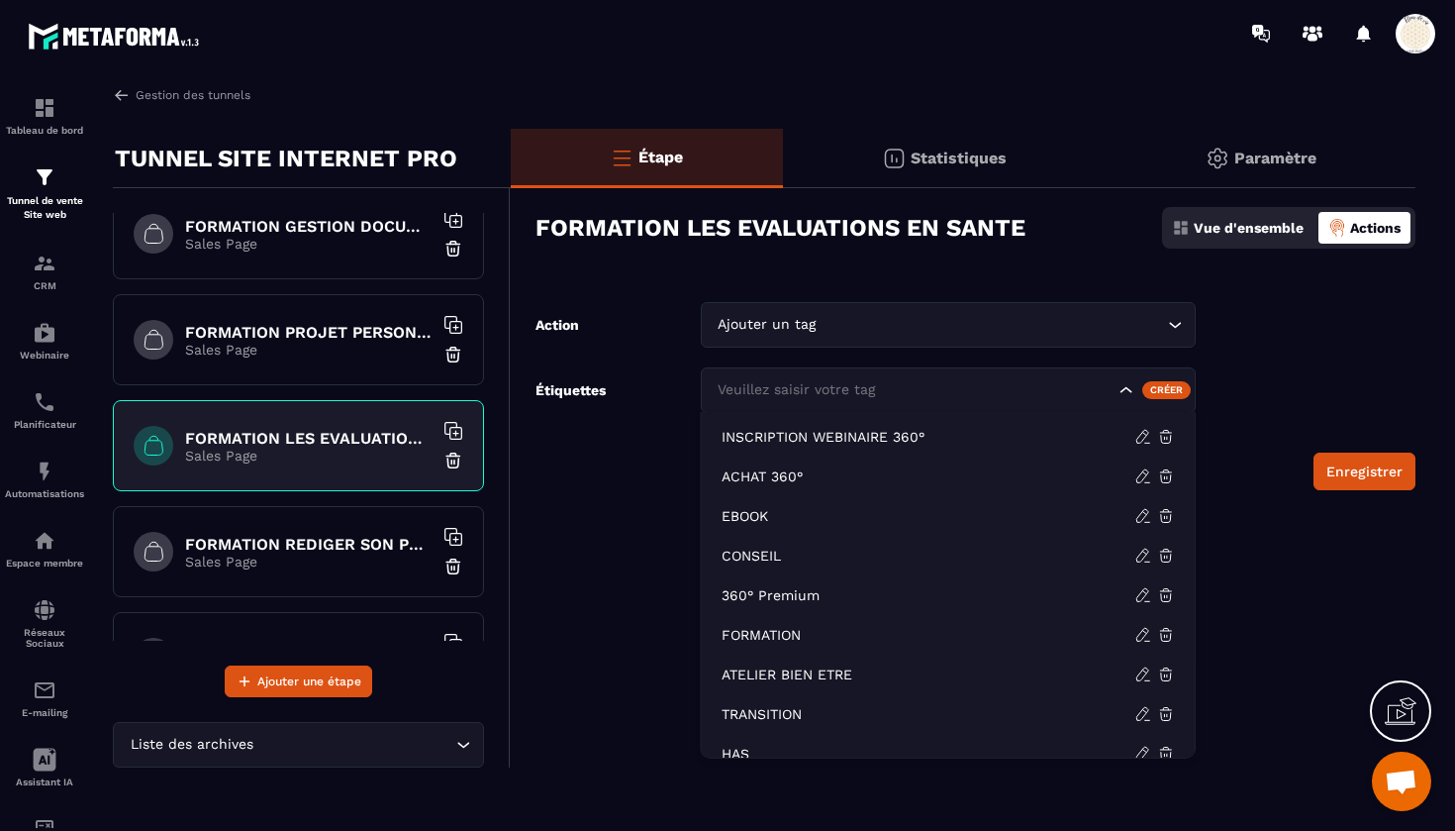
click at [737, 396] on div "Veuillez saisir votre tag" at bounding box center [915, 390] width 406 height 22
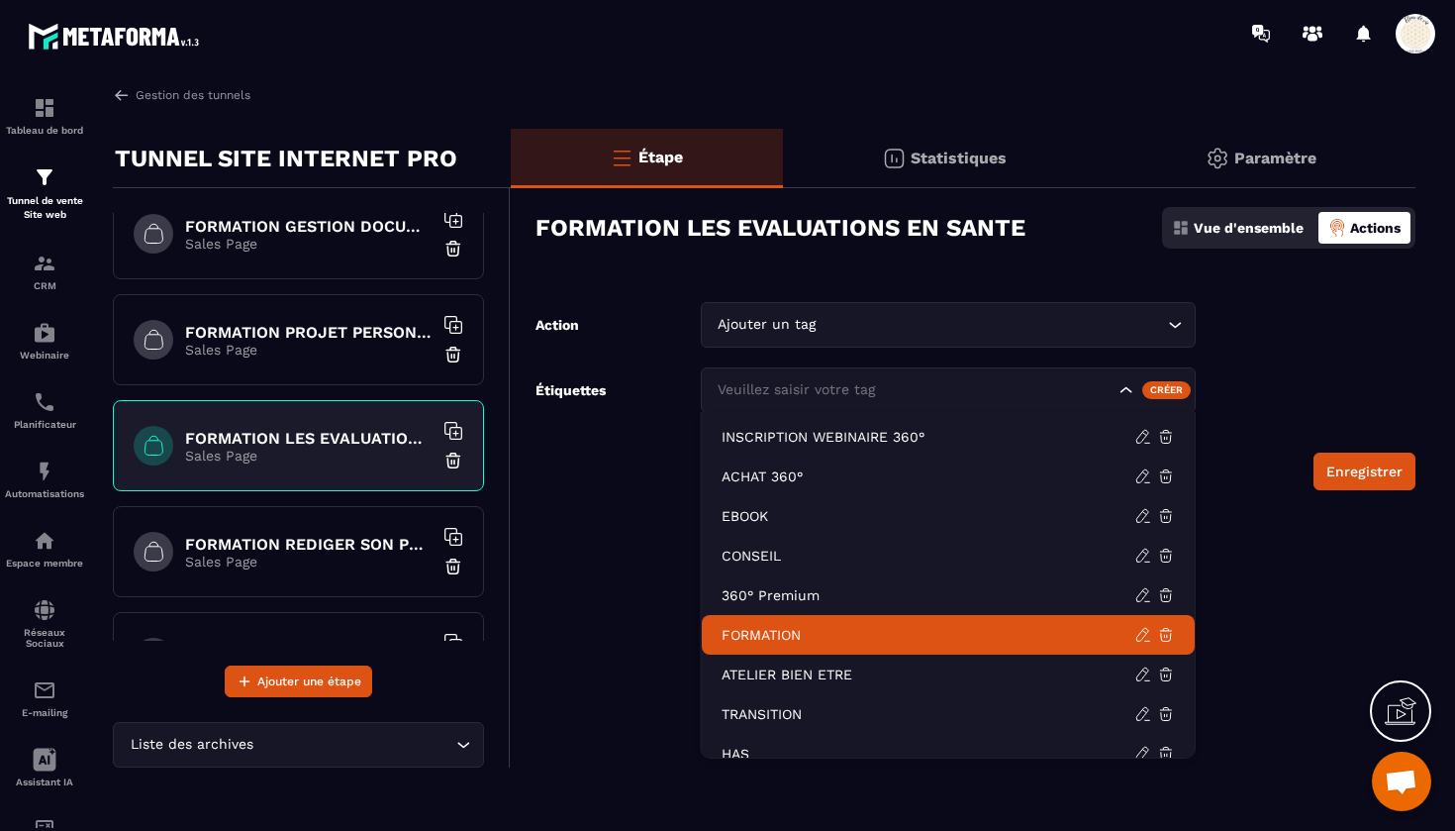
click at [747, 637] on p "FORMATION" at bounding box center [928, 635] width 413 height 20
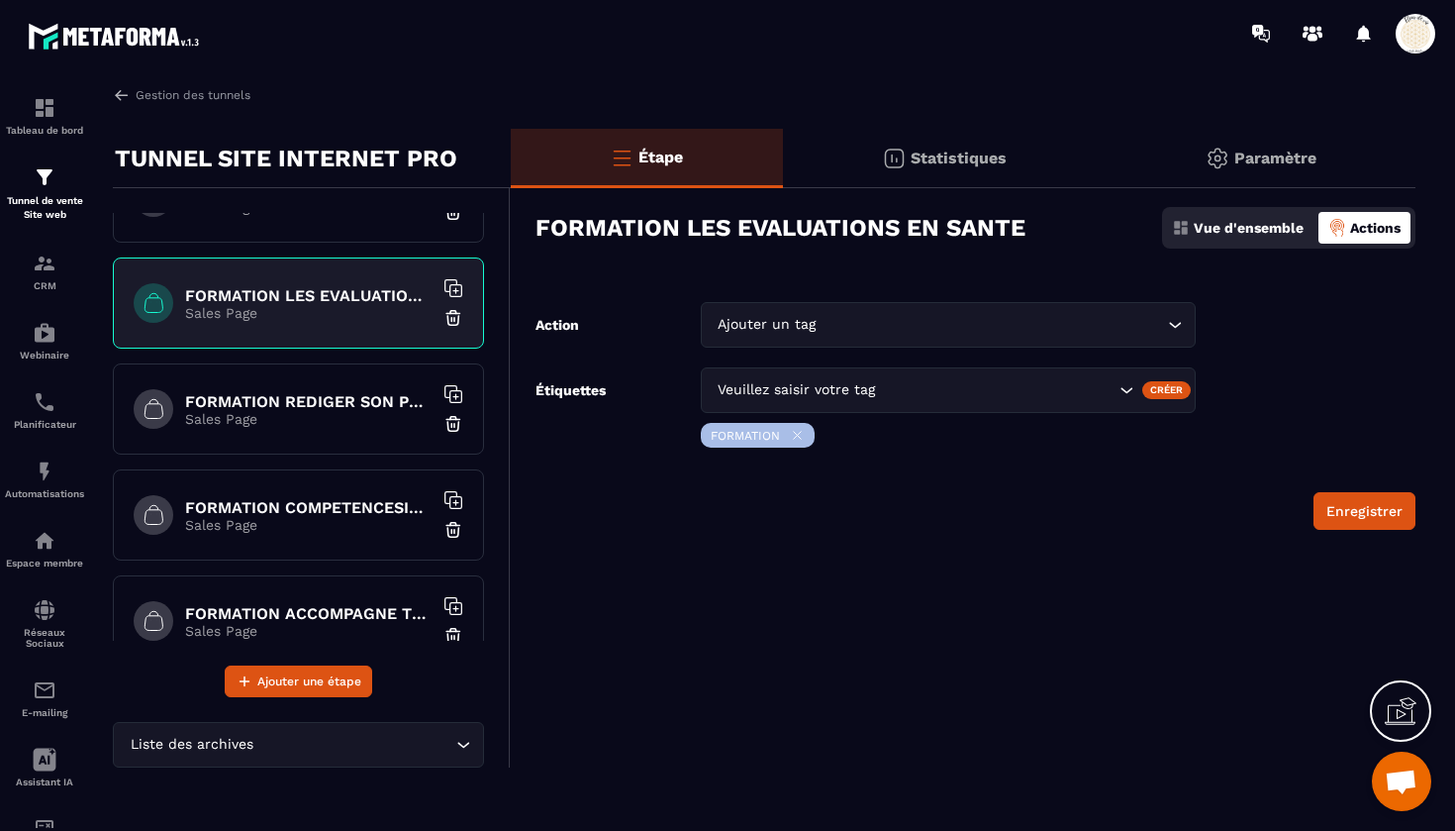
scroll to position [1864, 0]
click at [289, 413] on p "Sales Page" at bounding box center [309, 417] width 248 height 16
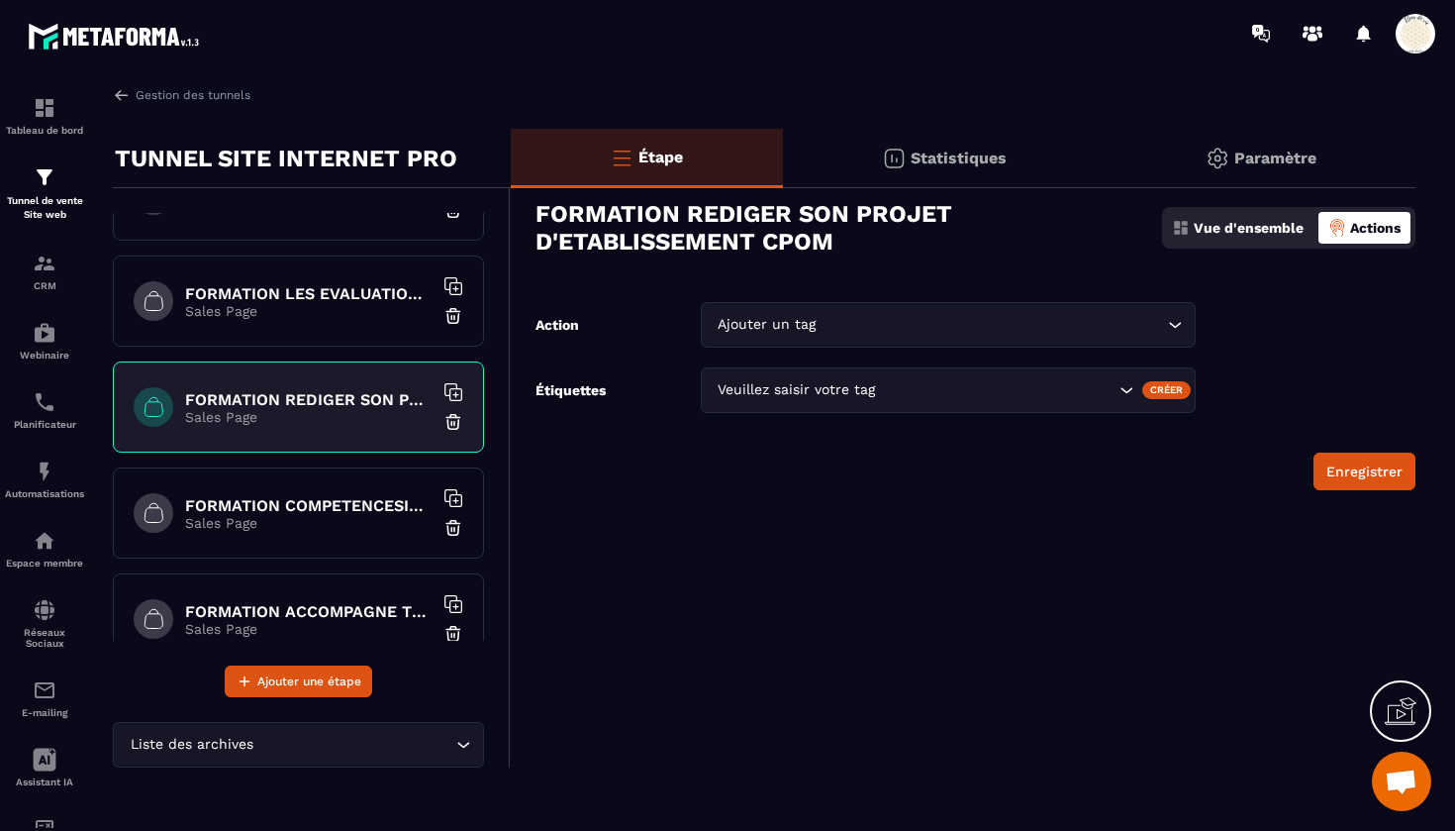
click at [747, 397] on div "Veuillez saisir votre tag" at bounding box center [915, 390] width 406 height 22
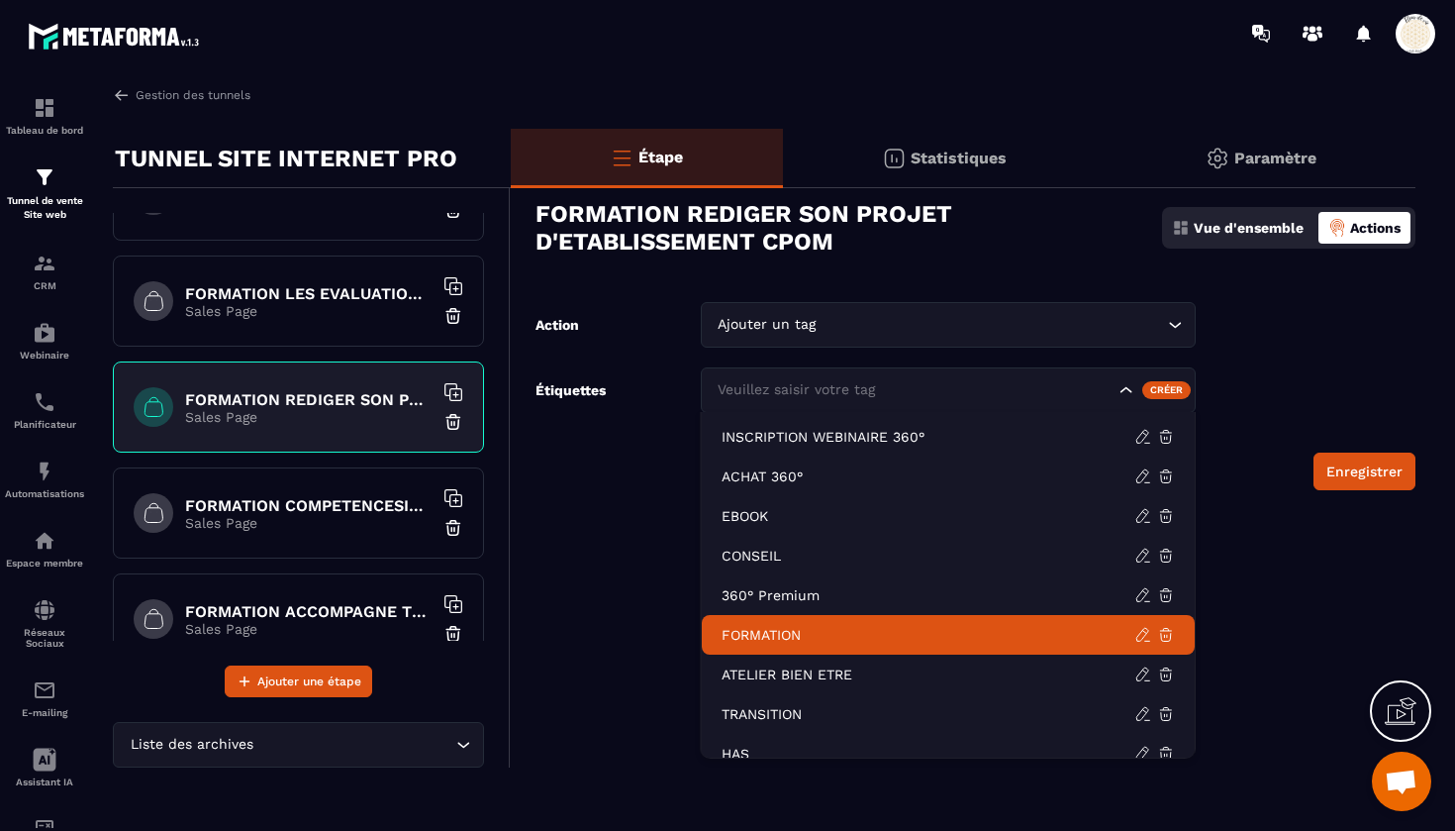
click at [751, 642] on p "FORMATION" at bounding box center [928, 635] width 413 height 20
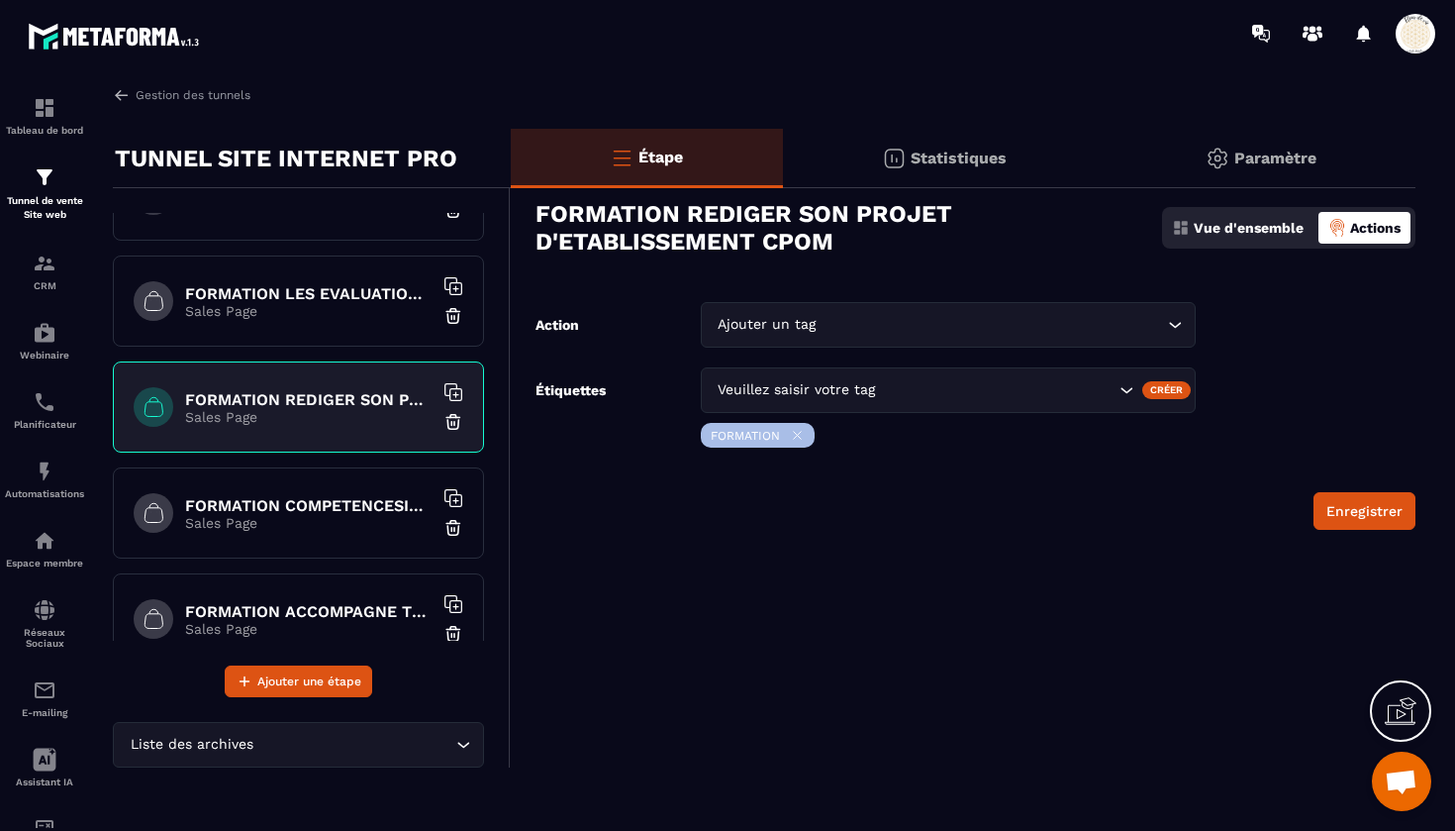
click at [307, 518] on p "Sales Page" at bounding box center [309, 523] width 248 height 16
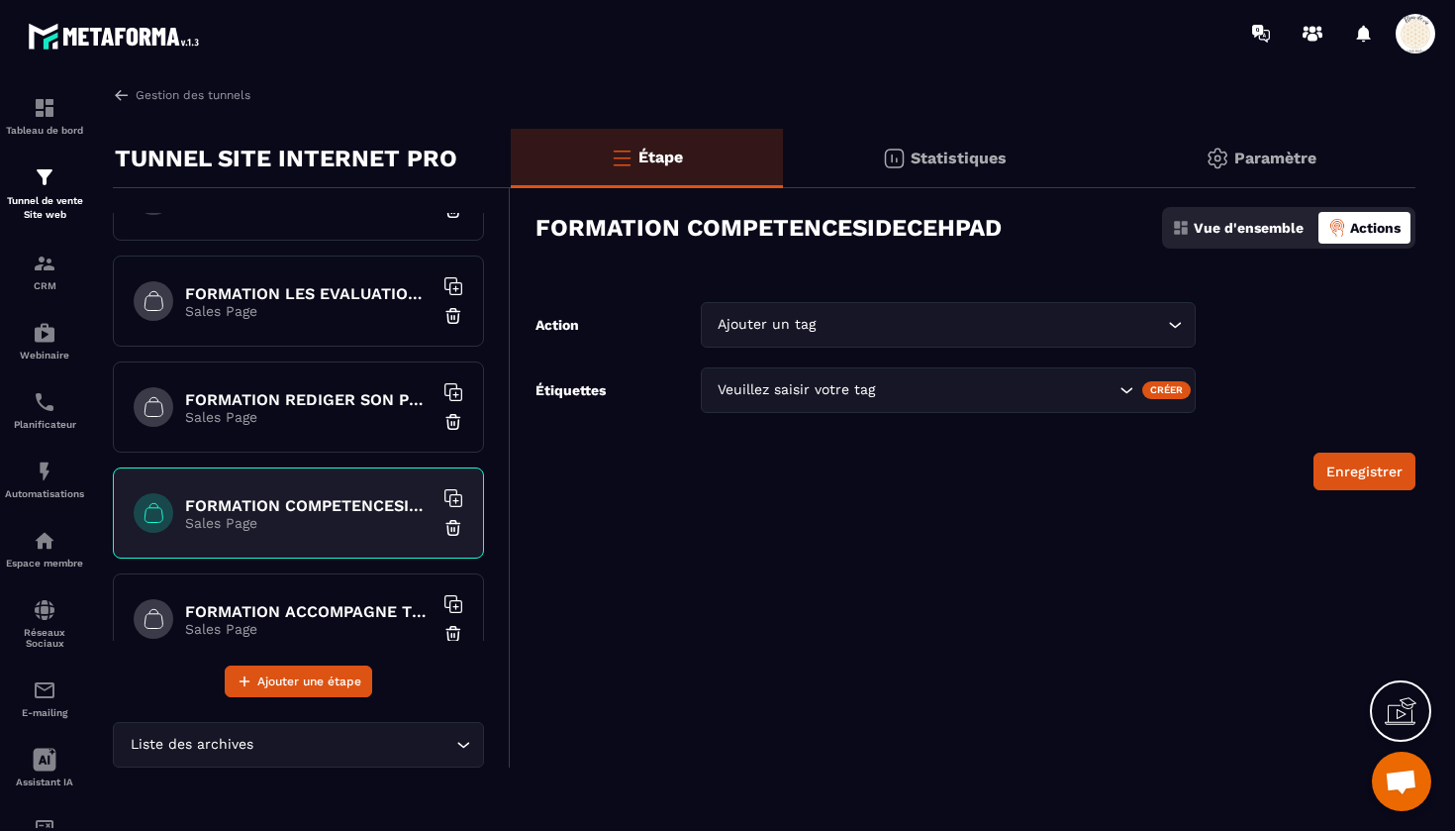
click at [755, 385] on div "Veuillez saisir votre tag" at bounding box center [915, 390] width 406 height 22
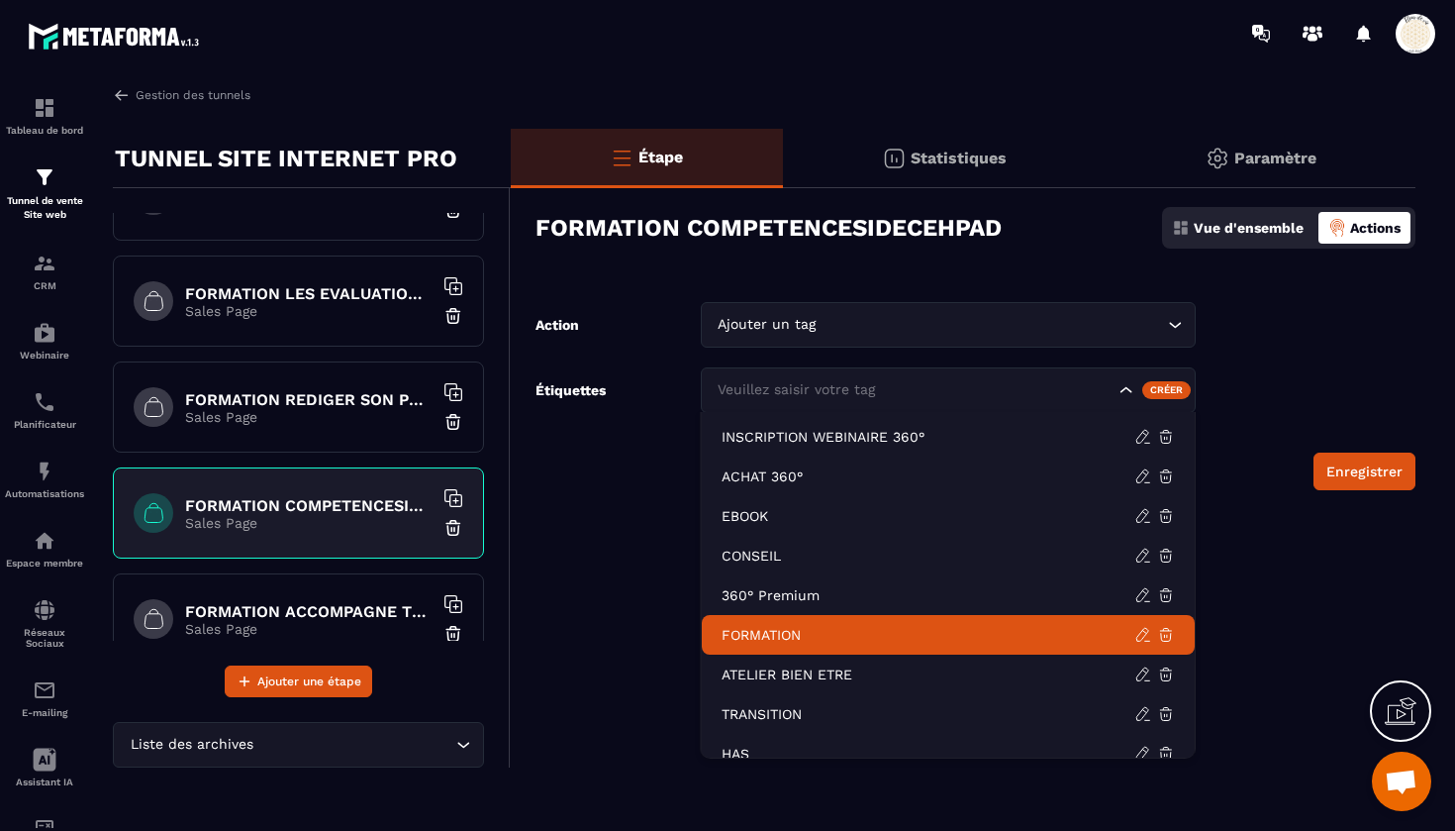
click at [755, 638] on p "FORMATION" at bounding box center [928, 635] width 413 height 20
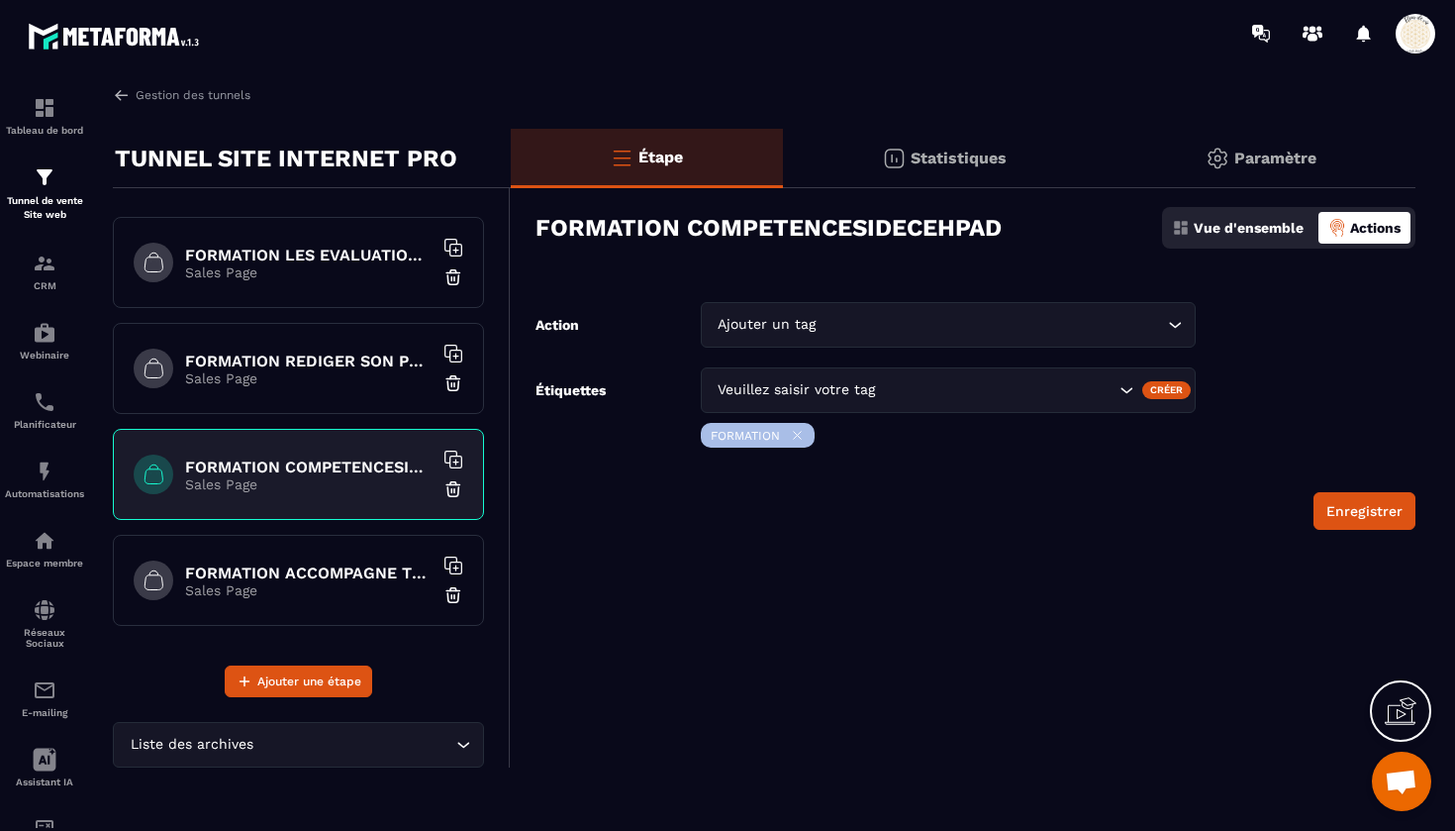
scroll to position [1903, 0]
click at [323, 581] on h6 "FORMATION ACCOMPAGNE TRACEUR" at bounding box center [309, 572] width 248 height 19
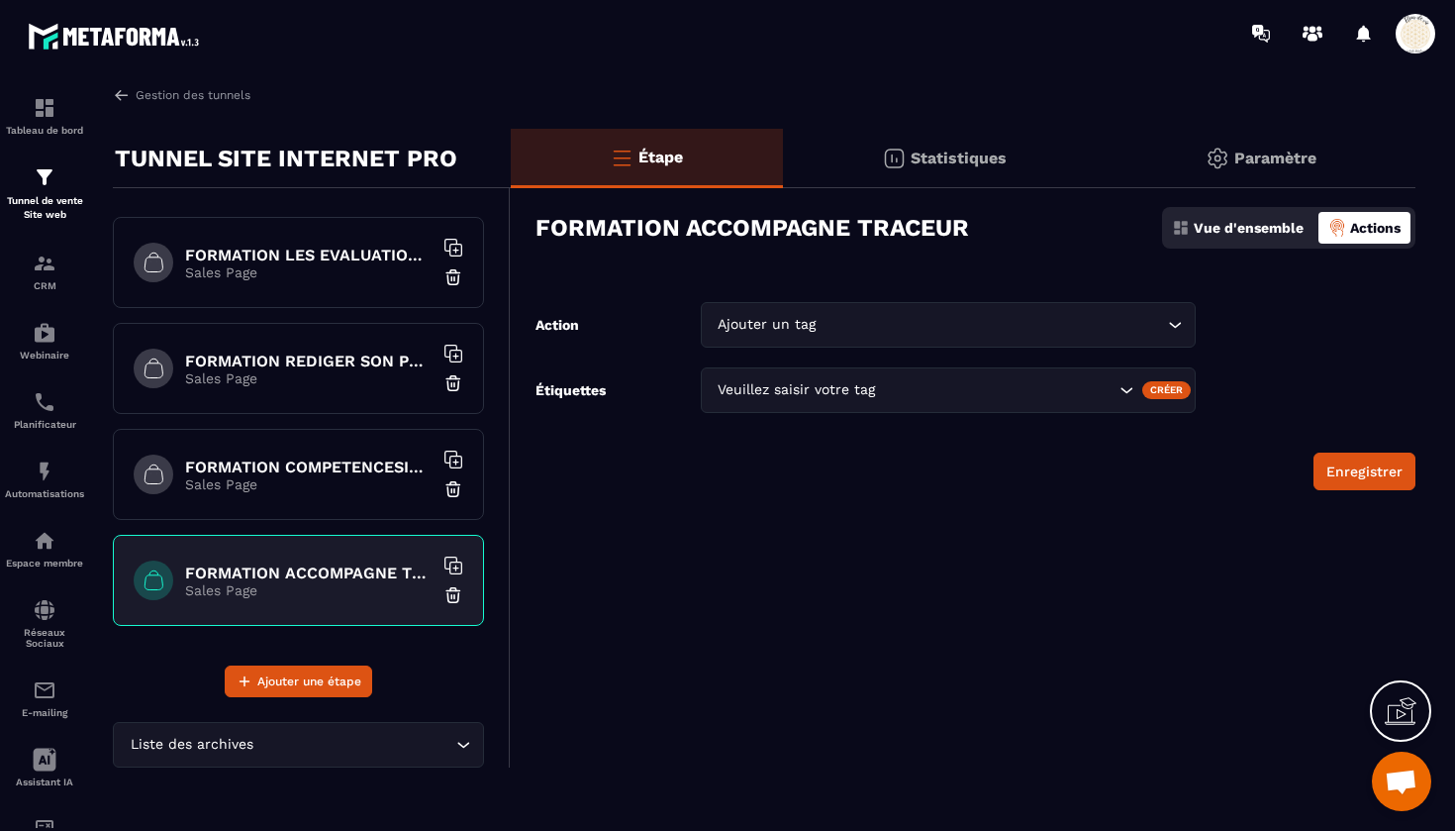
click at [739, 396] on div "Veuillez saisir votre tag" at bounding box center [915, 390] width 406 height 22
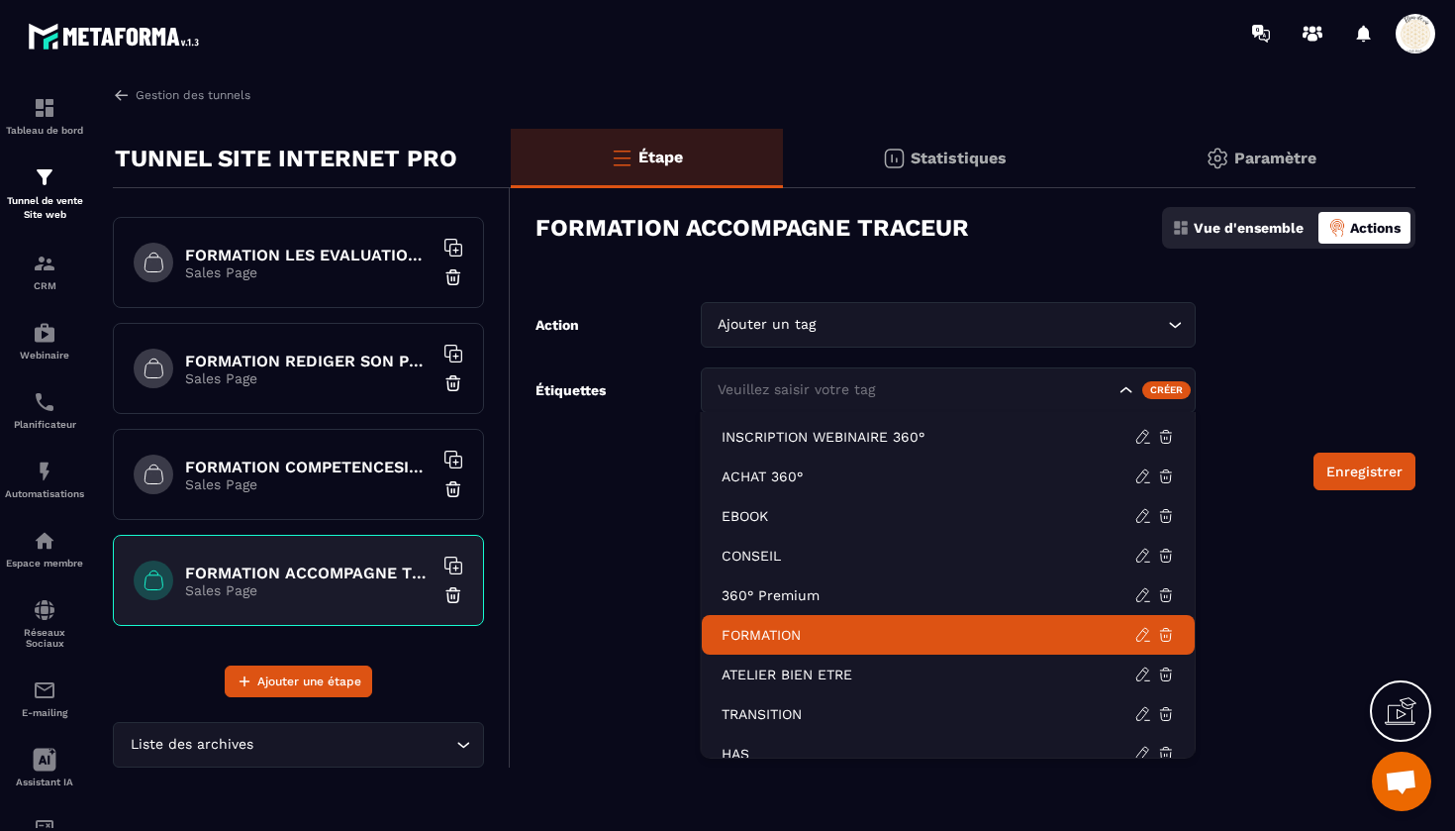
click at [752, 641] on p "FORMATION" at bounding box center [928, 635] width 413 height 20
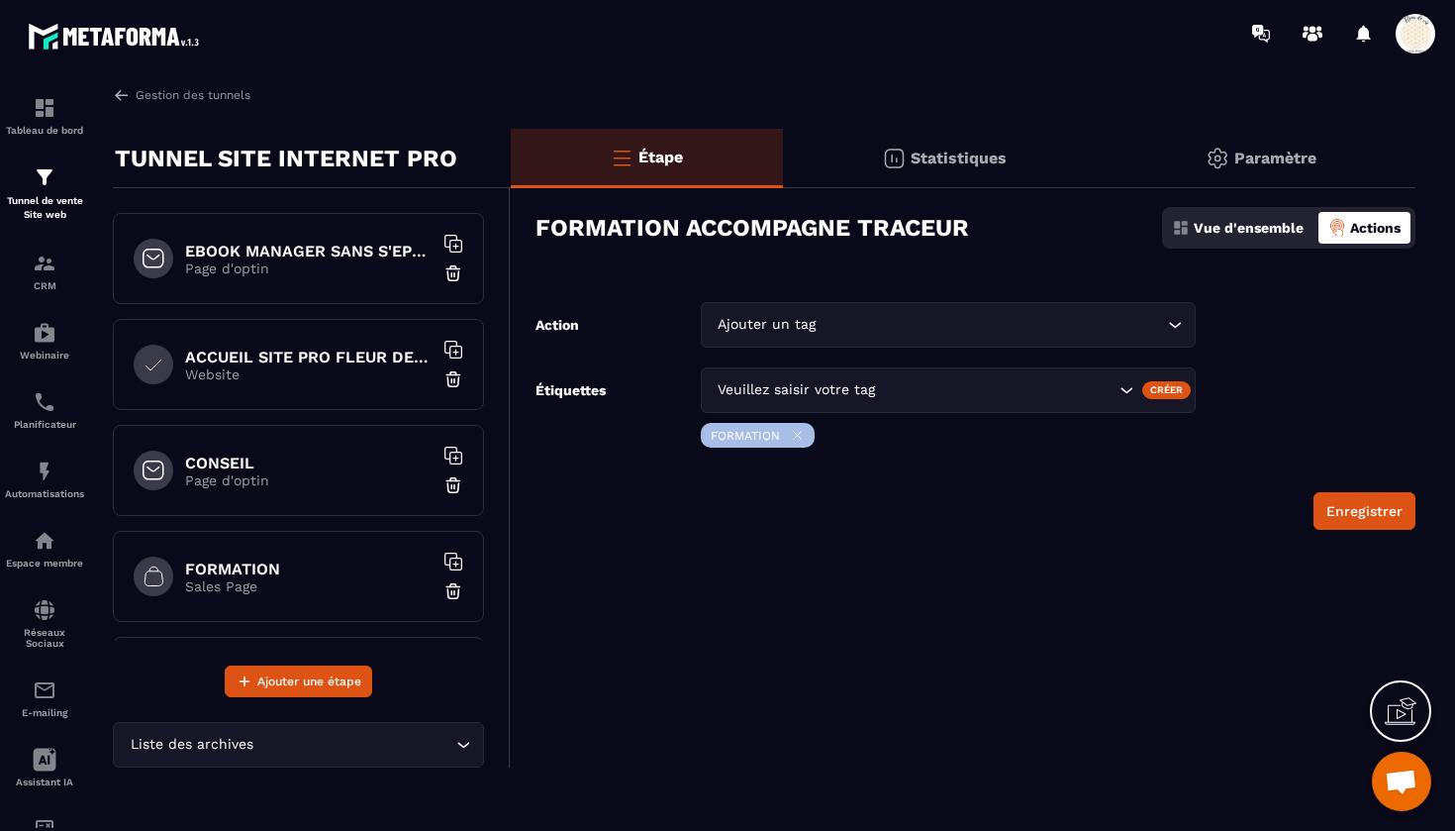
click at [361, 259] on h6 "EBOOK MANAGER SANS S'EPUISER OFFERT" at bounding box center [309, 251] width 248 height 19
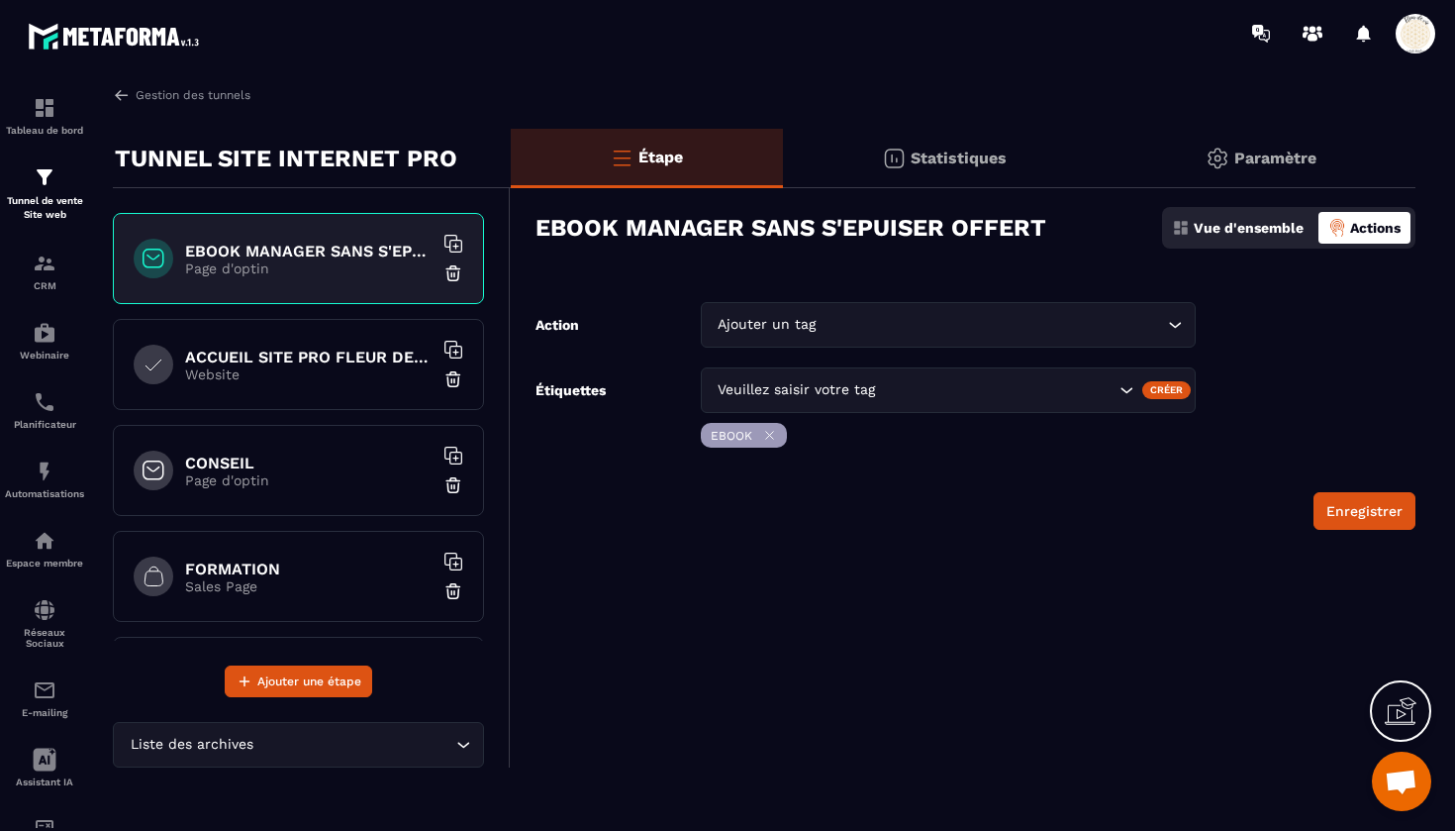
click at [328, 355] on h6 "ACCUEIL SITE PRO FLEUR DE VIE" at bounding box center [309, 357] width 248 height 19
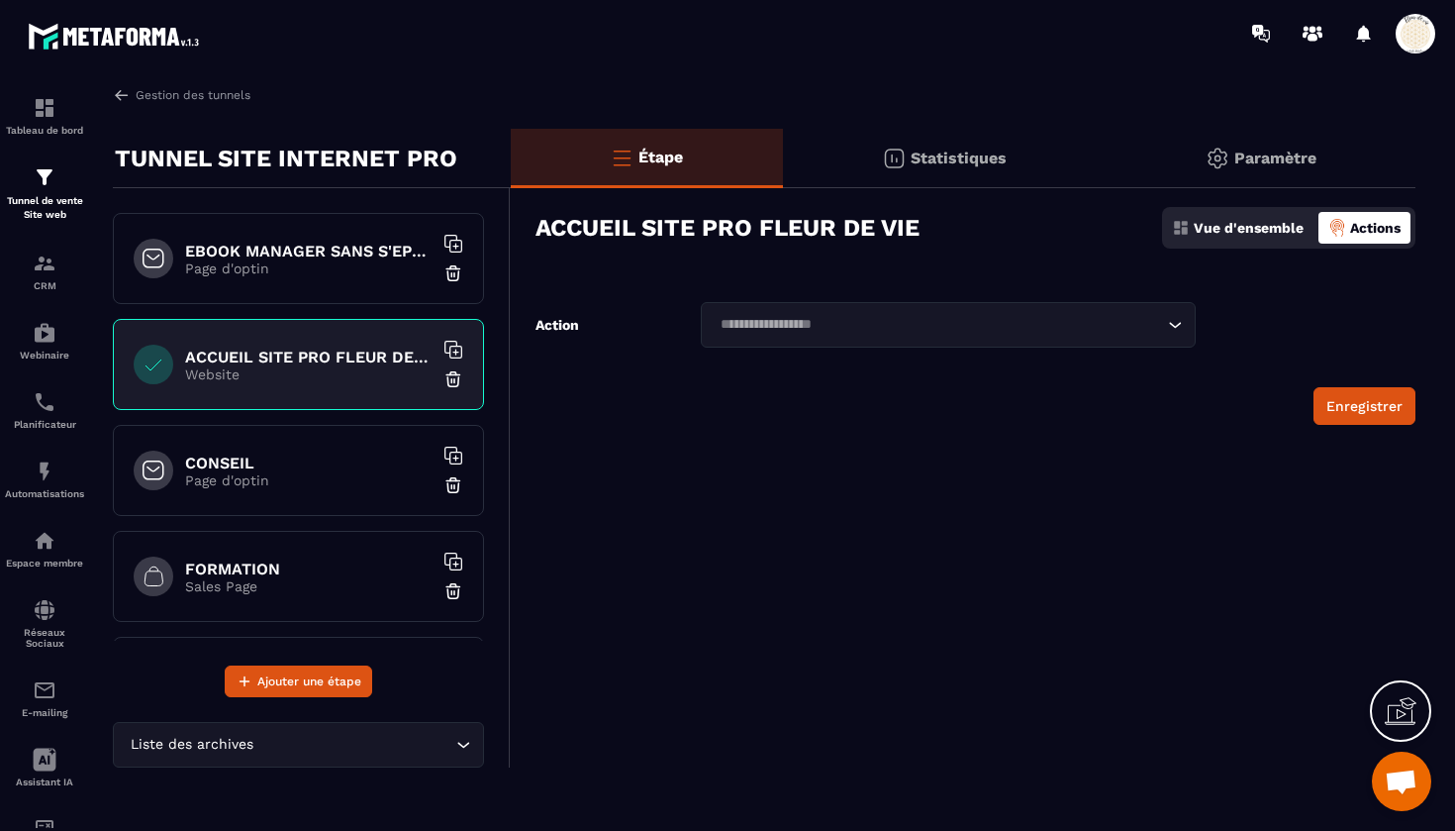
click at [738, 335] on input "Search for option" at bounding box center [938, 325] width 449 height 22
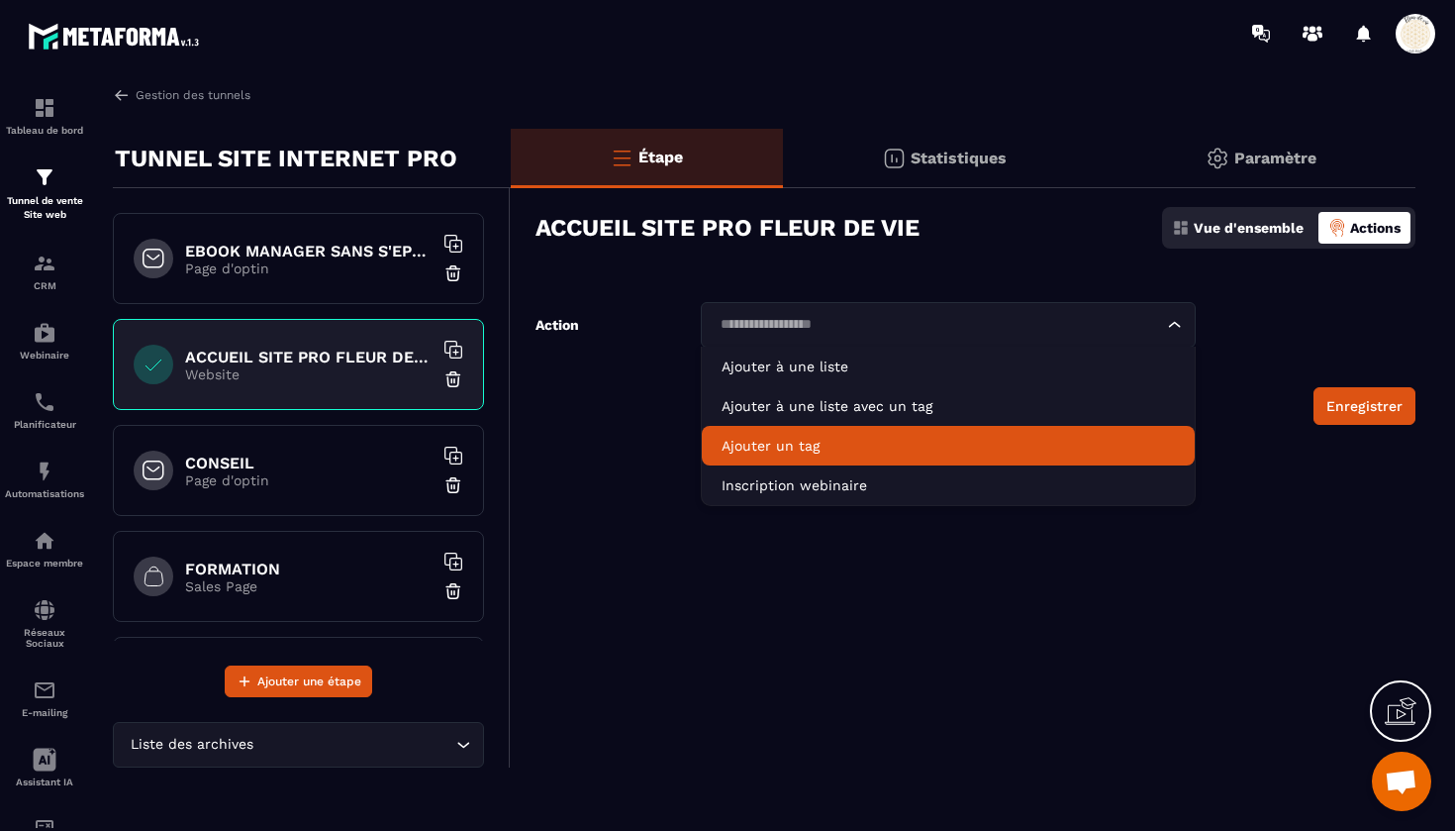
click at [752, 447] on p "Ajouter un tag" at bounding box center [948, 446] width 453 height 20
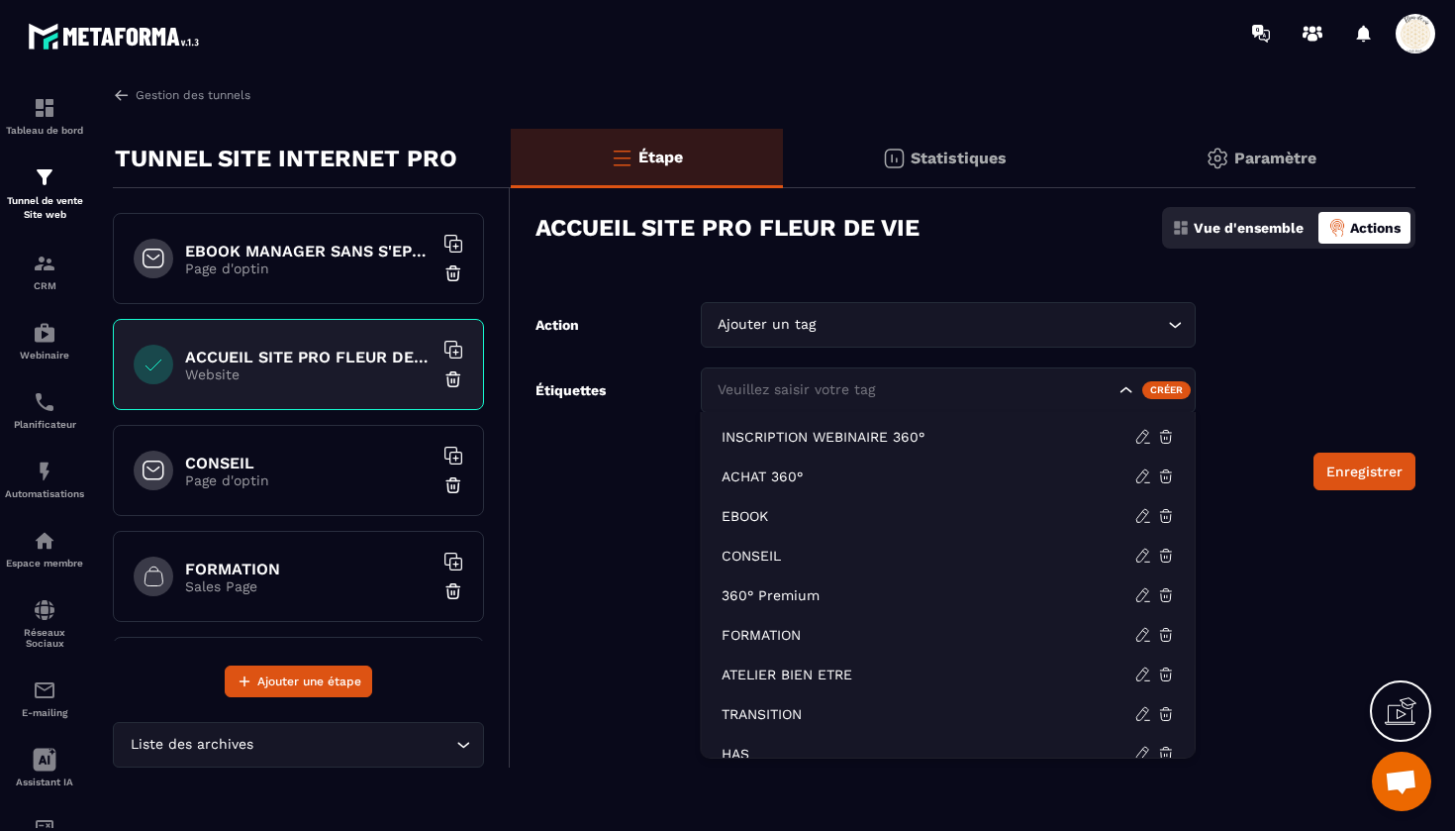
click at [758, 395] on div "Veuillez saisir votre tag" at bounding box center [915, 390] width 406 height 22
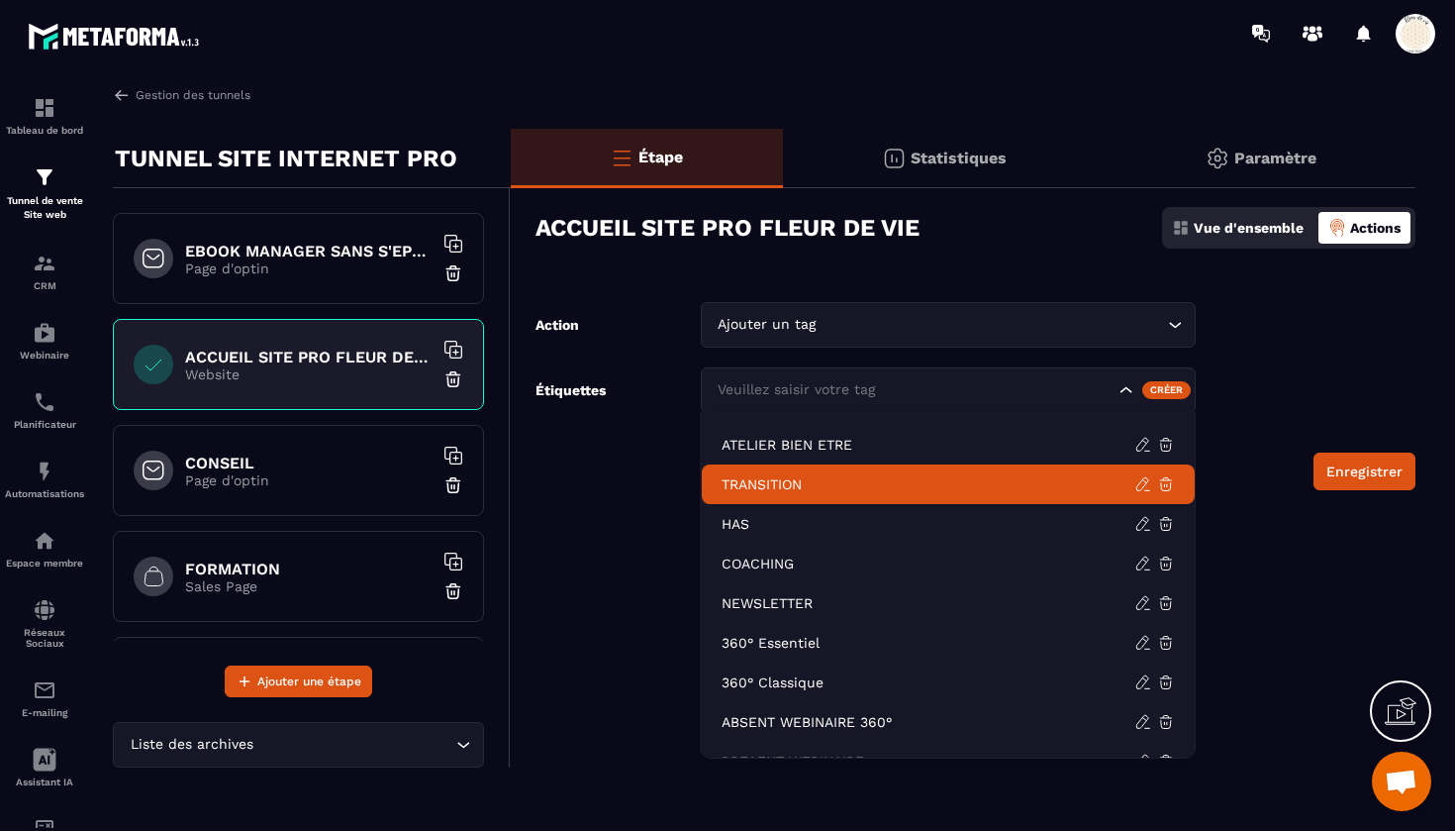
scroll to position [231, 0]
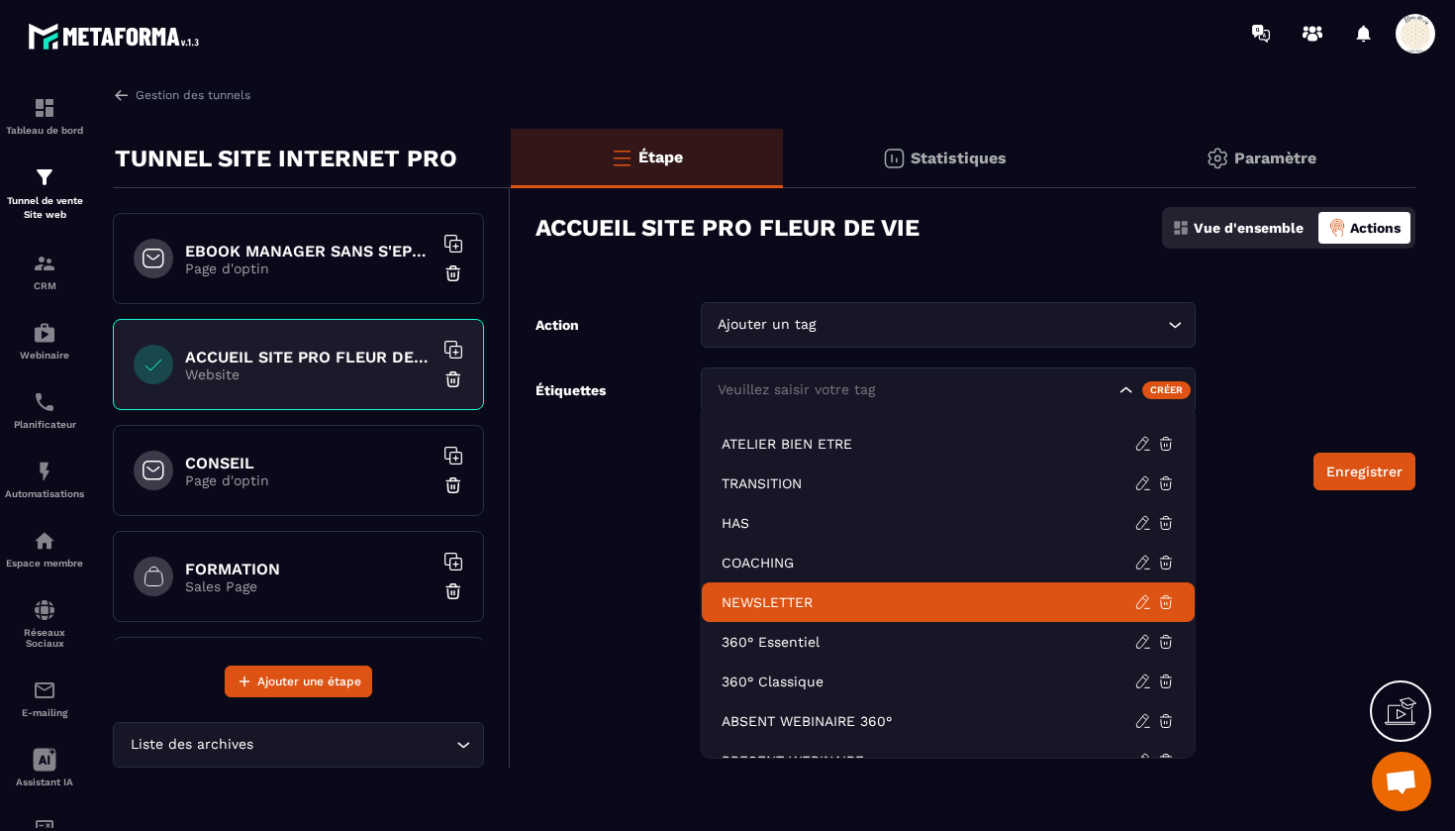
click at [765, 595] on p "NEWSLETTER" at bounding box center [928, 602] width 413 height 20
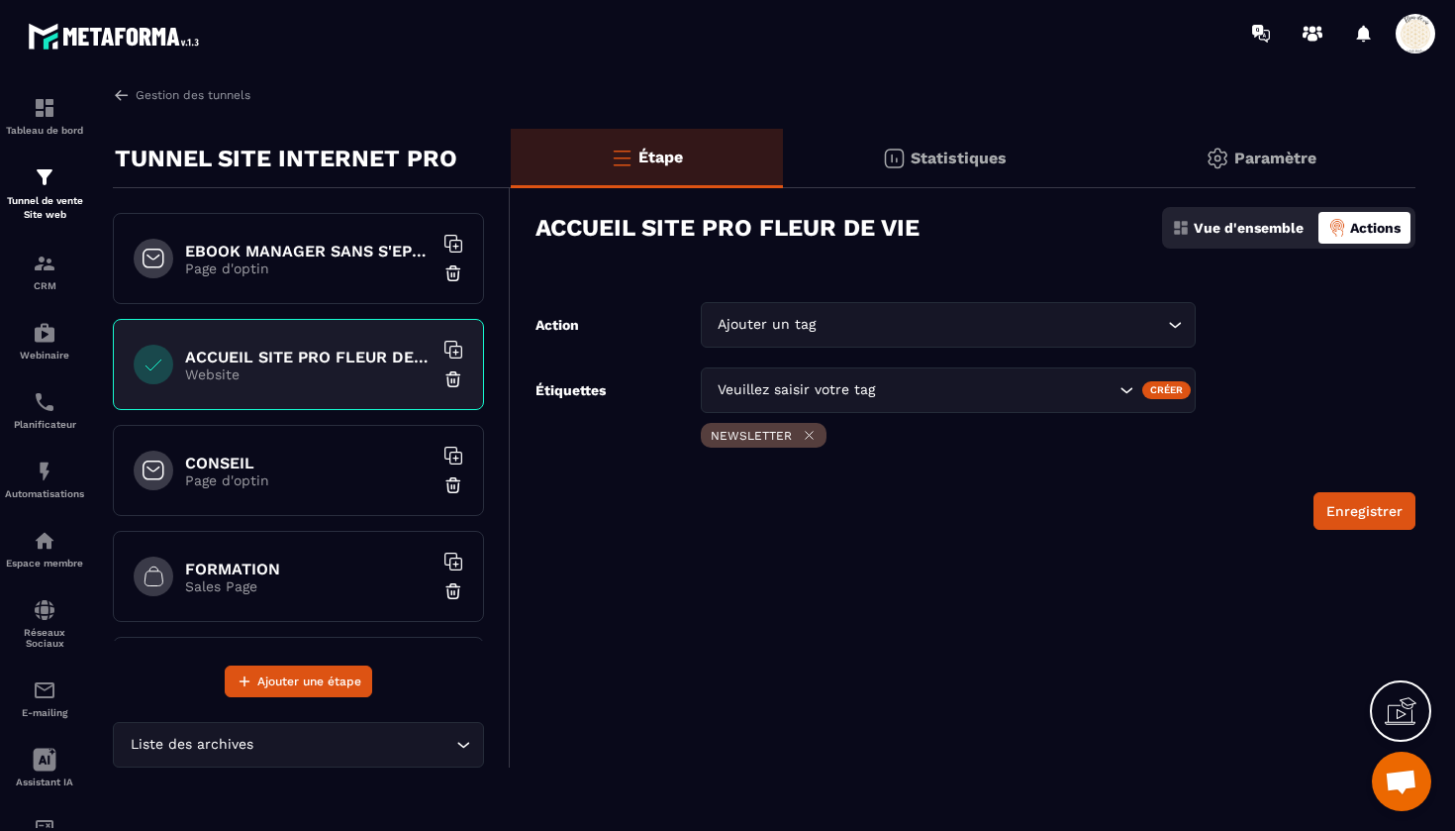
click at [358, 380] on p "Website" at bounding box center [309, 374] width 248 height 16
click at [47, 279] on div "CRM" at bounding box center [44, 271] width 79 height 40
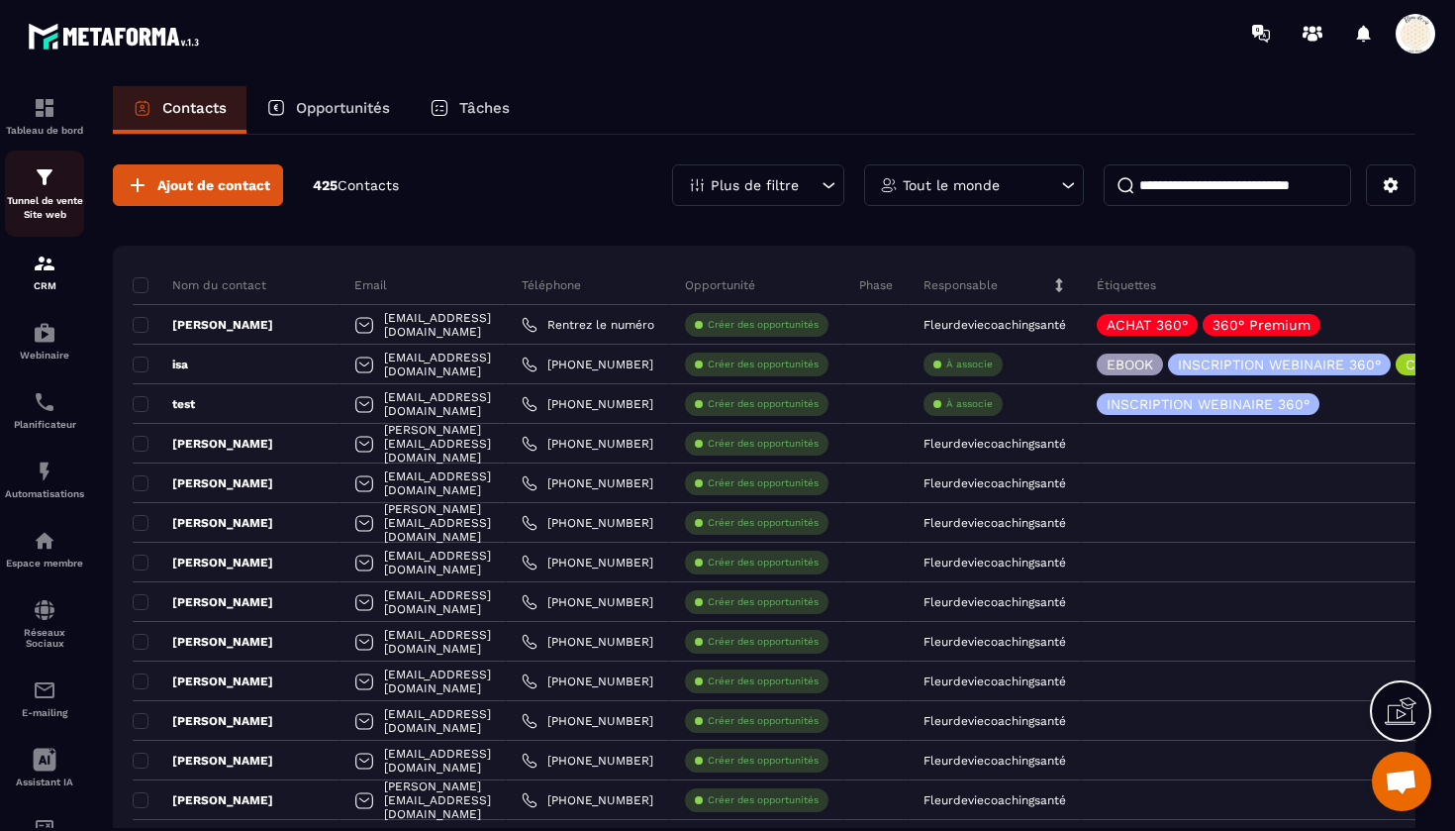
click at [56, 192] on div "Tunnel de vente Site web" at bounding box center [44, 193] width 79 height 56
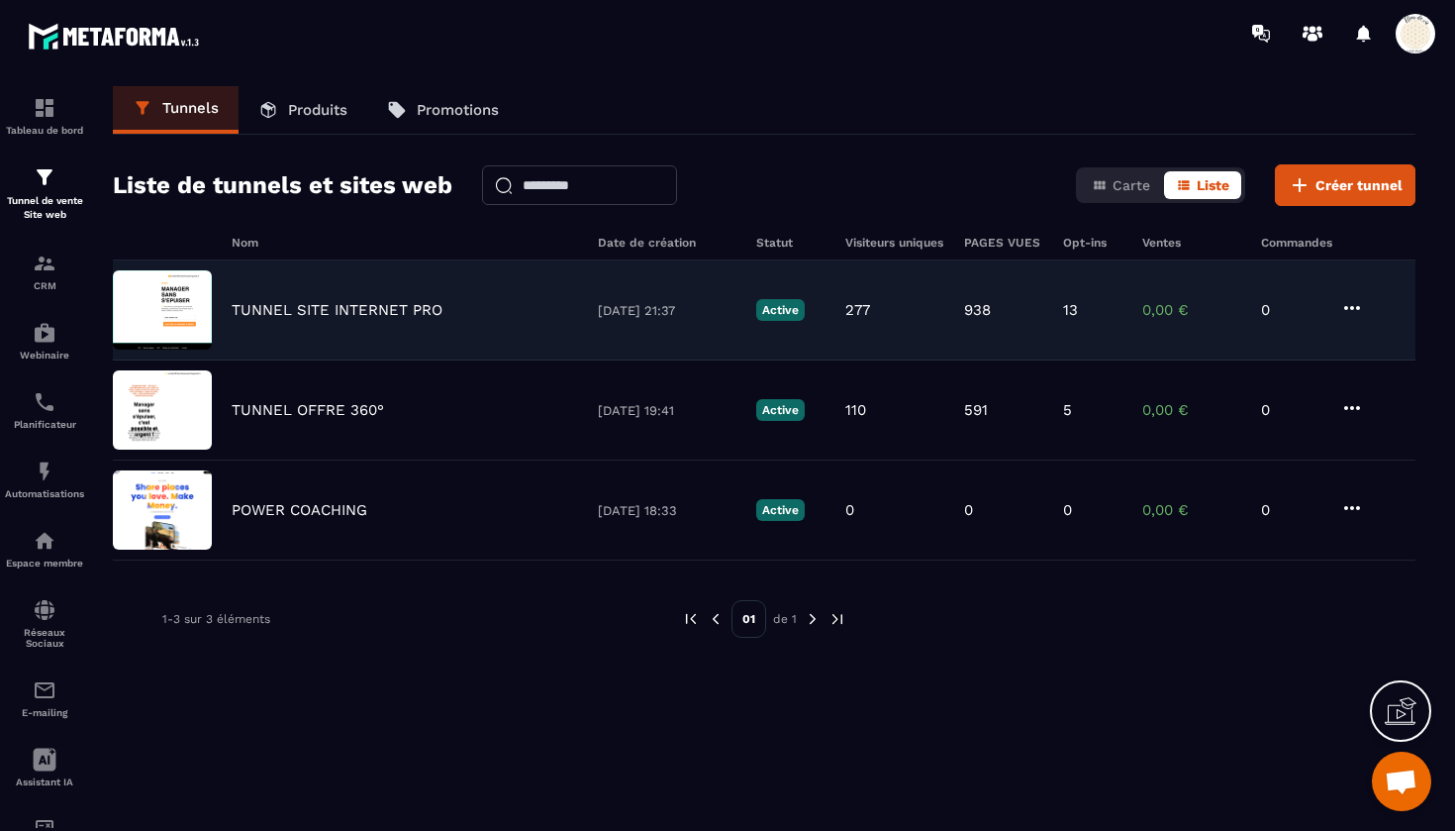
click at [375, 312] on p "TUNNEL SITE INTERNET PRO" at bounding box center [337, 310] width 211 height 18
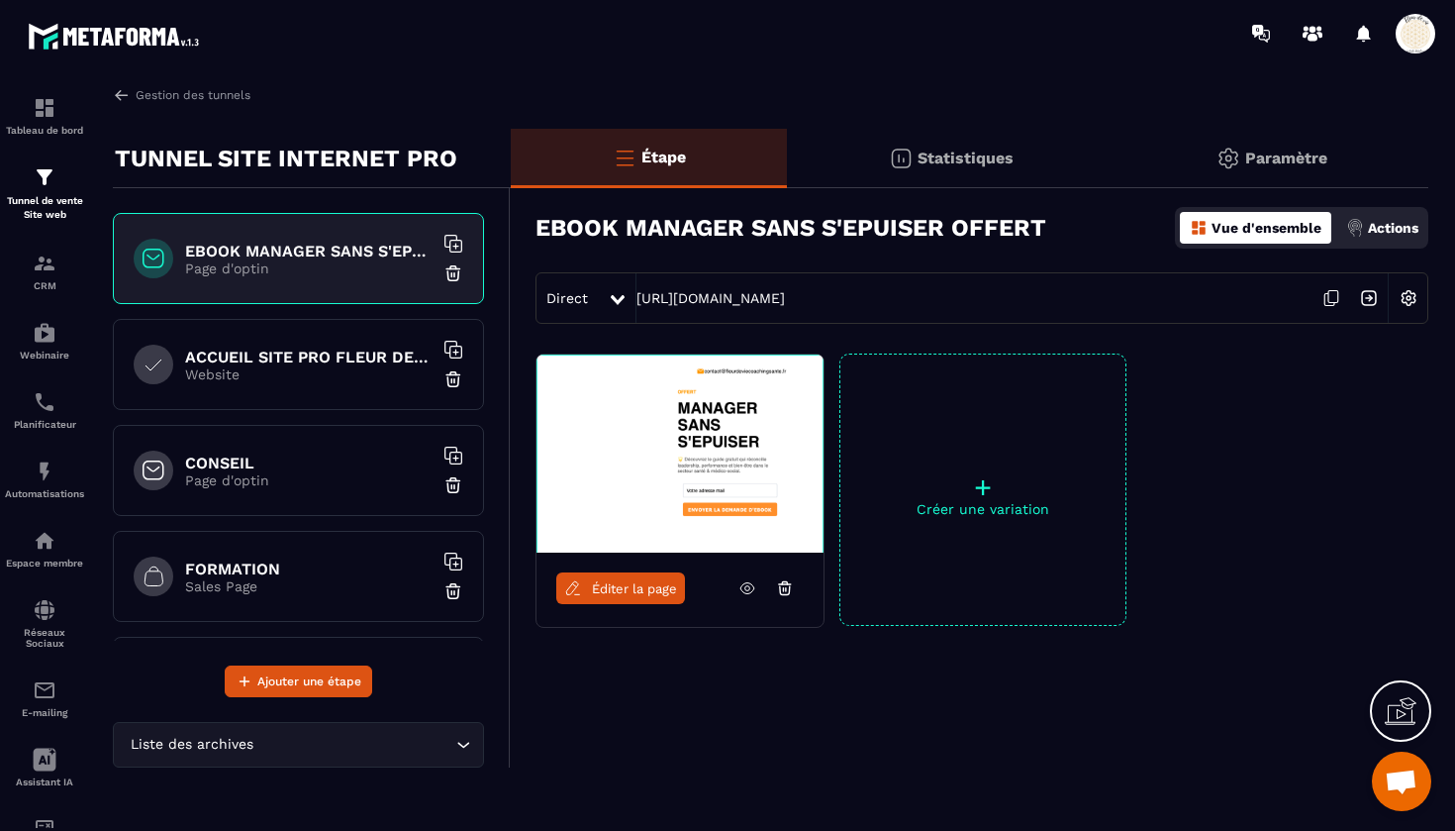
click at [341, 348] on h6 "ACCUEIL SITE PRO FLEUR DE VIE" at bounding box center [309, 357] width 248 height 19
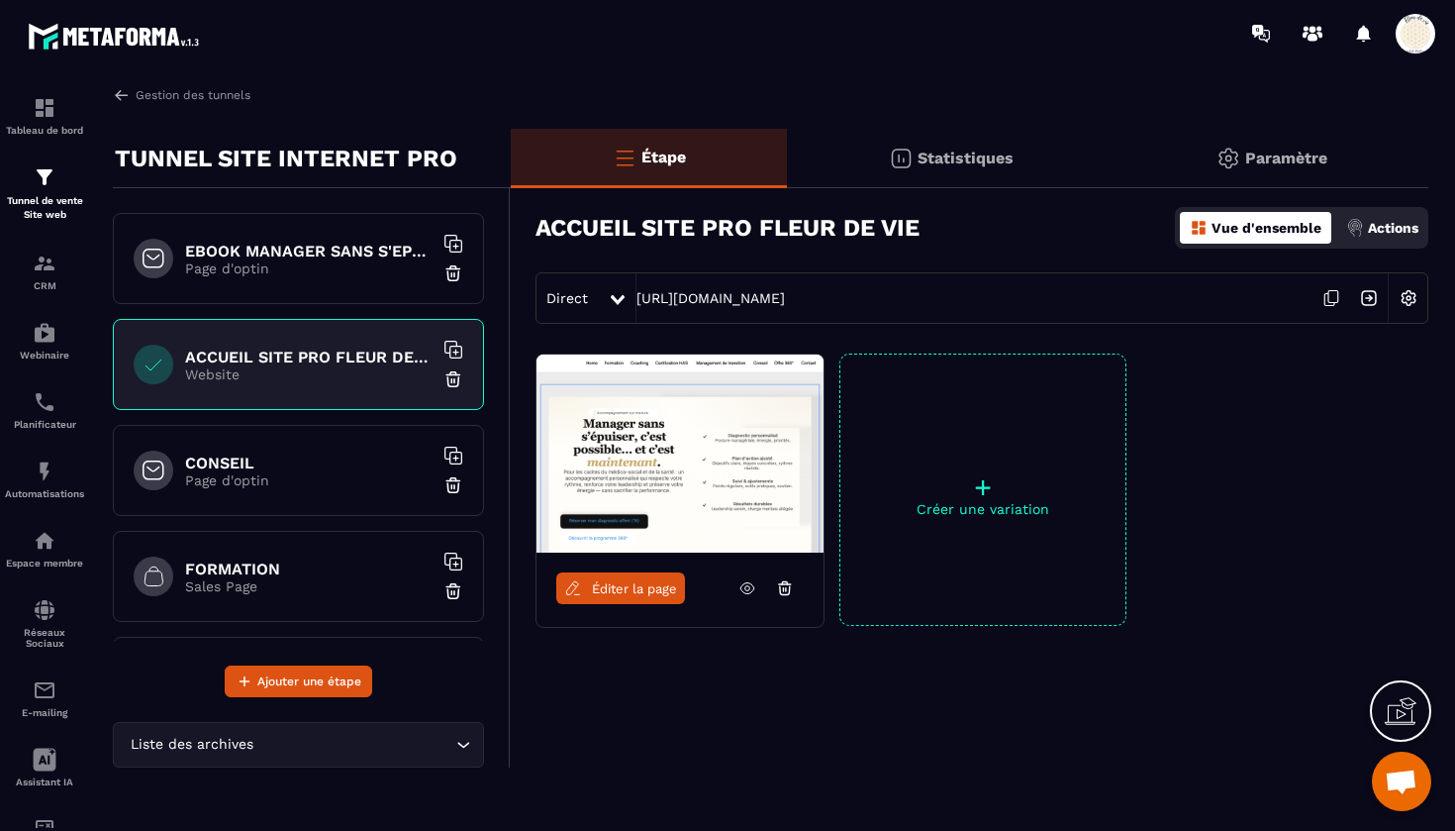
click at [628, 590] on span "Éditer la page" at bounding box center [634, 588] width 85 height 15
